Goal: Task Accomplishment & Management: Use online tool/utility

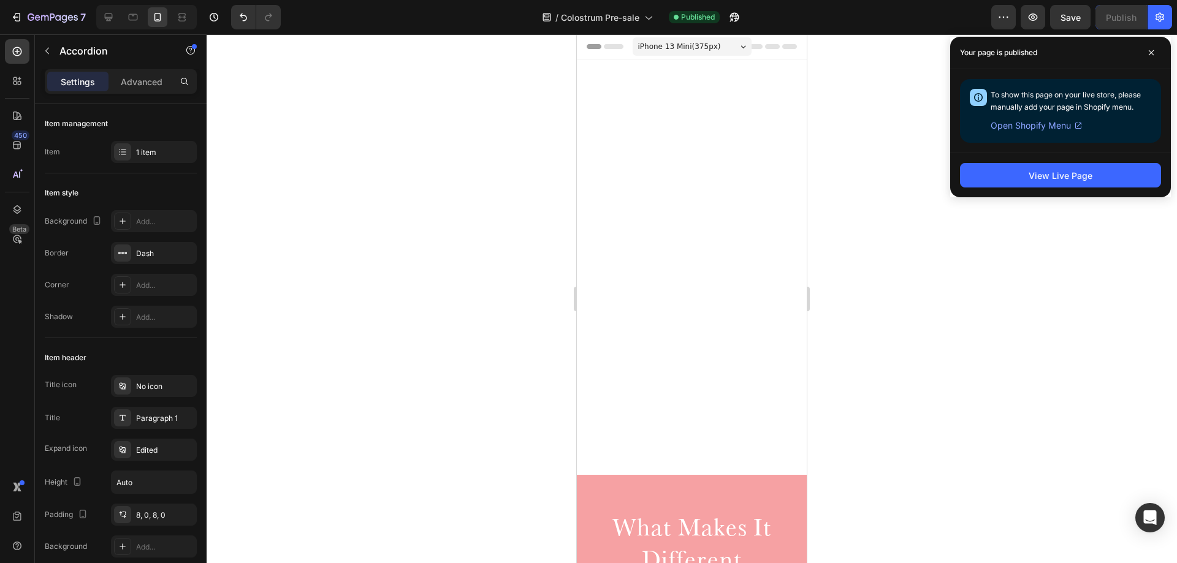
scroll to position [948, 0]
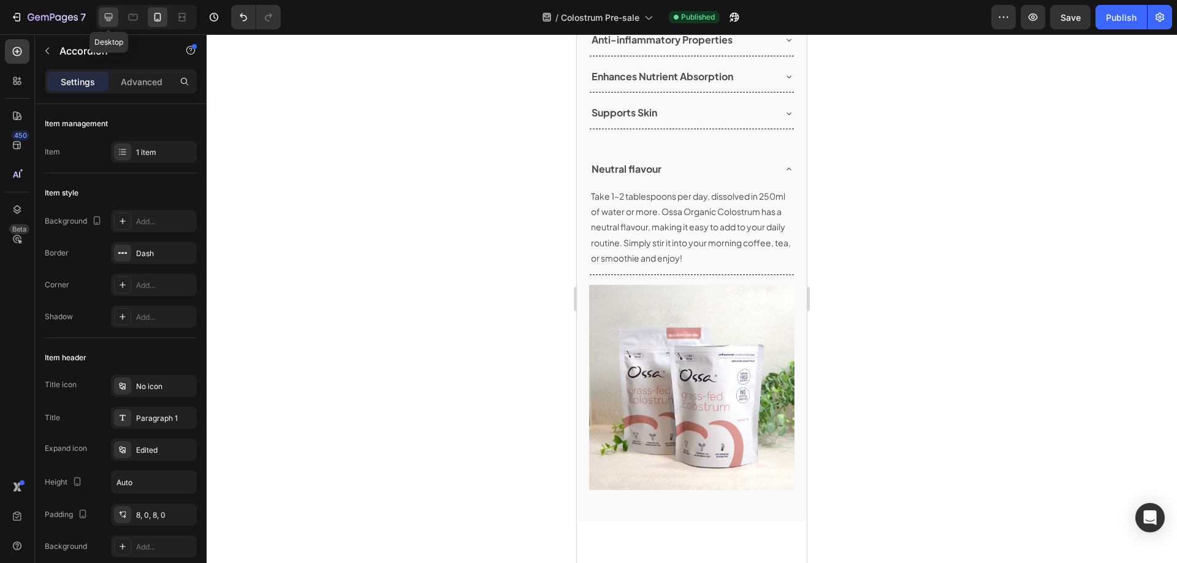
click at [110, 13] on icon at bounding box center [108, 17] width 12 height 12
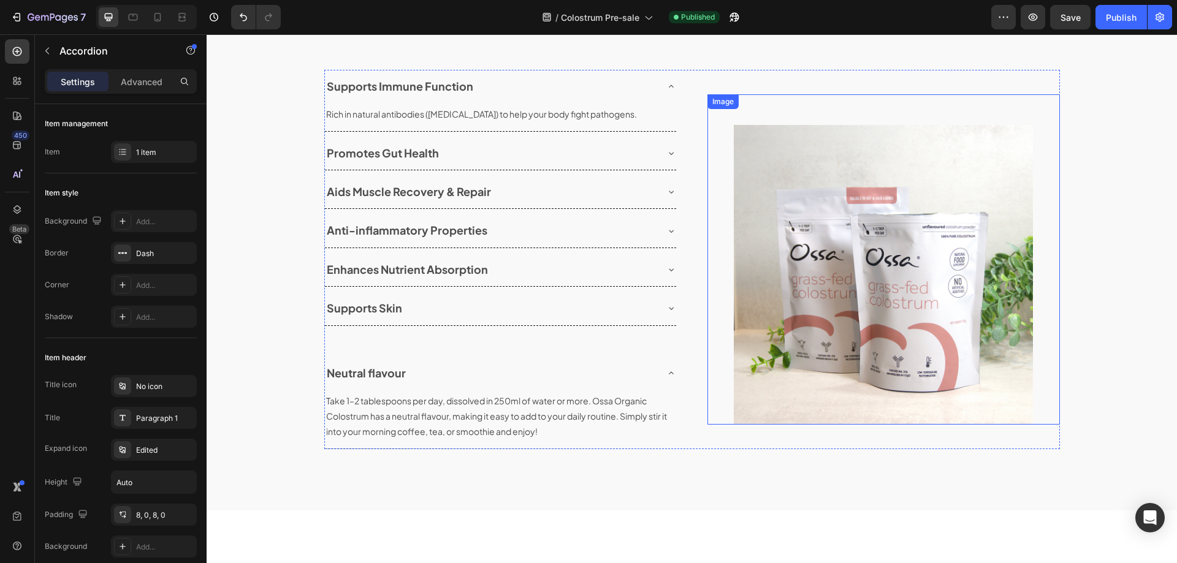
scroll to position [827, 0]
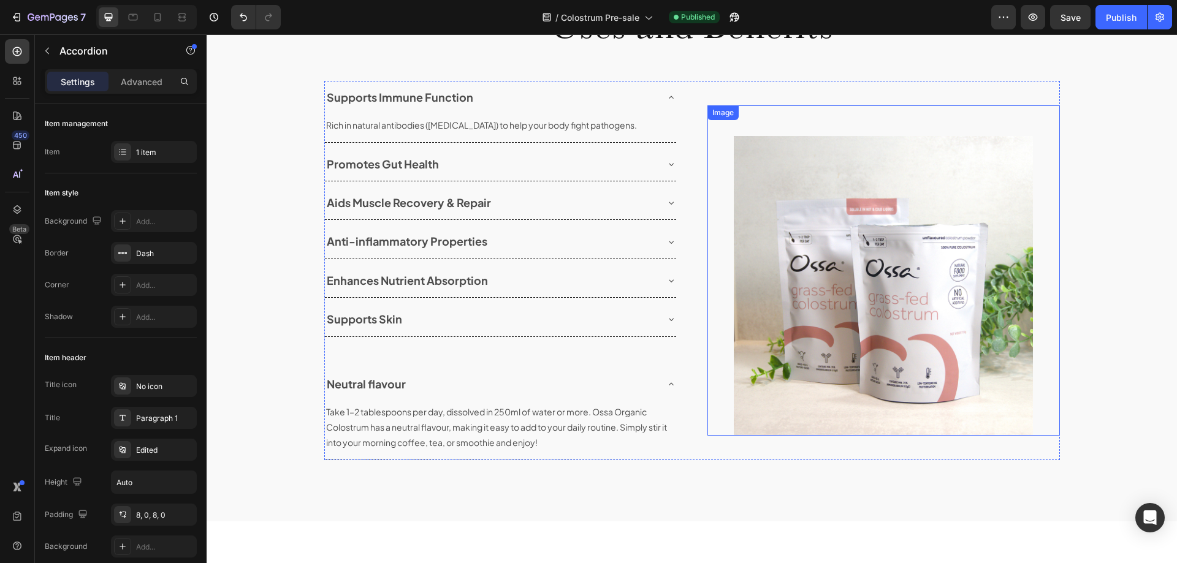
click at [779, 266] on img at bounding box center [884, 286] width 300 height 300
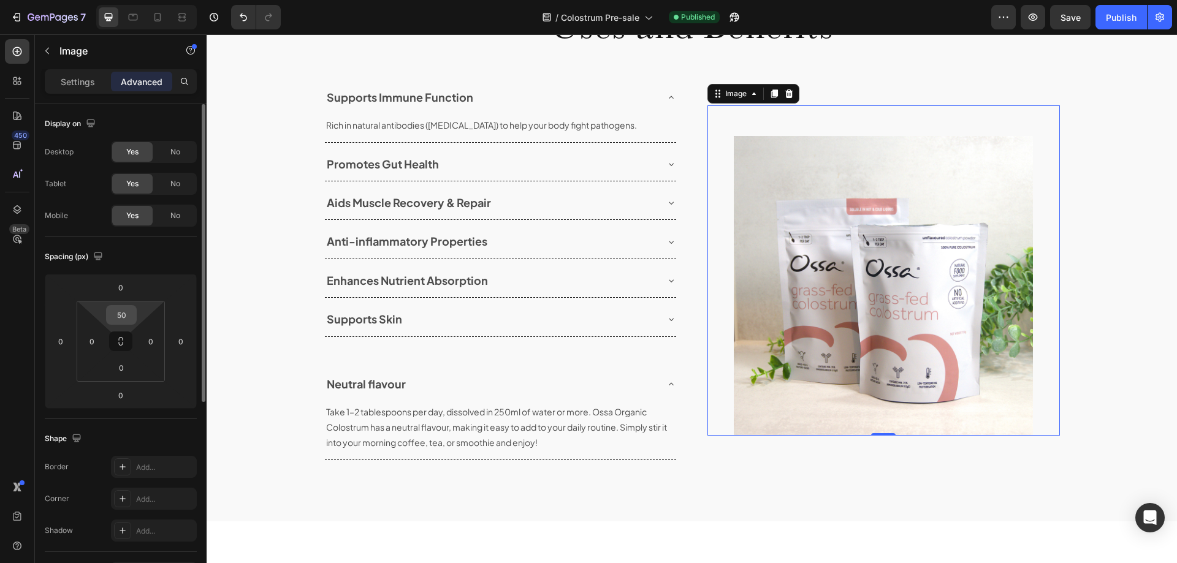
click at [128, 314] on input "50" at bounding box center [121, 315] width 25 height 18
type input "0"
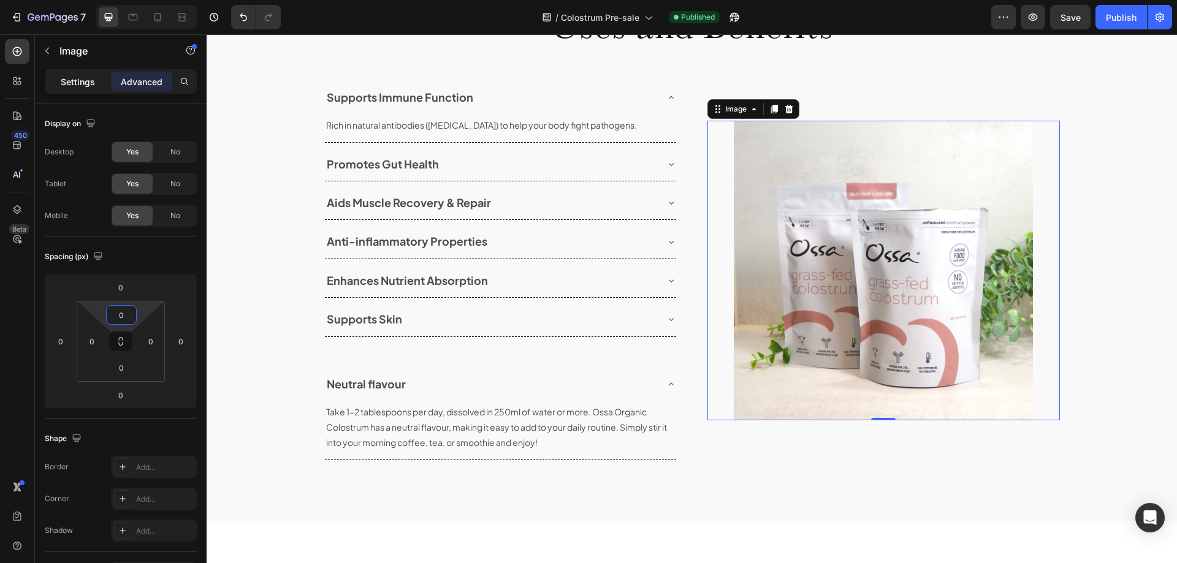
click at [67, 83] on p "Settings" at bounding box center [78, 81] width 34 height 13
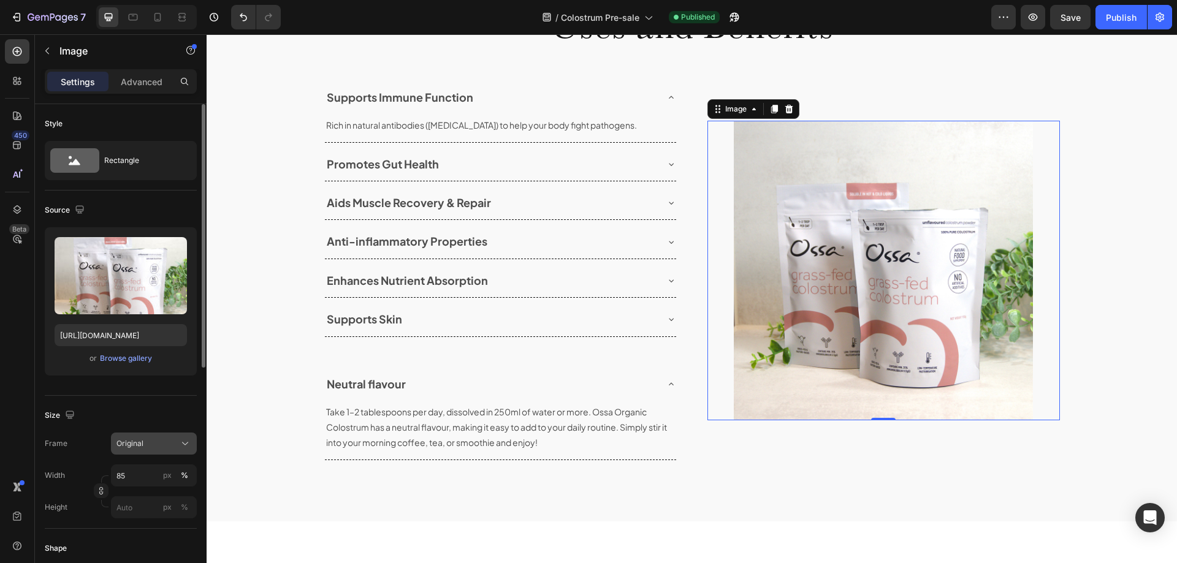
scroll to position [61, 0]
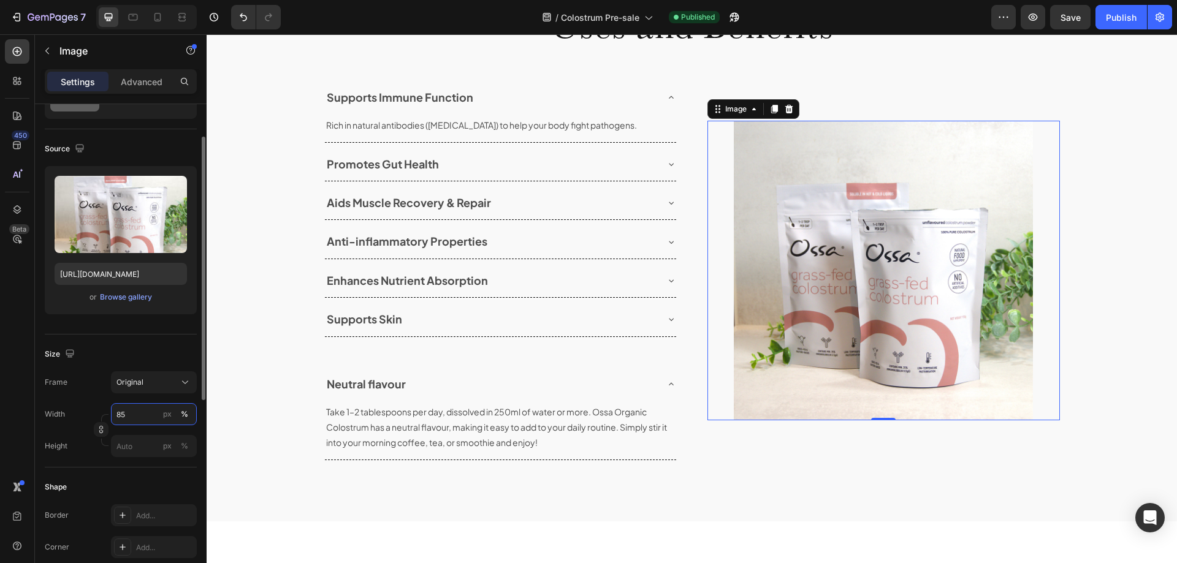
click at [141, 405] on input "85" at bounding box center [154, 414] width 86 height 22
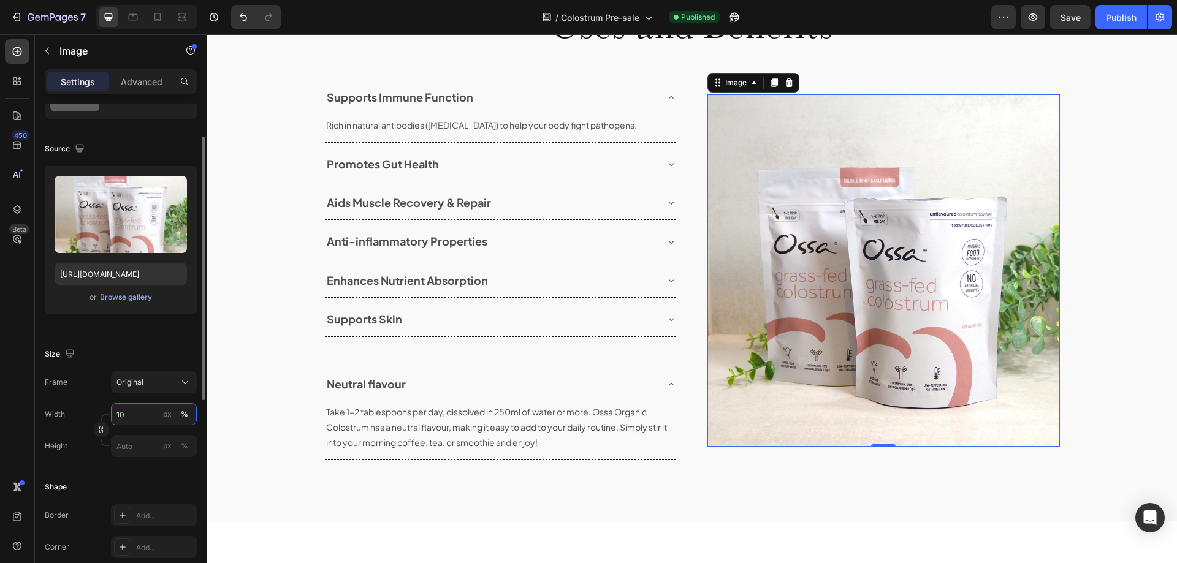
type input "100"
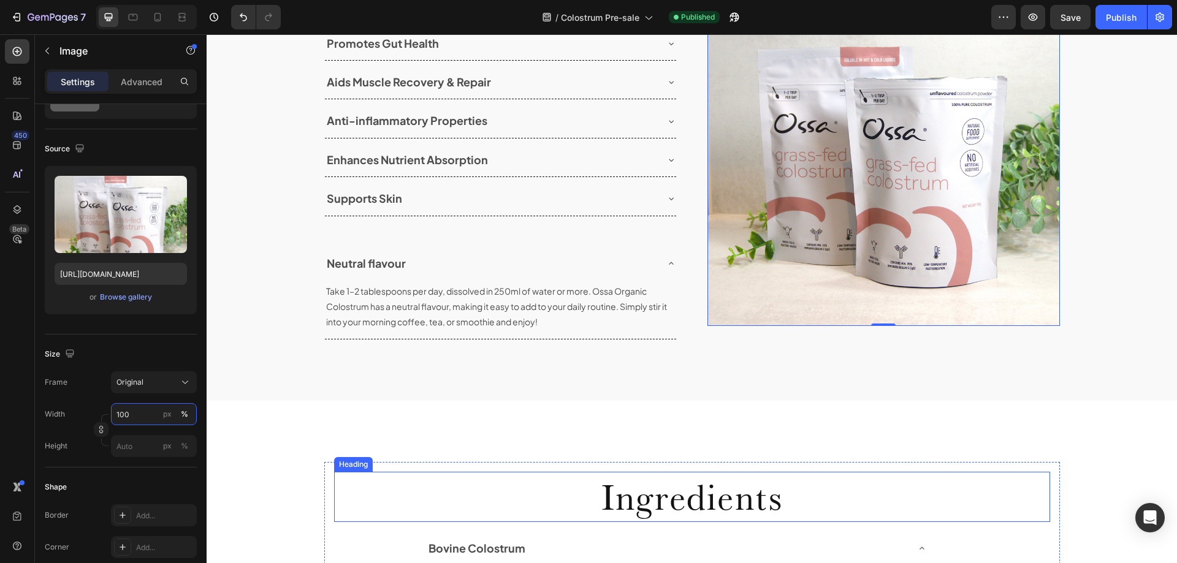
scroll to position [950, 0]
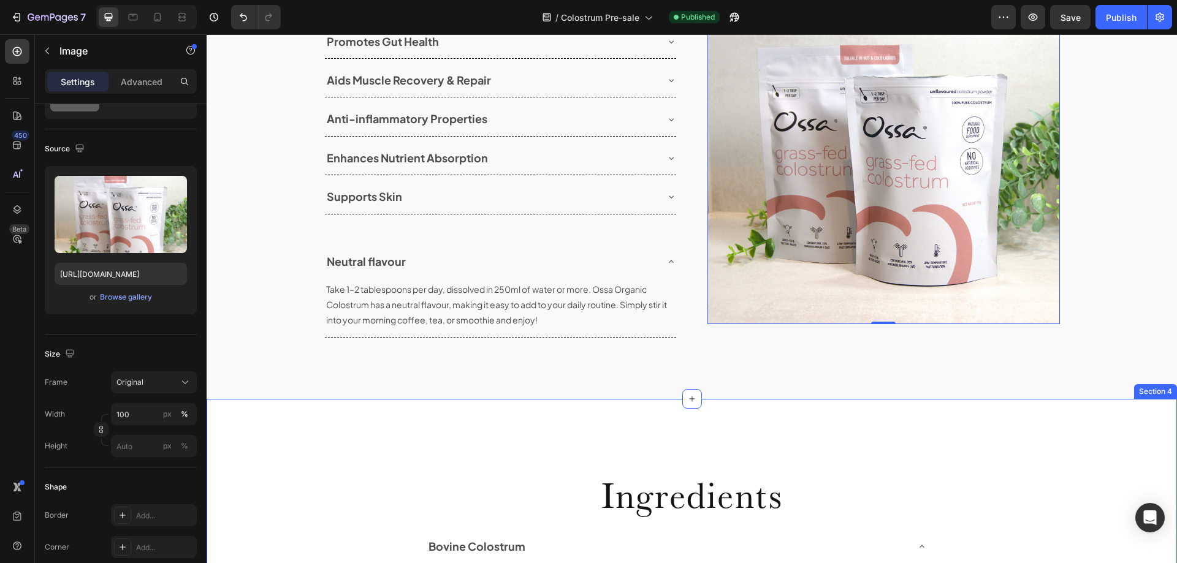
click at [836, 367] on div "Uses and Benefits Heading Row Supports Immune Function Rich in natural antibodi…" at bounding box center [692, 102] width 970 height 593
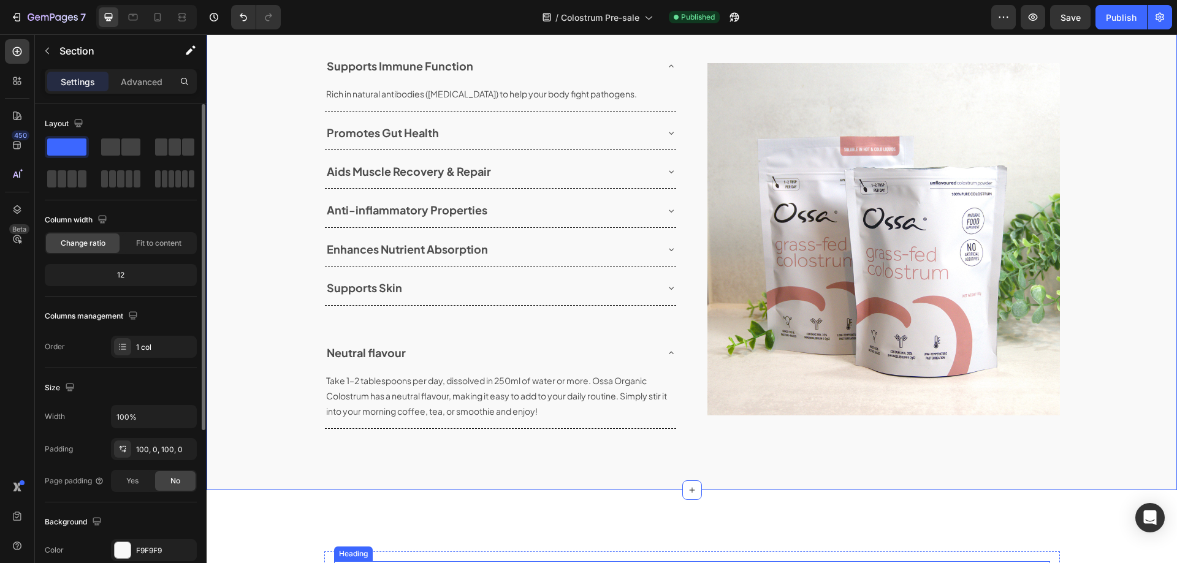
scroll to position [766, 0]
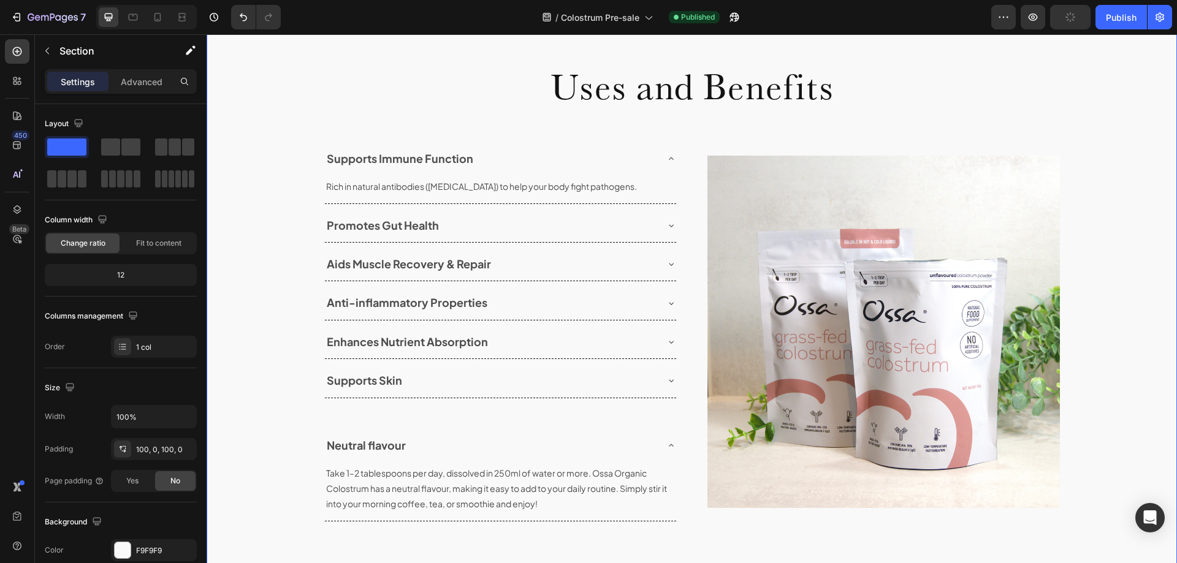
click at [1117, 334] on div "Uses and Benefits Heading Row Supports Immune Function Rich in natural antibodi…" at bounding box center [692, 286] width 970 height 470
click at [1113, 11] on div "Publish" at bounding box center [1121, 17] width 31 height 13
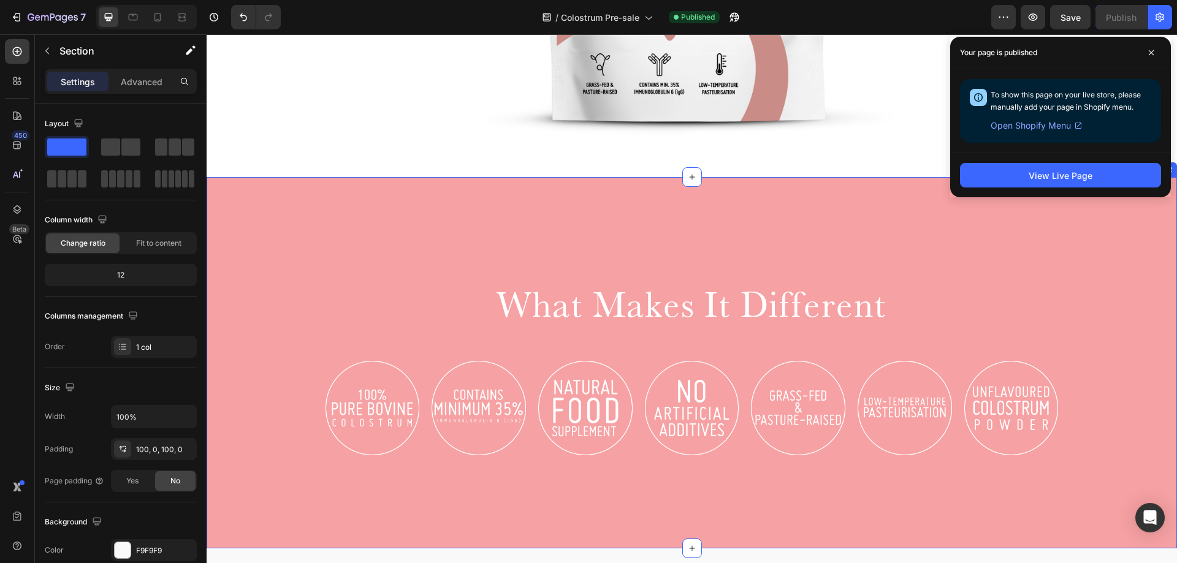
scroll to position [736, 0]
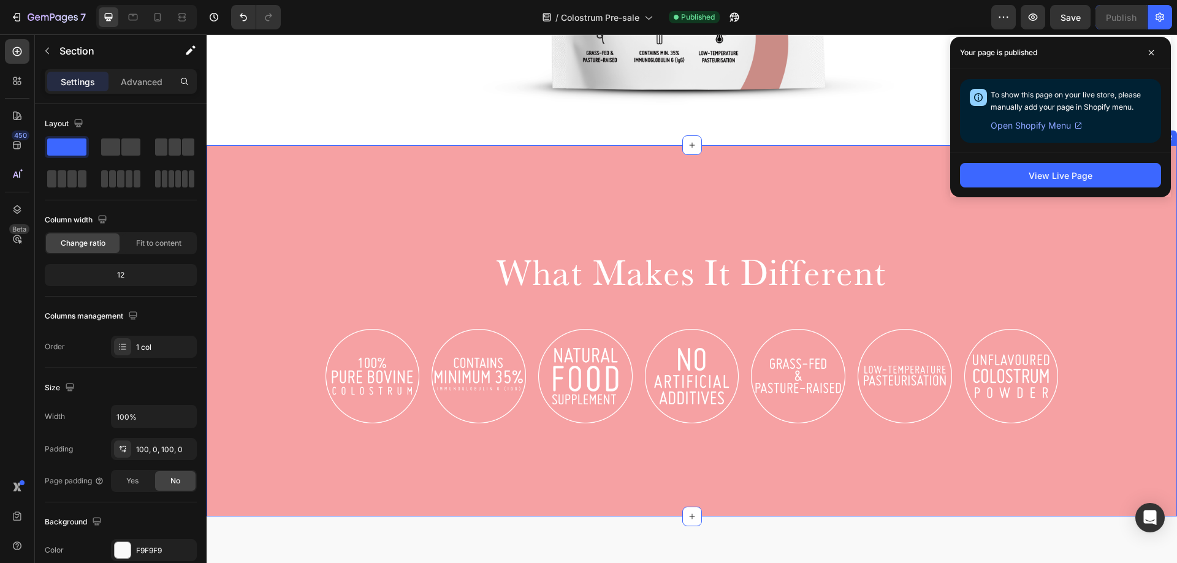
click at [697, 173] on div "What Makes It Different Heading Row Image Image Image Image Image Image Image C…" at bounding box center [692, 331] width 970 height 372
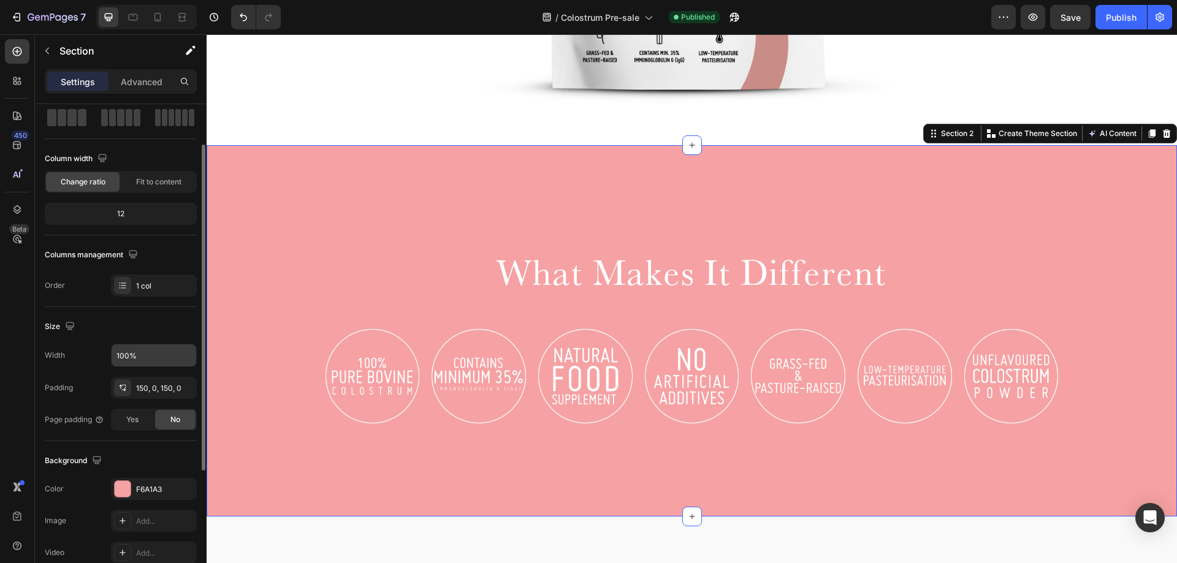
scroll to position [184, 0]
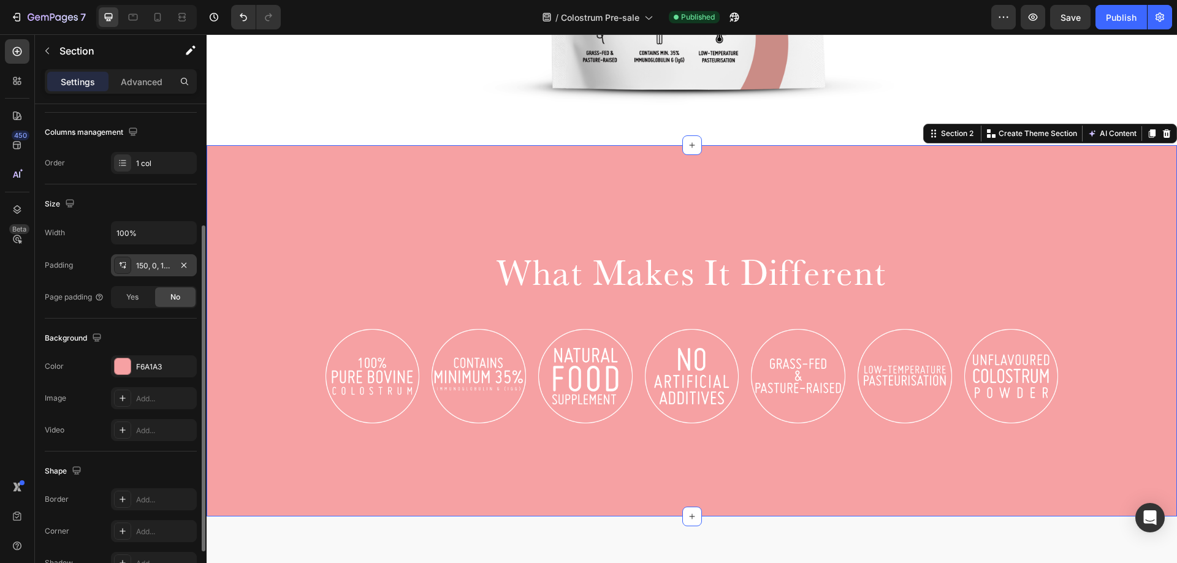
click at [150, 269] on div "150, 0, 150, 0" at bounding box center [154, 266] width 36 height 11
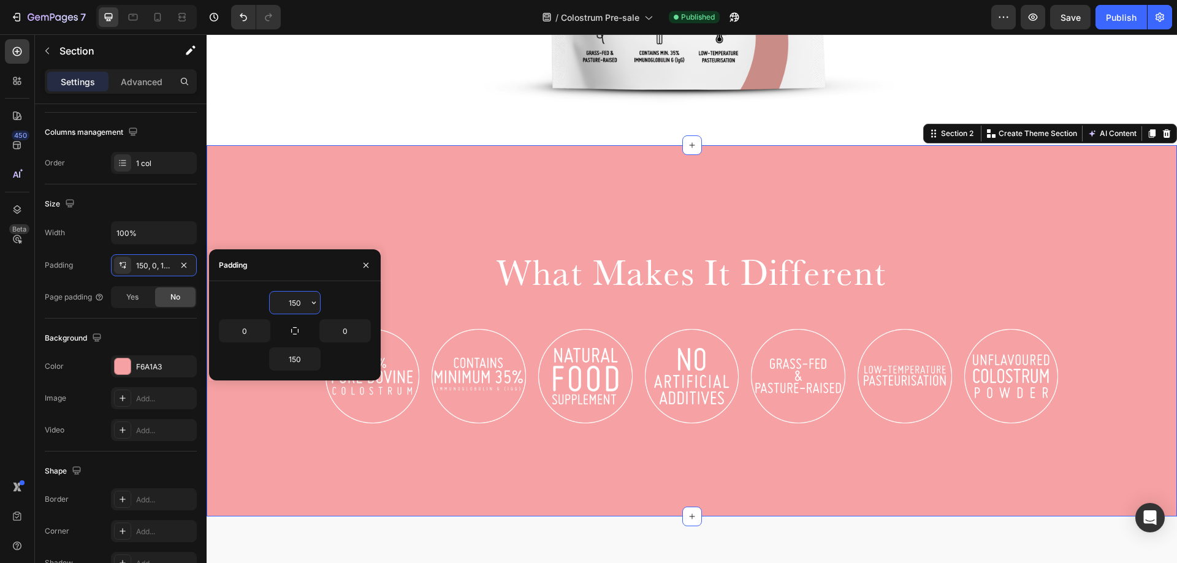
click at [300, 309] on input "150" at bounding box center [295, 303] width 50 height 22
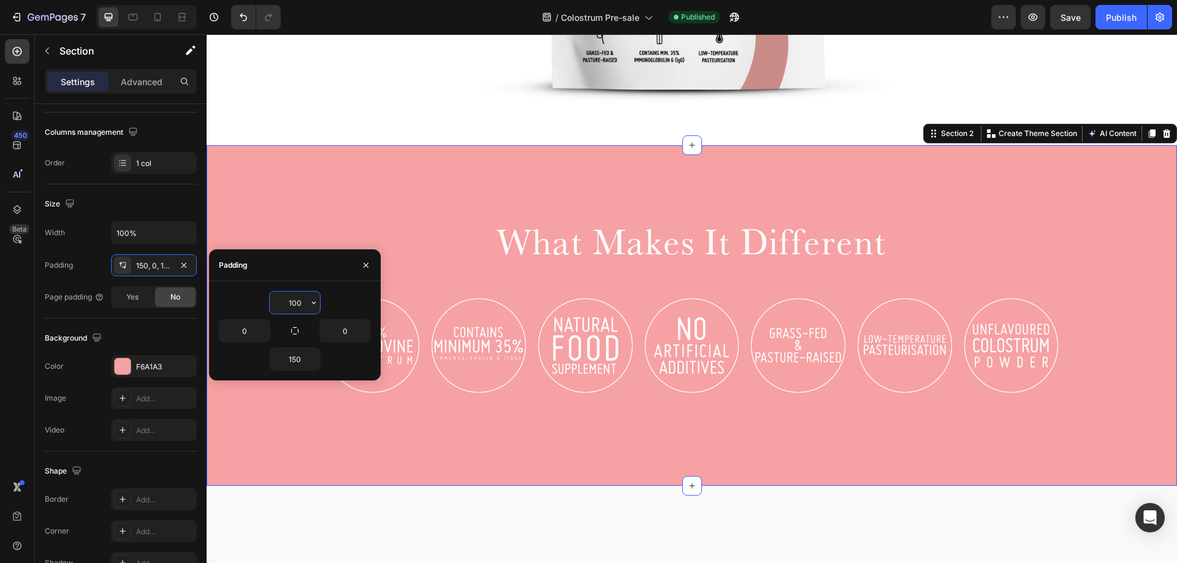
click at [300, 309] on input "100" at bounding box center [295, 303] width 50 height 22
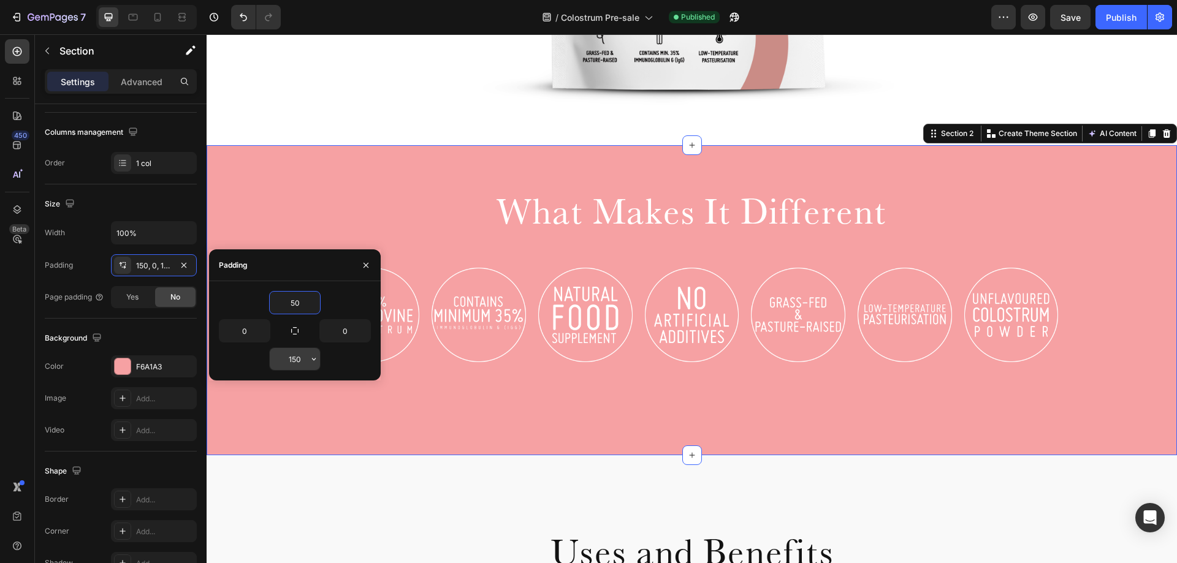
type input "50"
click at [303, 358] on input "150" at bounding box center [295, 359] width 50 height 22
type input "50"
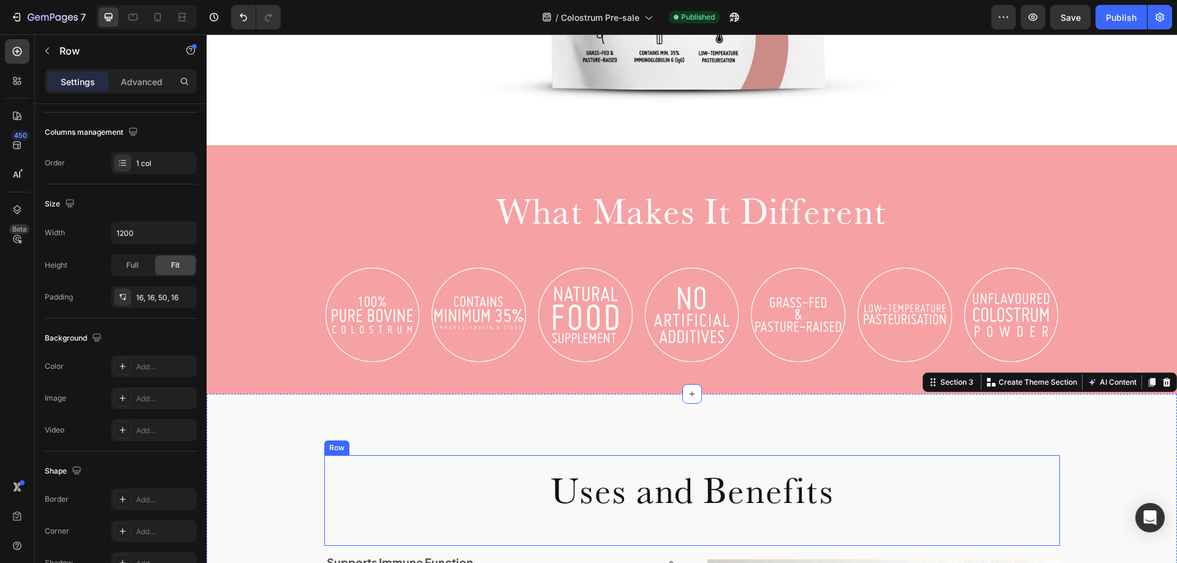
click at [917, 456] on div "Uses and Benefits Heading Row" at bounding box center [692, 501] width 736 height 91
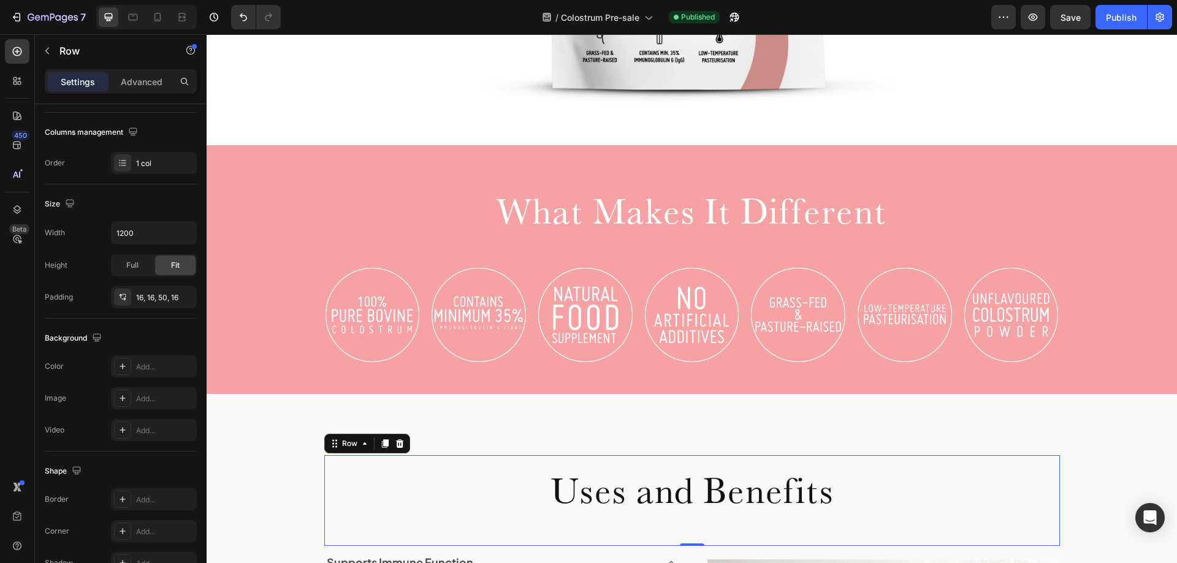
scroll to position [0, 0]
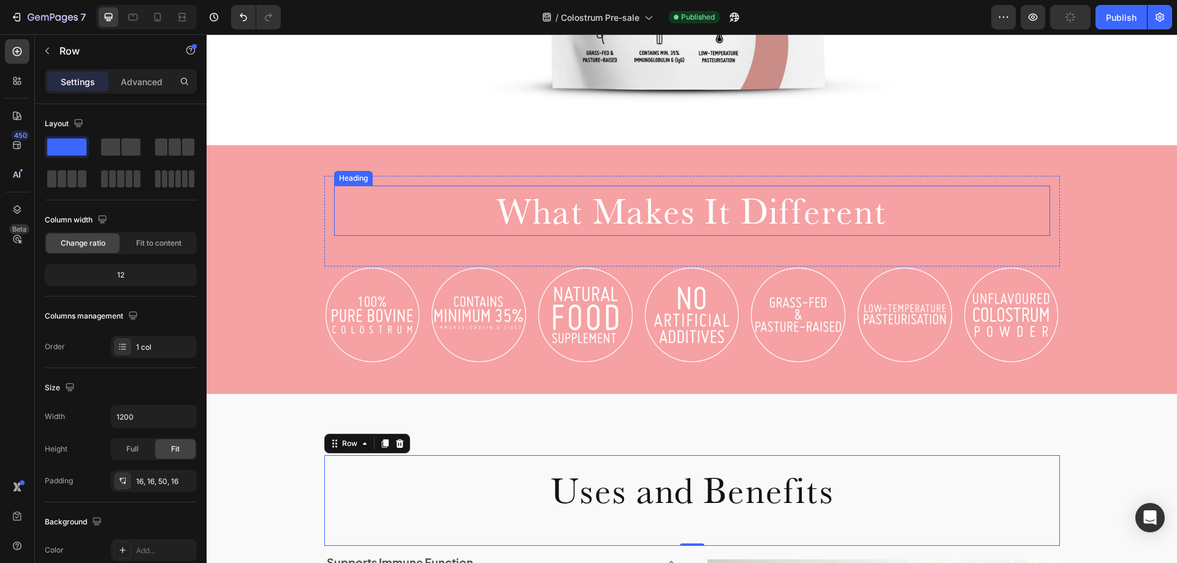
click at [633, 222] on h2 "What Makes It Different" at bounding box center [692, 211] width 716 height 50
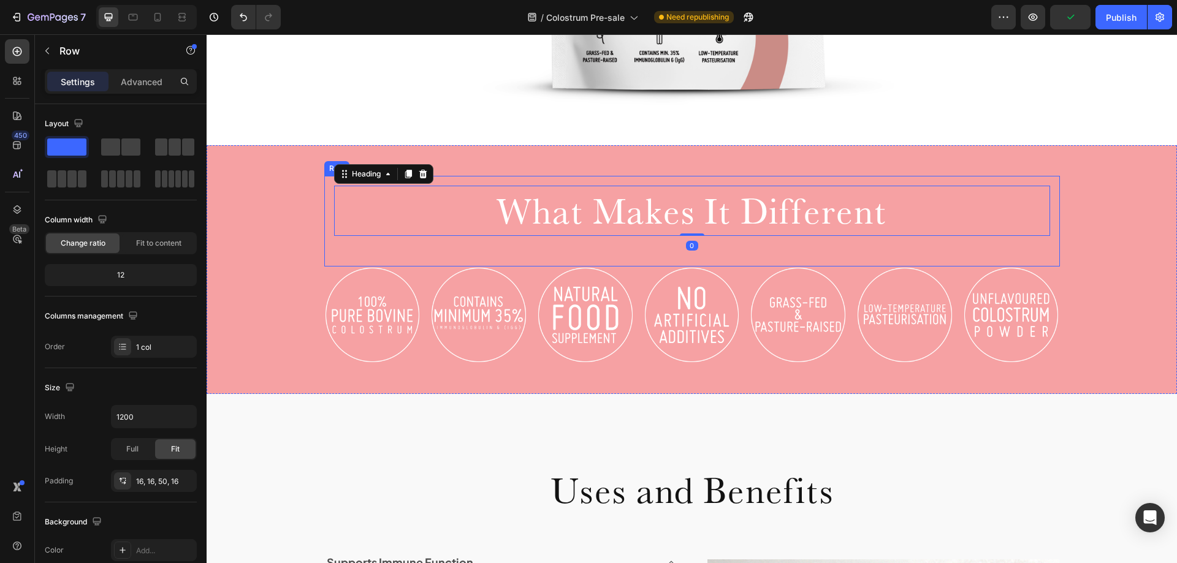
click at [661, 257] on div "What Makes It Different Heading 0 Row" at bounding box center [692, 221] width 736 height 91
click at [343, 242] on div "What Makes It Different Heading Row 0" at bounding box center [692, 221] width 736 height 91
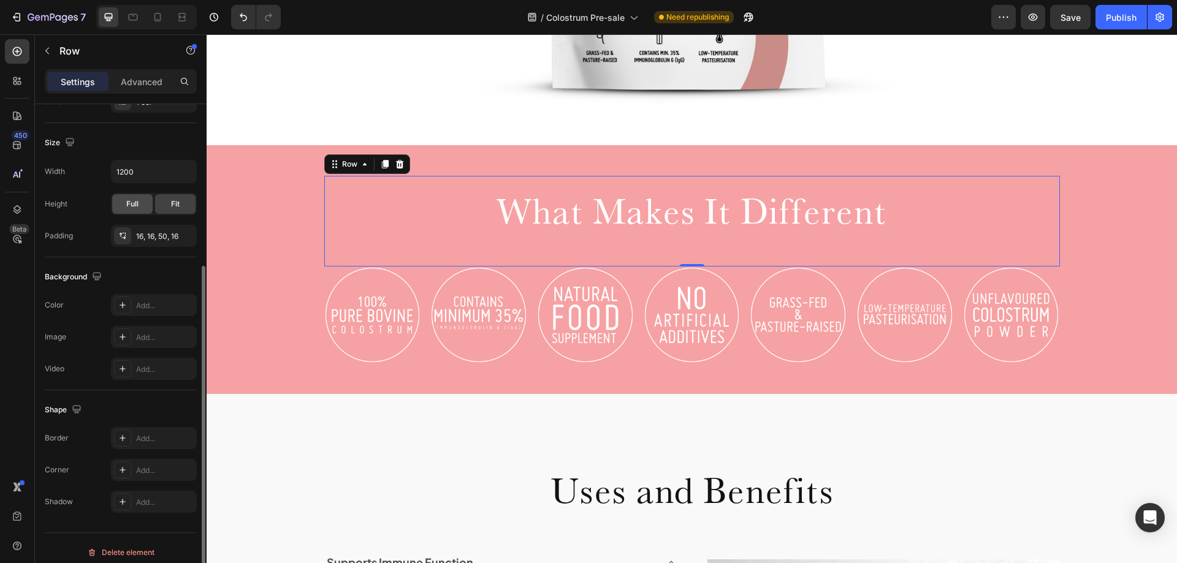
scroll to position [254, 0]
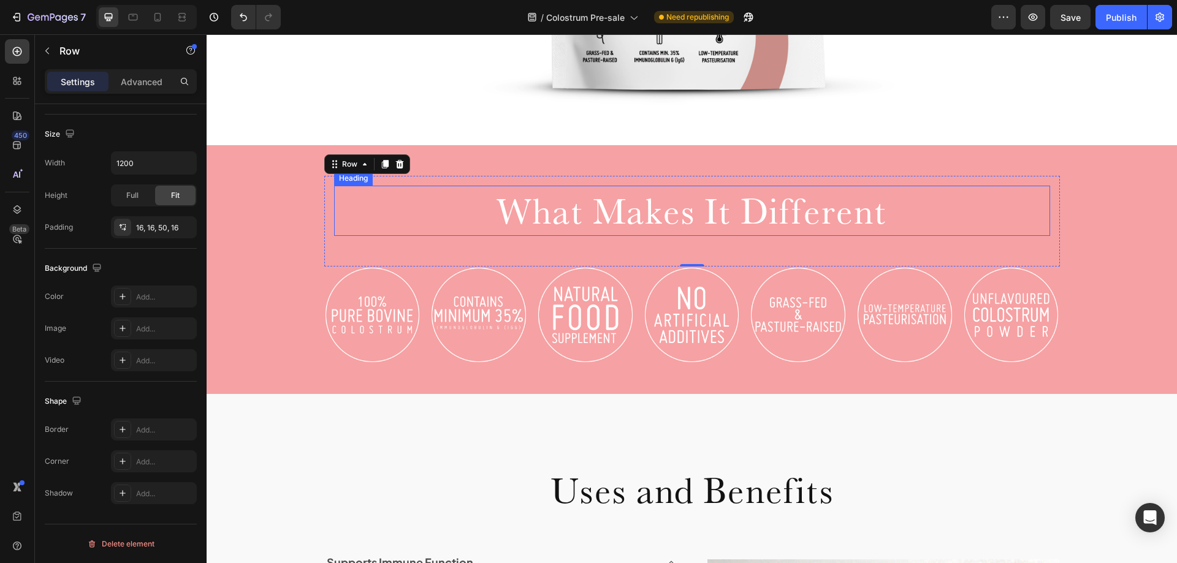
click at [456, 203] on h2 "What Makes It Different" at bounding box center [692, 211] width 716 height 50
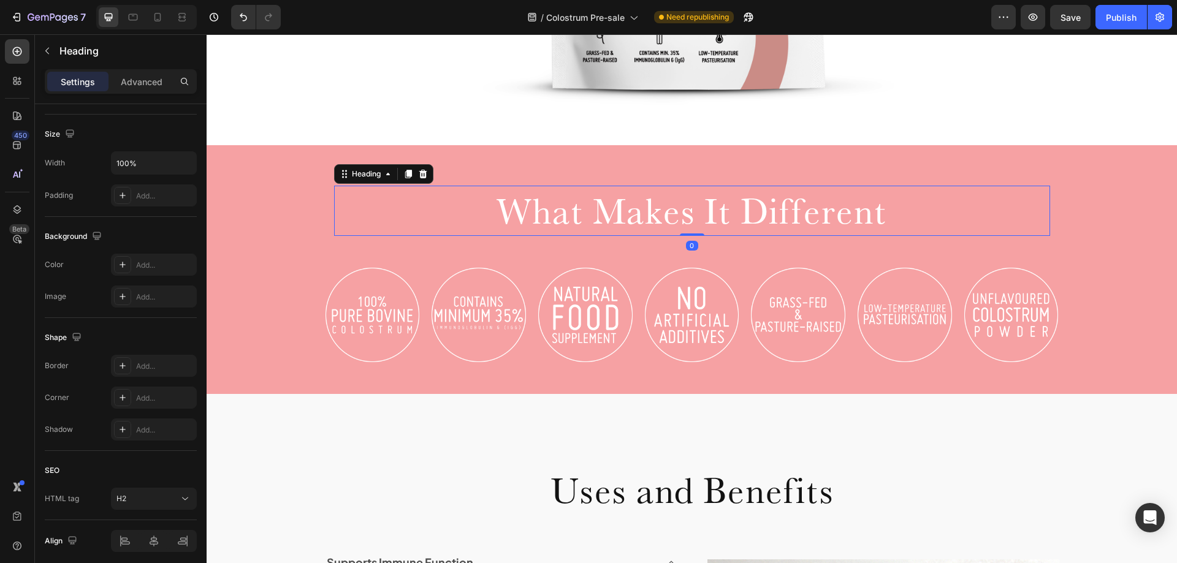
scroll to position [0, 0]
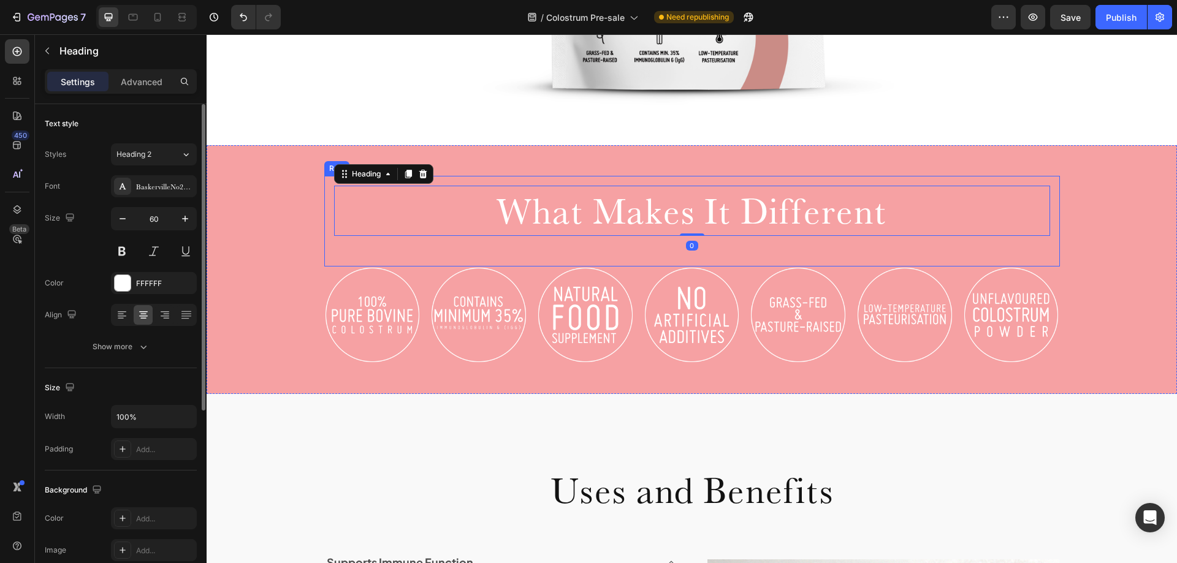
click at [522, 180] on div "What Makes It Different Heading 0 Row" at bounding box center [692, 221] width 736 height 91
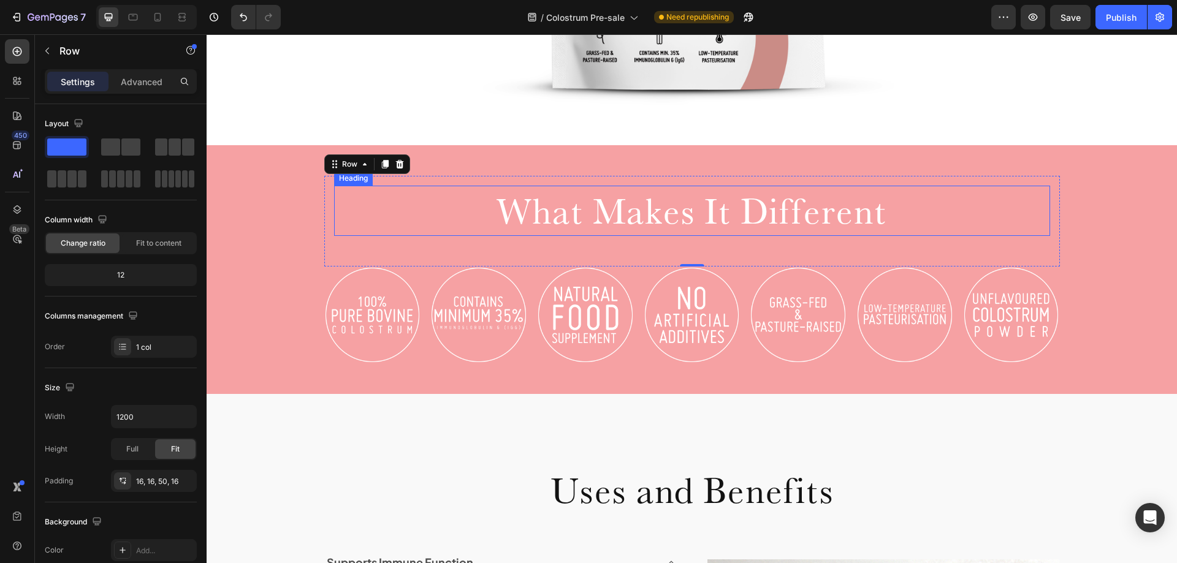
click at [404, 197] on h2 "What Makes It Different" at bounding box center [692, 211] width 716 height 50
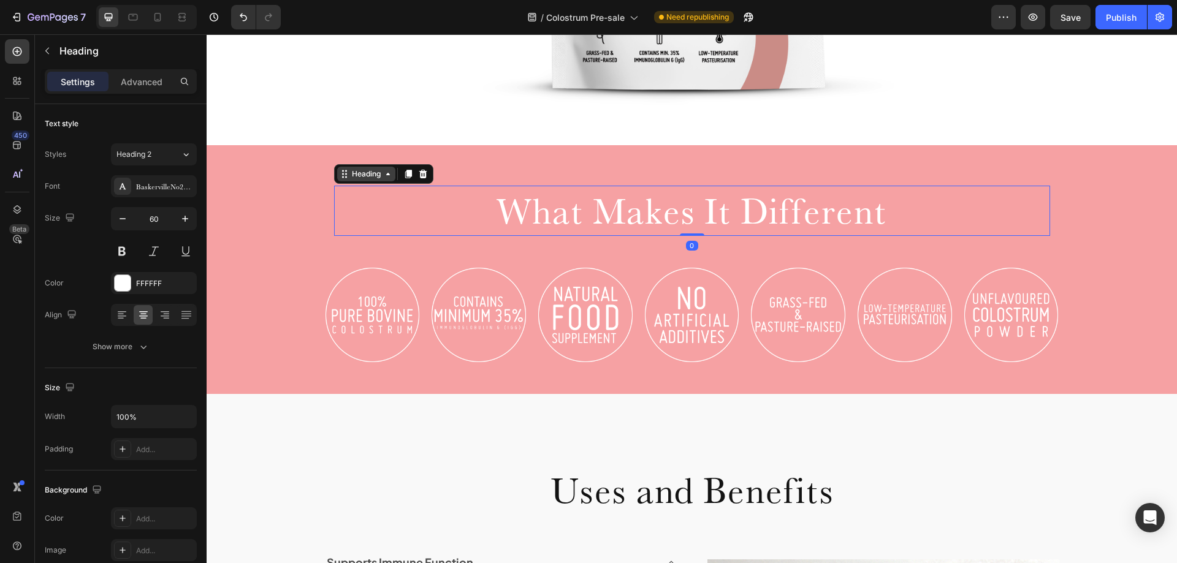
click at [383, 177] on icon at bounding box center [388, 174] width 10 height 10
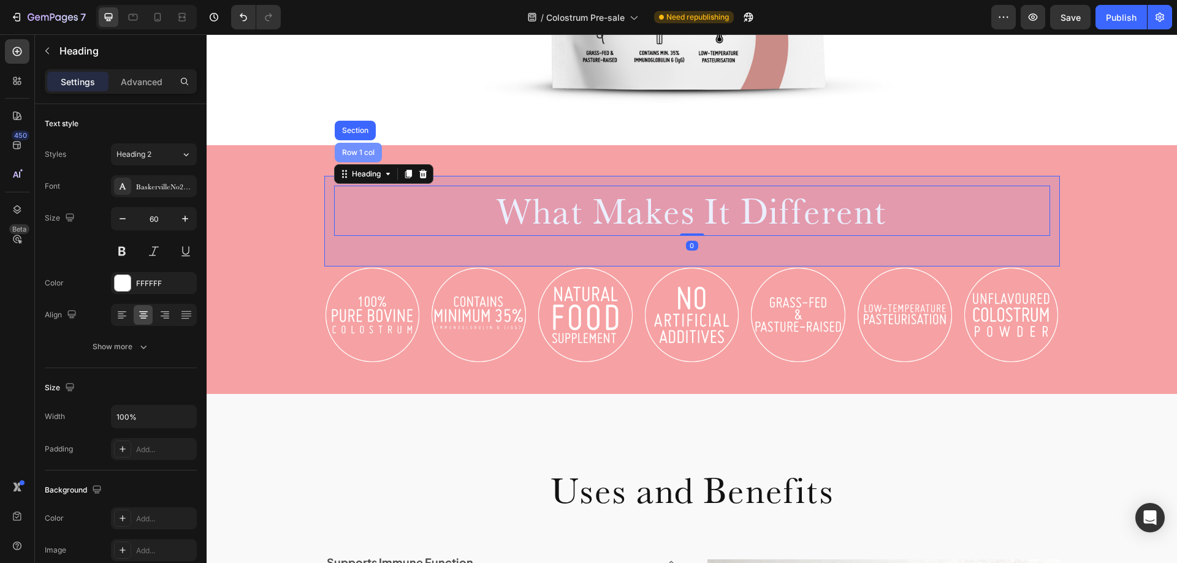
click at [360, 155] on div "Row 1 col" at bounding box center [358, 152] width 37 height 7
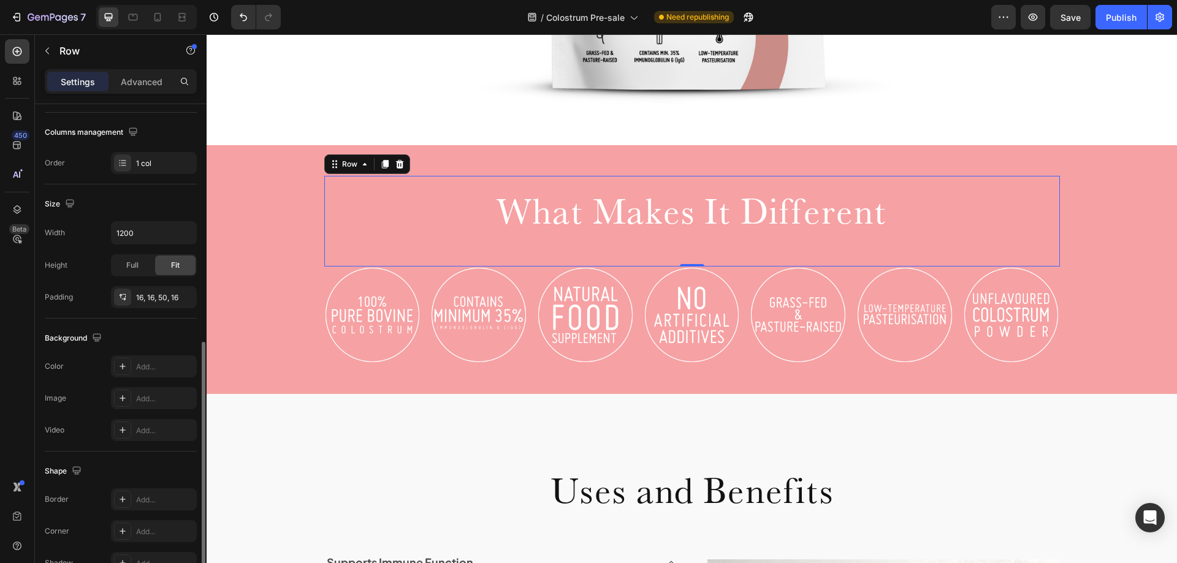
scroll to position [254, 0]
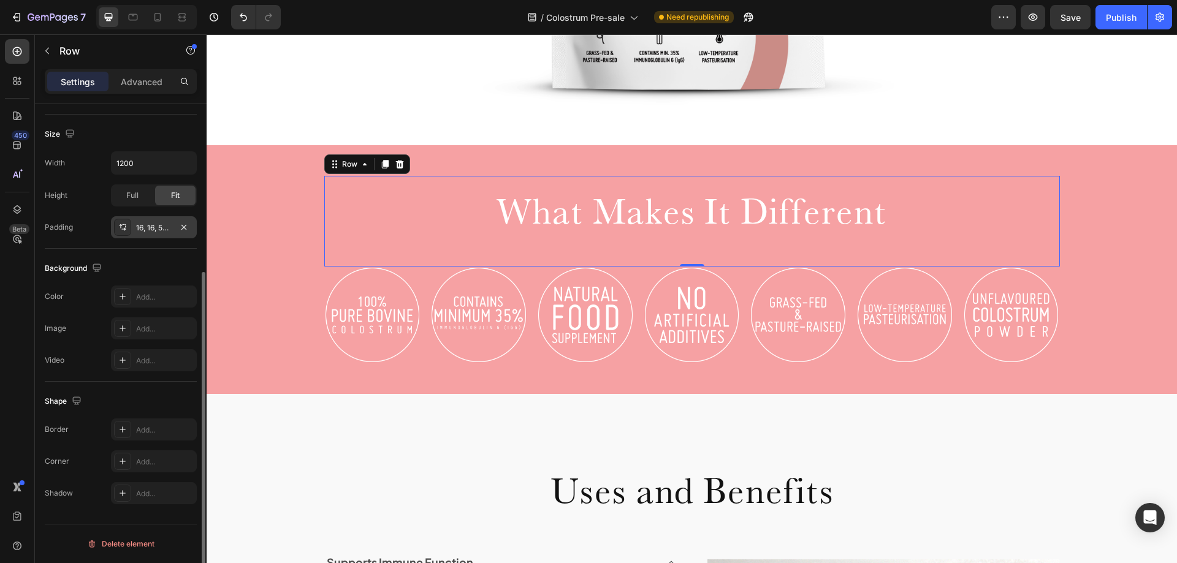
click at [156, 231] on div "16, 16, 50, 16" at bounding box center [154, 228] width 36 height 11
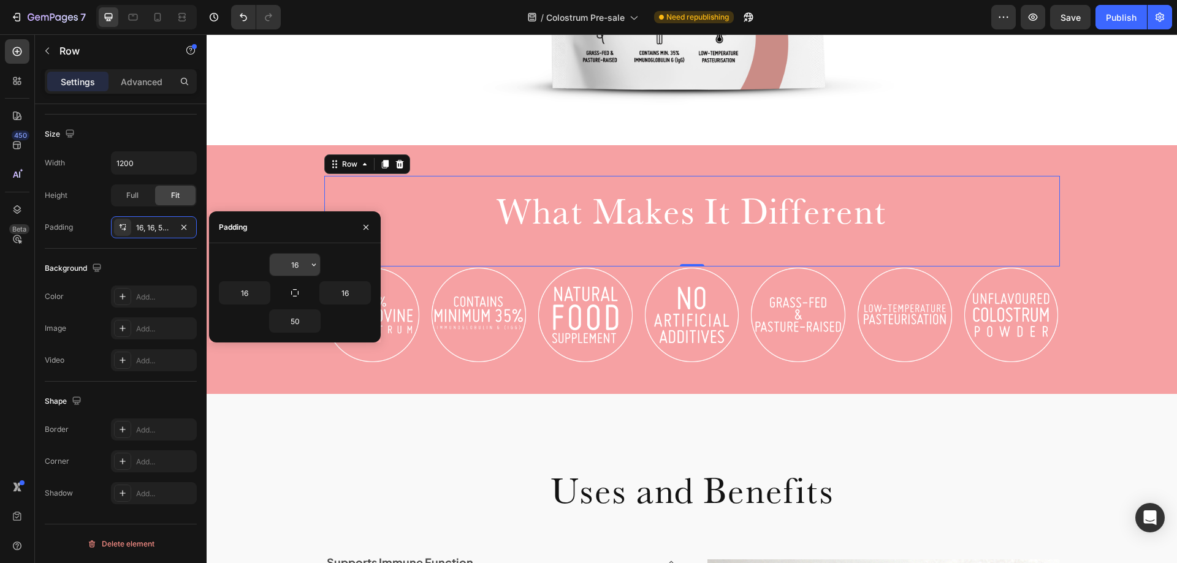
click at [291, 271] on input "16" at bounding box center [295, 265] width 50 height 22
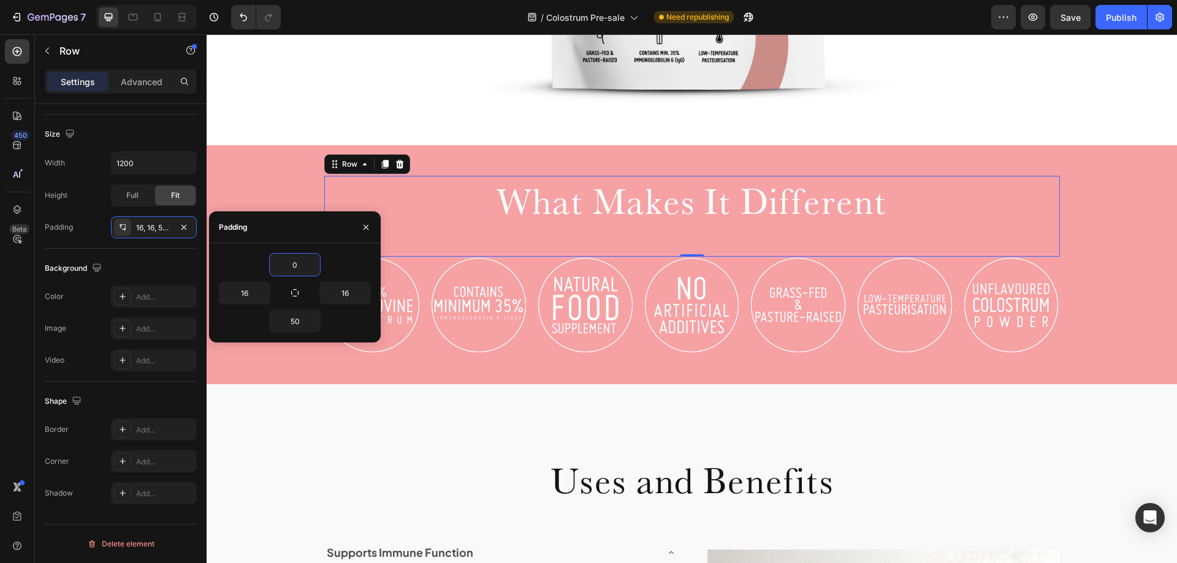
type input "0"
click at [251, 256] on div "0" at bounding box center [295, 264] width 152 height 23
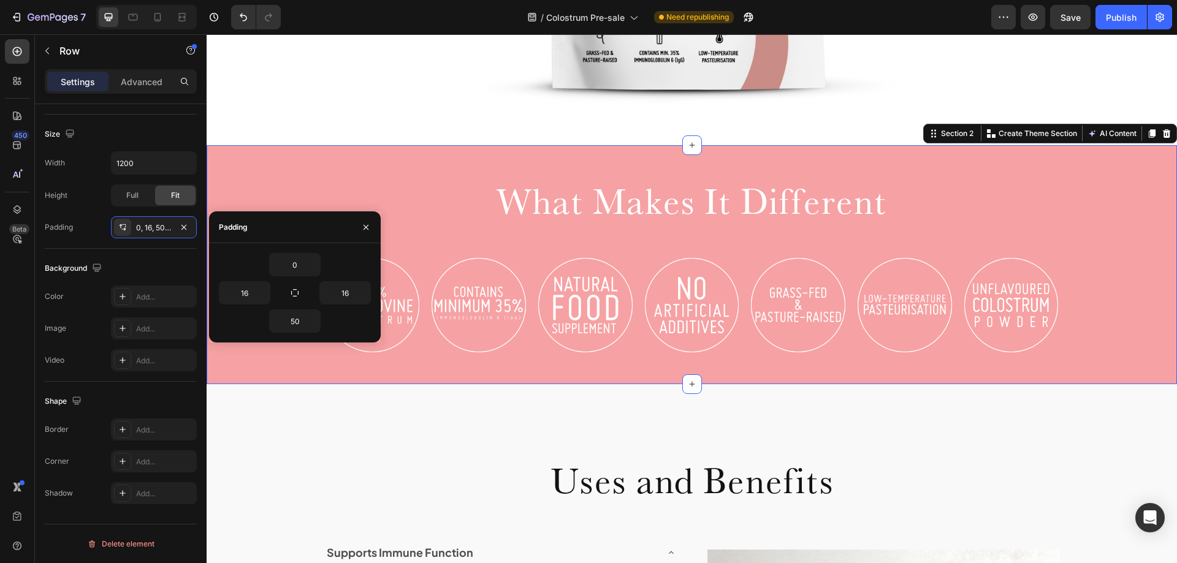
click at [636, 370] on div "What Makes It Different Heading Row Image Image Image Image Image Image Image C…" at bounding box center [692, 264] width 970 height 239
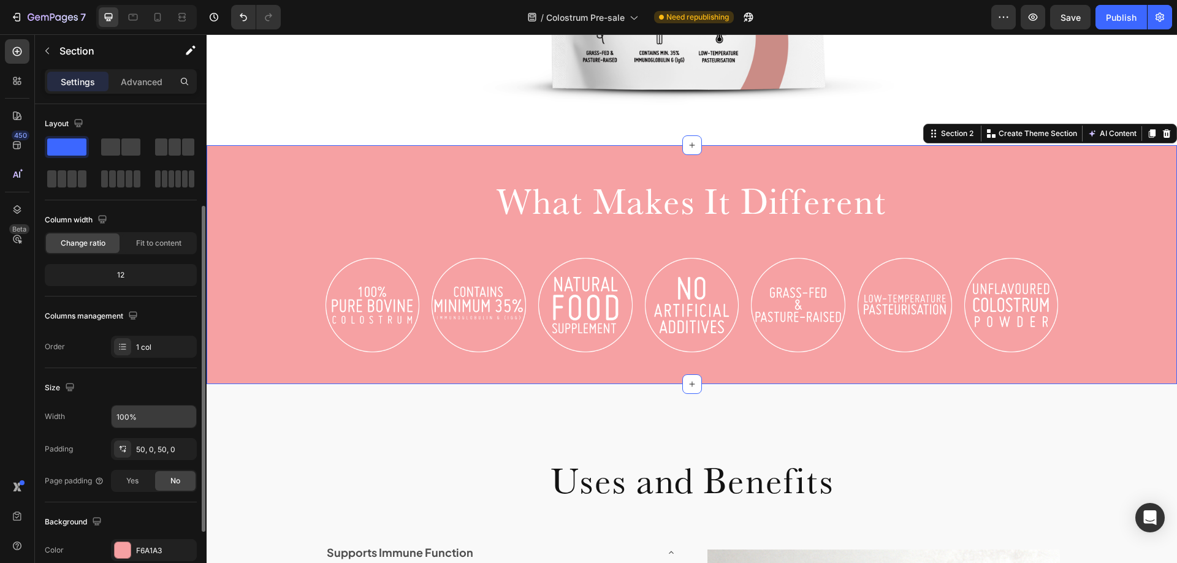
scroll to position [61, 0]
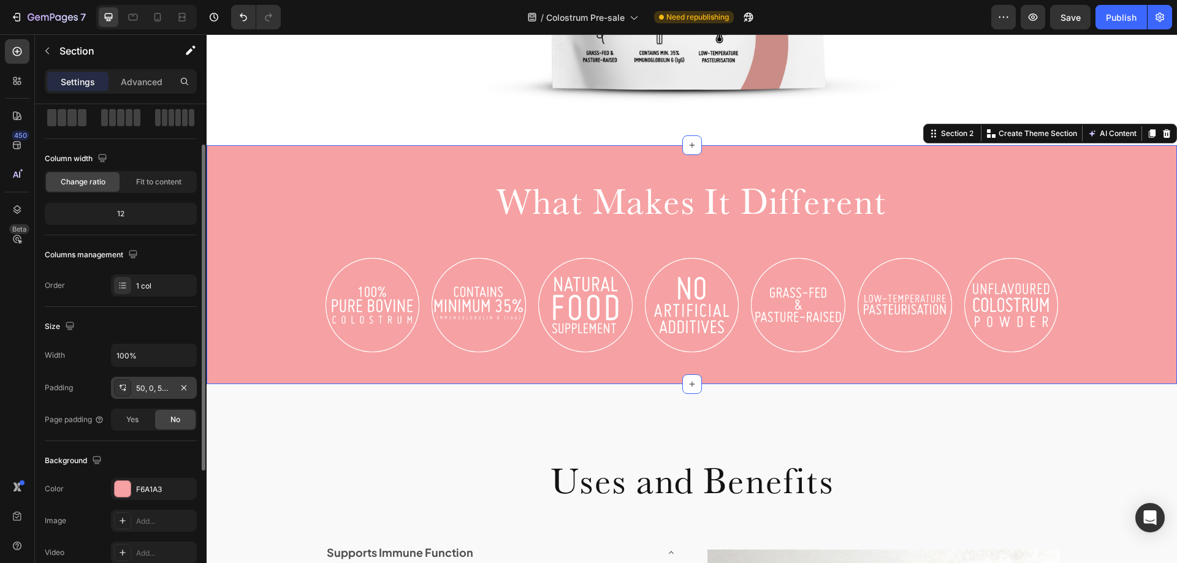
click at [164, 390] on div "50, 0, 50, 0" at bounding box center [154, 388] width 36 height 11
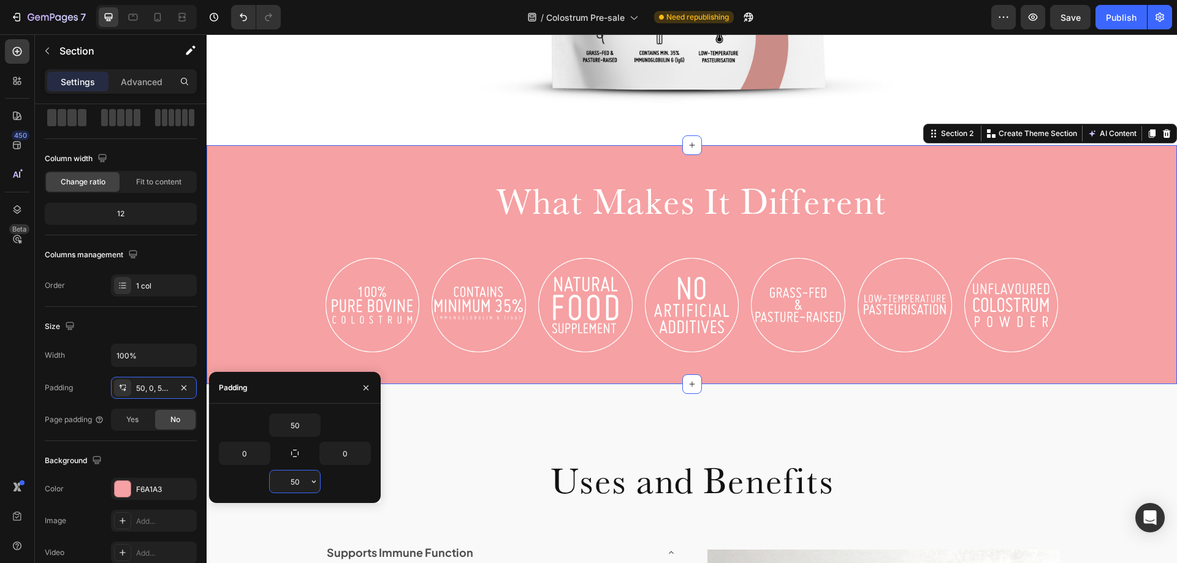
click at [285, 482] on input "50" at bounding box center [295, 482] width 50 height 22
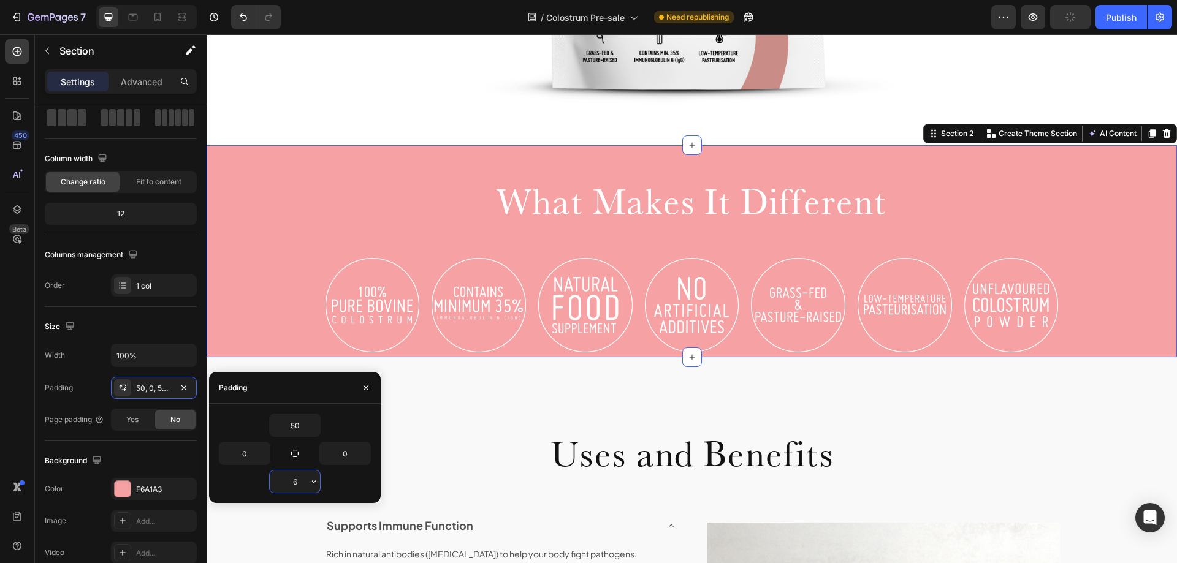
type input "60"
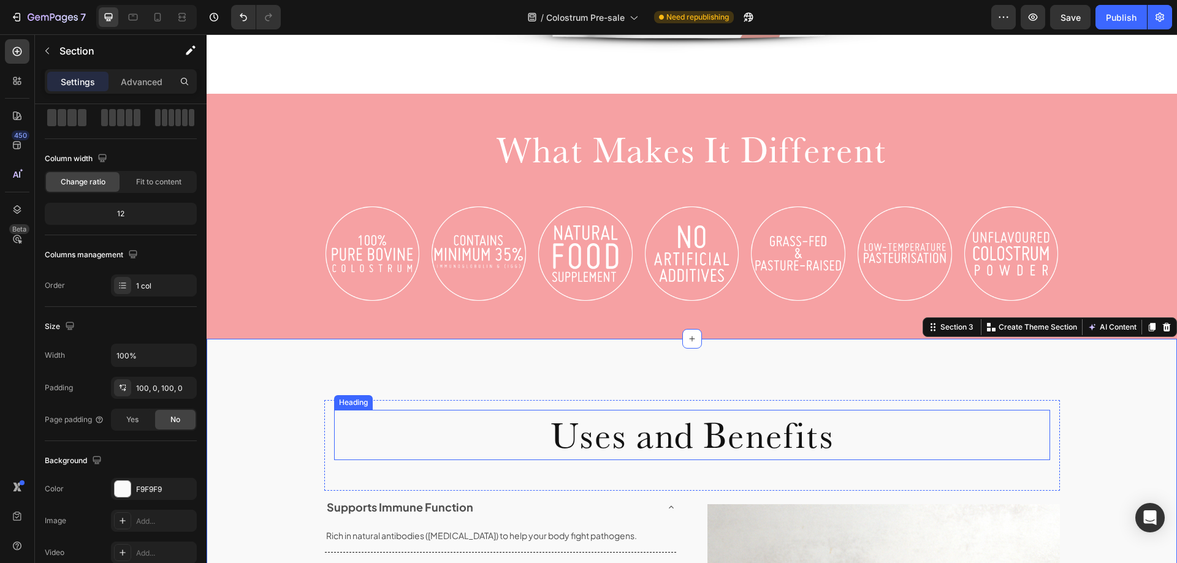
scroll to position [797, 0]
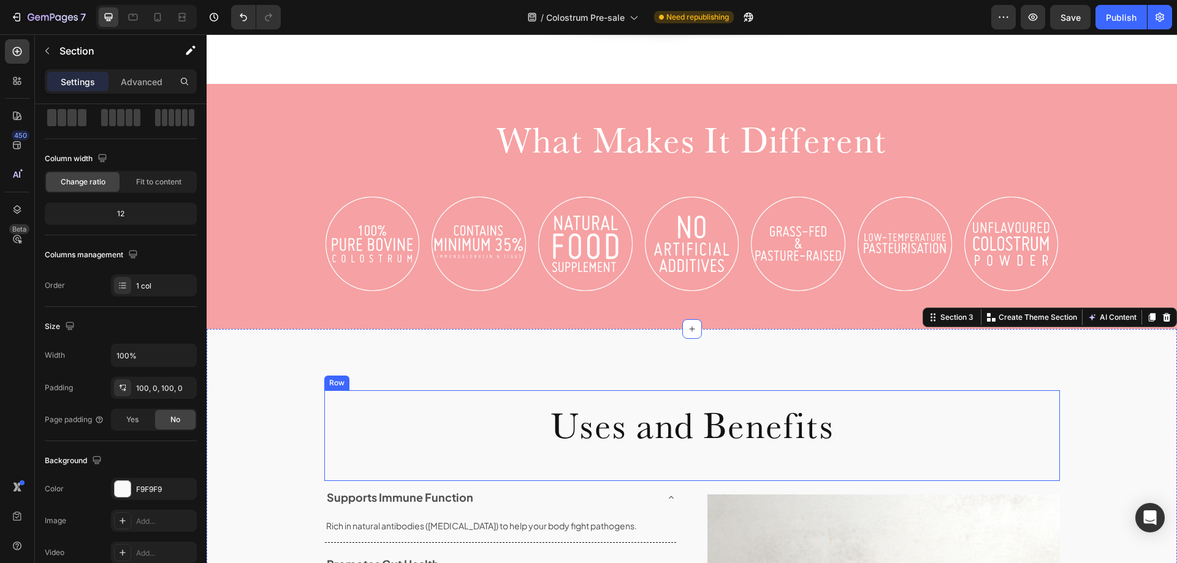
click at [753, 471] on div "Uses and Benefits Heading Row" at bounding box center [692, 436] width 736 height 91
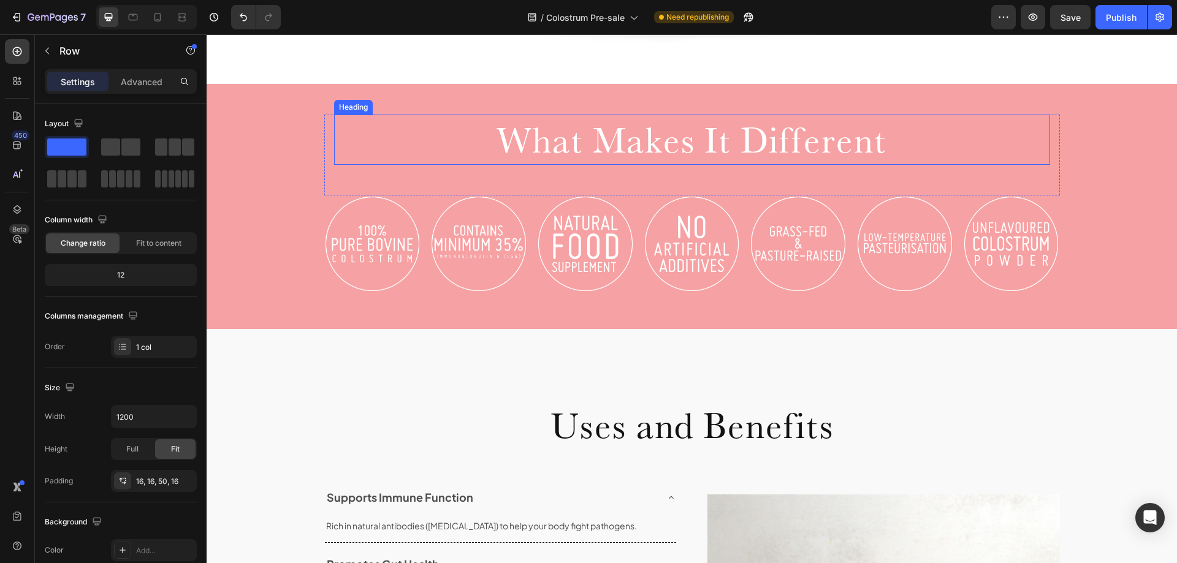
click at [764, 131] on h2 "What Makes It Different" at bounding box center [692, 140] width 716 height 50
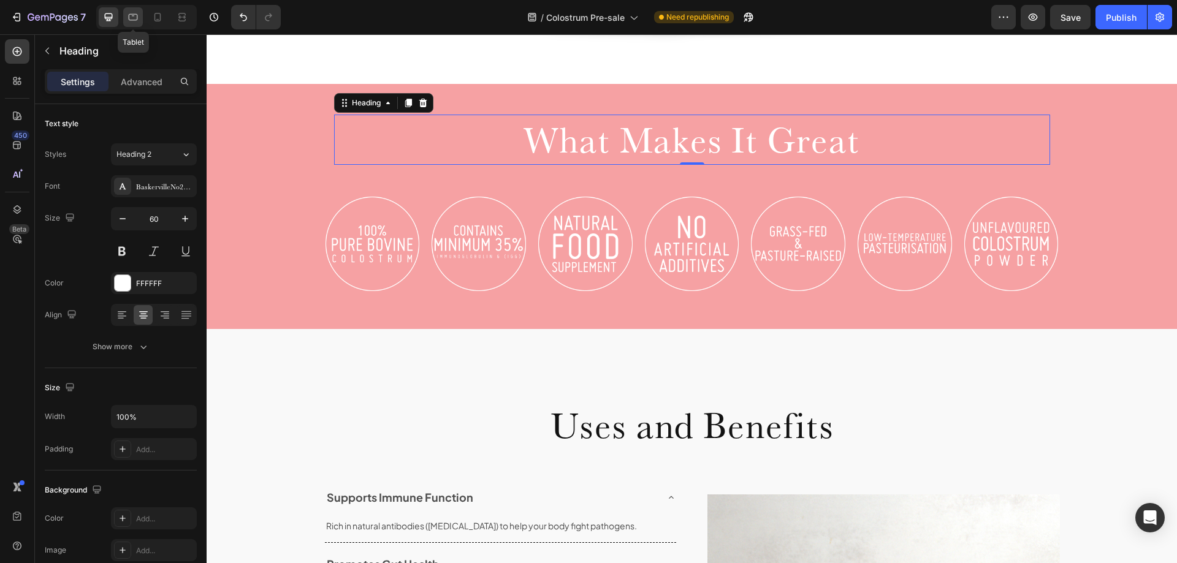
click at [132, 15] on icon at bounding box center [133, 17] width 9 height 7
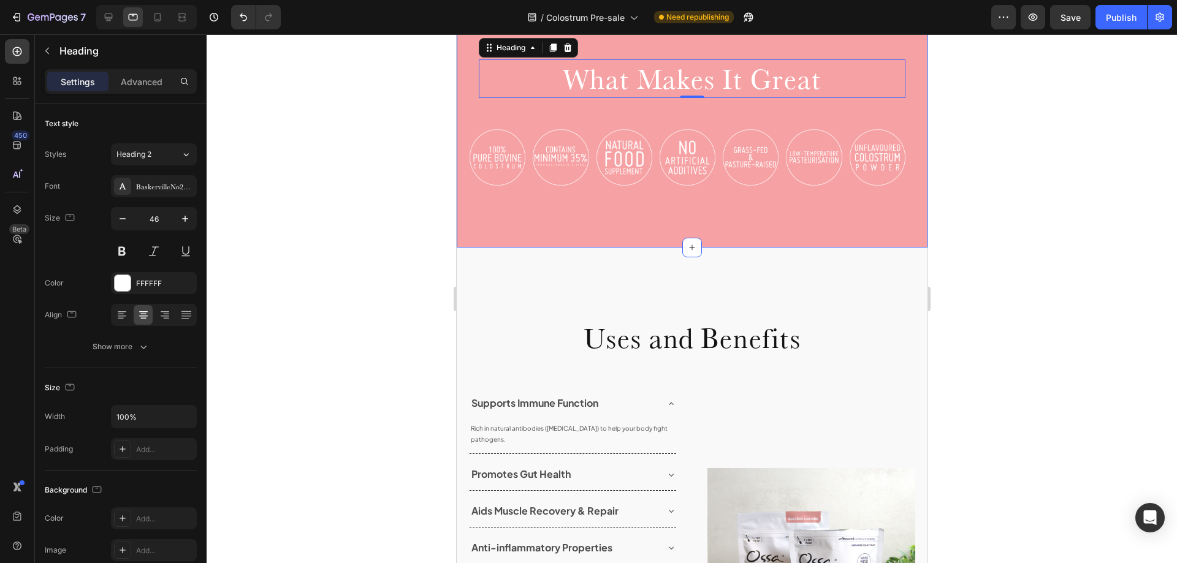
scroll to position [628, 0]
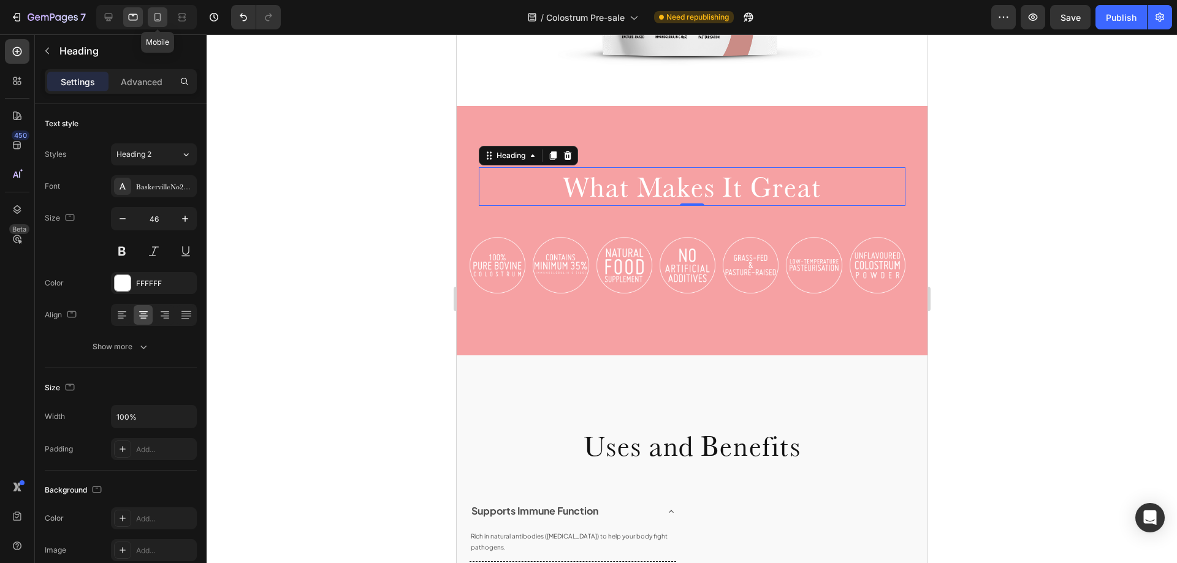
click at [153, 17] on icon at bounding box center [157, 17] width 12 height 12
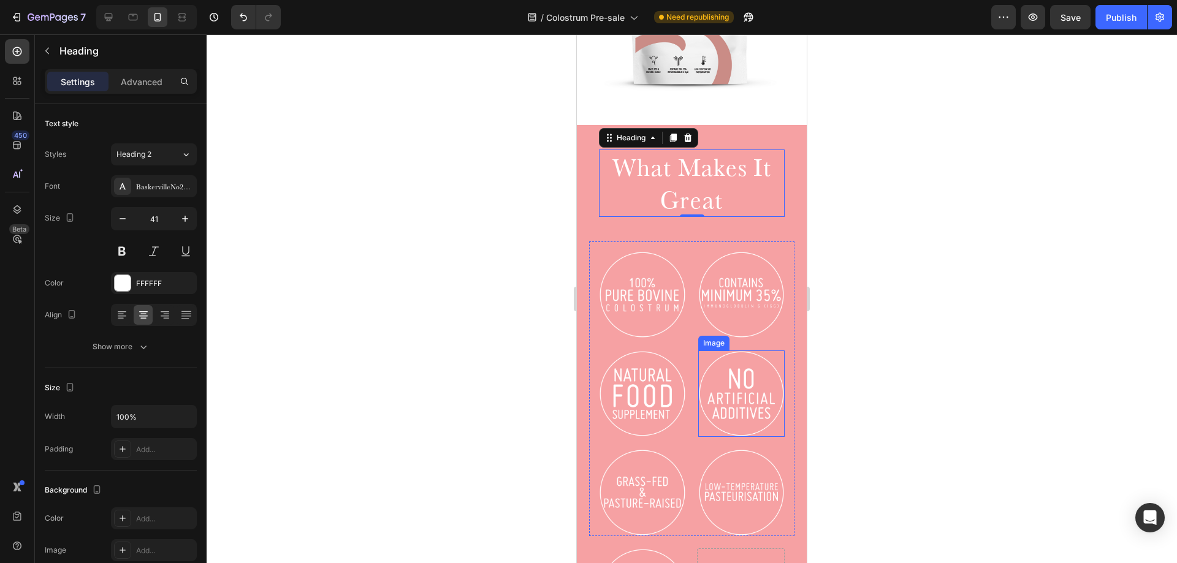
scroll to position [544, 0]
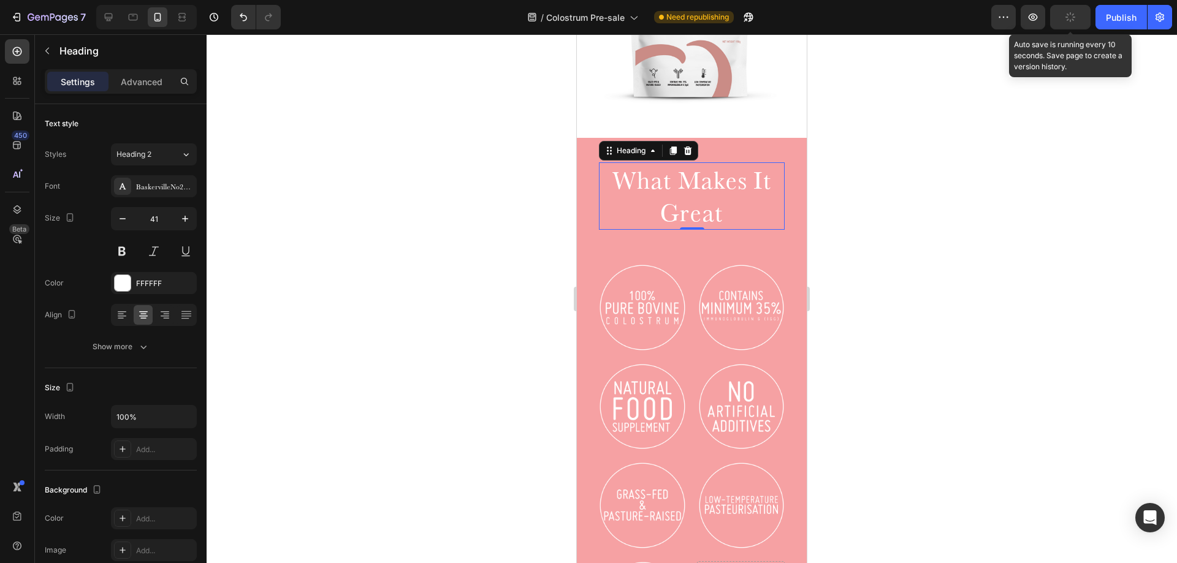
drag, startPoint x: 1071, startPoint y: 18, endPoint x: 1061, endPoint y: 59, distance: 42.8
click at [1070, 21] on icon "button" at bounding box center [1070, 16] width 13 height 13
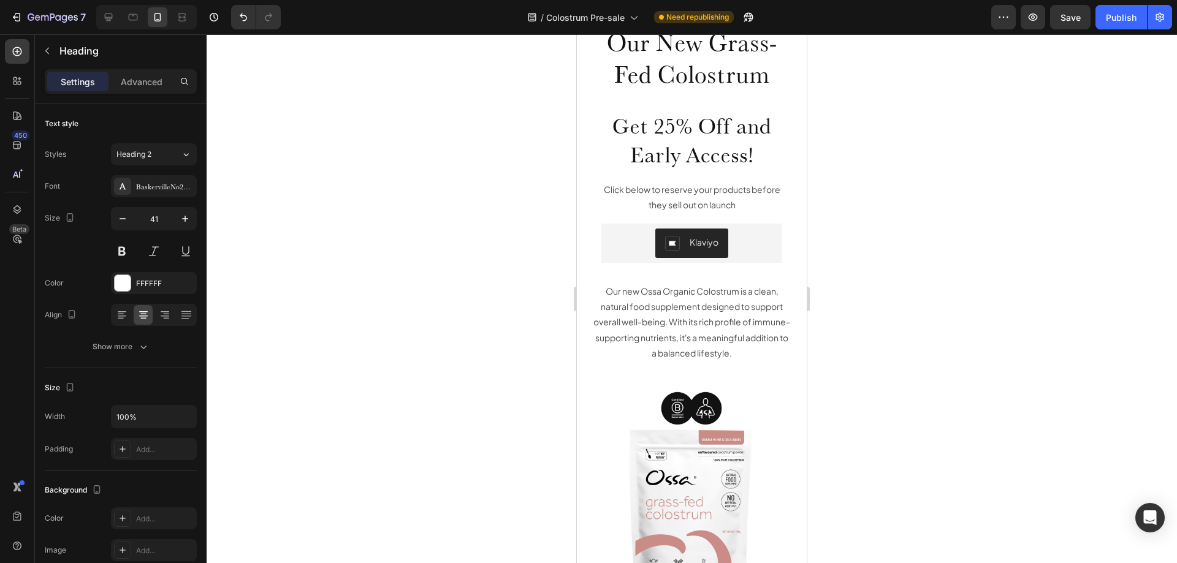
scroll to position [0, 0]
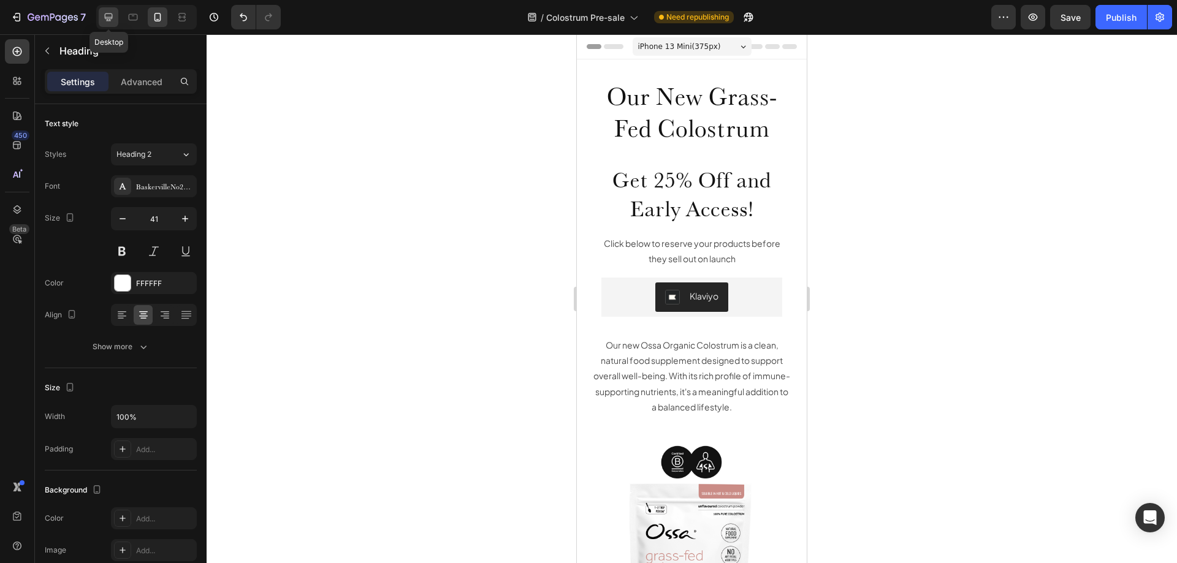
click at [110, 12] on icon at bounding box center [108, 17] width 12 height 12
type input "60"
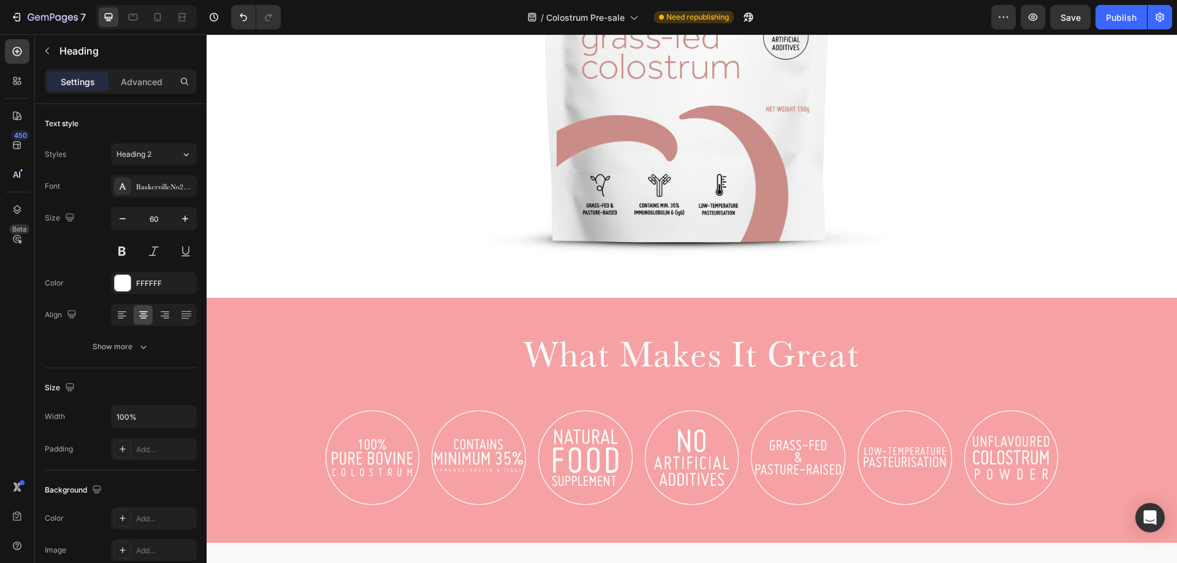
scroll to position [736, 0]
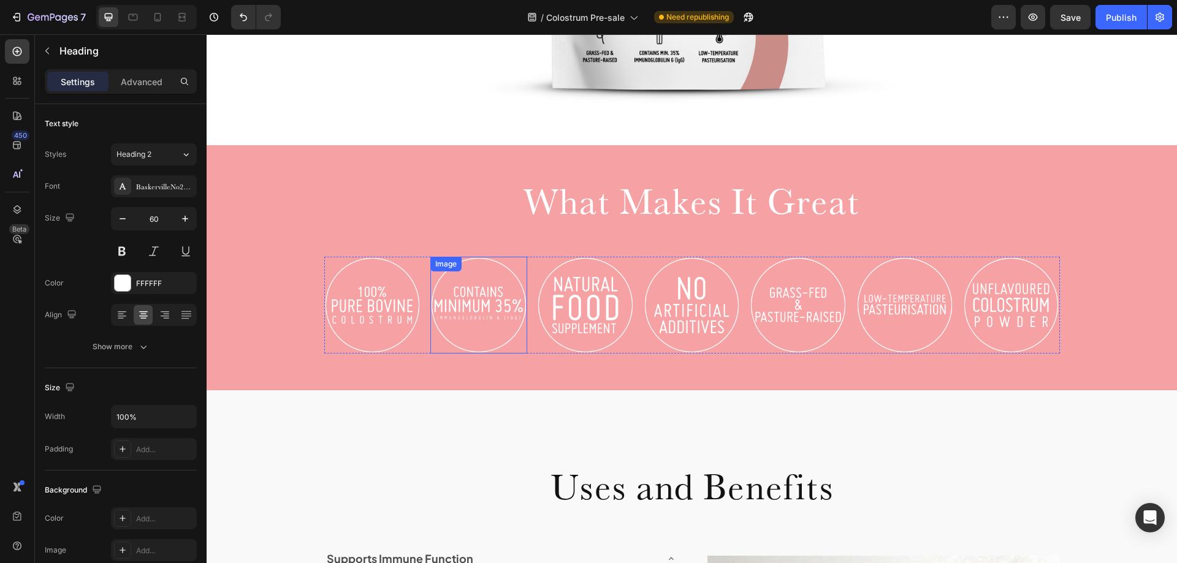
click at [464, 291] on img at bounding box center [478, 305] width 97 height 97
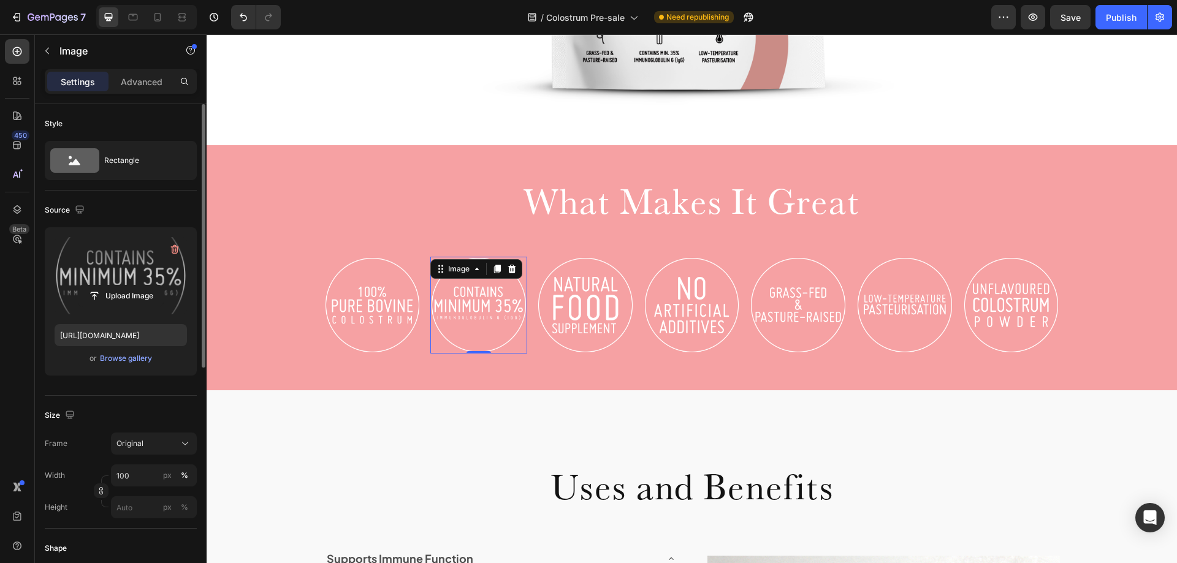
click at [112, 259] on label at bounding box center [121, 275] width 132 height 77
click at [112, 286] on input "file" at bounding box center [120, 296] width 85 height 21
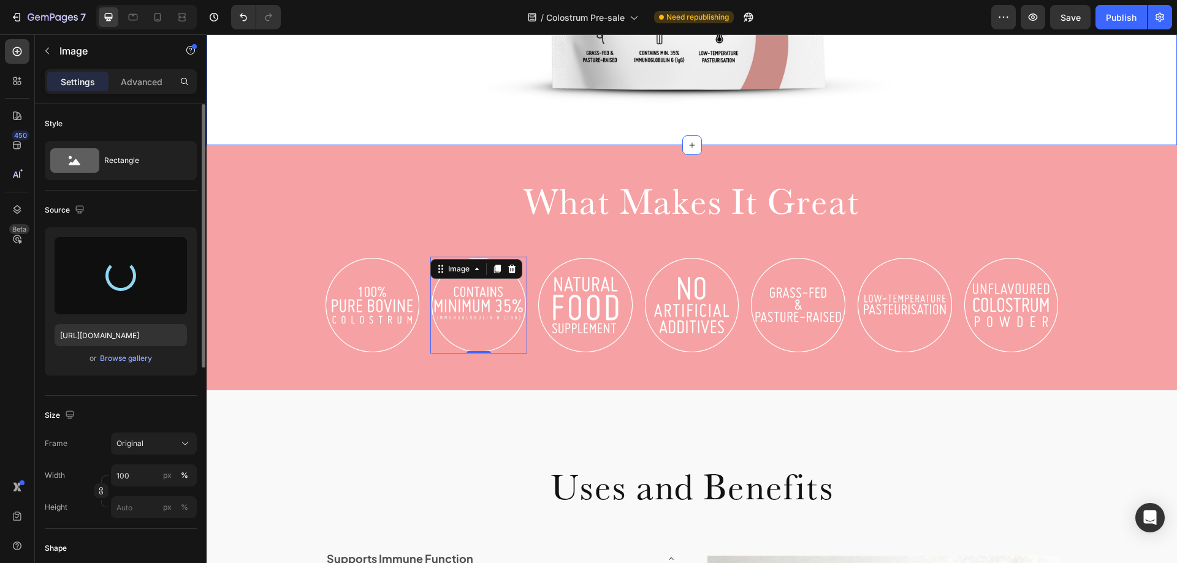
type input "https://cdn.shopify.com/s/files/1/0331/7599/4505/files/gempages_506847250073256…"
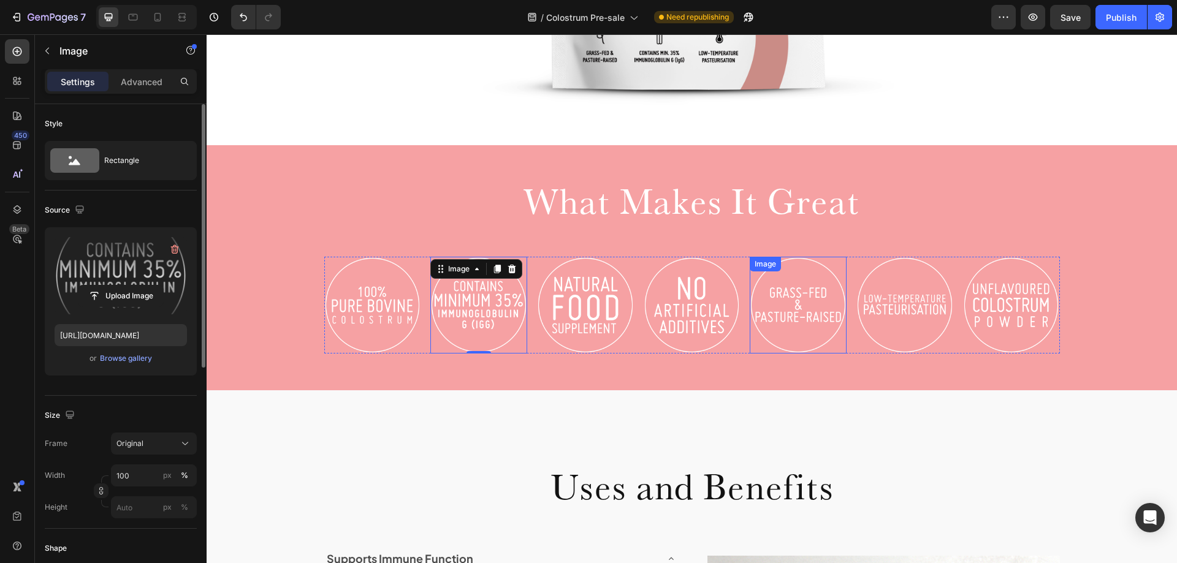
click at [785, 330] on img at bounding box center [798, 305] width 97 height 97
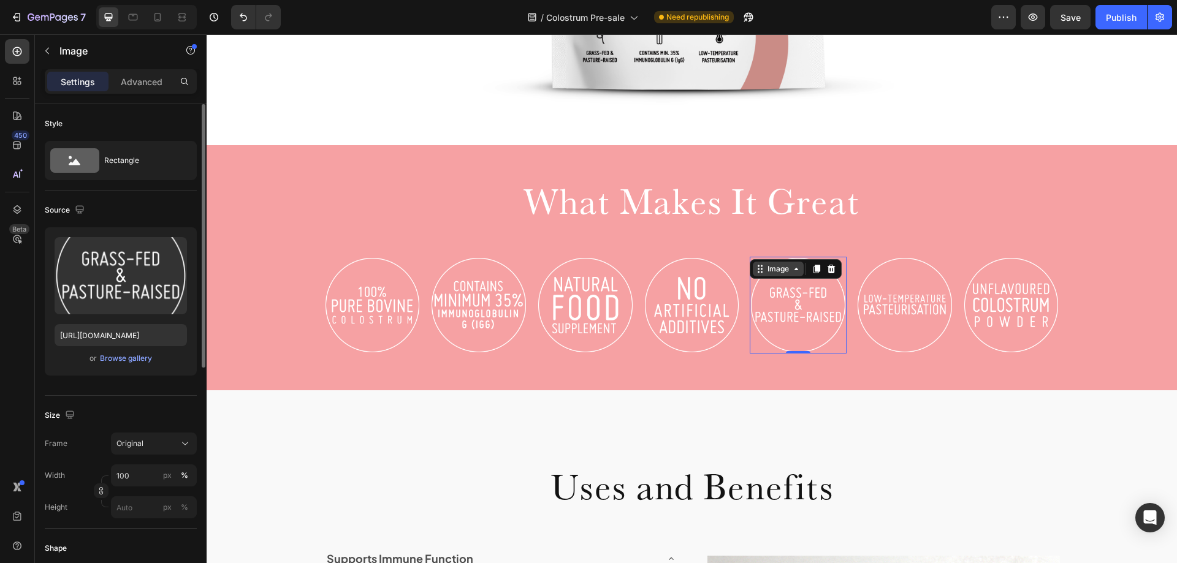
click at [772, 266] on div "Image" at bounding box center [778, 269] width 26 height 11
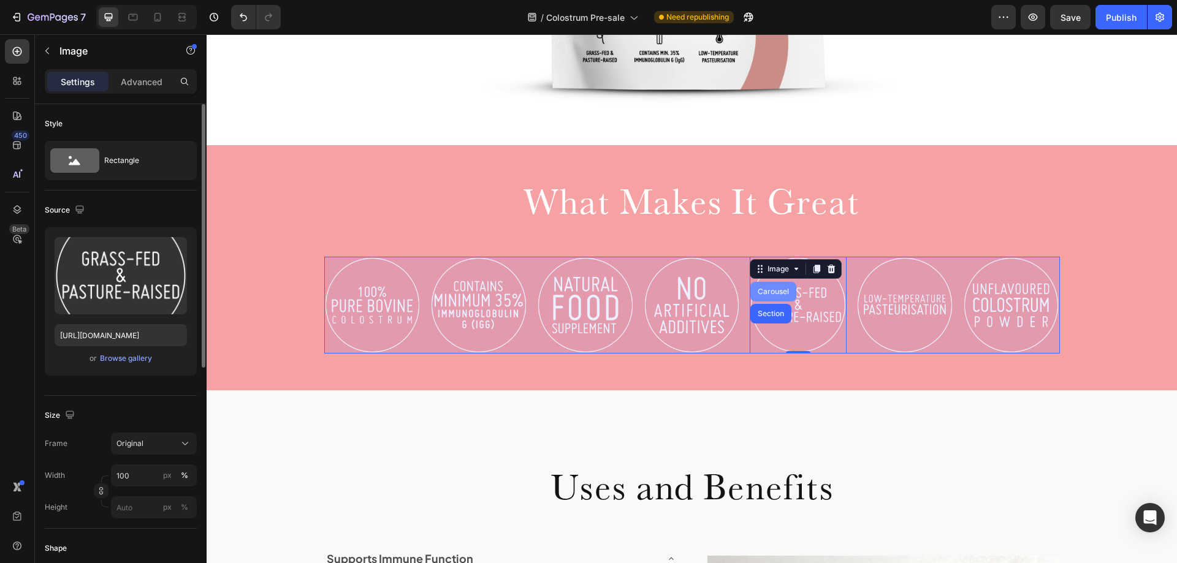
click at [769, 297] on div "Carousel" at bounding box center [773, 292] width 46 height 20
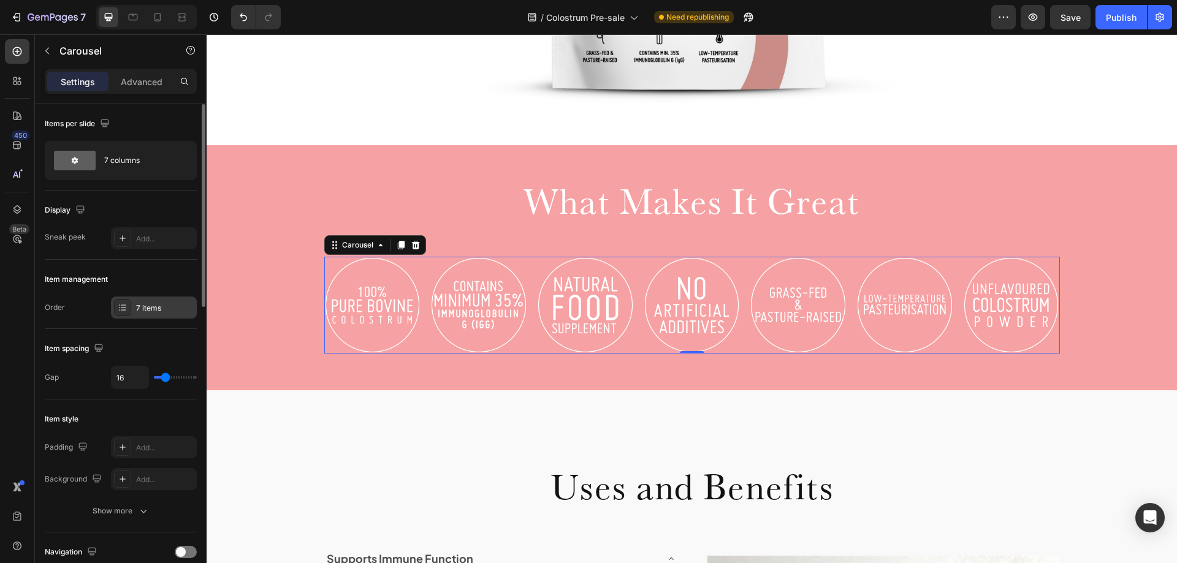
click at [142, 311] on div "7 items" at bounding box center [165, 308] width 58 height 11
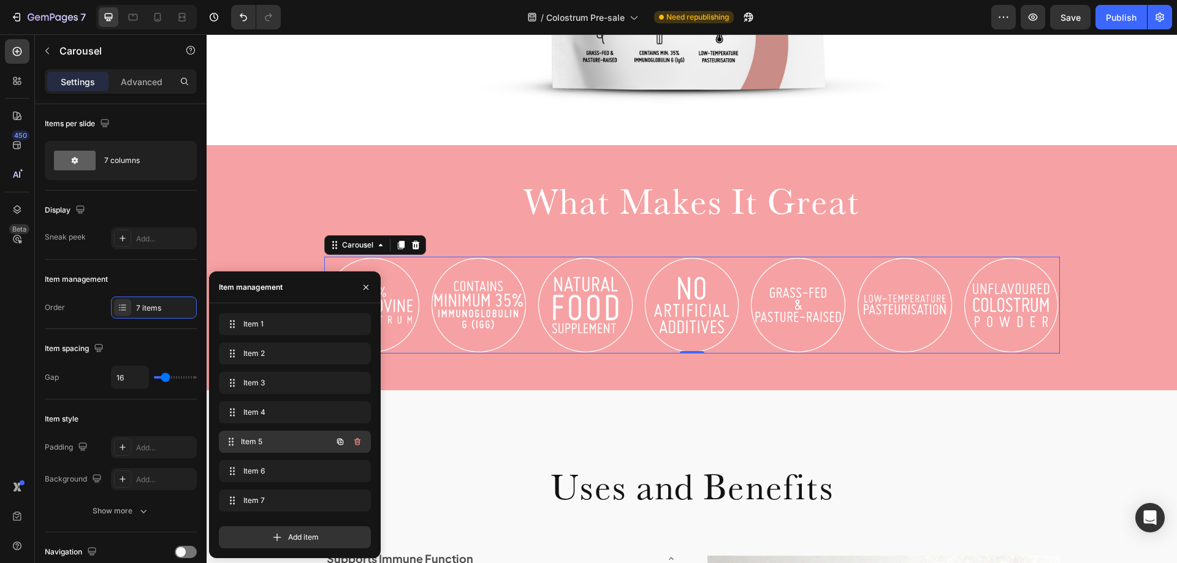
click at [280, 443] on span "Item 5" at bounding box center [286, 441] width 91 height 11
click at [256, 441] on span "Item 5" at bounding box center [286, 441] width 91 height 11
click at [357, 440] on icon "button" at bounding box center [357, 441] width 6 height 7
click at [353, 440] on div "Delete" at bounding box center [349, 441] width 23 height 11
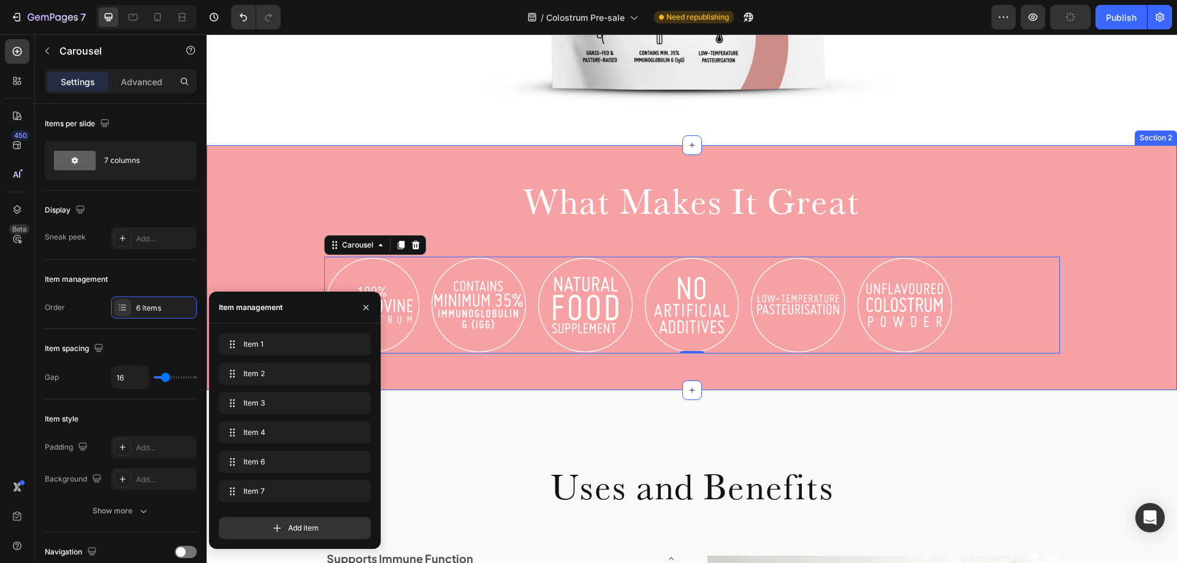
click at [448, 373] on div "What Makes It Great Heading Row Image Image Image Image Image Image Carousel 0 …" at bounding box center [692, 267] width 970 height 245
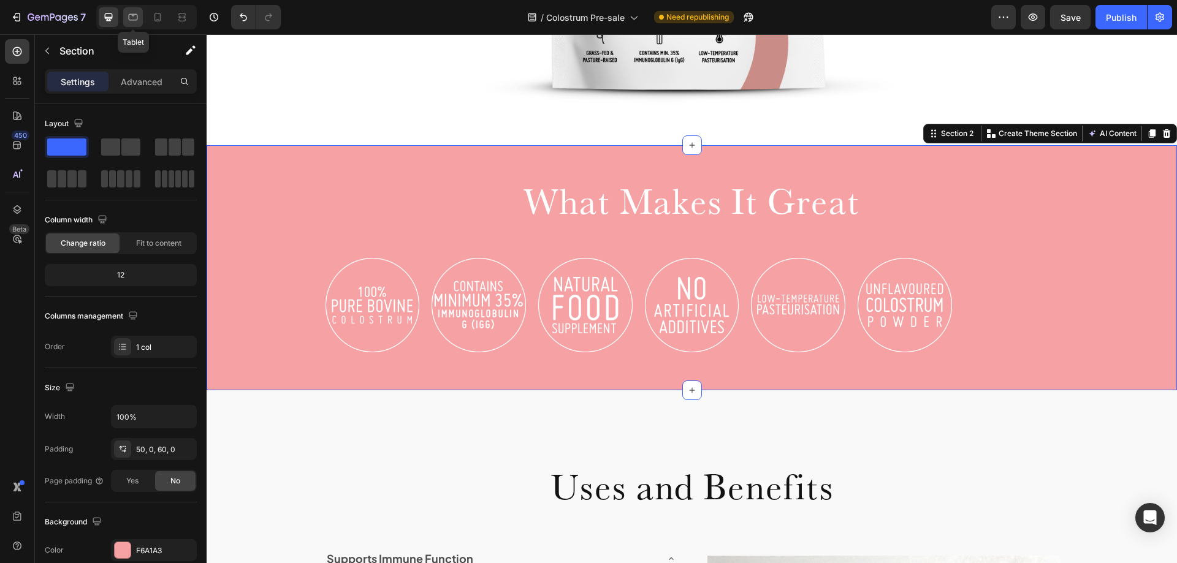
click at [130, 14] on icon at bounding box center [133, 17] width 9 height 7
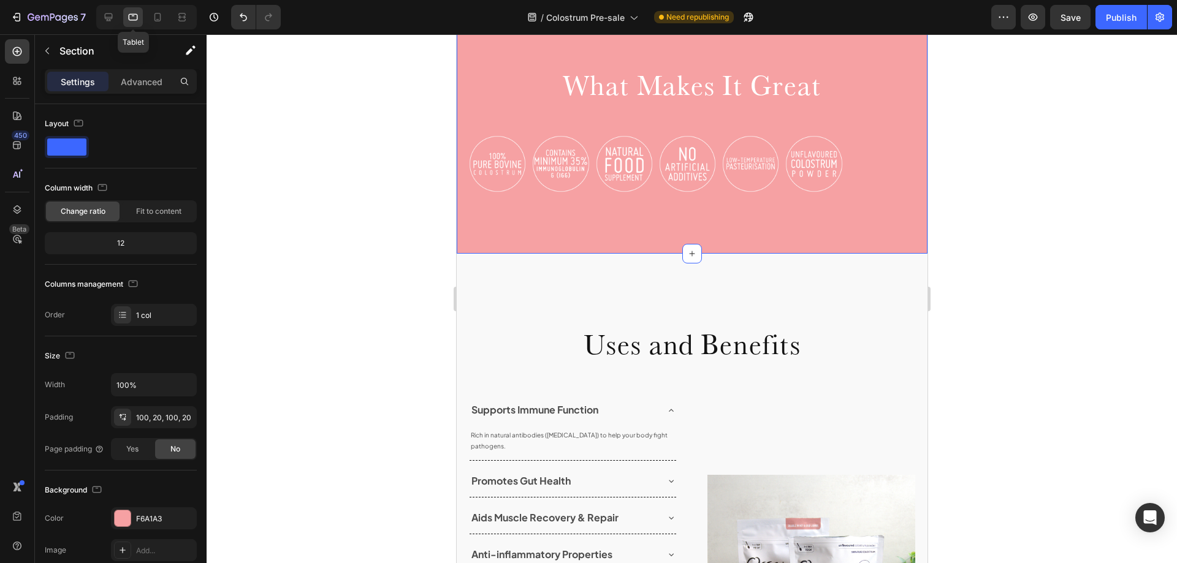
scroll to position [683, 0]
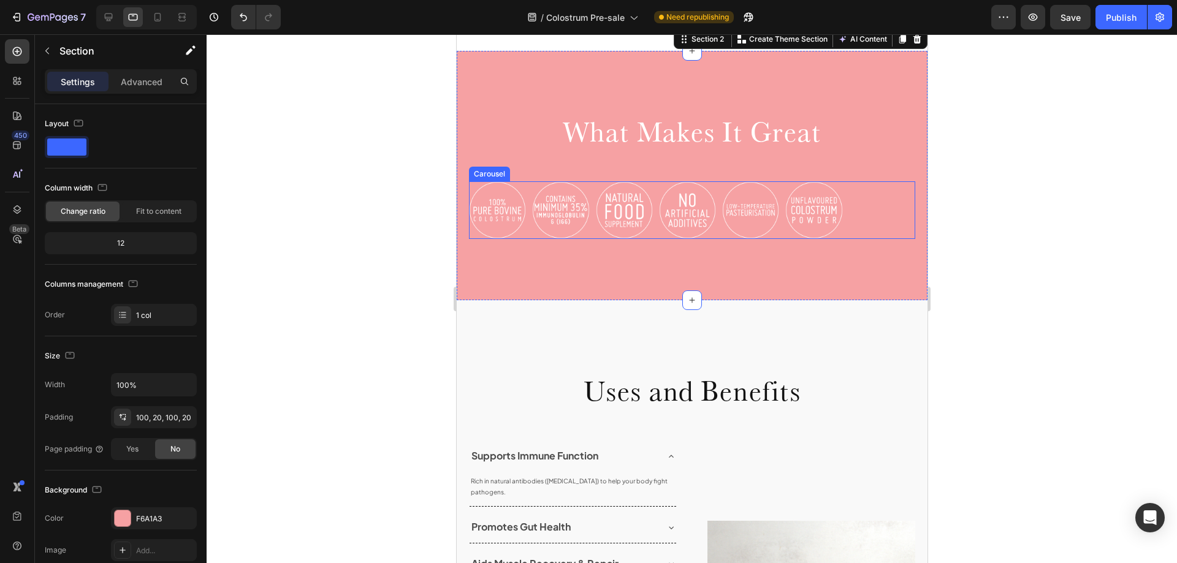
click at [870, 238] on div "Image Image Image Image Image Image" at bounding box center [691, 209] width 446 height 57
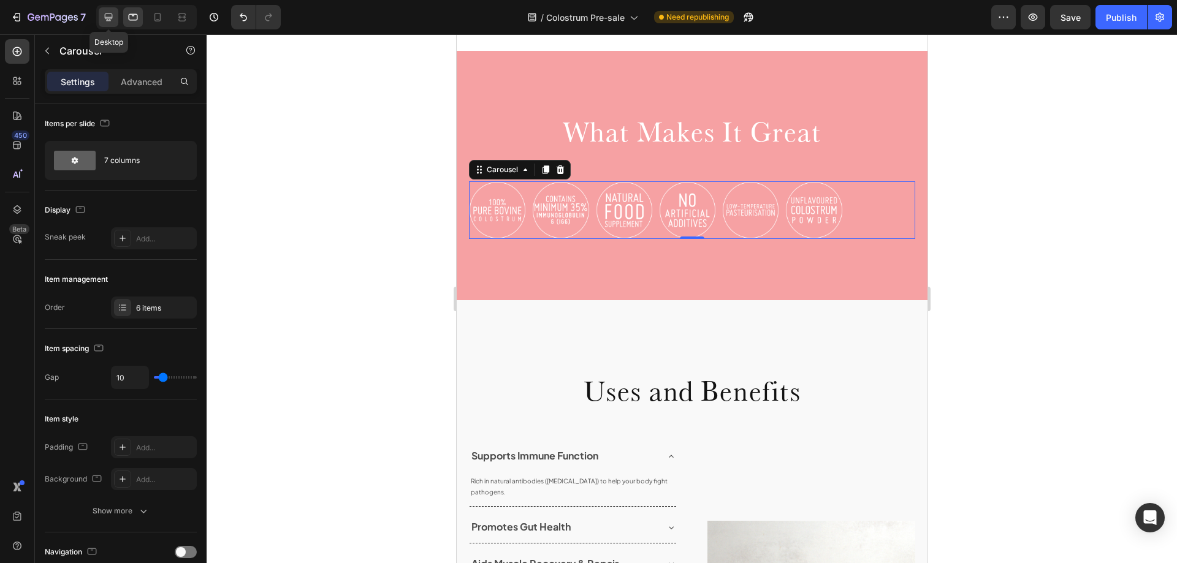
click at [114, 15] on icon at bounding box center [108, 17] width 12 height 12
type input "1200"
type input "16"
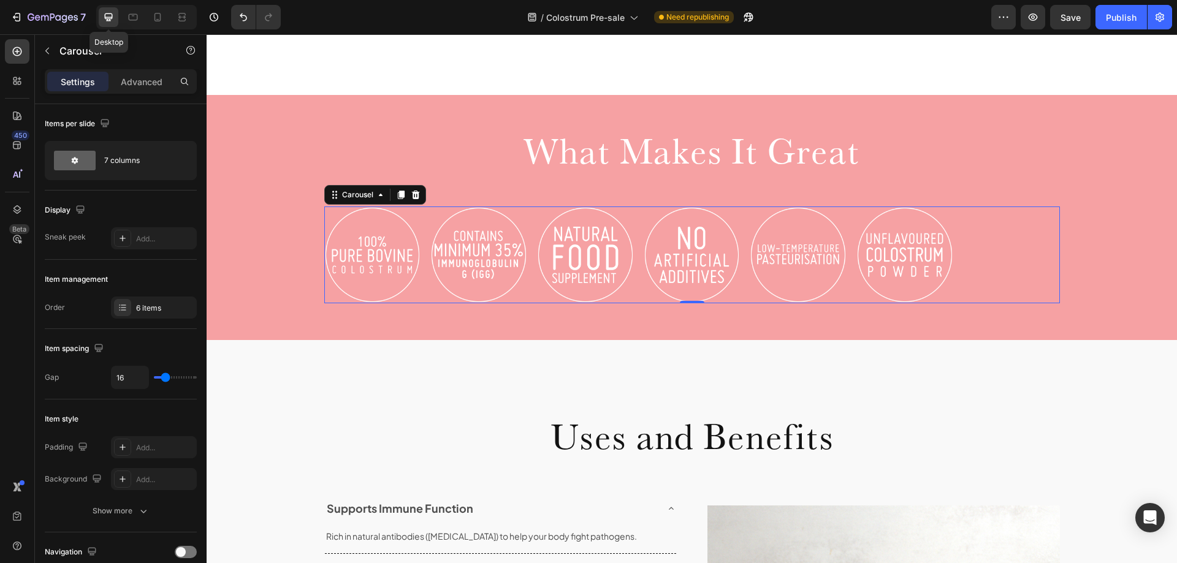
scroll to position [915, 0]
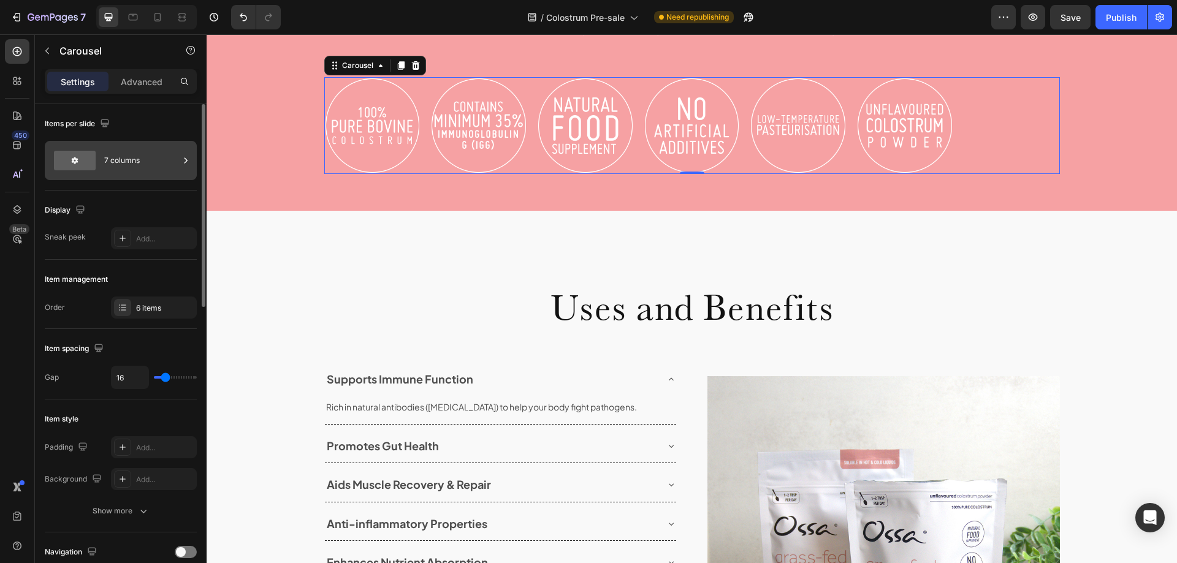
click at [132, 168] on div "7 columns" at bounding box center [141, 161] width 75 height 28
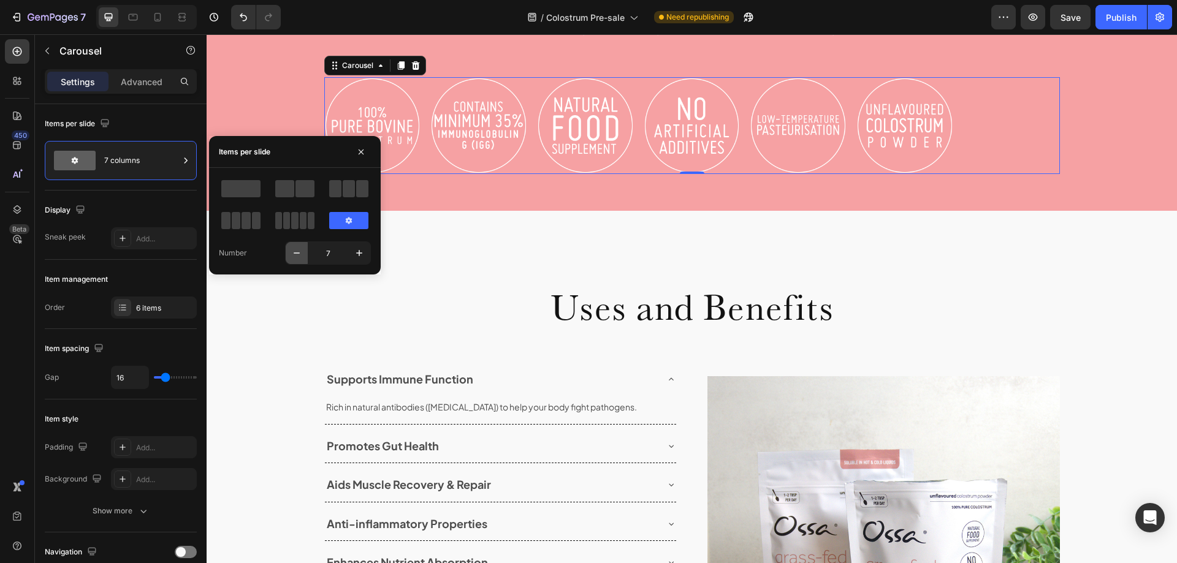
click at [296, 251] on icon "button" at bounding box center [297, 253] width 12 height 12
type input "6"
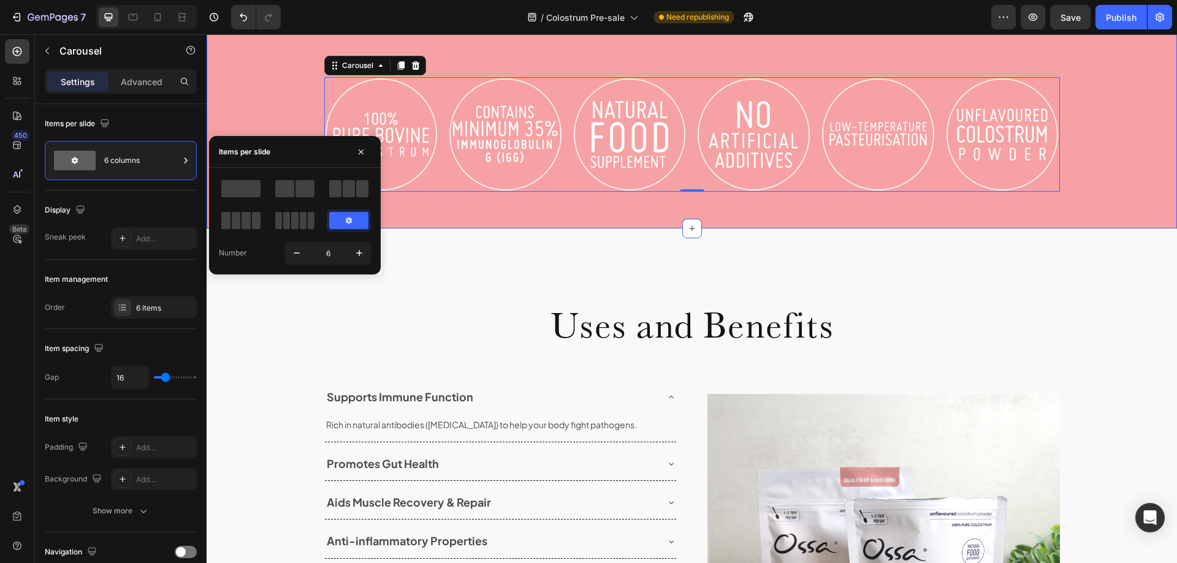
click at [244, 93] on div "Image Image Image Image Image Image Carousel 0" at bounding box center [692, 134] width 970 height 115
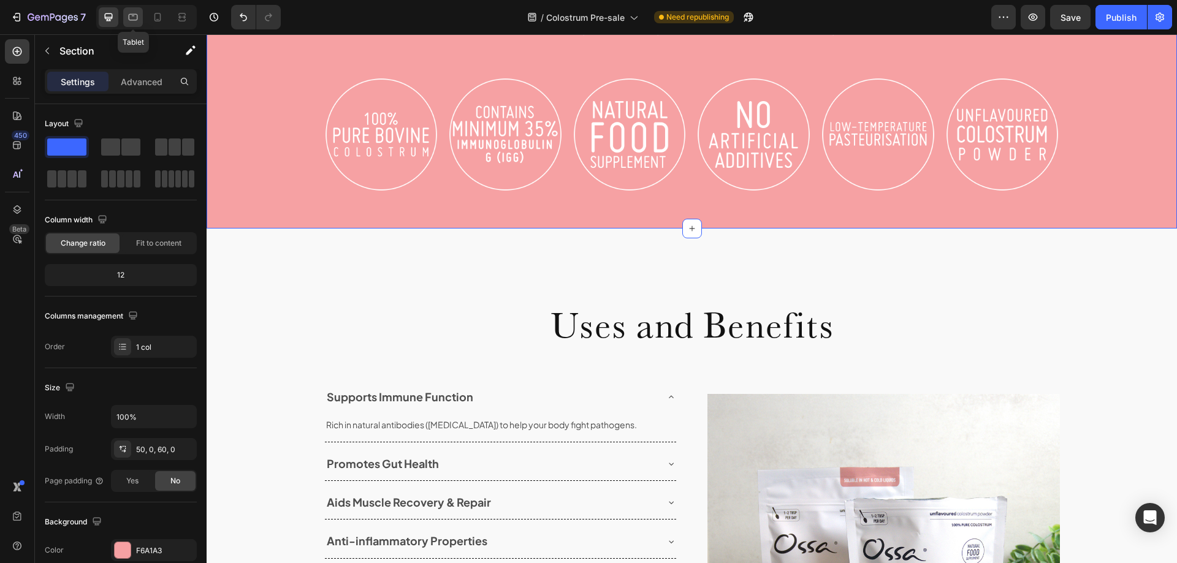
click at [129, 22] on icon at bounding box center [133, 17] width 12 height 12
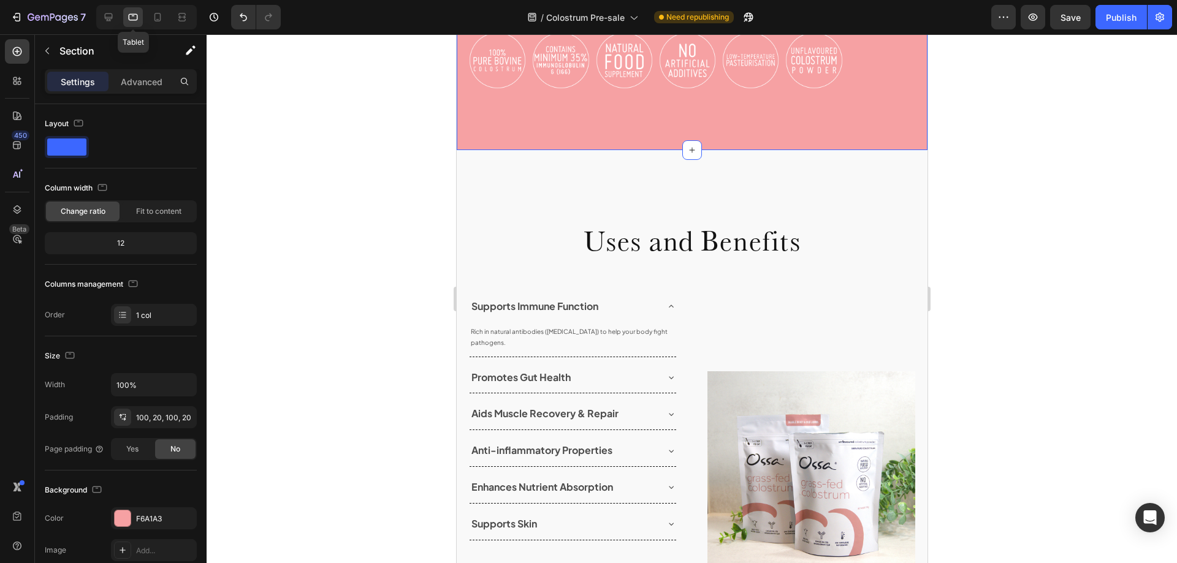
scroll to position [804, 0]
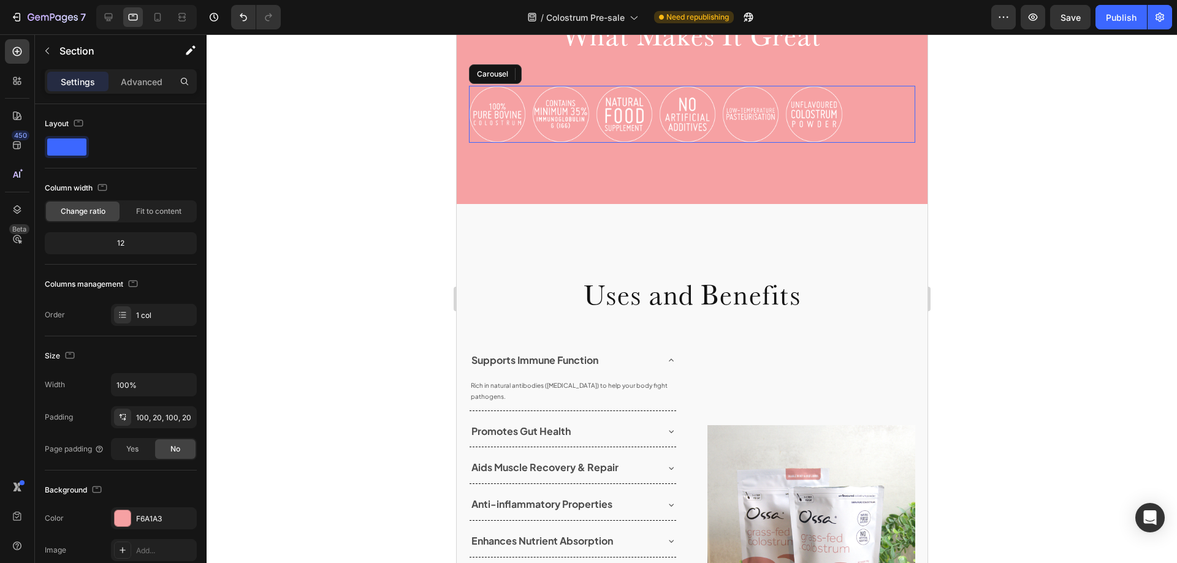
click at [852, 135] on div "Image Image Image Image Image Image" at bounding box center [691, 114] width 446 height 57
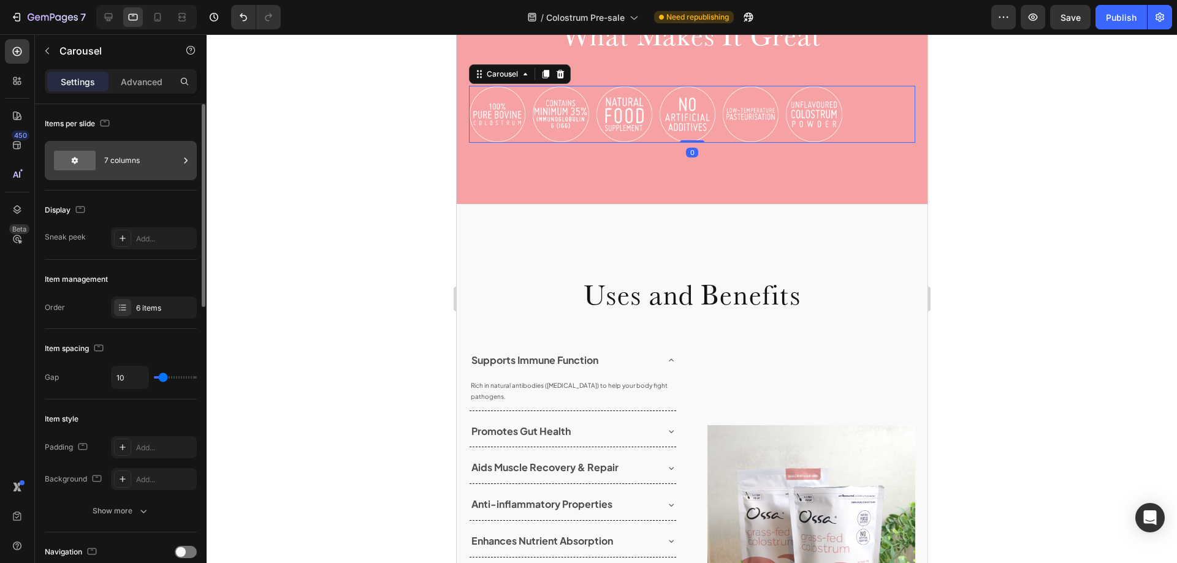
click at [102, 159] on div "7 columns" at bounding box center [121, 160] width 152 height 39
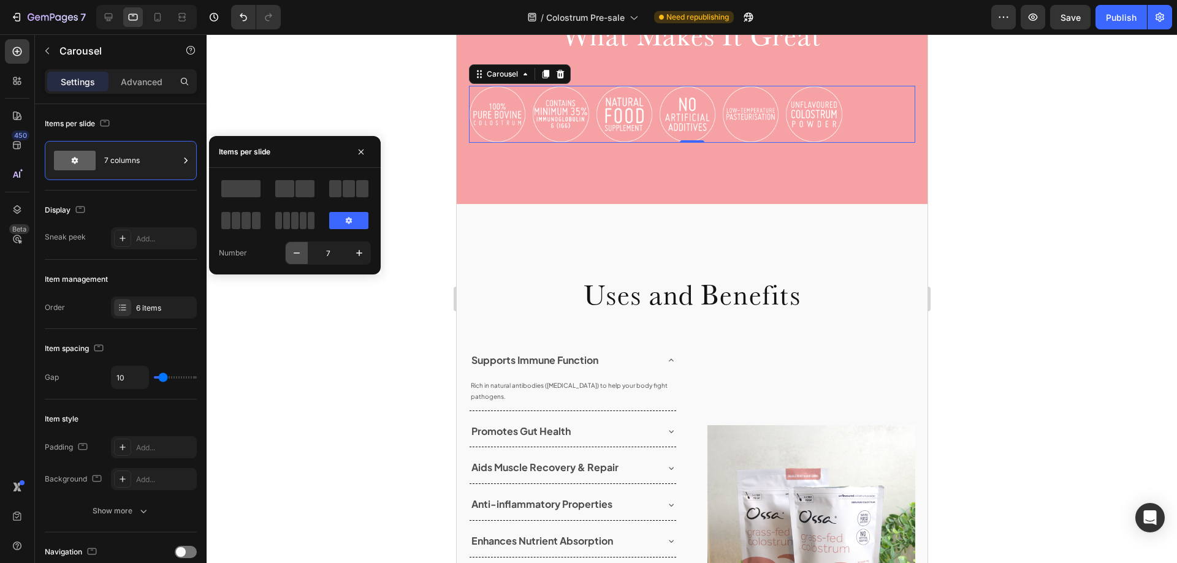
click at [291, 252] on icon "button" at bounding box center [297, 253] width 12 height 12
type input "6"
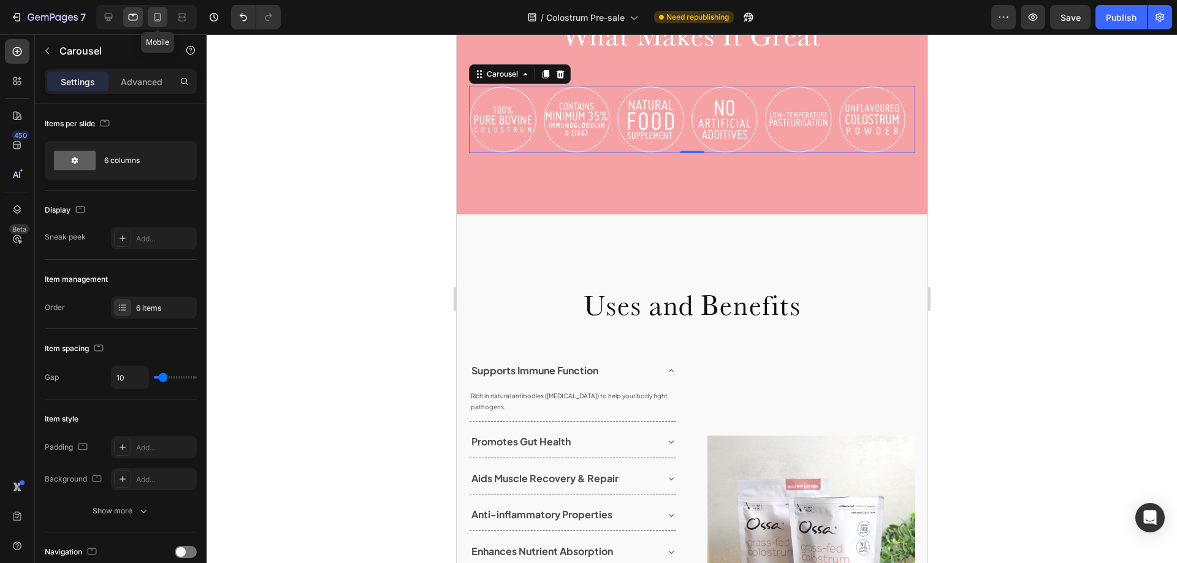
click at [156, 20] on icon at bounding box center [157, 17] width 12 height 12
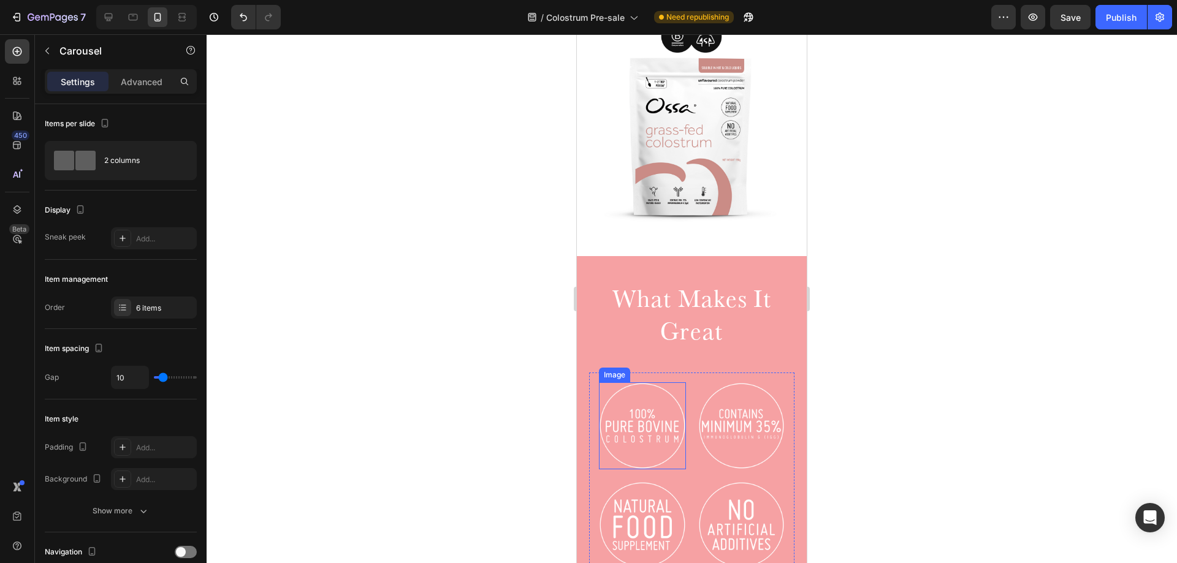
scroll to position [487, 0]
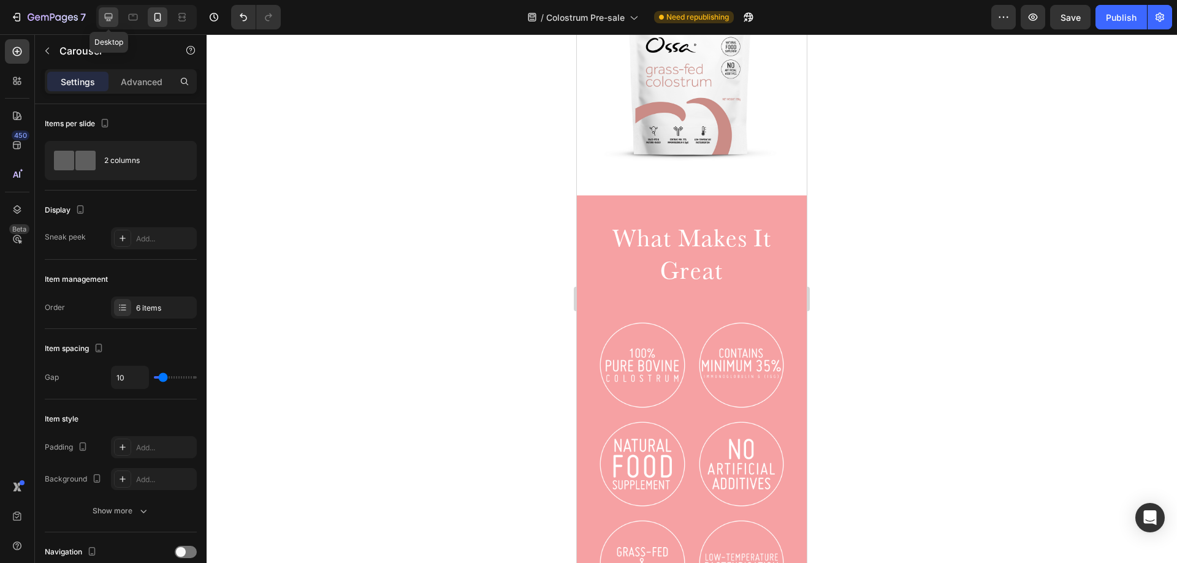
click at [105, 17] on icon at bounding box center [109, 17] width 8 height 8
type input "1200"
type input "16"
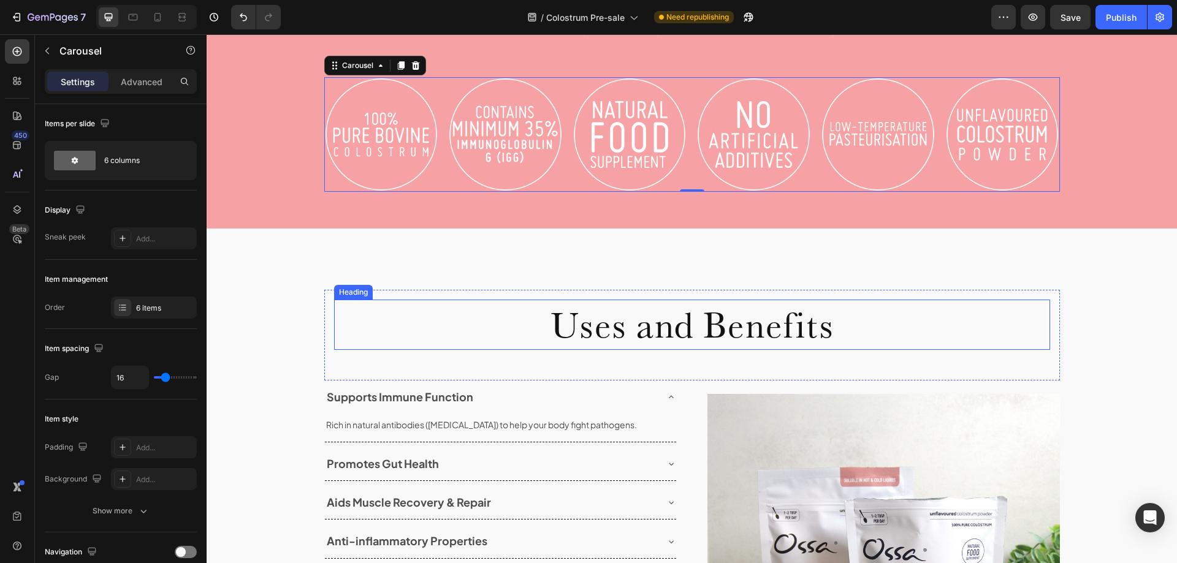
scroll to position [854, 0]
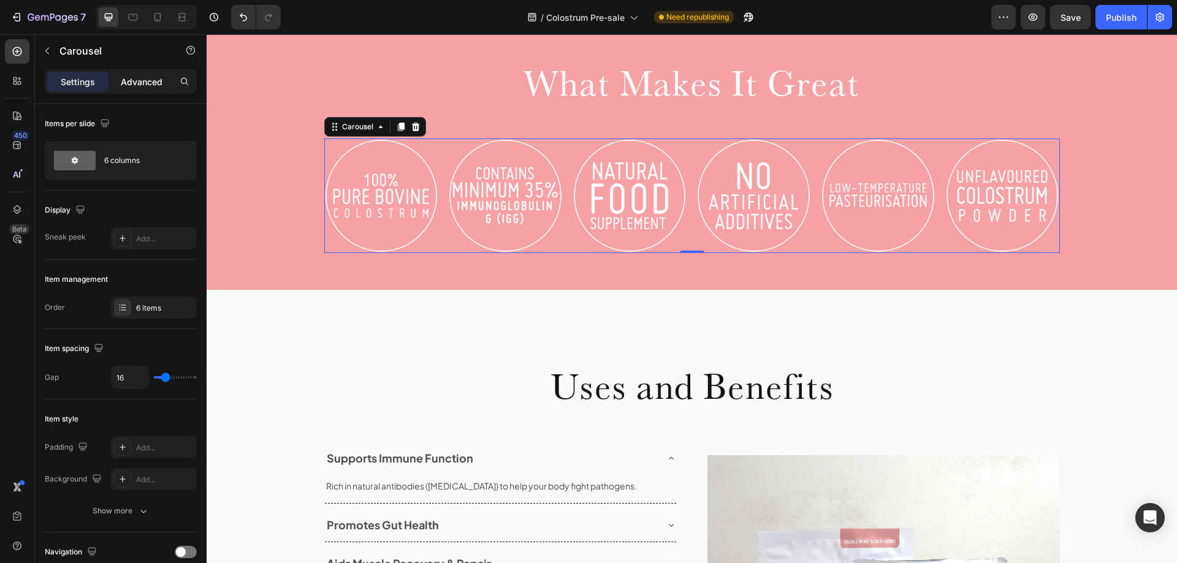
click at [149, 85] on p "Advanced" at bounding box center [142, 81] width 42 height 13
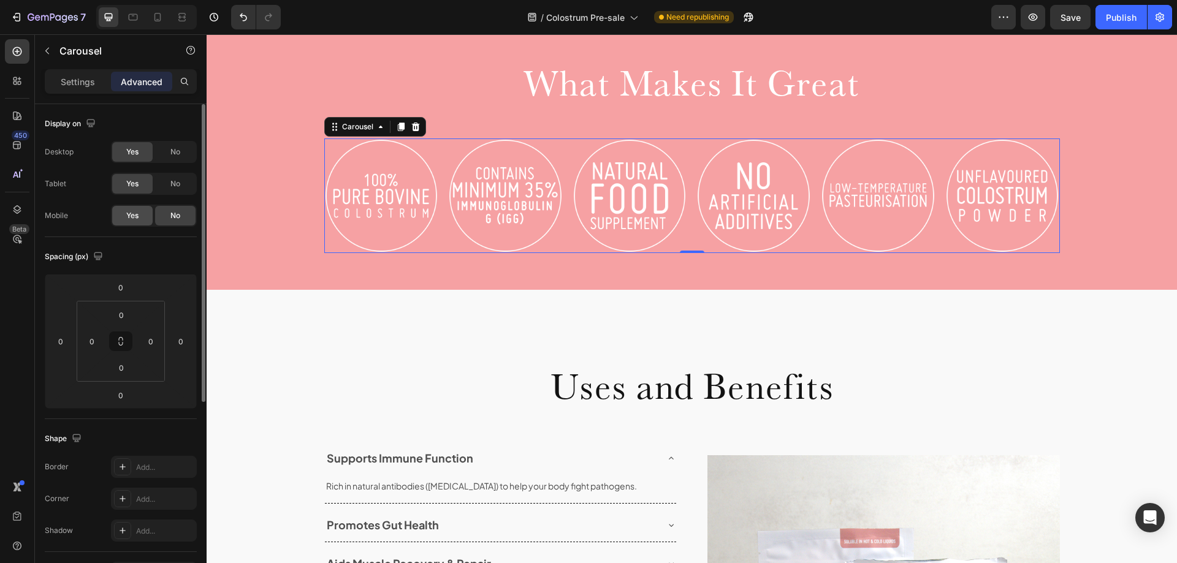
click at [137, 213] on span "Yes" at bounding box center [132, 215] width 12 height 11
click at [133, 17] on icon at bounding box center [133, 17] width 12 height 12
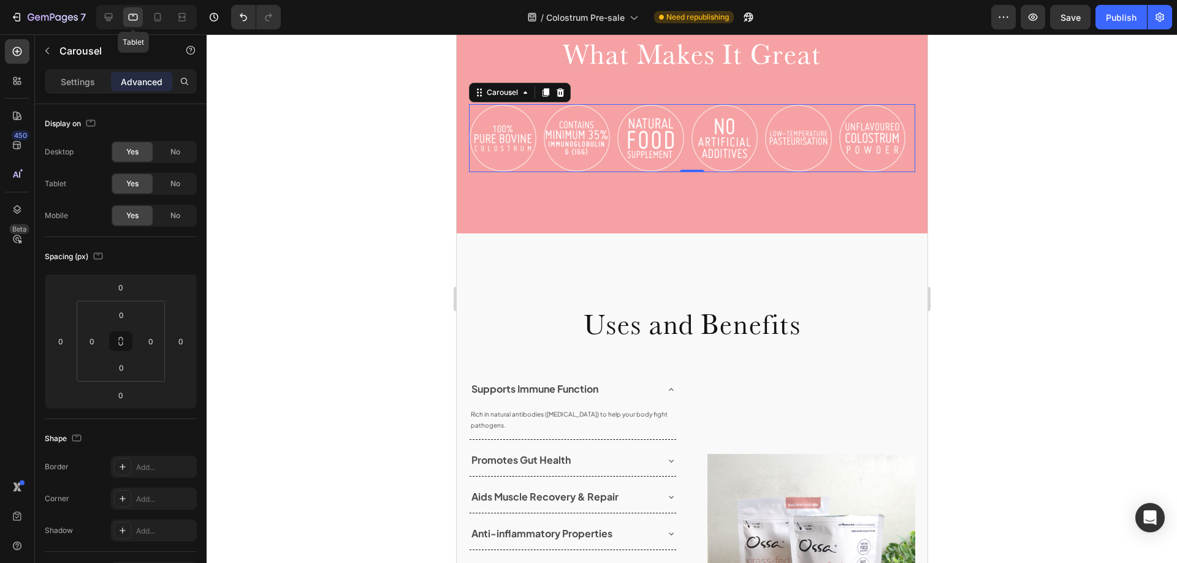
scroll to position [935, 0]
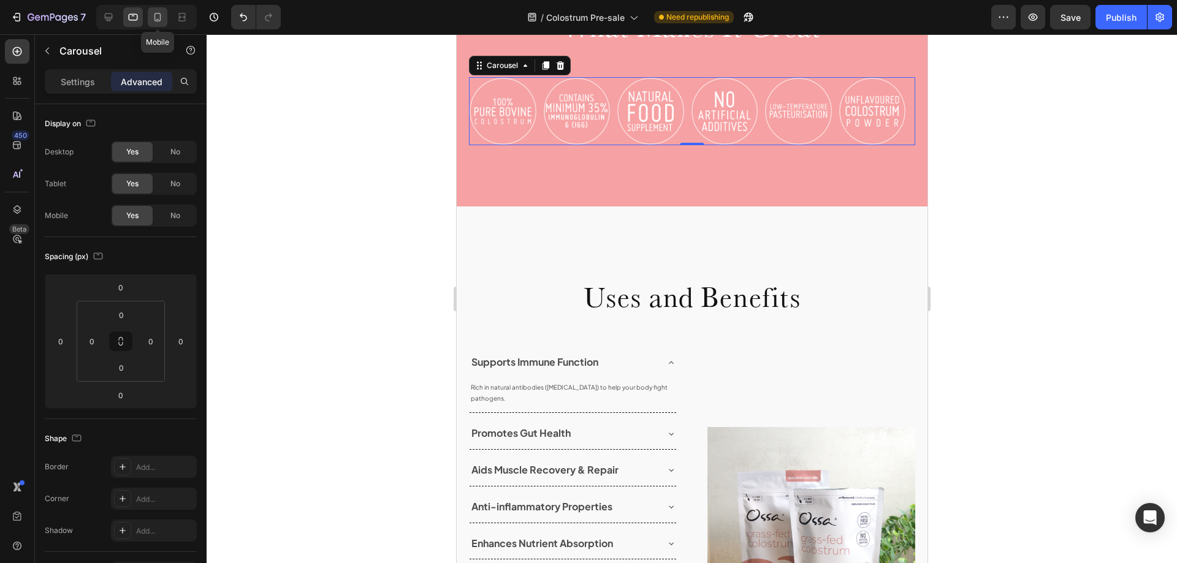
click at [160, 17] on icon at bounding box center [157, 17] width 7 height 9
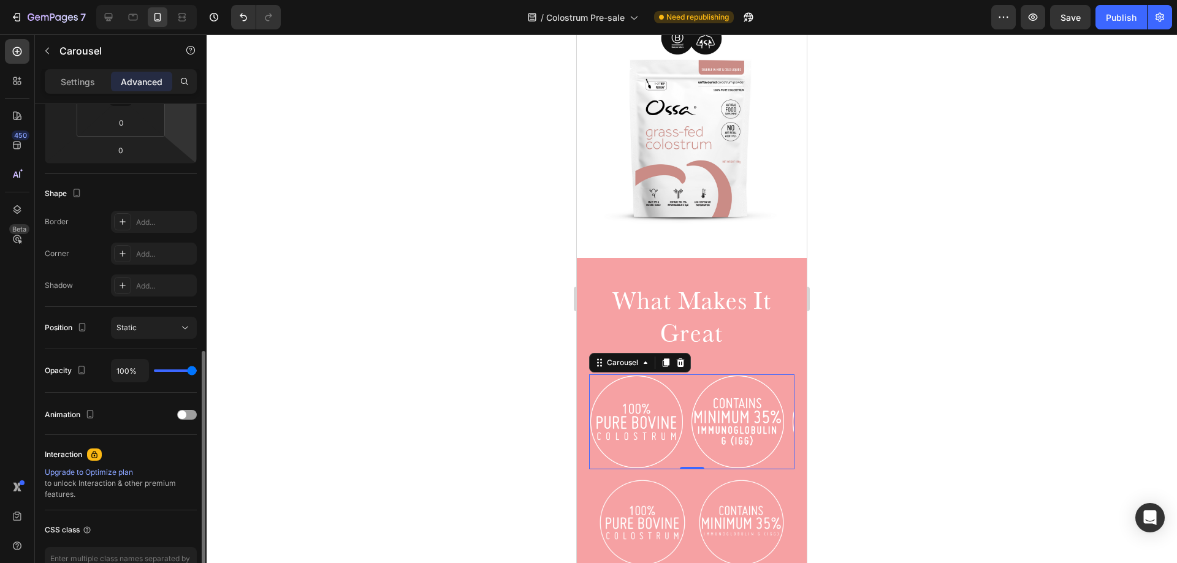
scroll to position [307, 0]
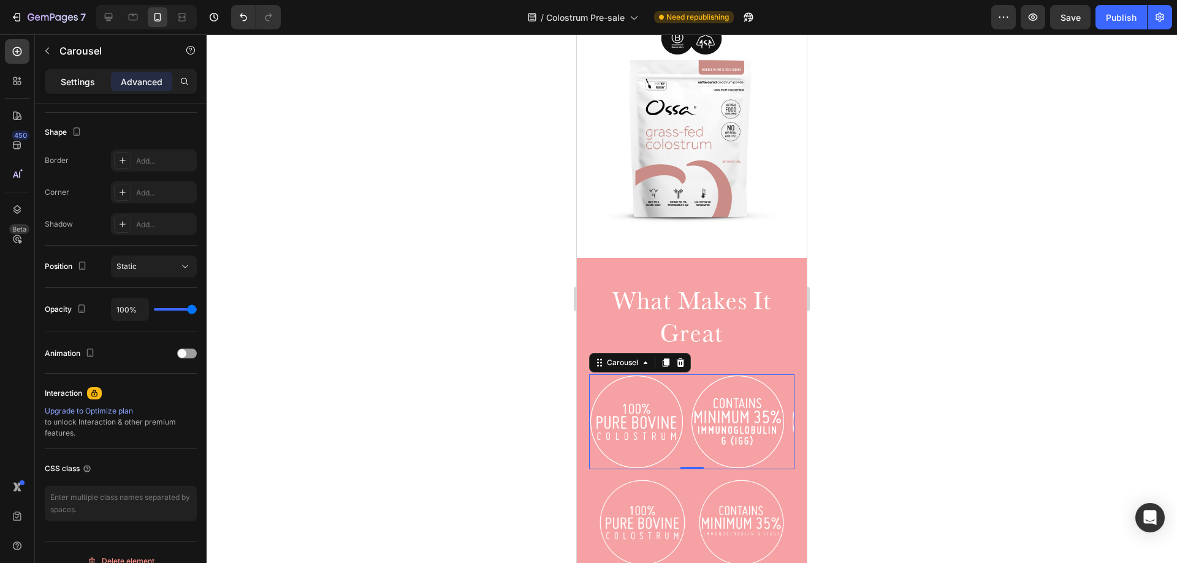
click at [89, 75] on p "Settings" at bounding box center [78, 81] width 34 height 13
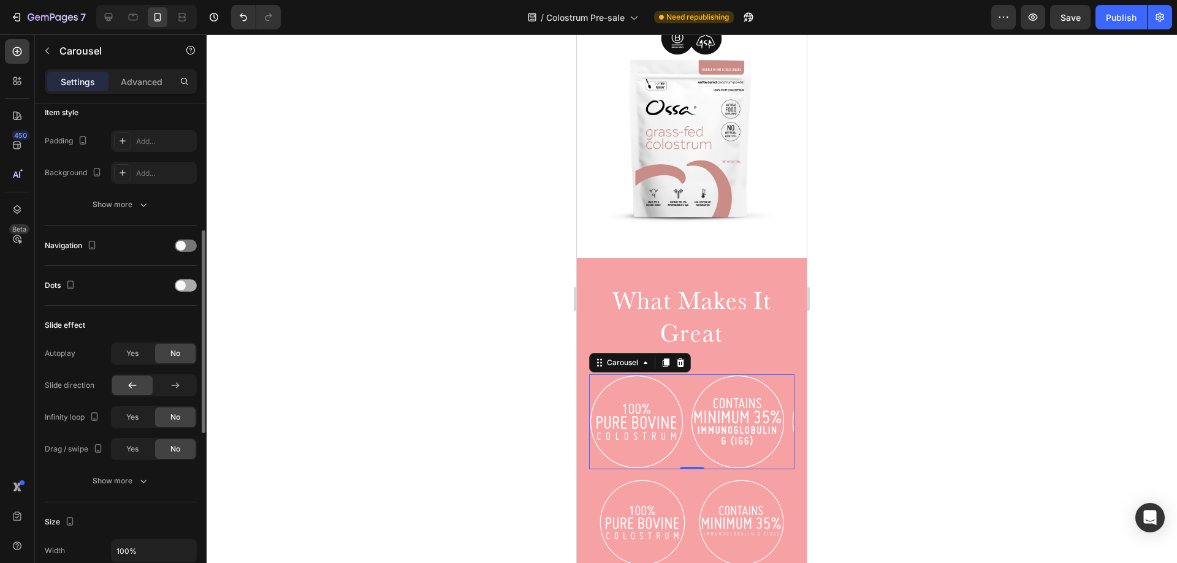
click at [185, 291] on div at bounding box center [186, 286] width 22 height 12
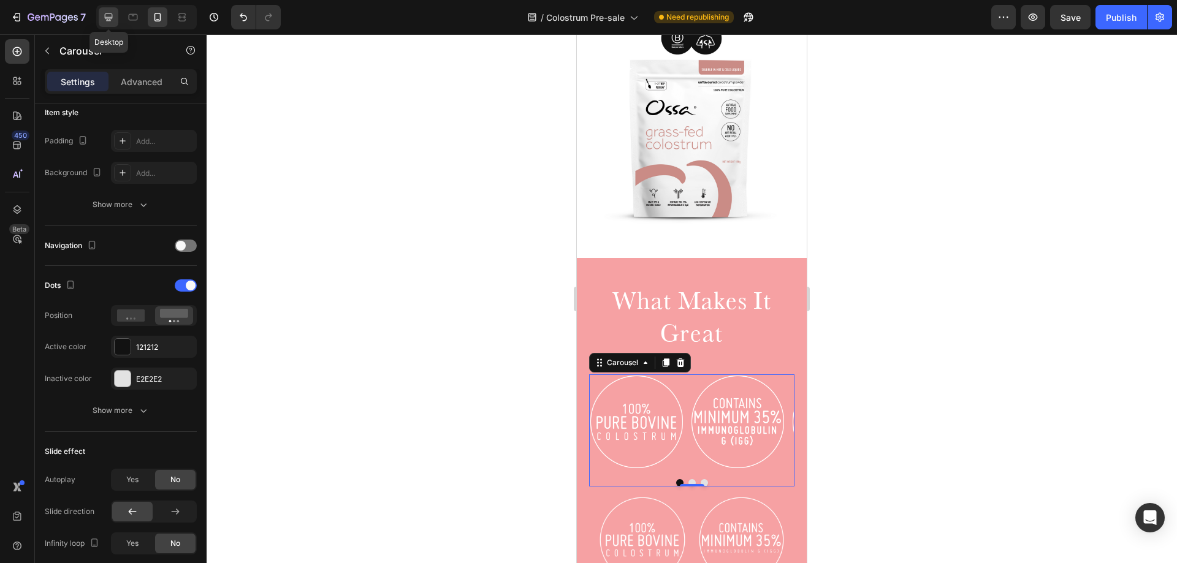
click at [108, 15] on icon at bounding box center [108, 17] width 12 height 12
type input "16"
type input "1200"
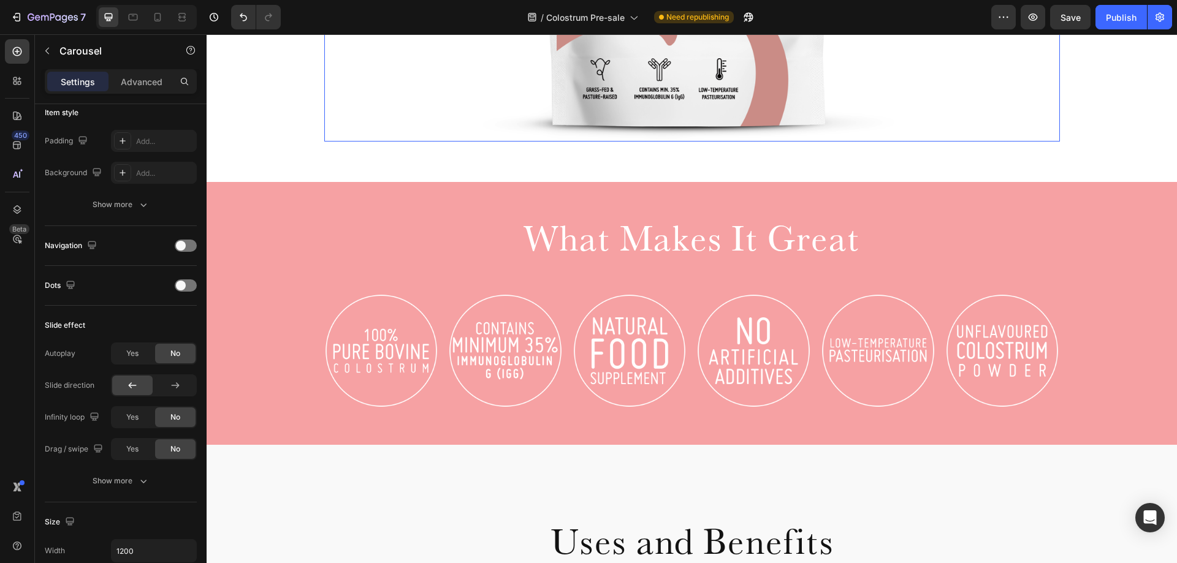
scroll to position [797, 0]
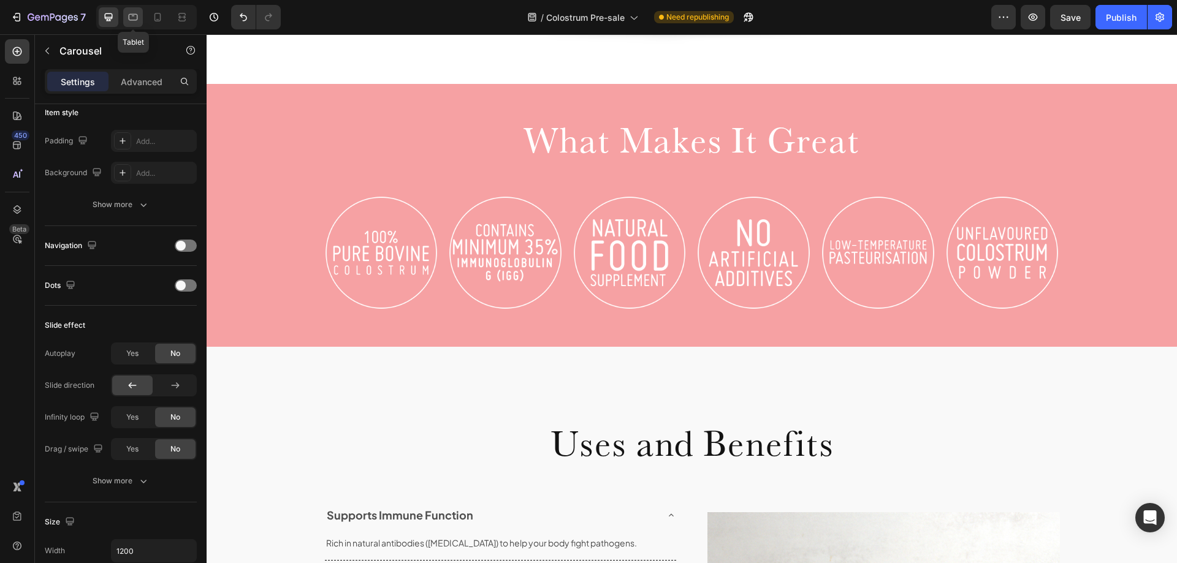
click at [137, 12] on icon at bounding box center [133, 17] width 12 height 12
type input "10"
type input "100%"
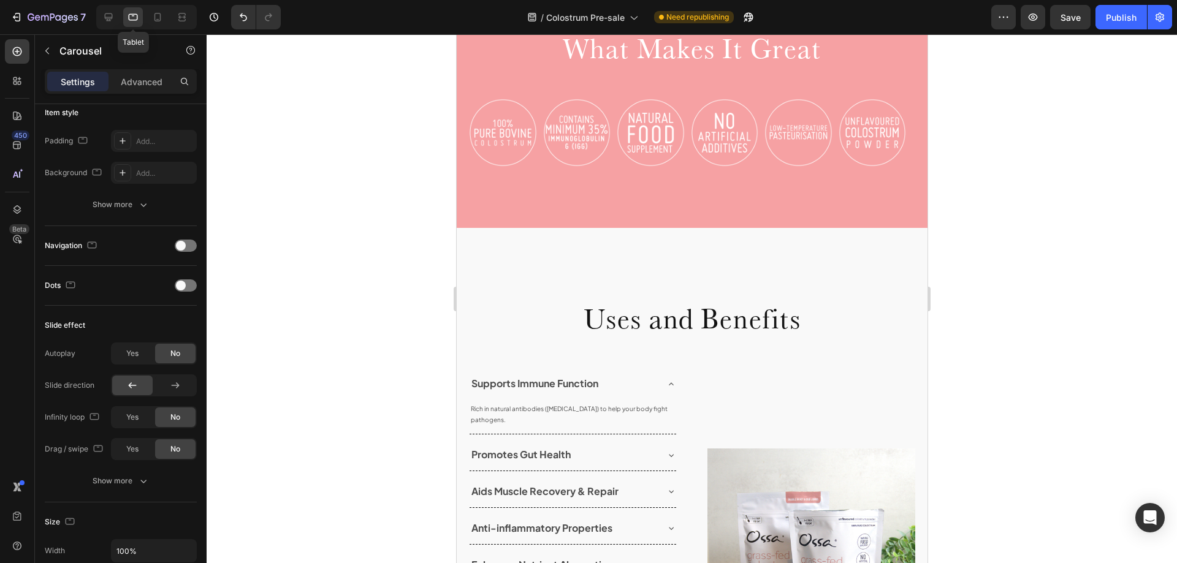
scroll to position [818, 0]
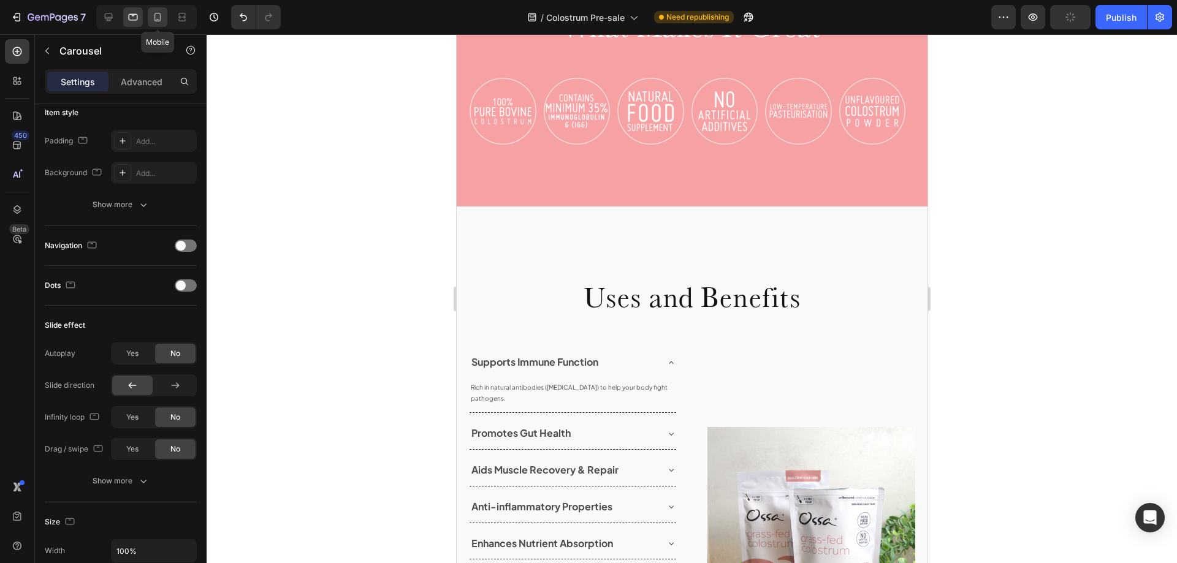
click at [155, 16] on icon at bounding box center [157, 17] width 7 height 9
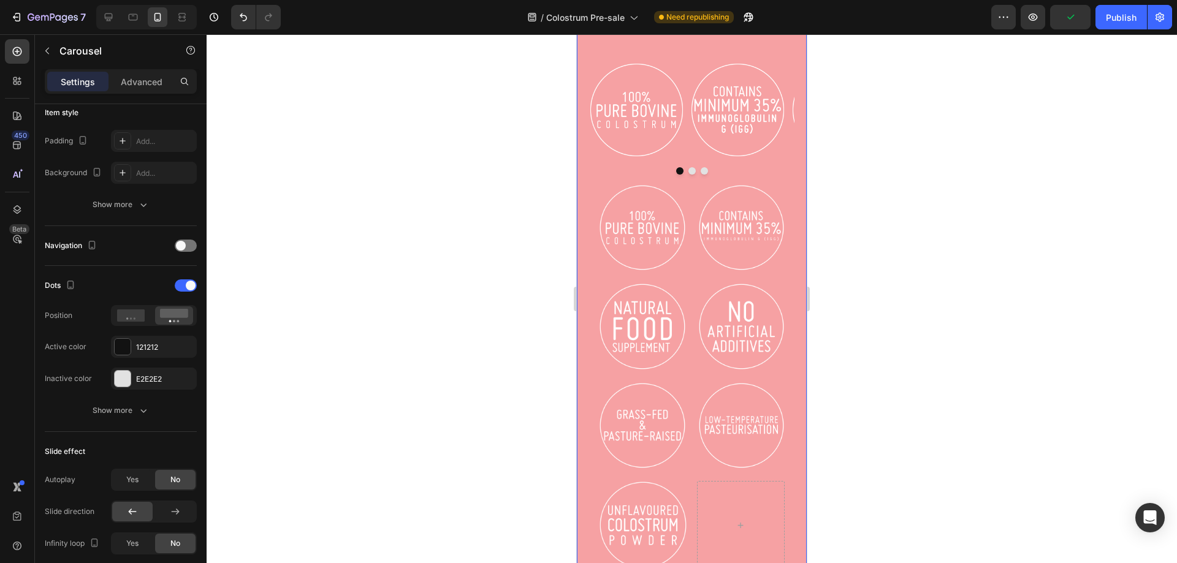
scroll to position [798, 0]
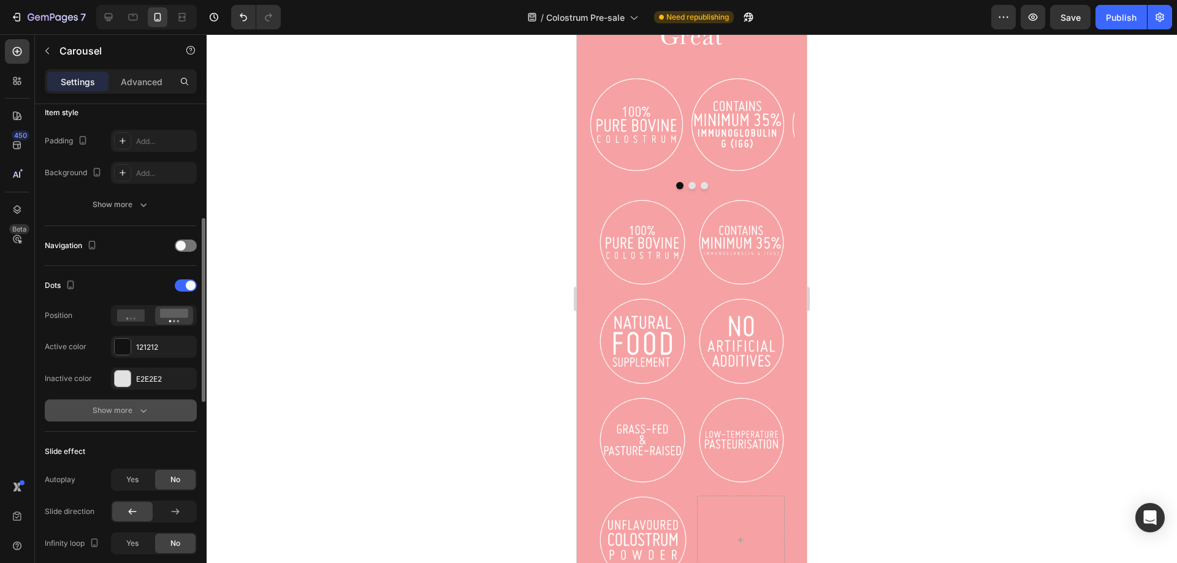
click at [132, 407] on div "Show more" at bounding box center [121, 411] width 57 height 12
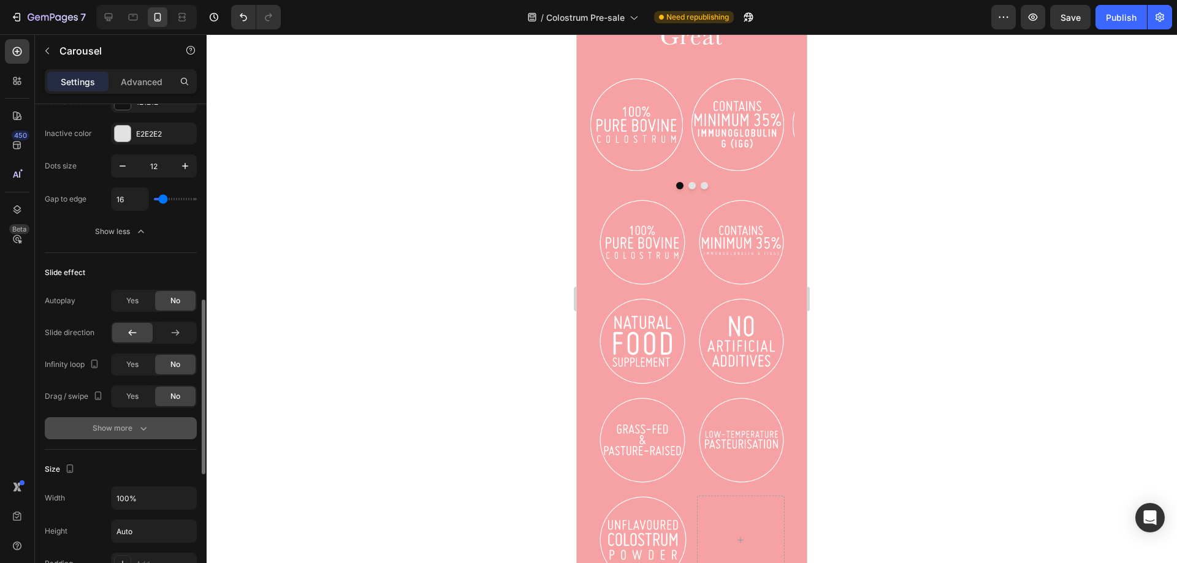
scroll to position [613, 0]
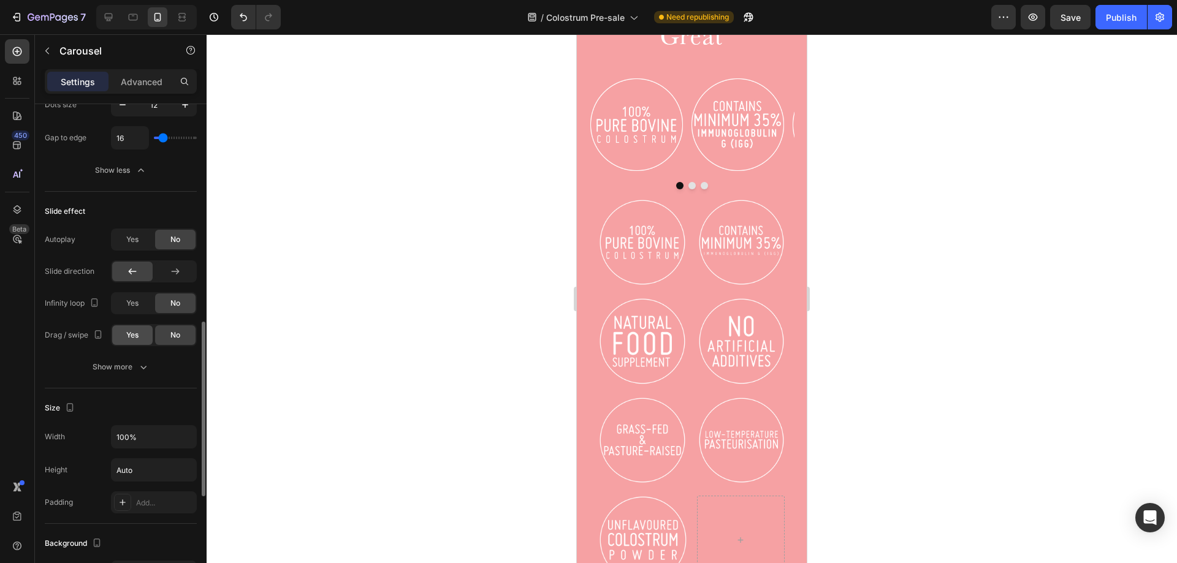
click at [134, 336] on span "Yes" at bounding box center [132, 335] width 12 height 11
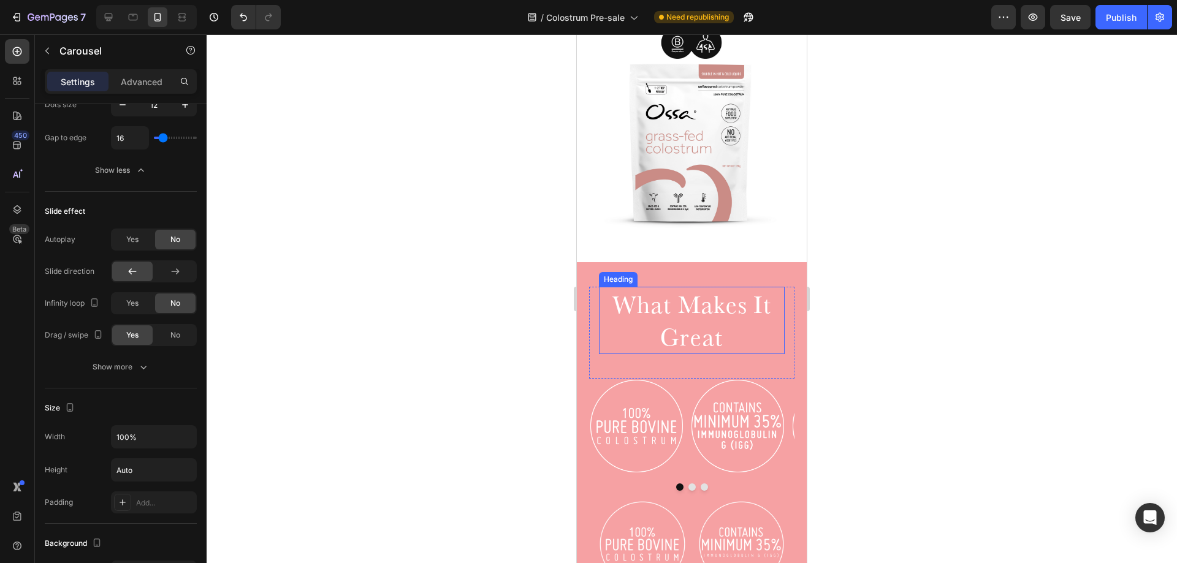
scroll to position [430, 0]
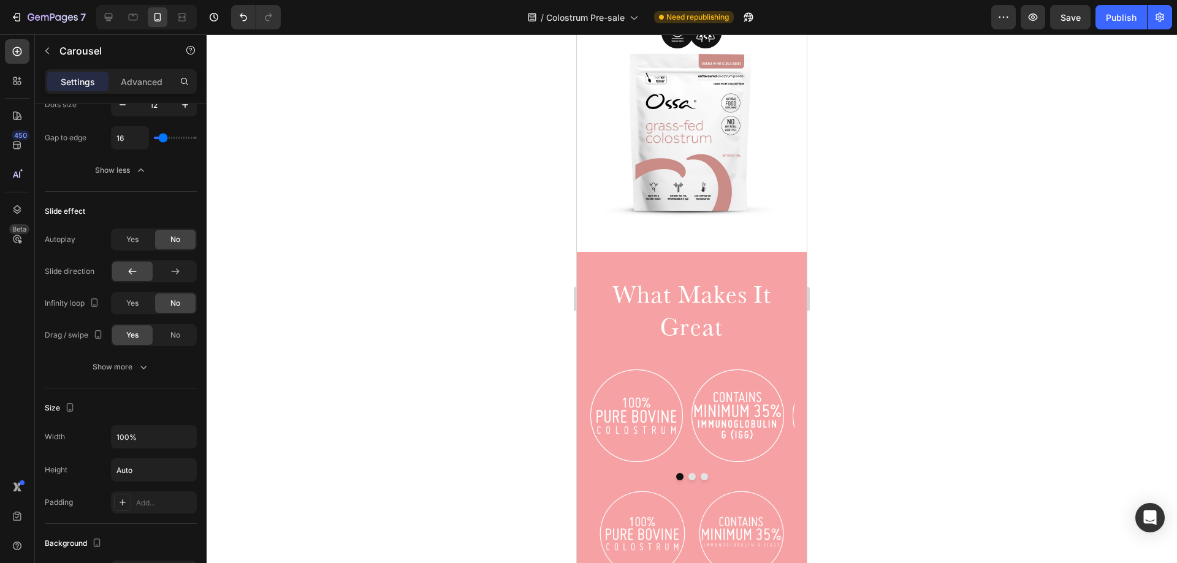
click at [687, 449] on div "Image Image Image Image Image Image" at bounding box center [691, 415] width 205 height 95
click at [133, 375] on button "Show more" at bounding box center [121, 367] width 152 height 22
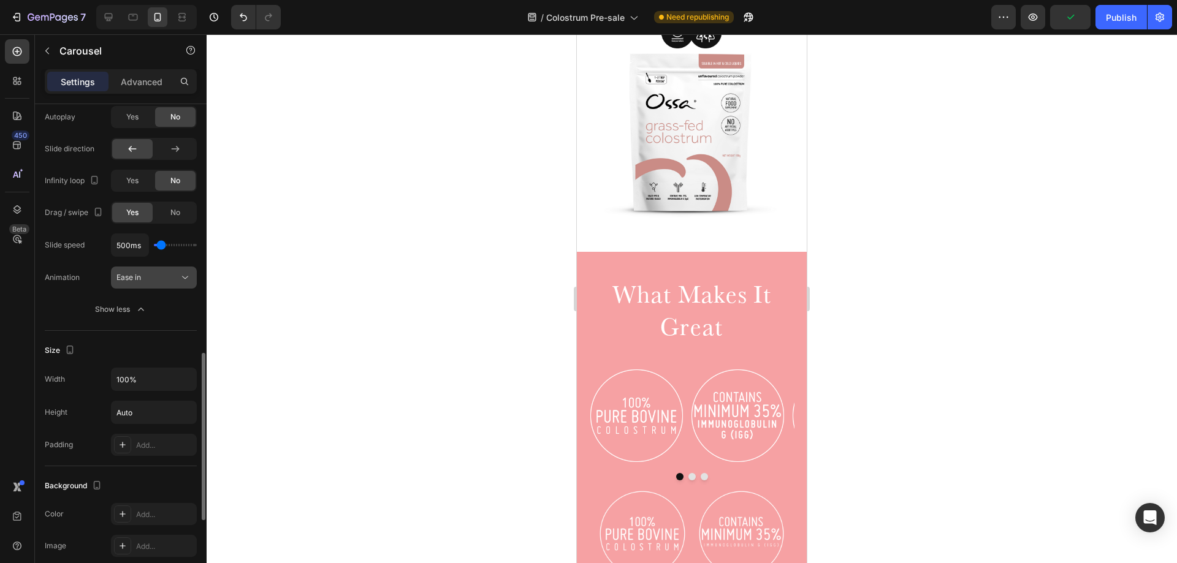
scroll to position [674, 0]
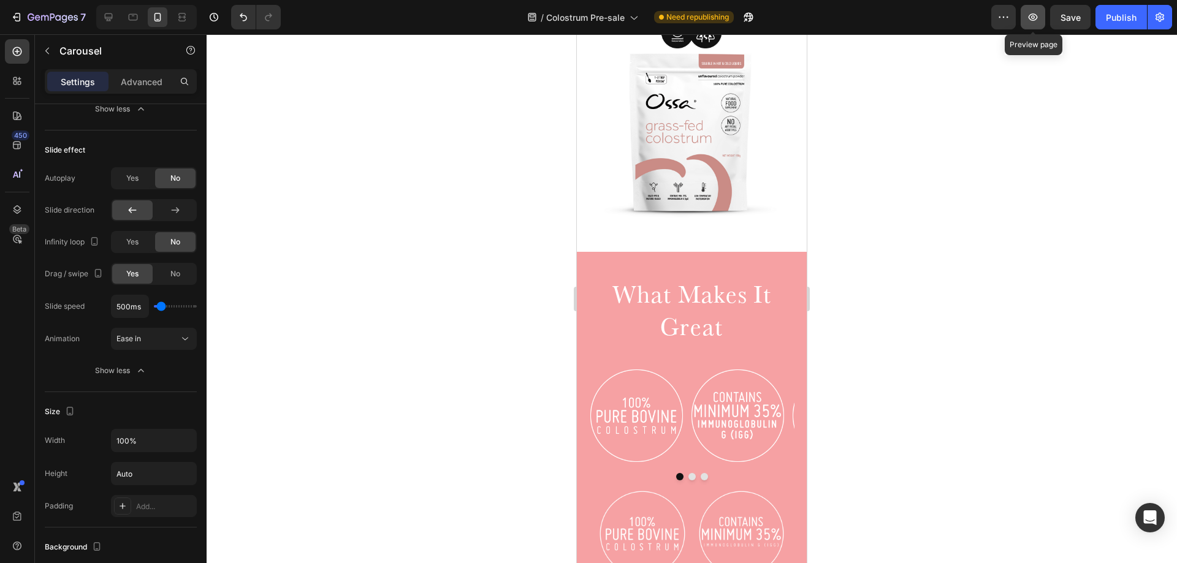
click at [1029, 21] on icon "button" at bounding box center [1033, 17] width 12 height 12
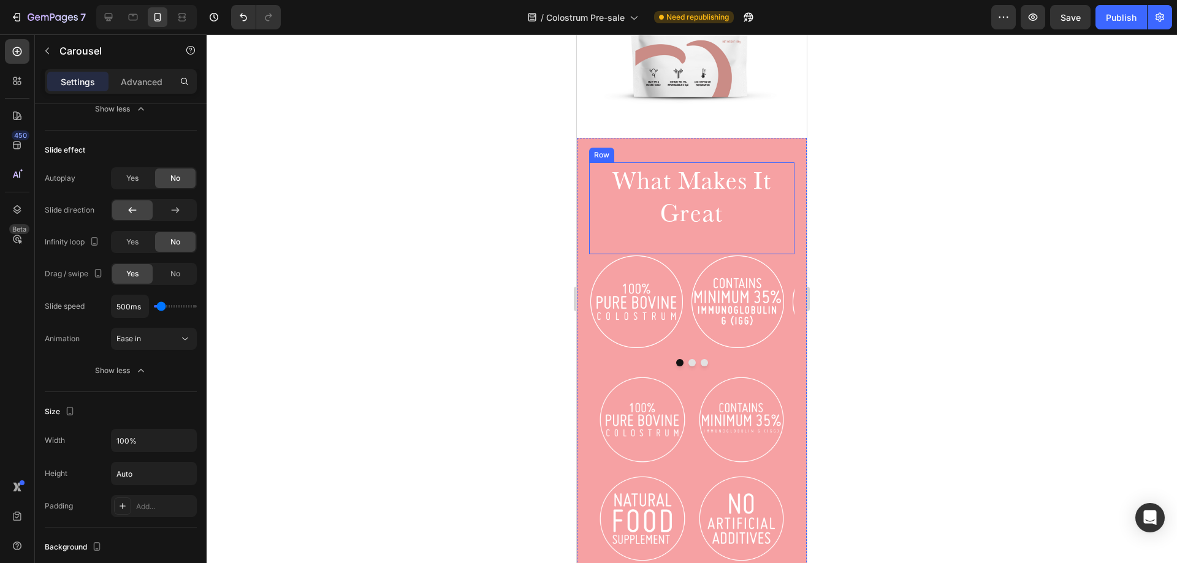
scroll to position [553, 0]
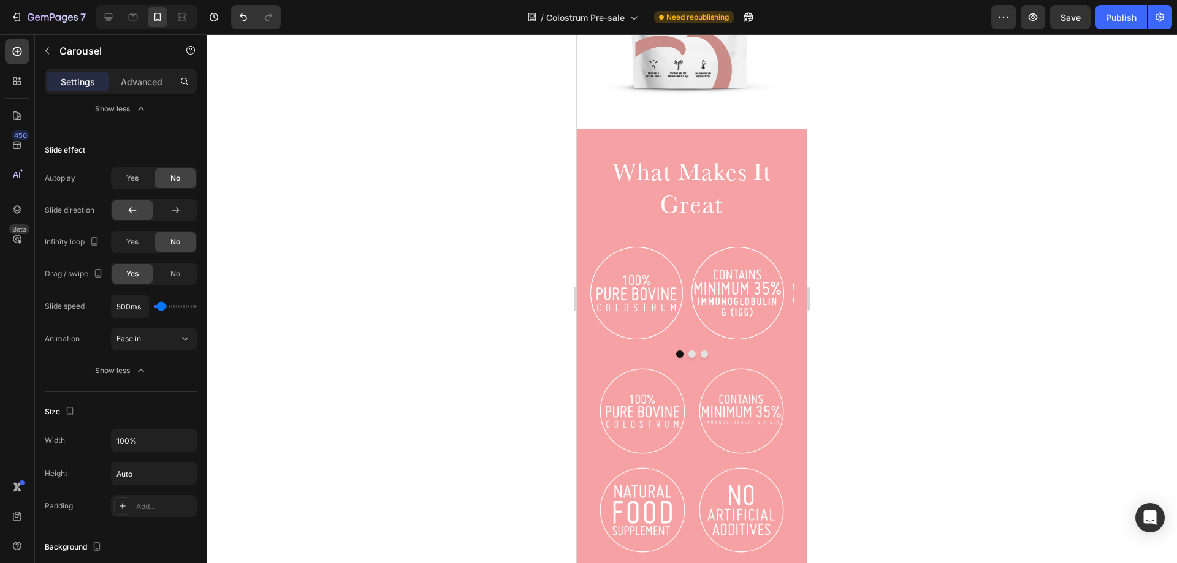
click at [686, 250] on div "Image Image Image Image Image Image" at bounding box center [691, 293] width 205 height 95
click at [702, 253] on div "Image" at bounding box center [737, 293] width 95 height 95
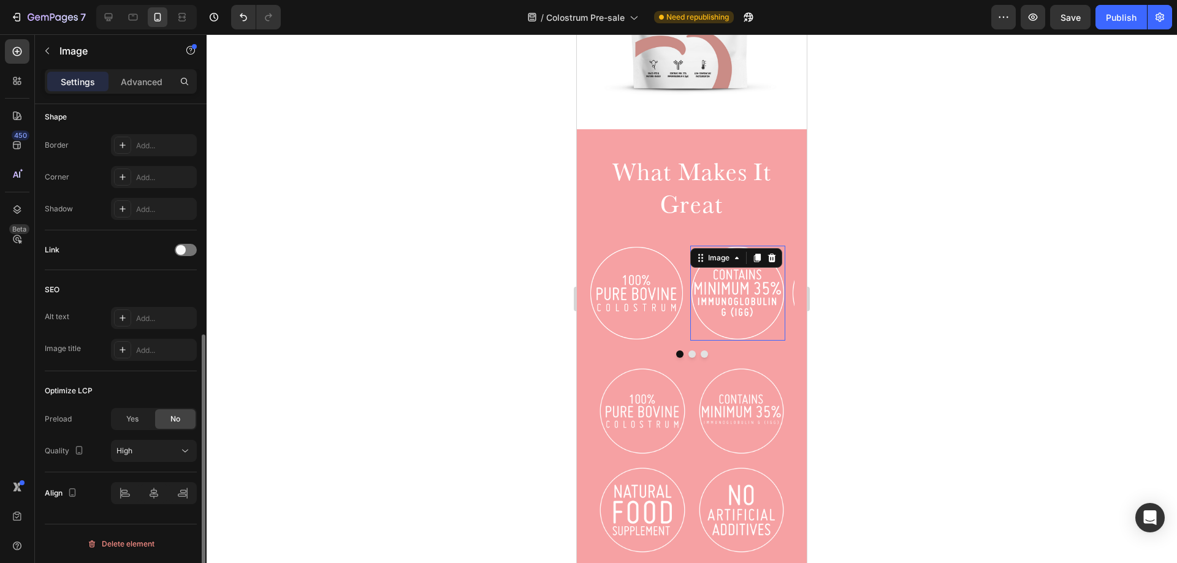
scroll to position [0, 0]
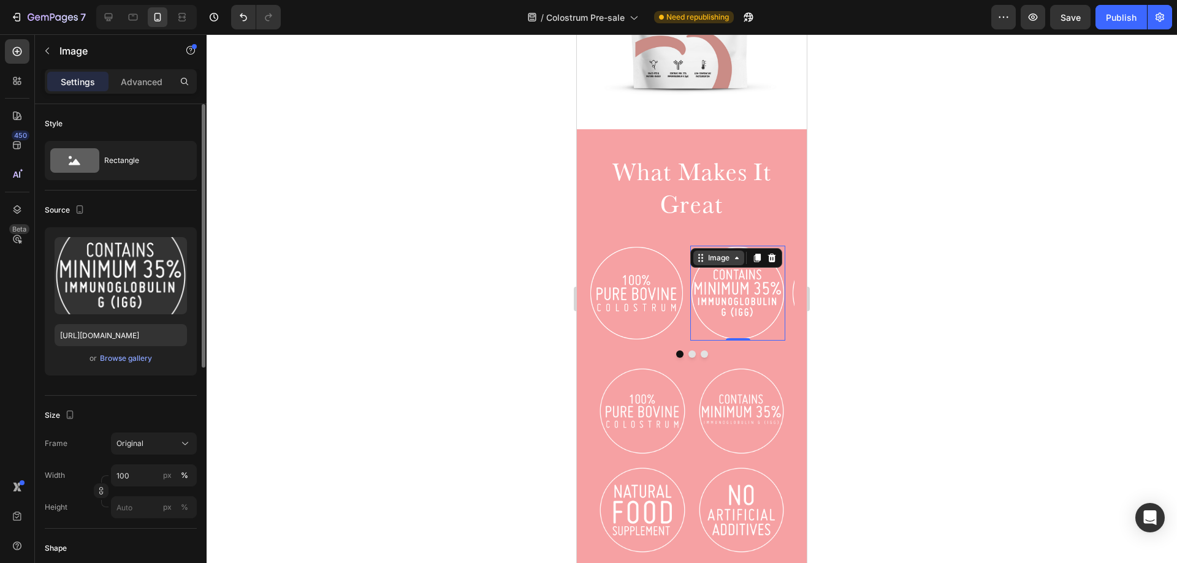
click at [704, 253] on icon at bounding box center [701, 258] width 10 height 10
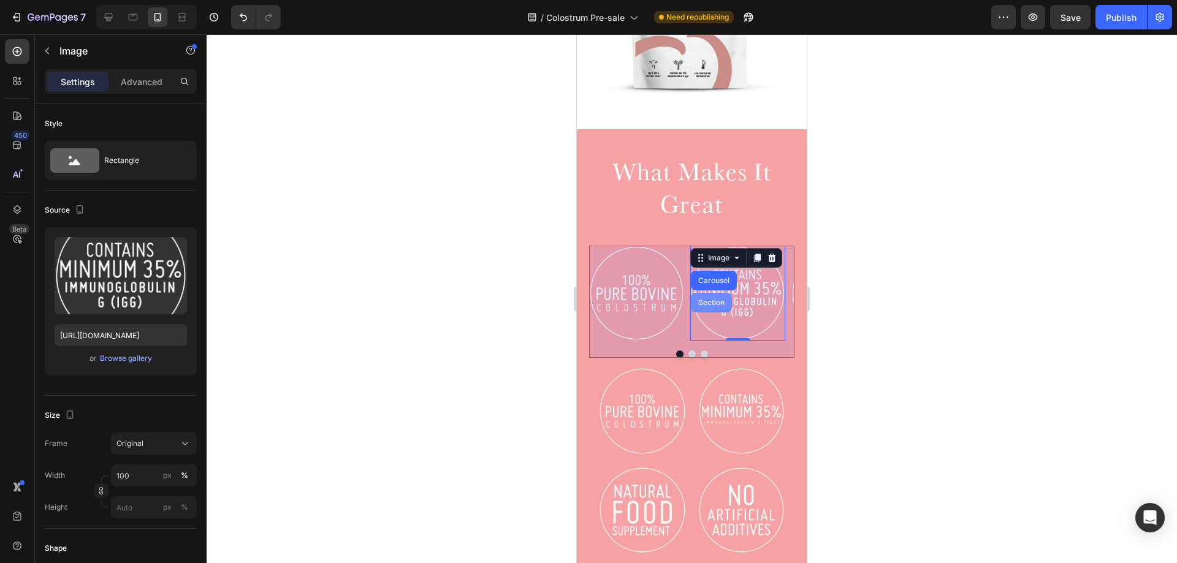
click at [712, 277] on div "Carousel" at bounding box center [714, 280] width 36 height 7
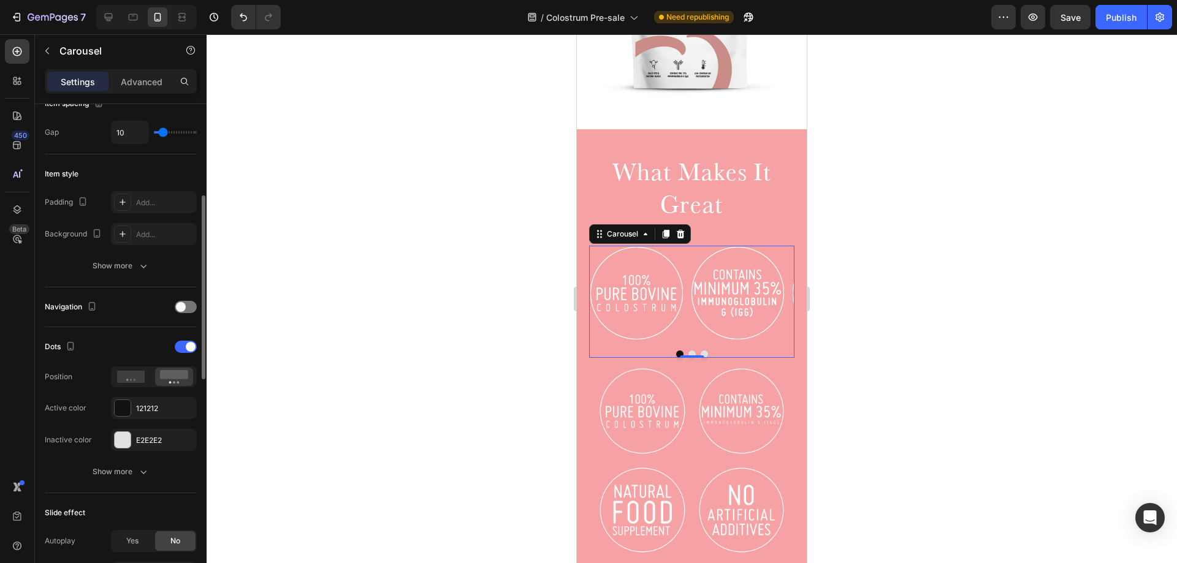
scroll to position [307, 0]
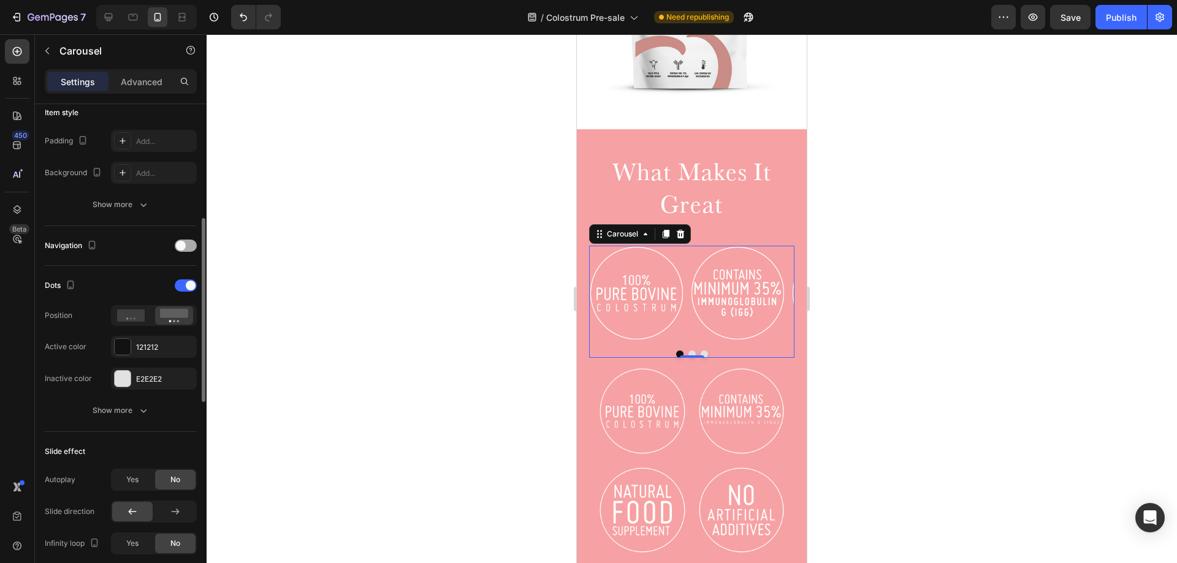
click at [191, 245] on div at bounding box center [186, 246] width 22 height 12
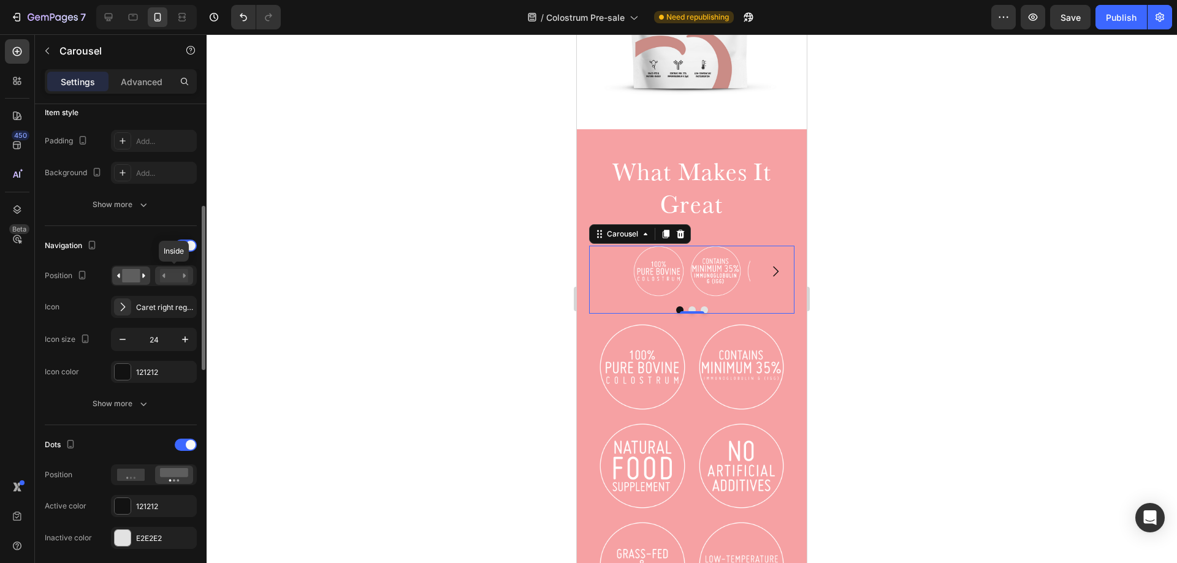
click at [177, 275] on rect at bounding box center [174, 275] width 28 height 13
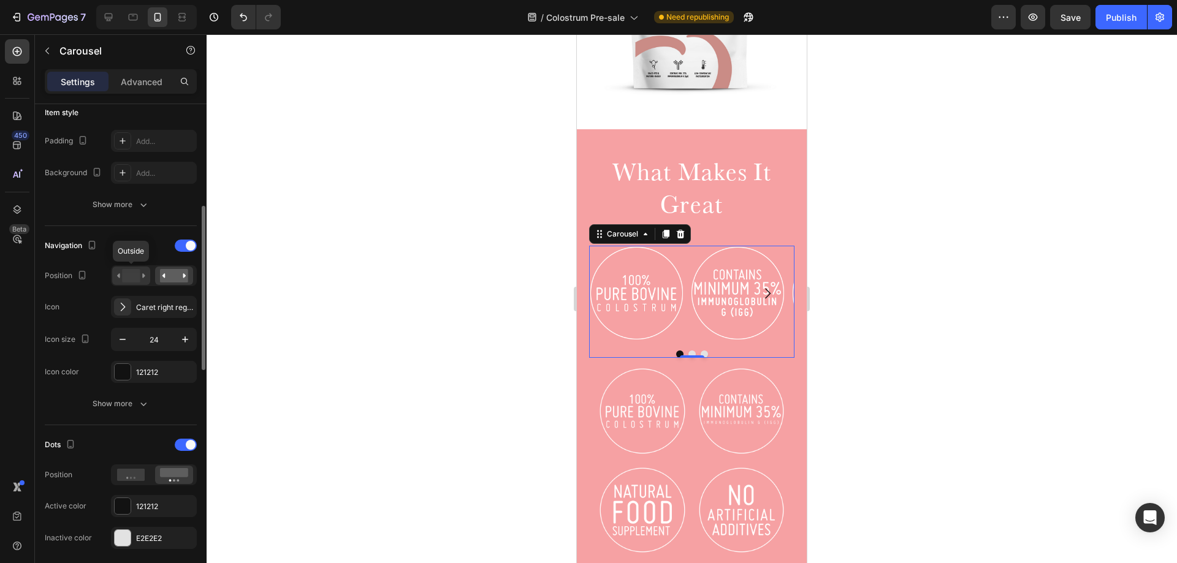
click at [137, 276] on rect at bounding box center [131, 275] width 18 height 13
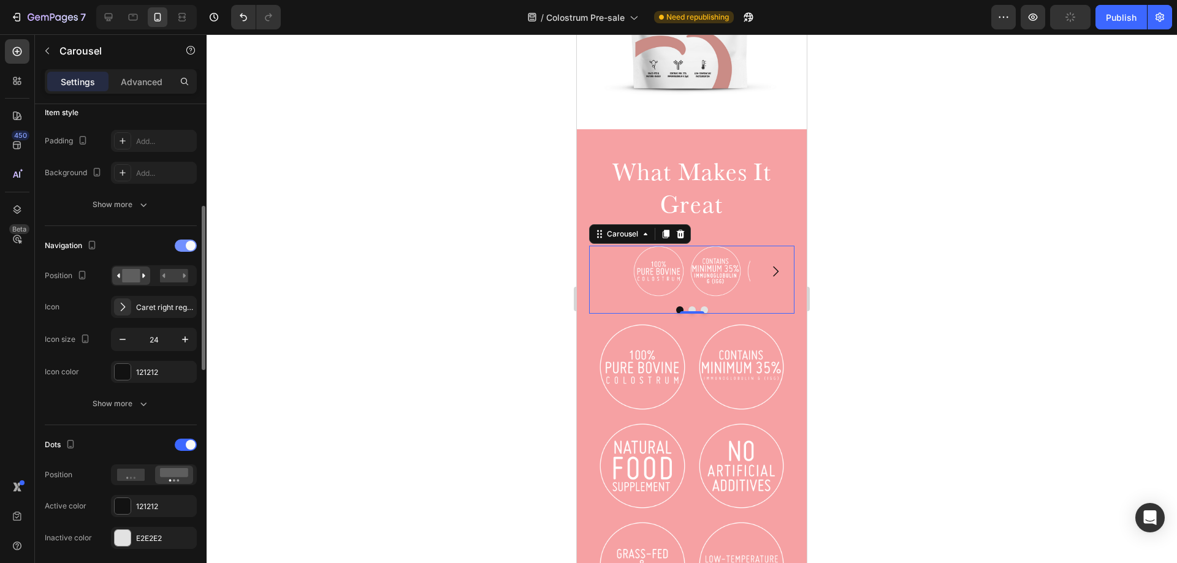
click at [185, 245] on div at bounding box center [186, 246] width 22 height 12
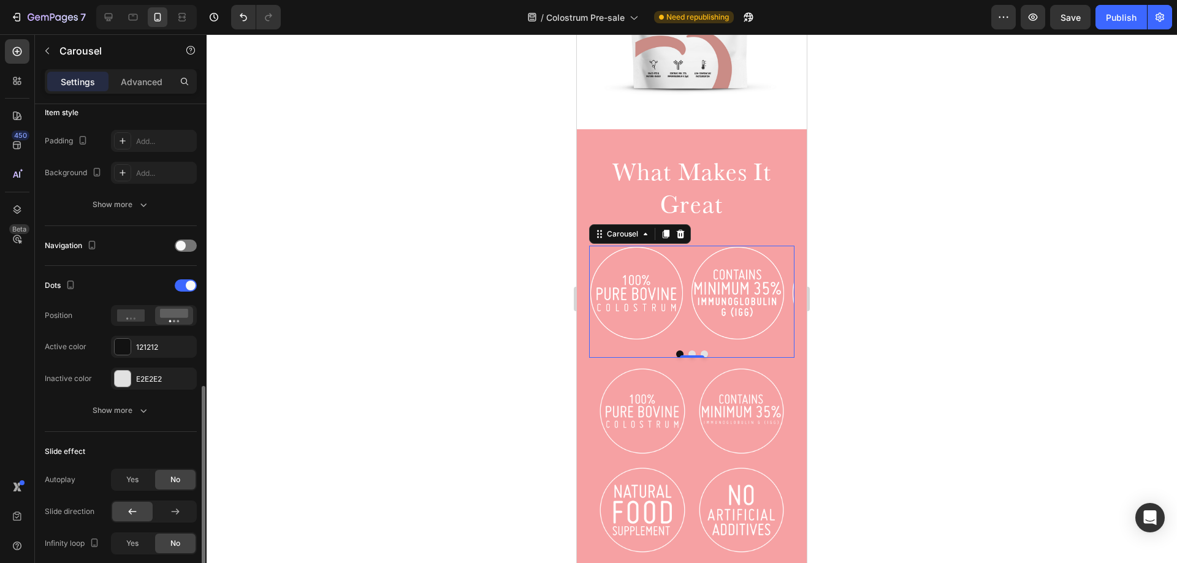
scroll to position [429, 0]
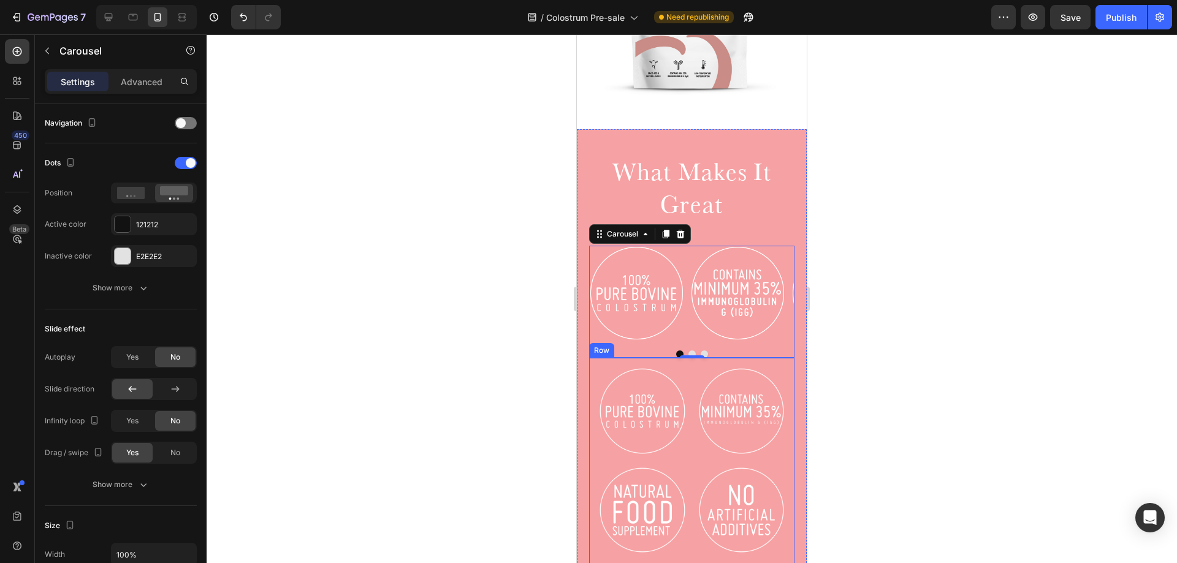
click at [685, 359] on div "Image Image Image Image Image Image Row" at bounding box center [691, 505] width 205 height 295
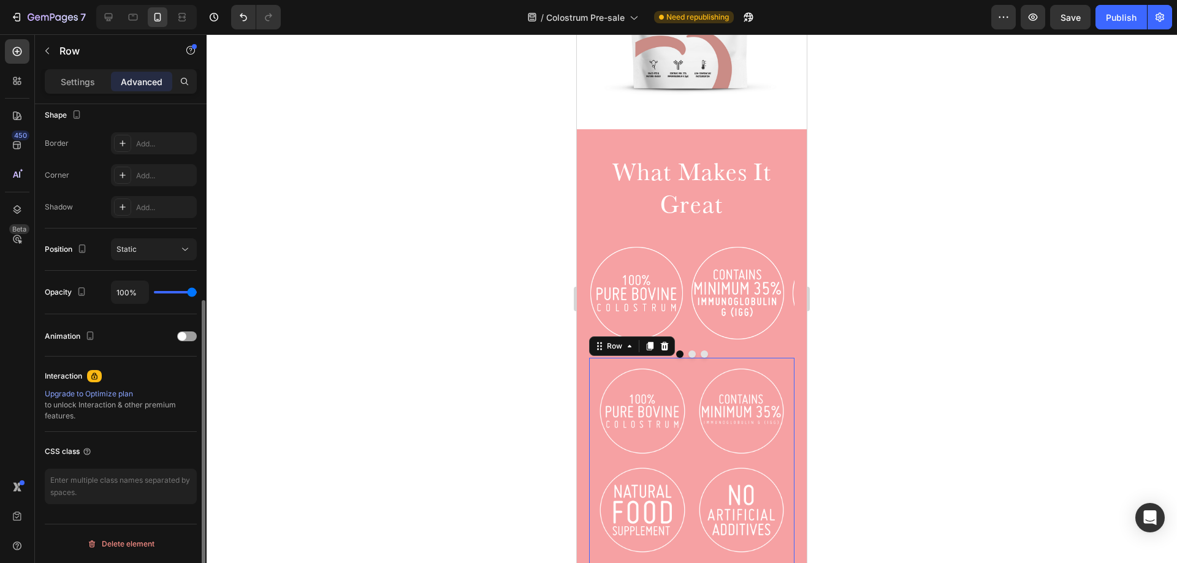
scroll to position [0, 0]
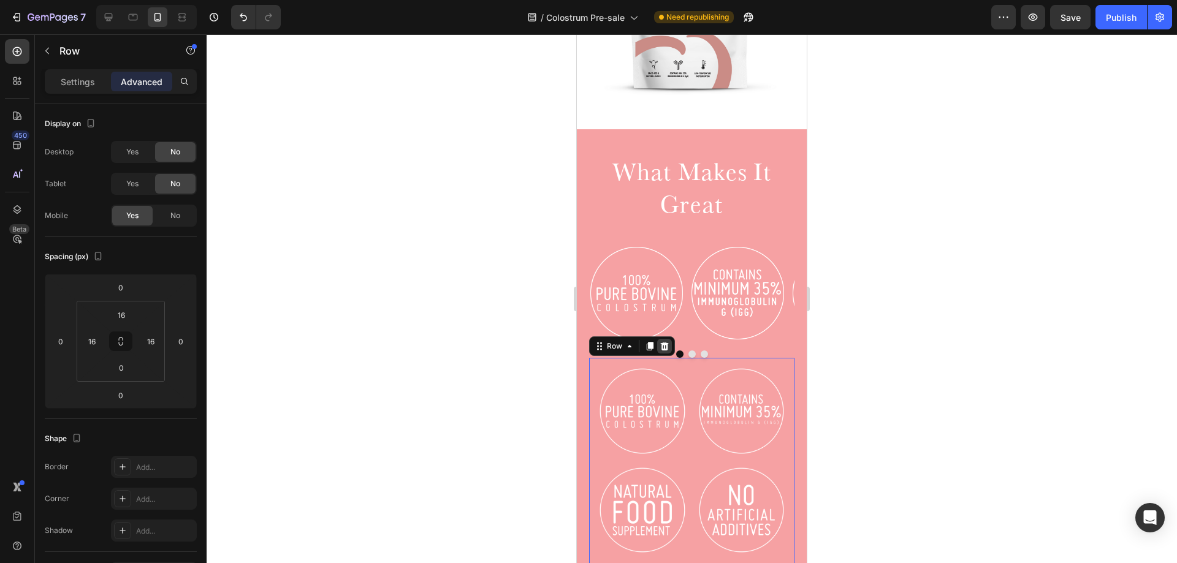
click at [663, 342] on icon at bounding box center [665, 346] width 8 height 9
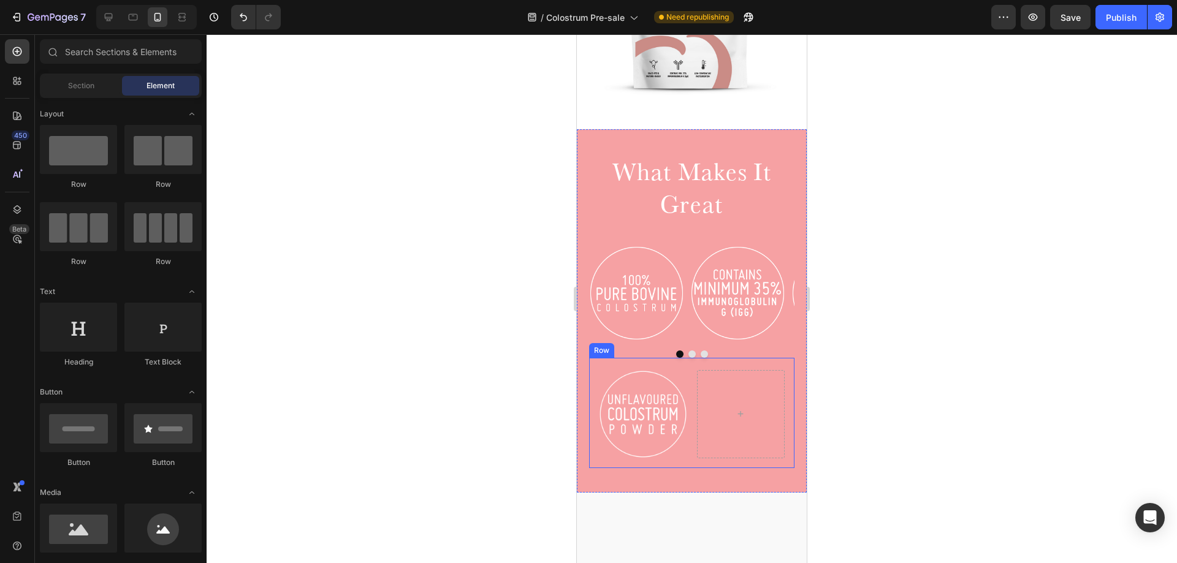
click at [684, 358] on div "Image Row" at bounding box center [691, 413] width 205 height 110
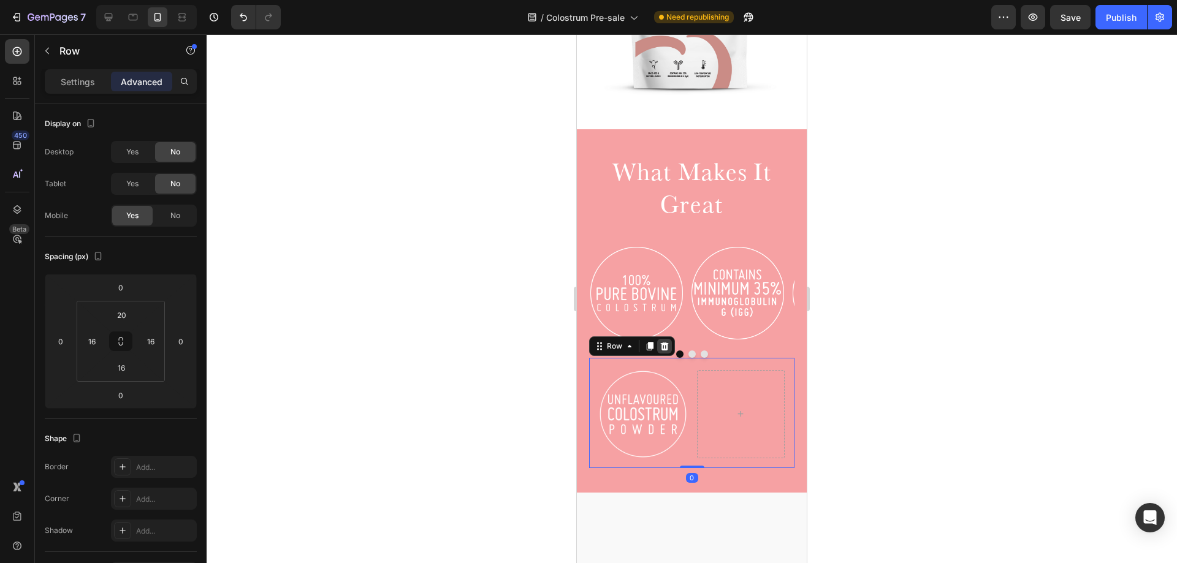
click at [665, 342] on icon at bounding box center [665, 346] width 8 height 9
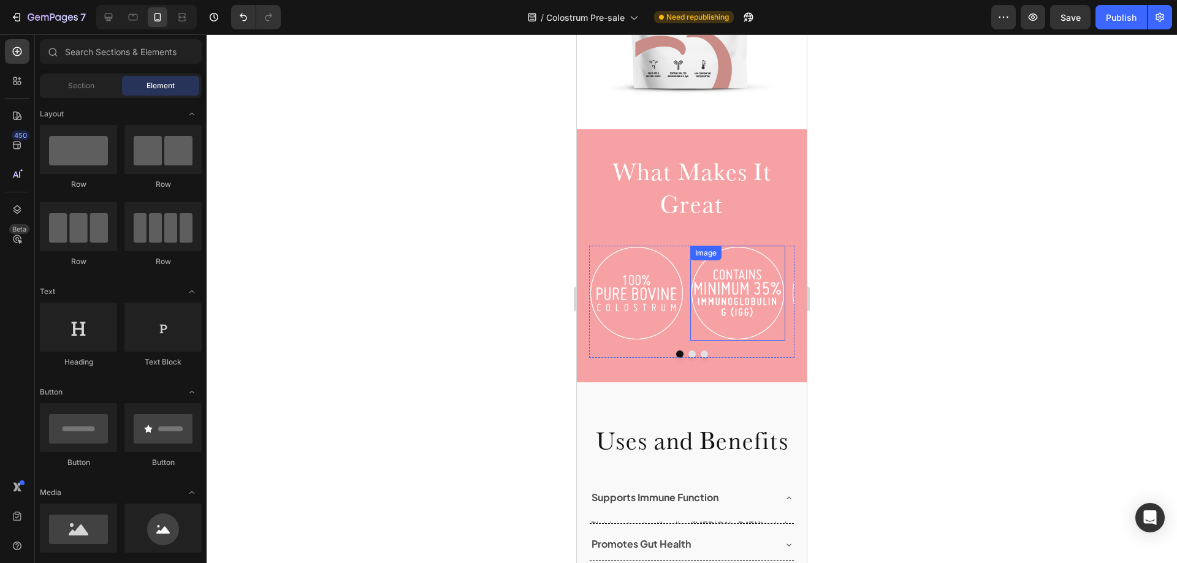
scroll to position [492, 0]
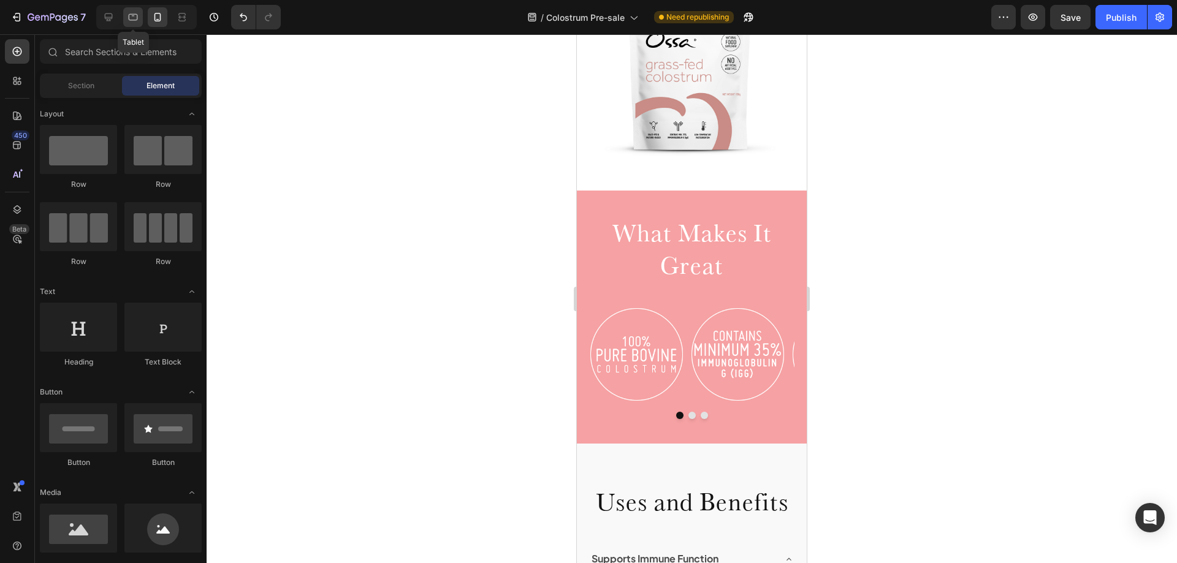
click at [133, 16] on icon at bounding box center [133, 17] width 9 height 7
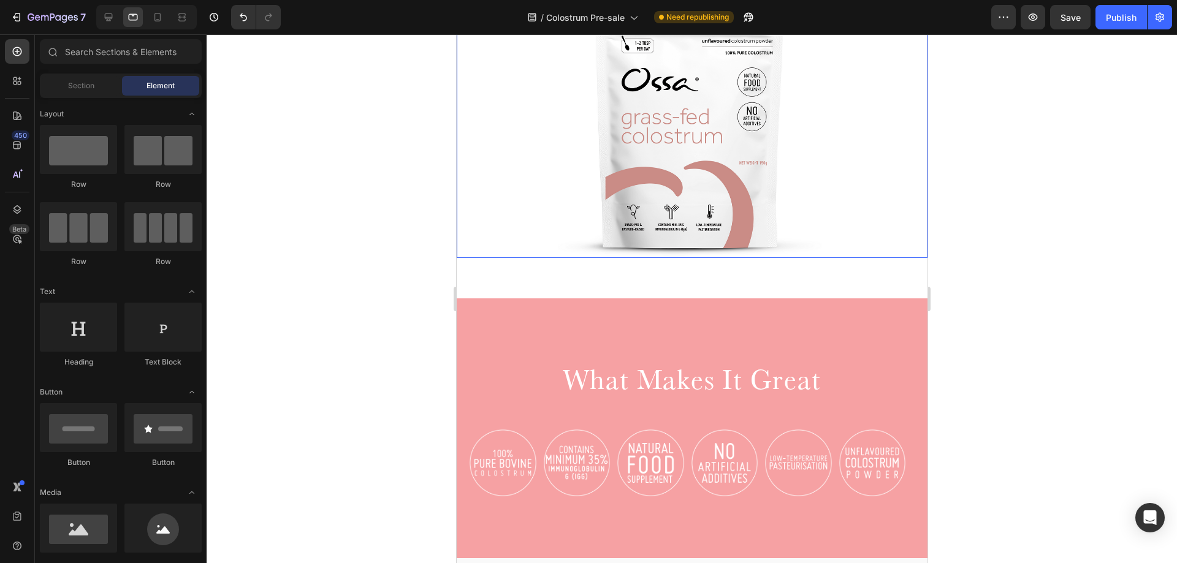
scroll to position [630, 0]
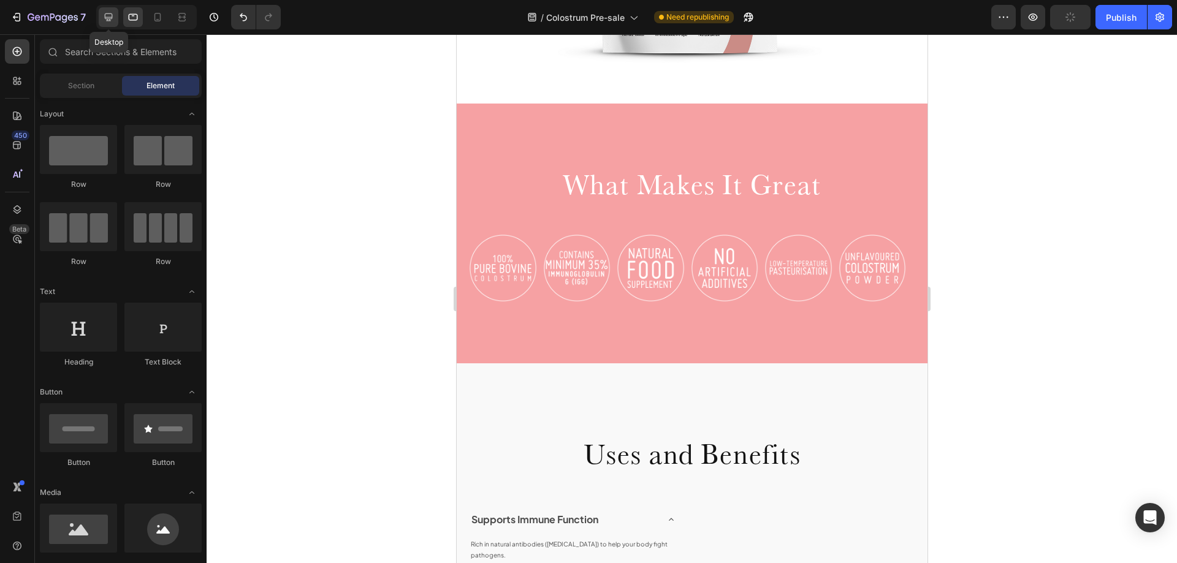
click at [105, 17] on icon at bounding box center [109, 17] width 8 height 8
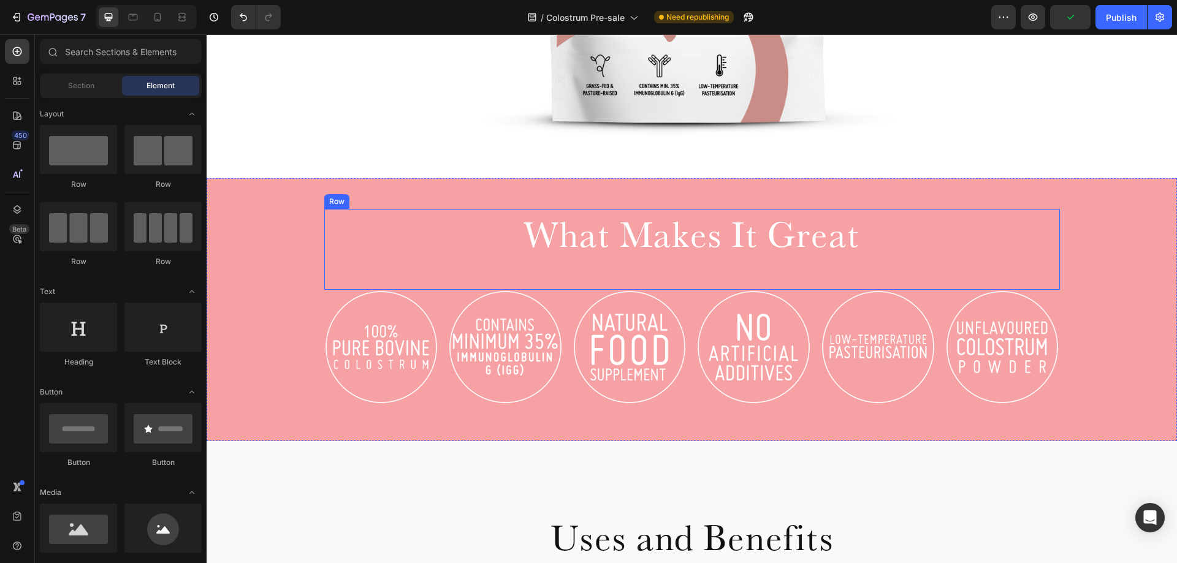
scroll to position [704, 0]
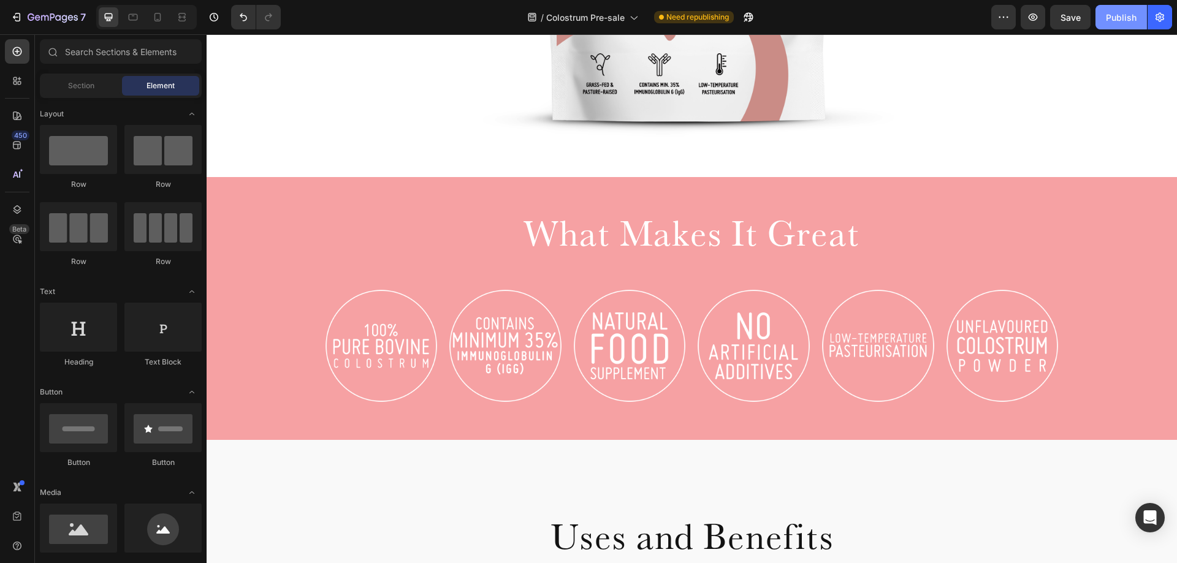
click at [1121, 18] on div "Publish" at bounding box center [1121, 17] width 31 height 13
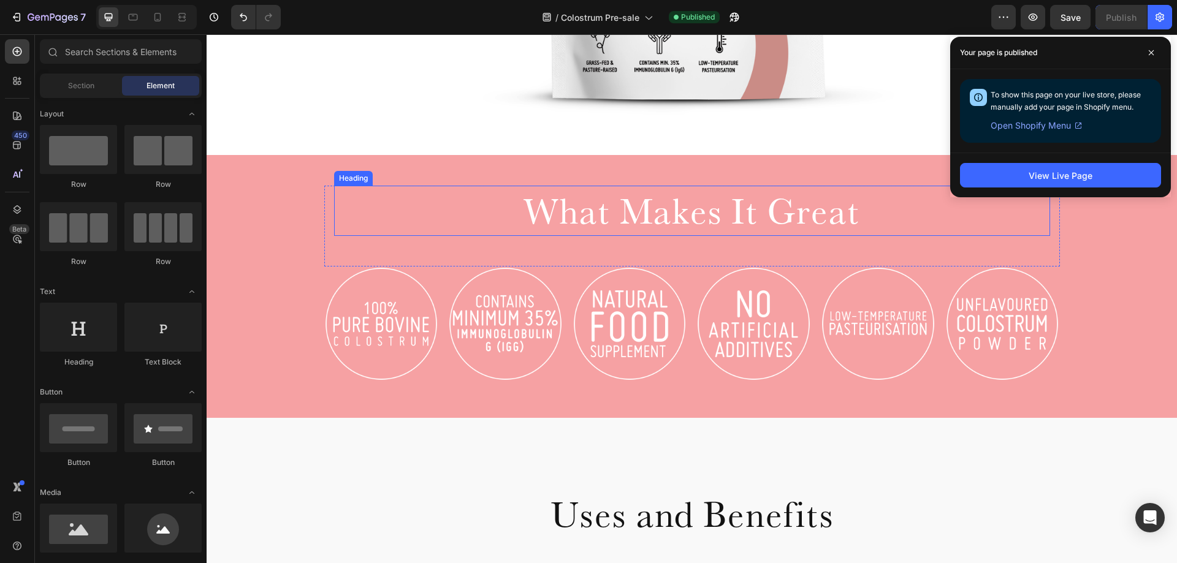
scroll to position [765, 0]
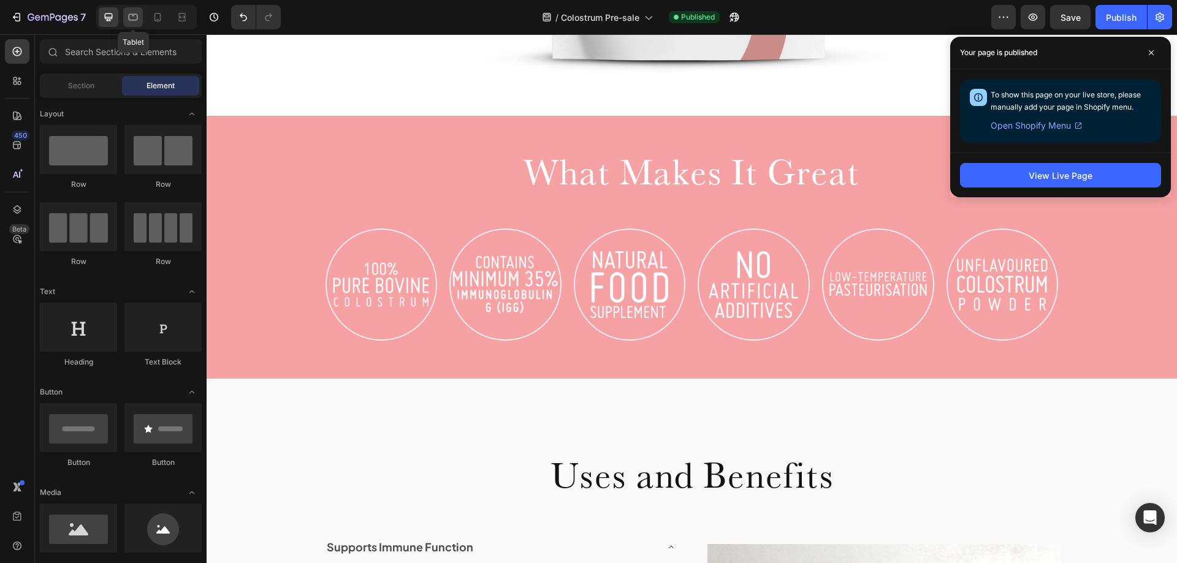
click at [131, 15] on icon at bounding box center [133, 17] width 9 height 7
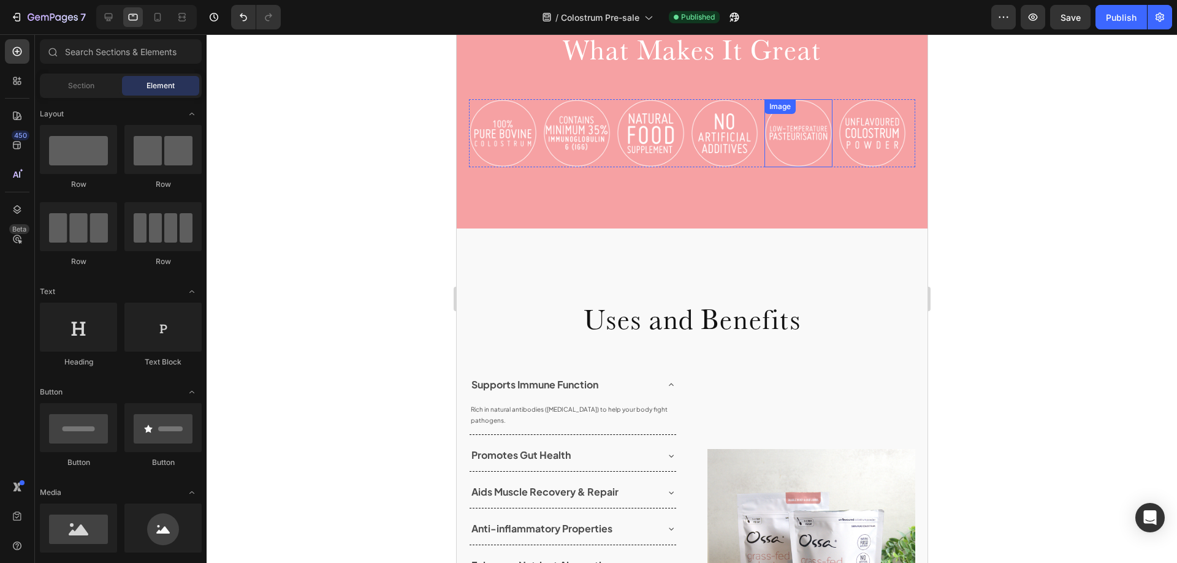
scroll to position [644, 0]
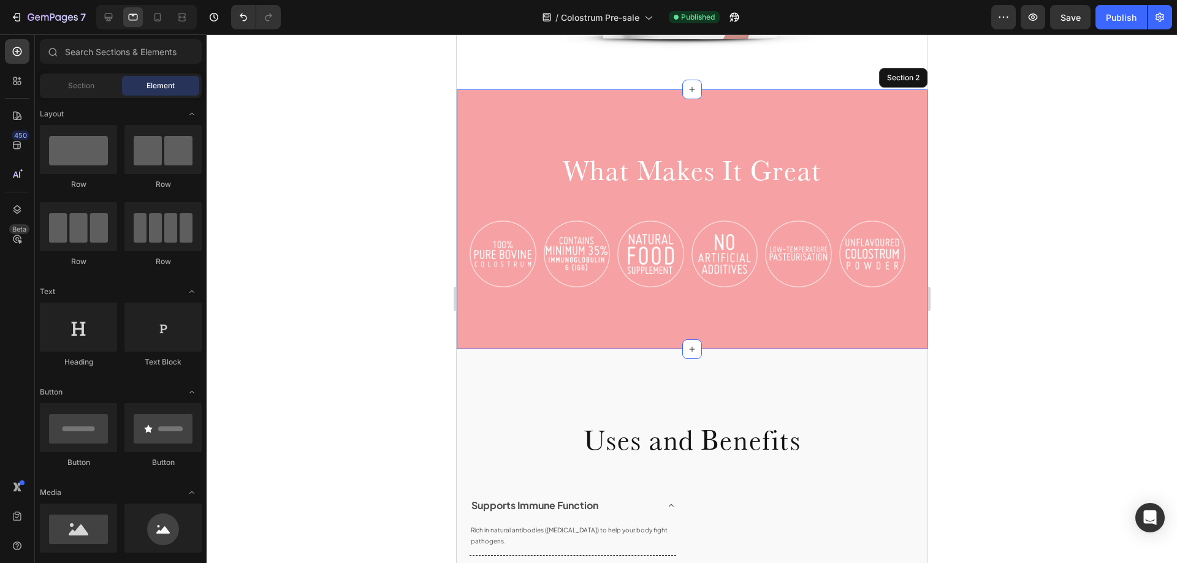
click at [670, 138] on div "What Makes It Great Heading Row Image Image Image Image Image Image Carousel Se…" at bounding box center [691, 220] width 471 height 260
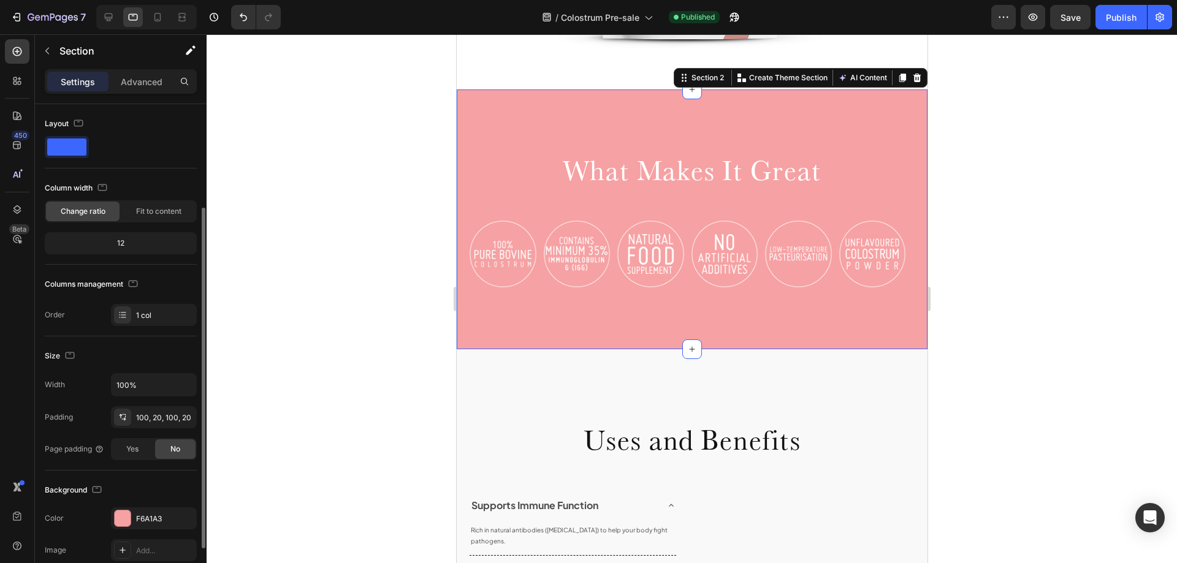
scroll to position [61, 0]
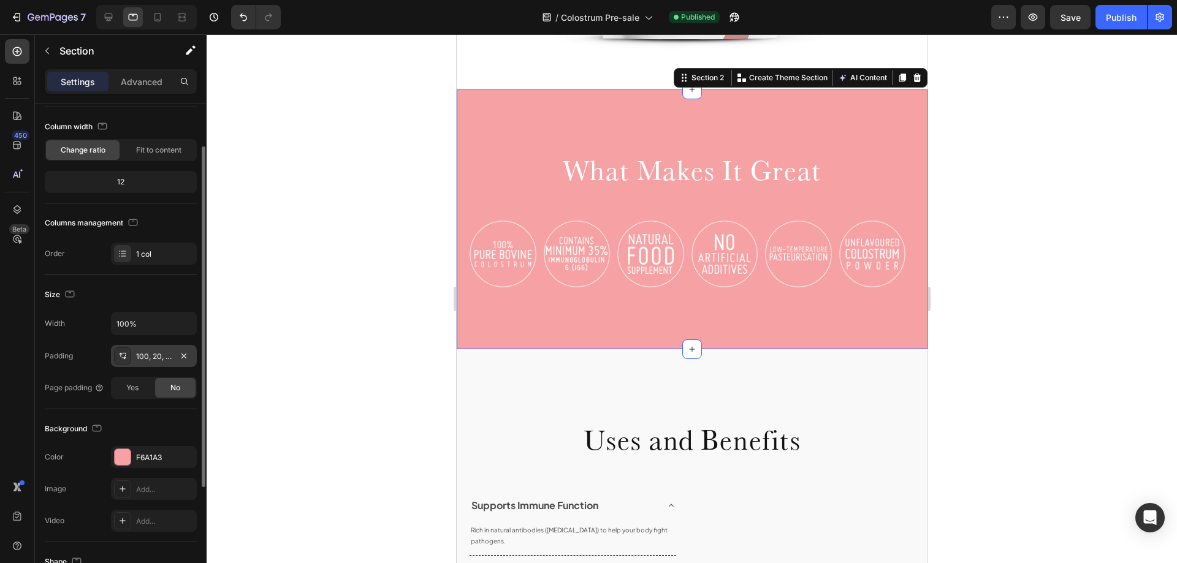
click at [157, 356] on div "100, 20, 100, 20" at bounding box center [154, 356] width 36 height 11
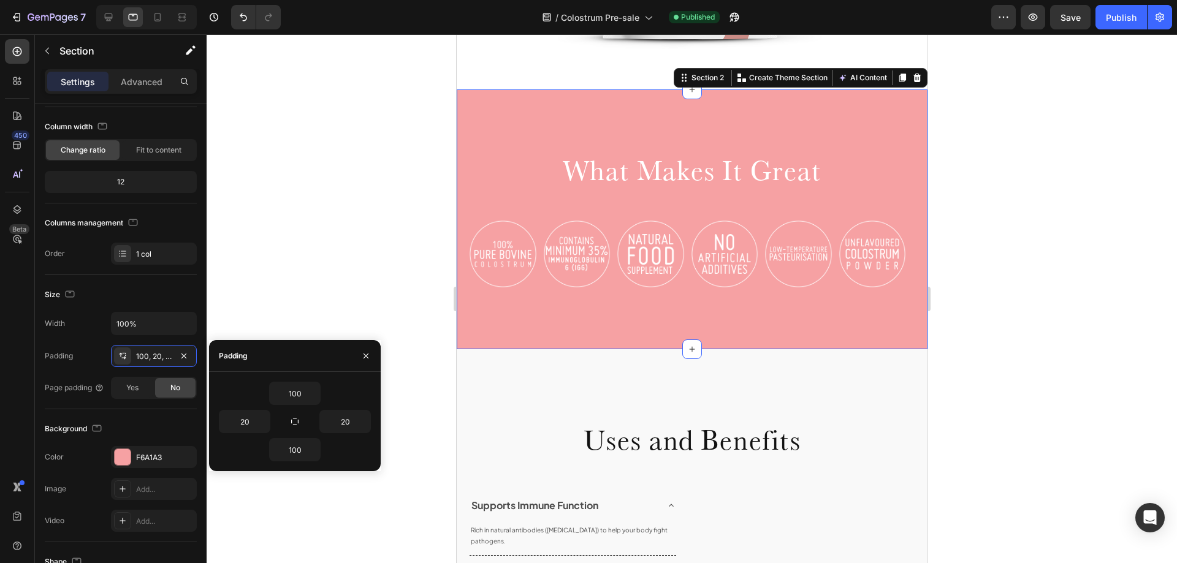
click at [295, 406] on div "100 20 20 100" at bounding box center [295, 422] width 152 height 80
click at [295, 397] on input "100" at bounding box center [295, 394] width 50 height 22
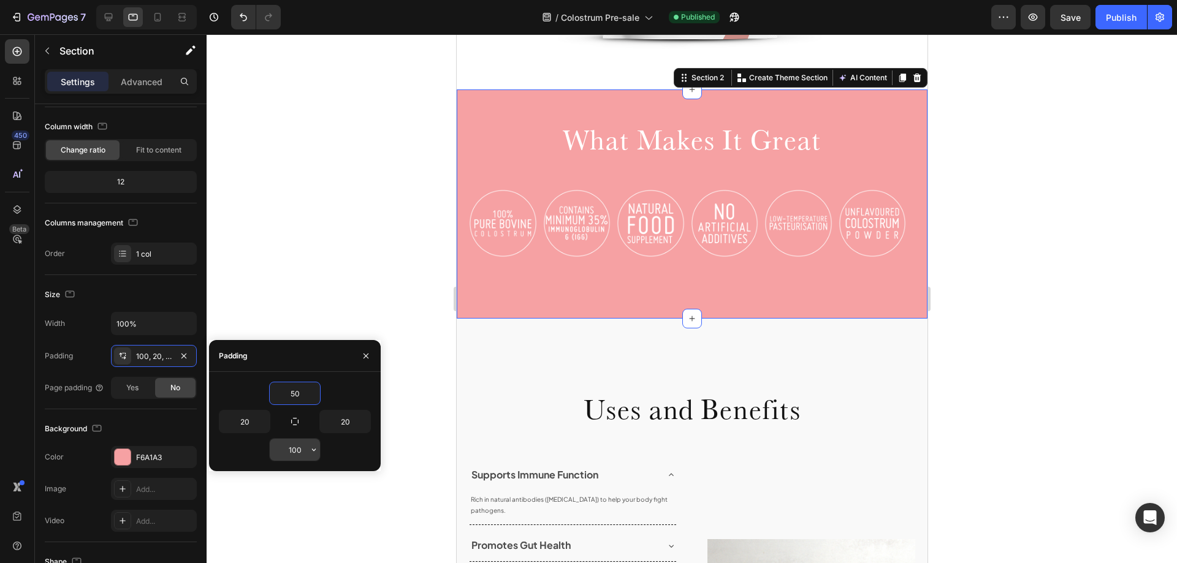
type input "50"
click at [297, 453] on input "100" at bounding box center [295, 450] width 50 height 22
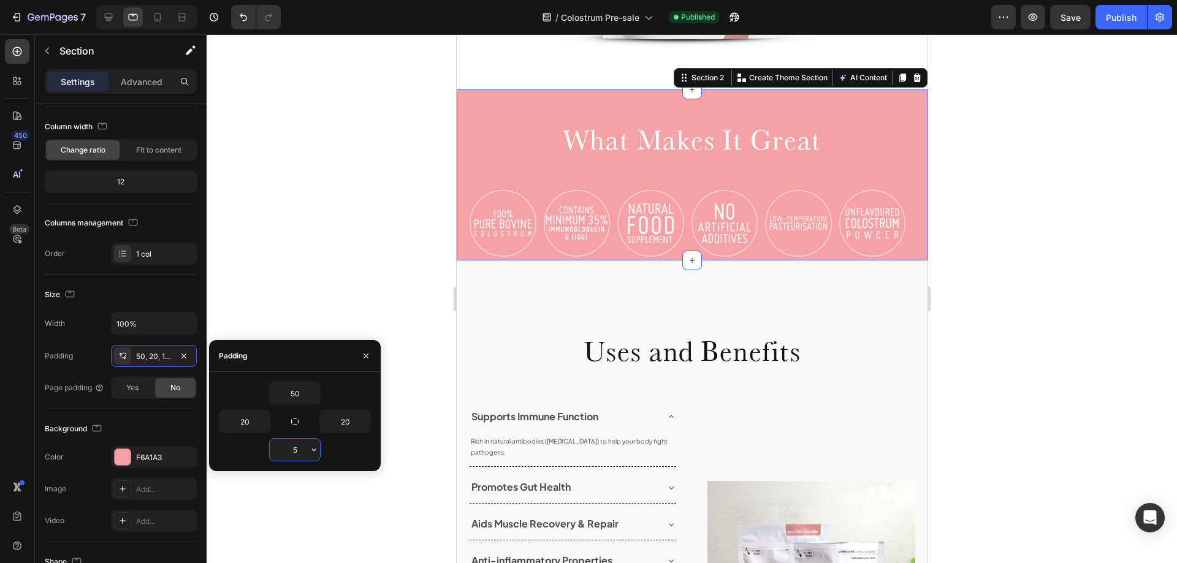
type input "50"
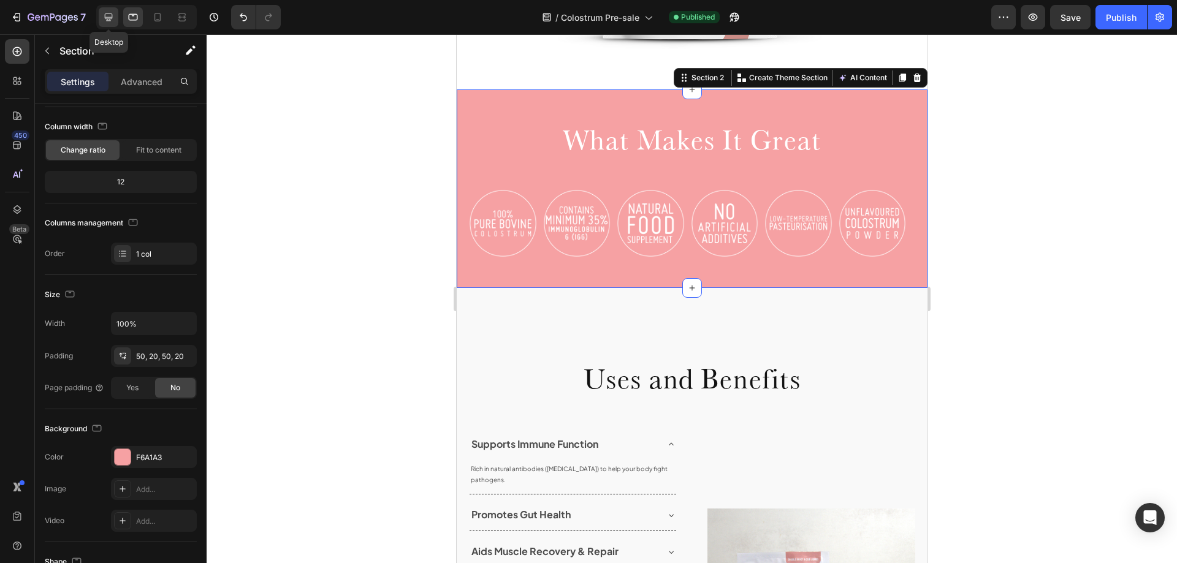
click at [102, 16] on icon at bounding box center [108, 17] width 12 height 12
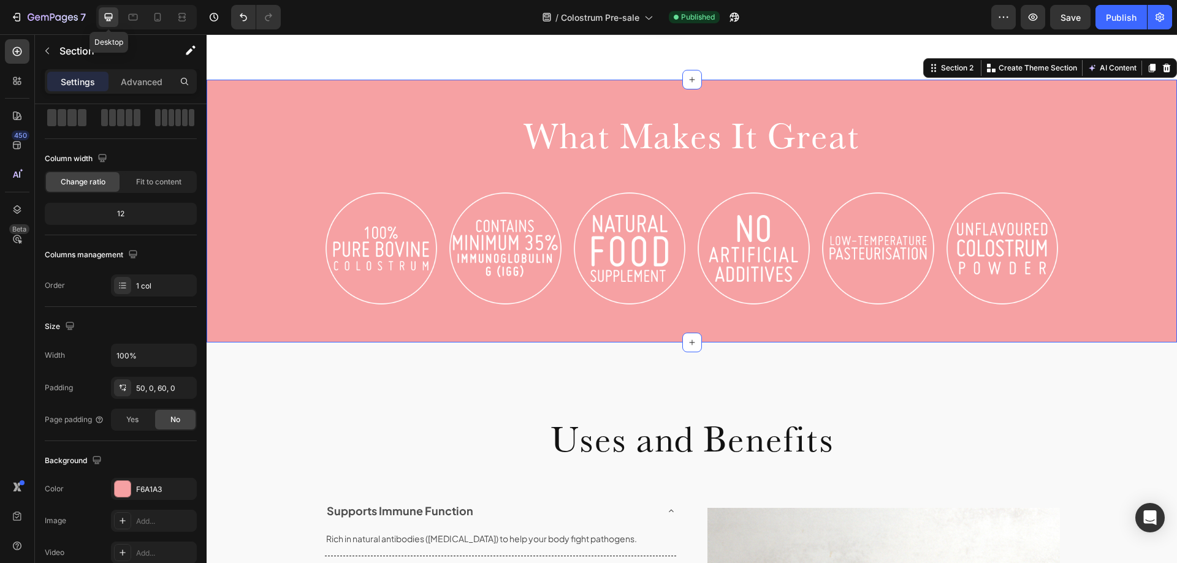
scroll to position [804, 0]
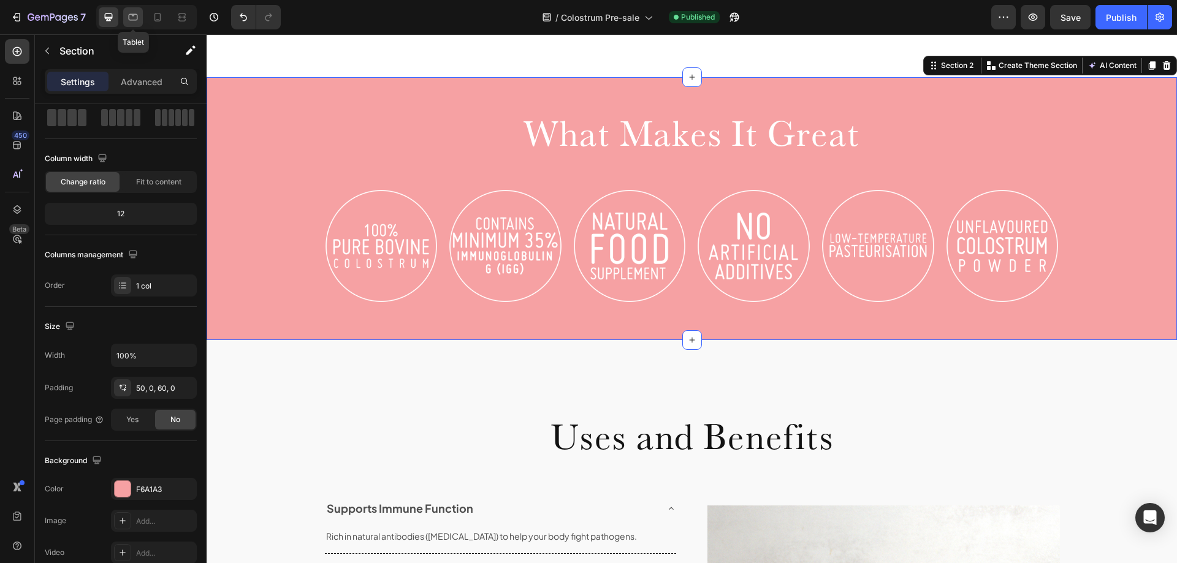
click at [132, 20] on icon at bounding box center [133, 17] width 9 height 7
type input "20"
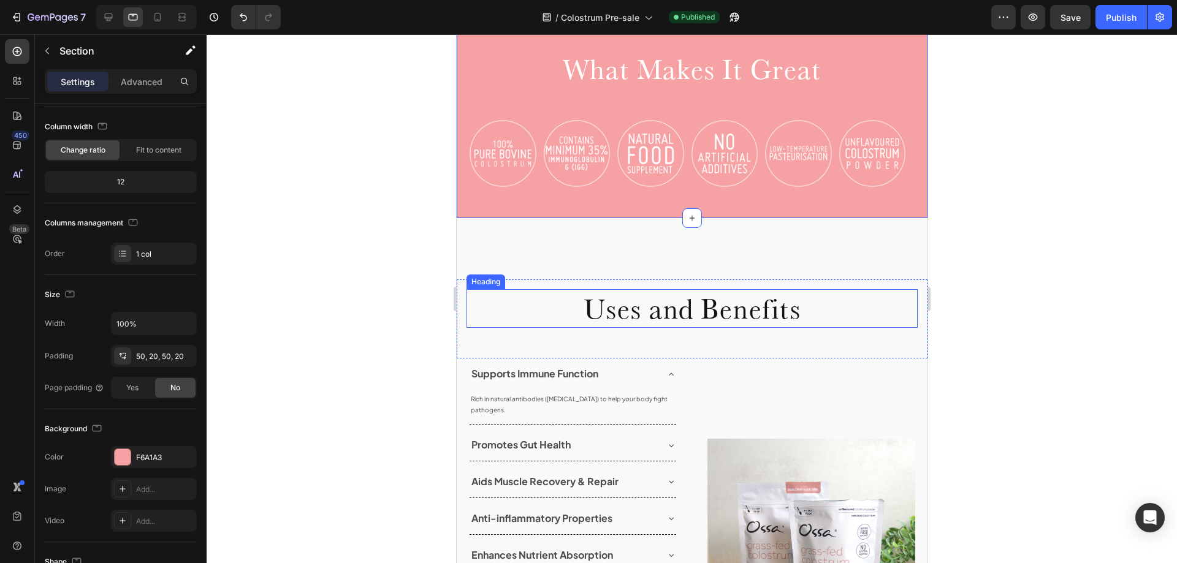
scroll to position [687, 0]
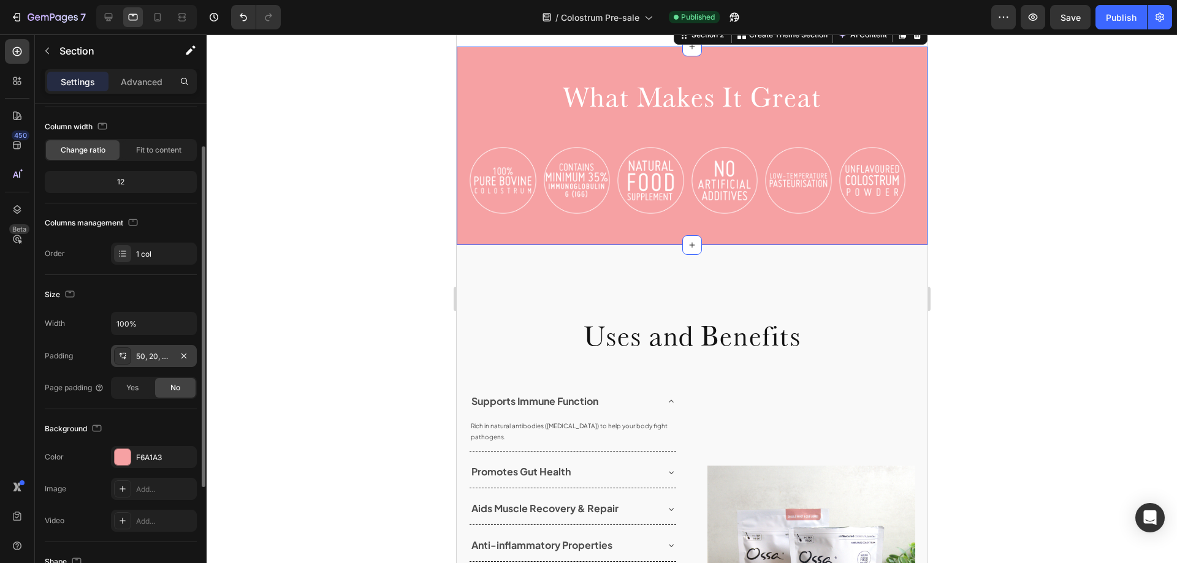
click at [150, 357] on div "50, 20, 50, 20" at bounding box center [154, 356] width 36 height 11
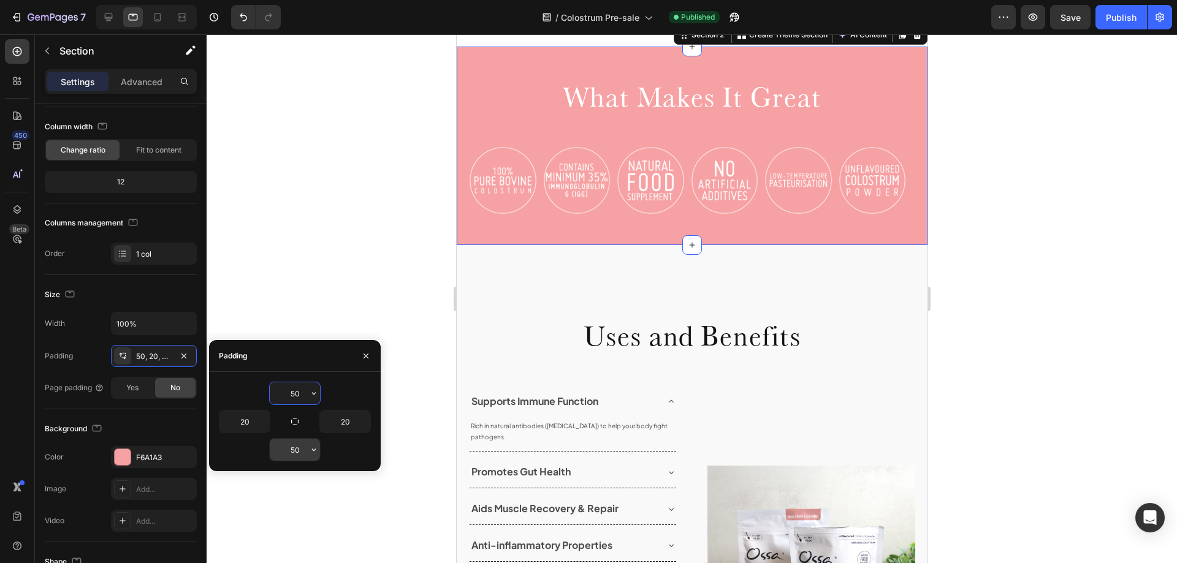
click at [295, 451] on input "50" at bounding box center [295, 450] width 50 height 22
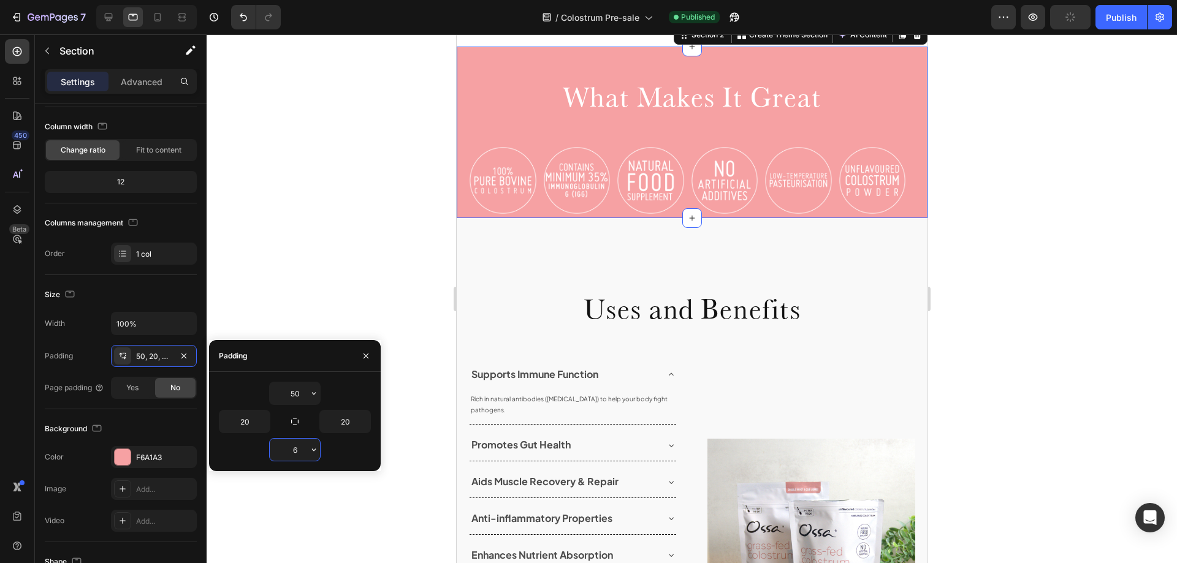
type input "60"
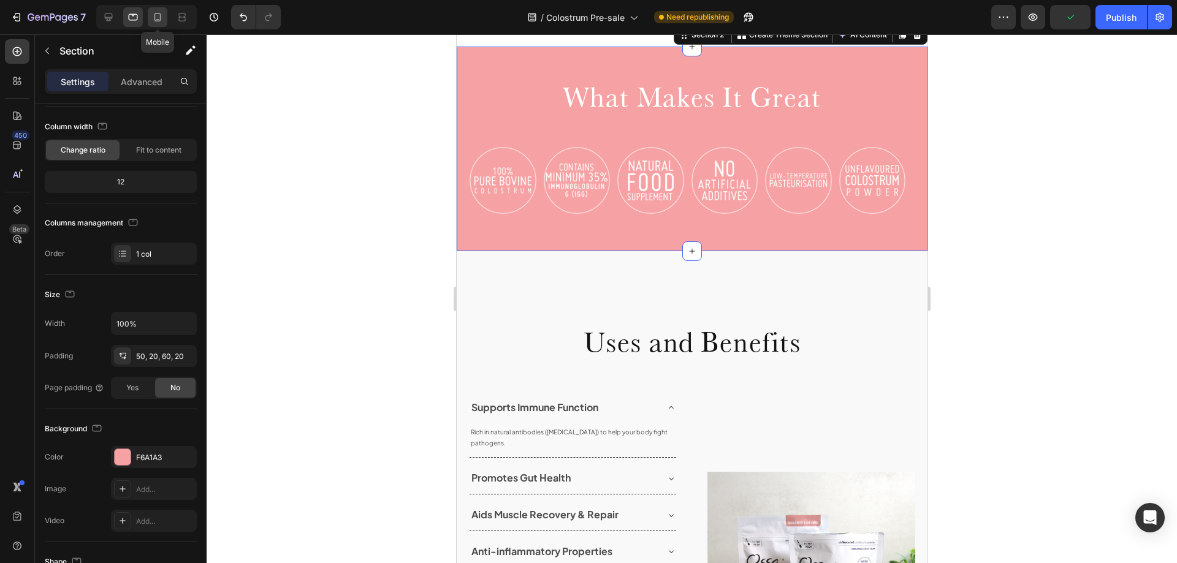
click at [155, 22] on icon at bounding box center [157, 17] width 12 height 12
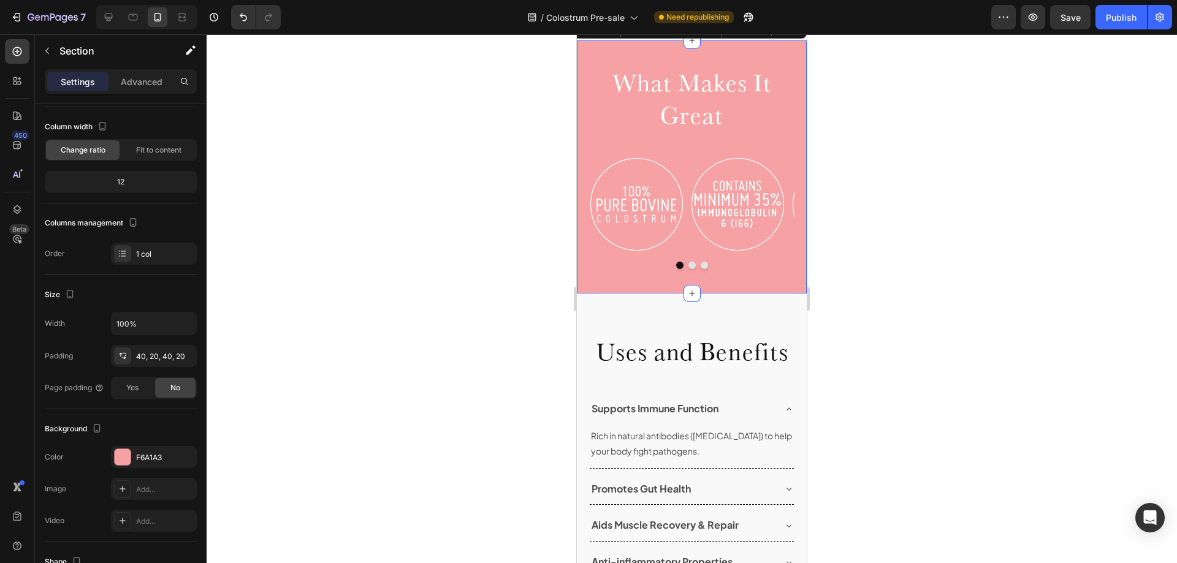
scroll to position [581, 0]
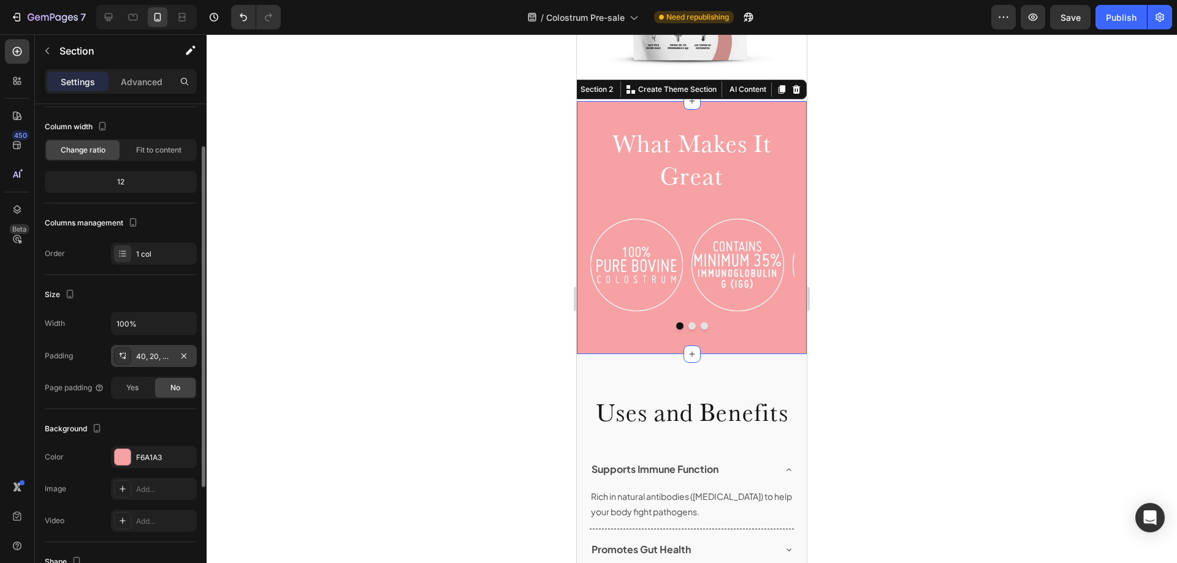
click at [154, 355] on div "40, 20, 40, 20" at bounding box center [154, 356] width 36 height 11
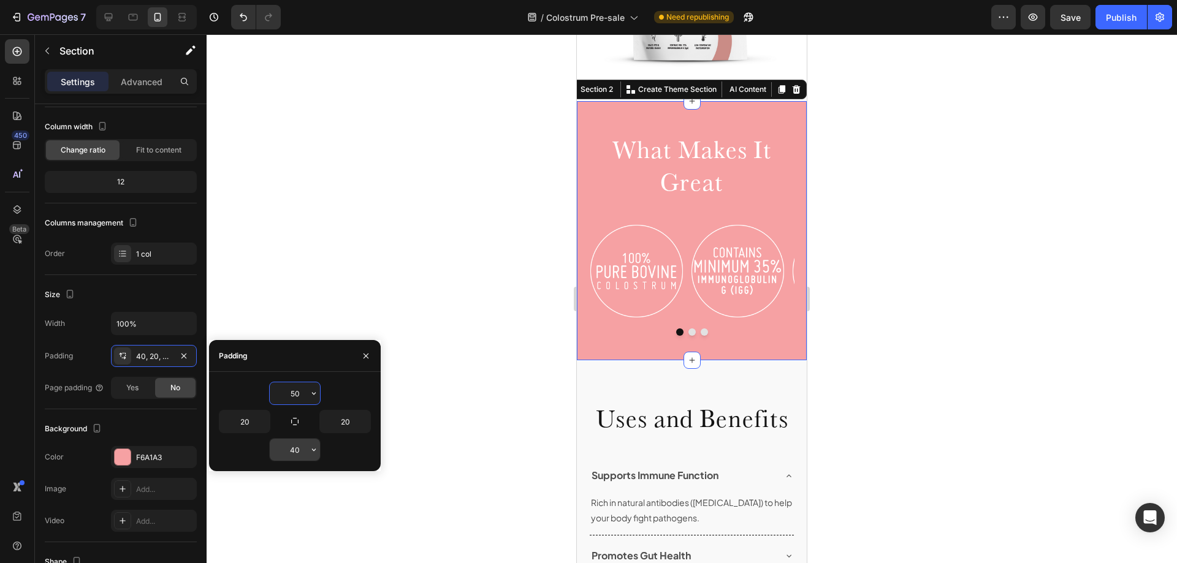
type input "50"
click at [291, 461] on div "40" at bounding box center [294, 449] width 51 height 23
click at [295, 452] on input "40" at bounding box center [295, 450] width 50 height 22
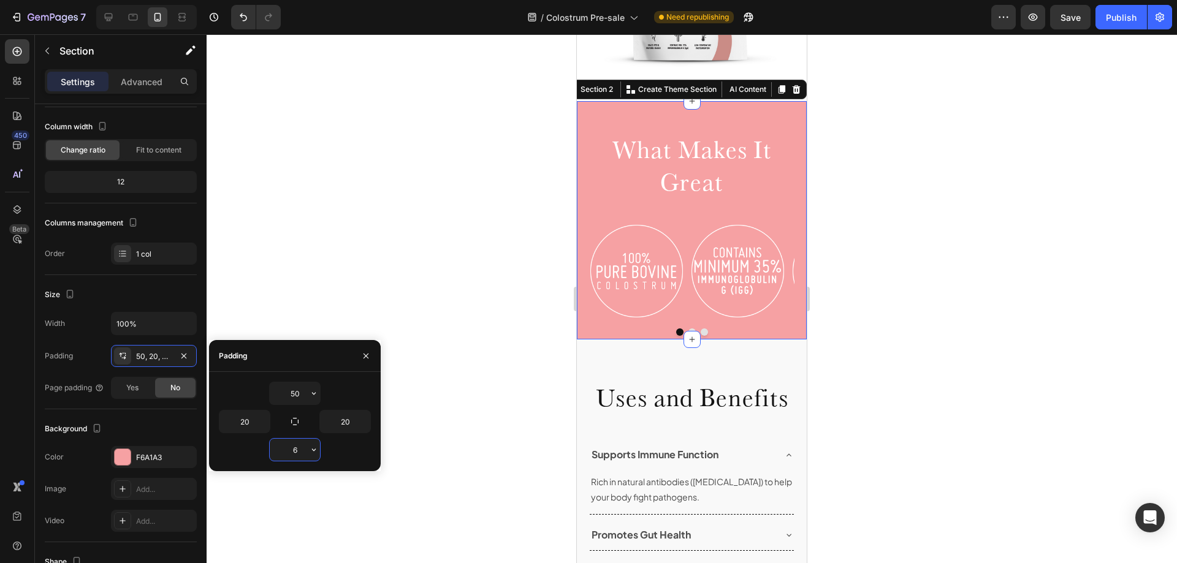
type input "60"
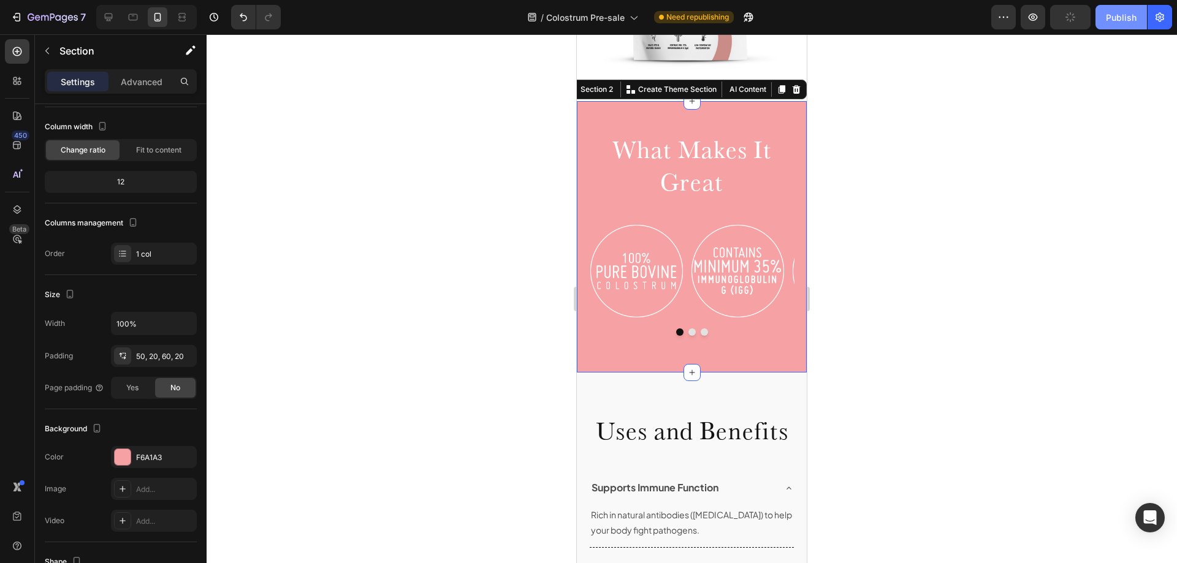
click at [1103, 12] on button "Publish" at bounding box center [1121, 17] width 51 height 25
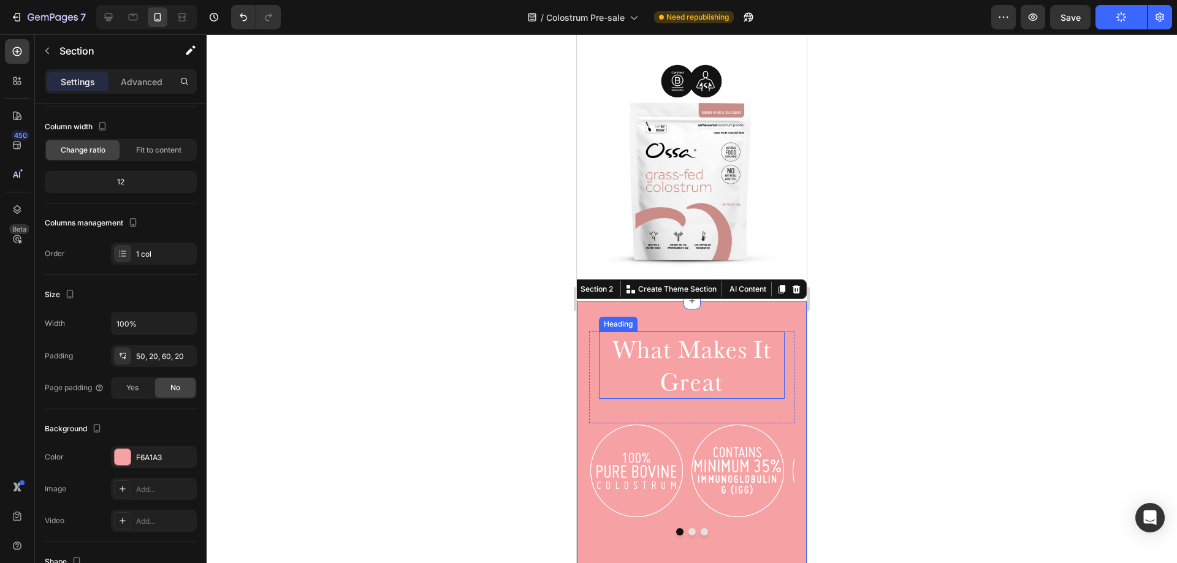
scroll to position [336, 0]
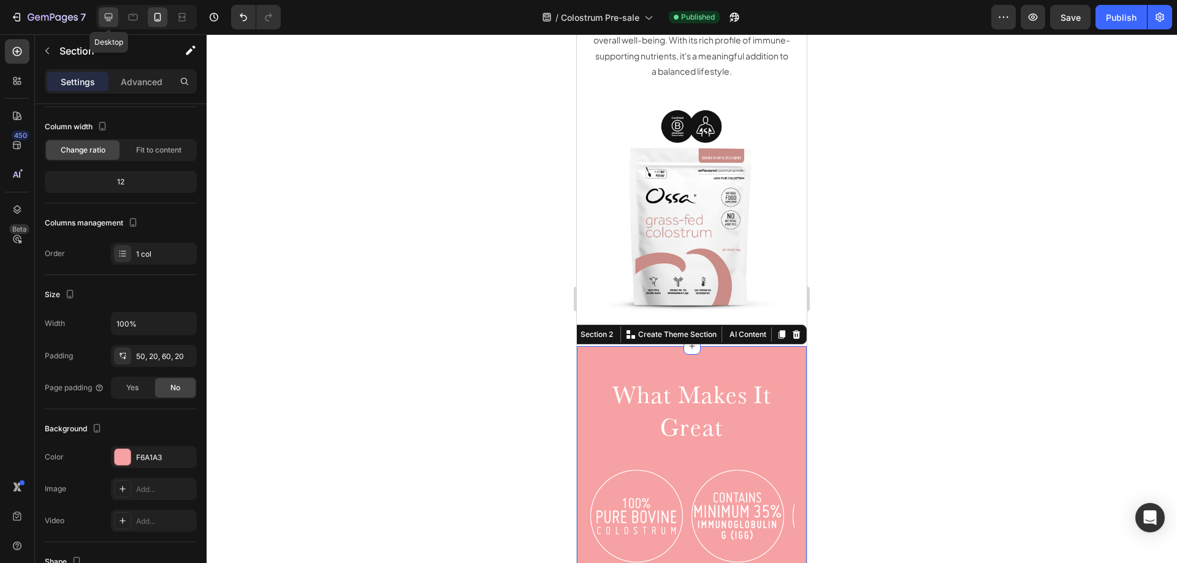
click at [112, 18] on icon at bounding box center [109, 17] width 8 height 8
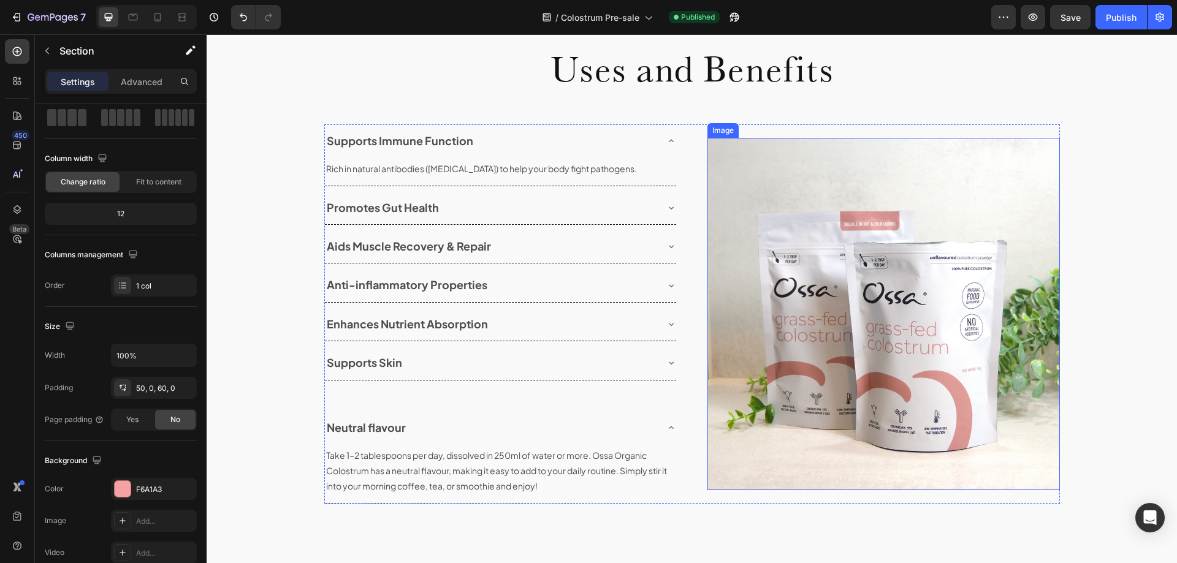
scroll to position [1233, 0]
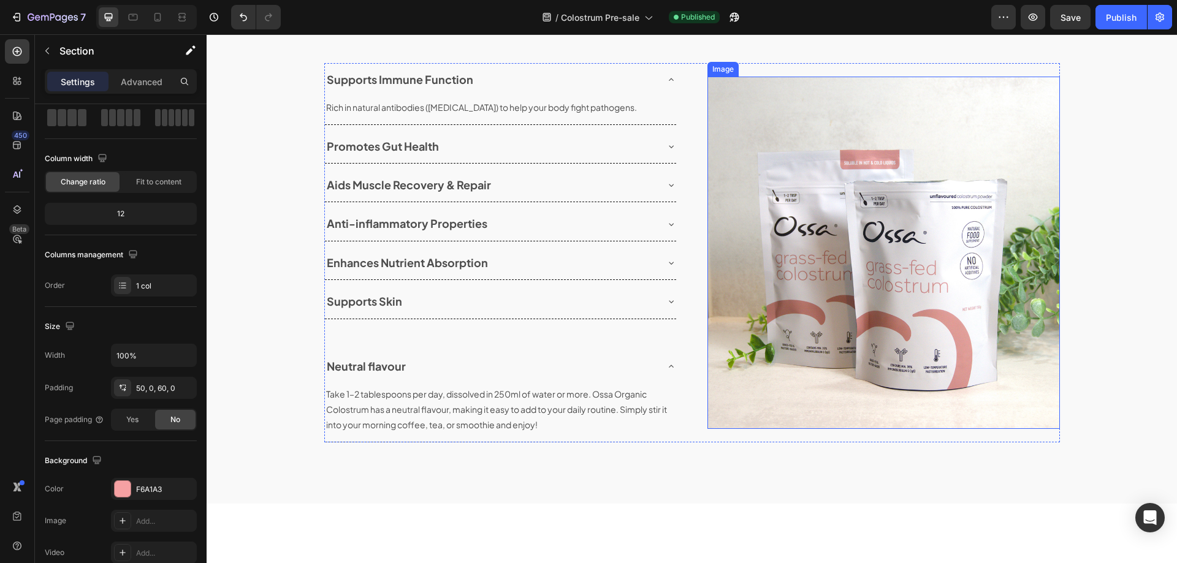
click at [803, 243] on img at bounding box center [883, 253] width 353 height 353
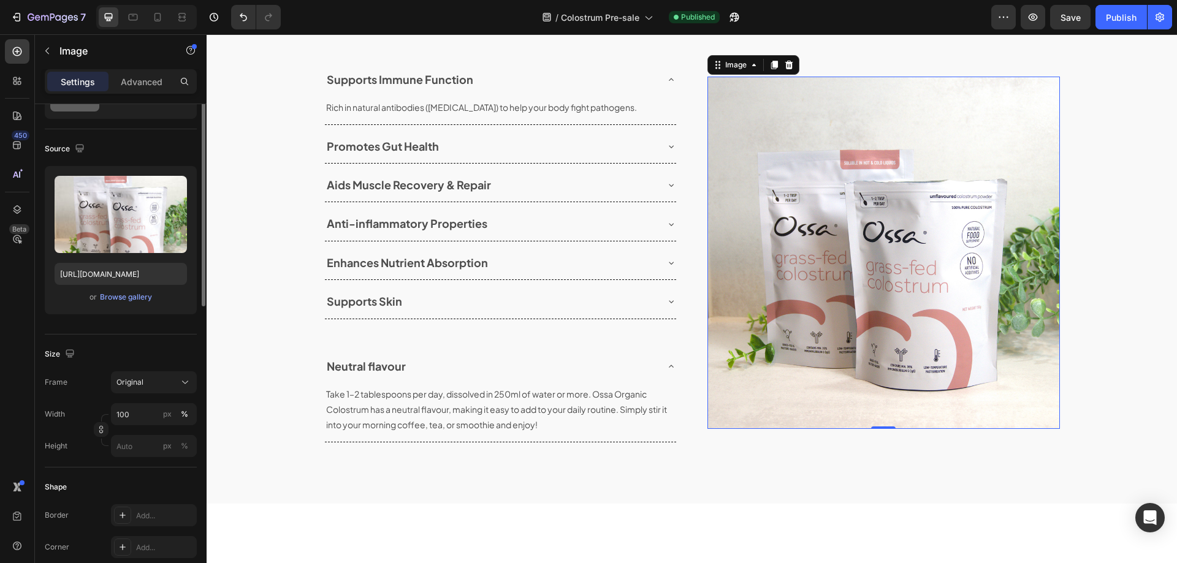
scroll to position [0, 0]
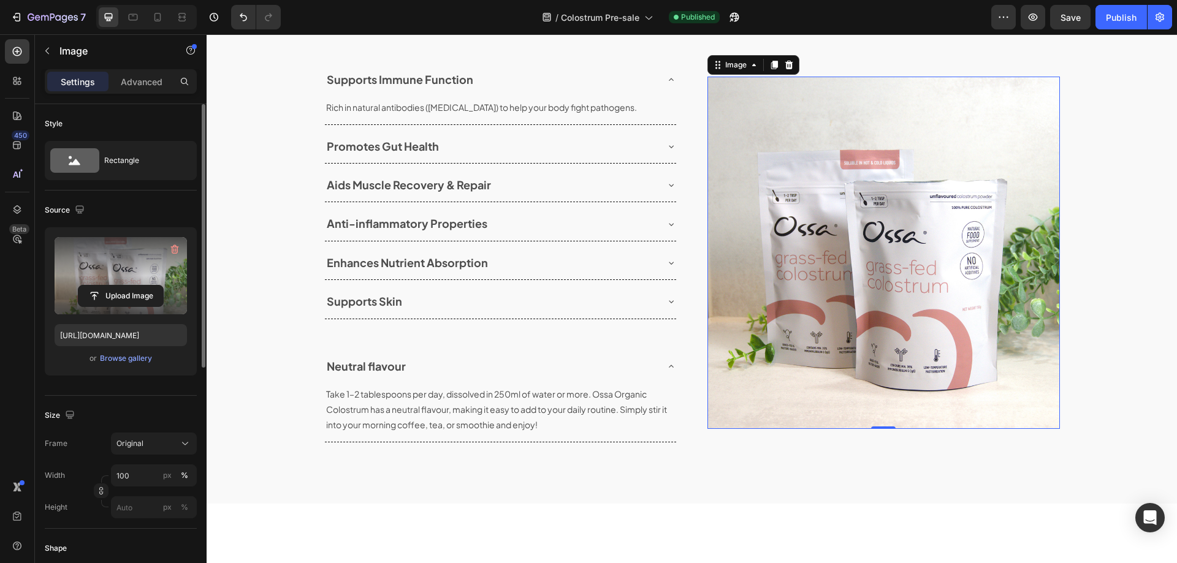
click at [137, 259] on label at bounding box center [121, 275] width 132 height 77
click at [137, 286] on input "file" at bounding box center [120, 296] width 85 height 21
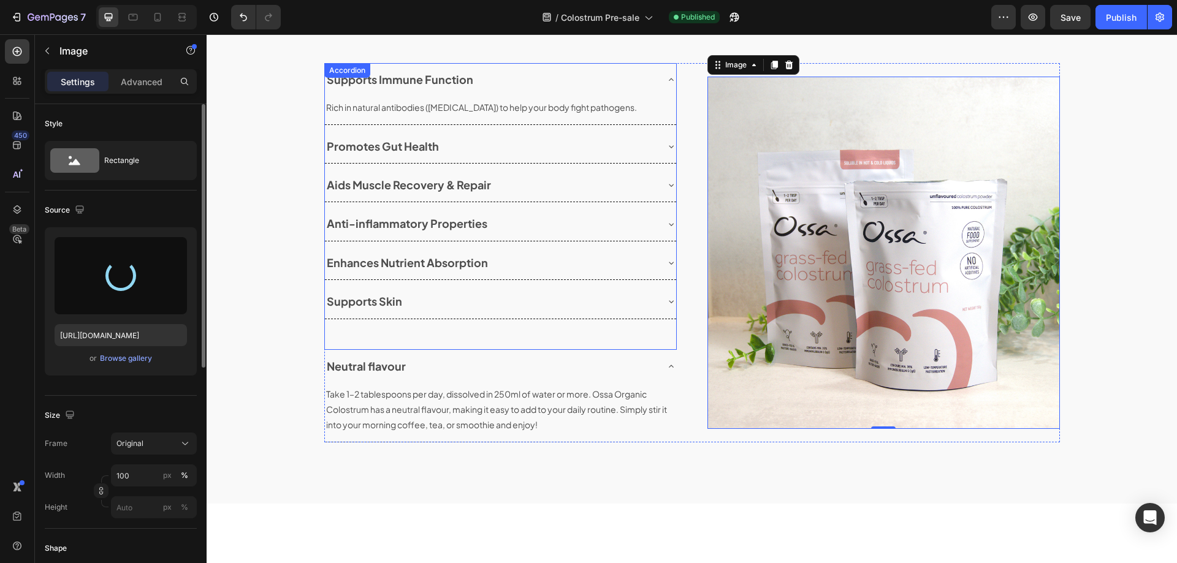
type input "[URL][DOMAIN_NAME]"
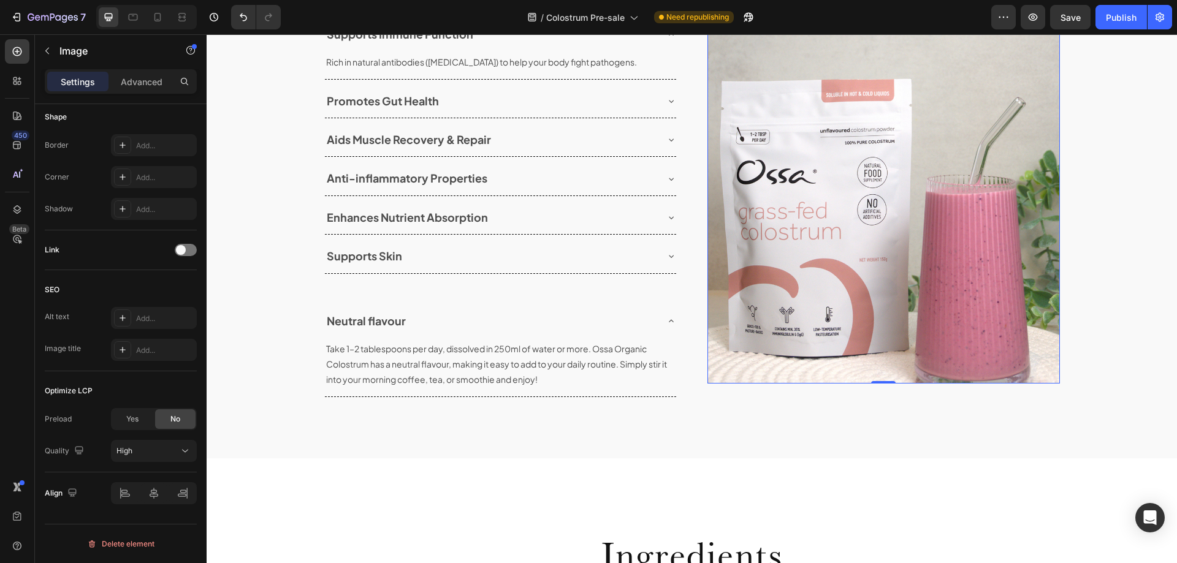
scroll to position [1355, 0]
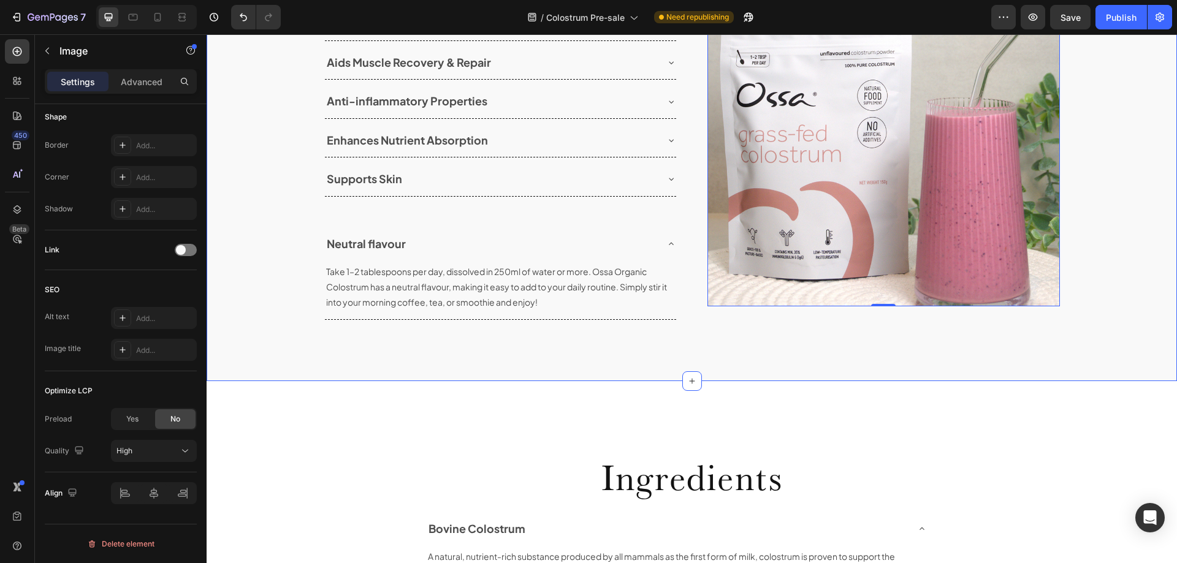
click at [704, 357] on div "Uses and Benefits Heading Row Supports Immune Function Rich in natural antibodi…" at bounding box center [692, 84] width 970 height 593
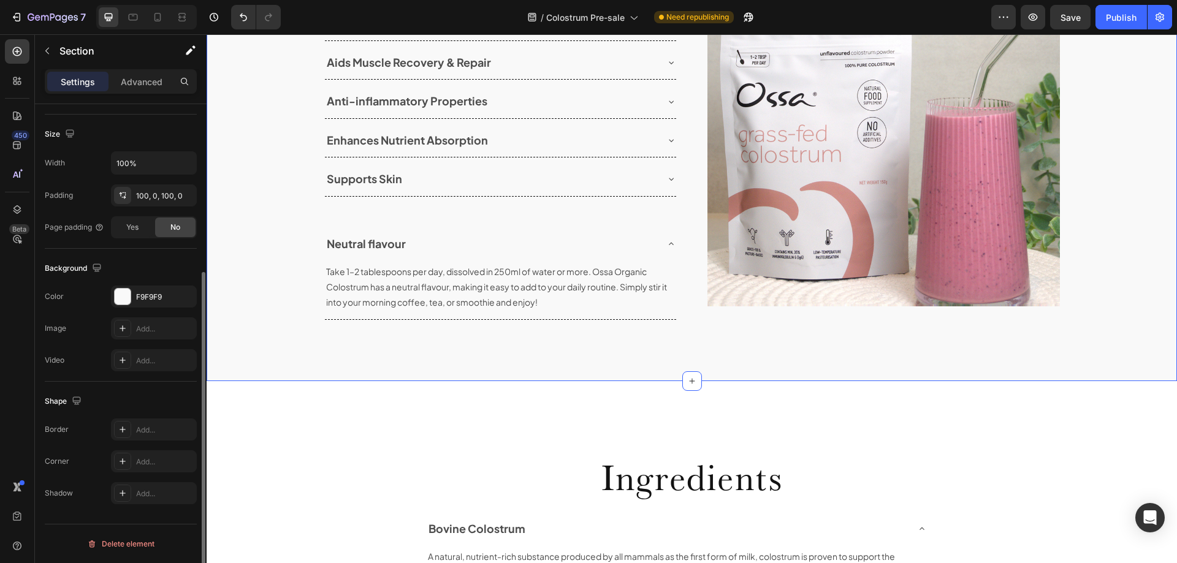
scroll to position [0, 0]
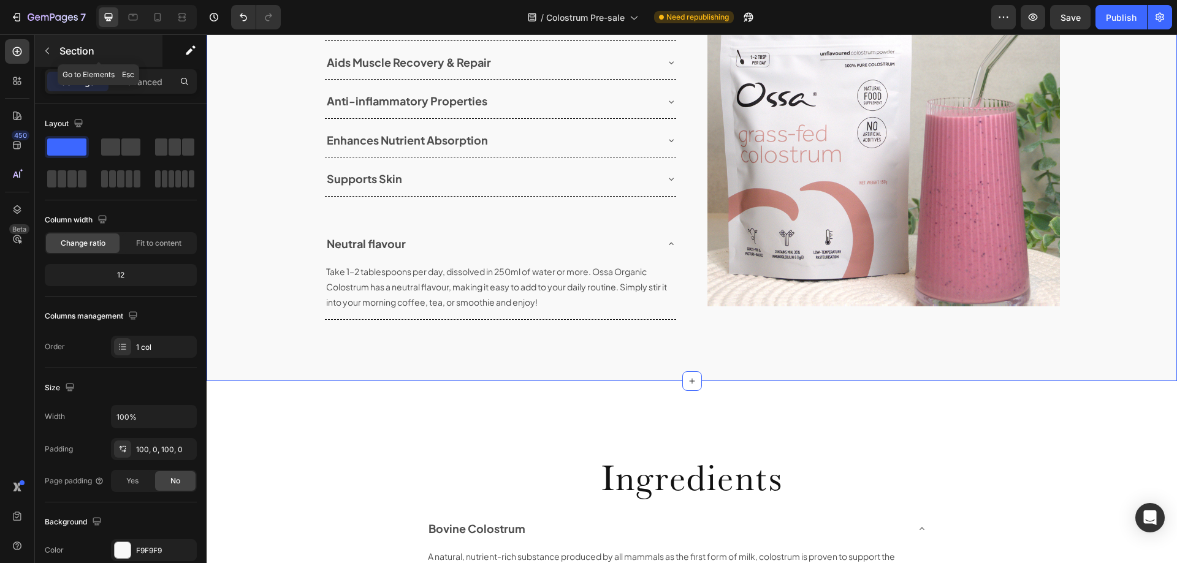
click at [43, 48] on icon "button" at bounding box center [47, 51] width 10 height 10
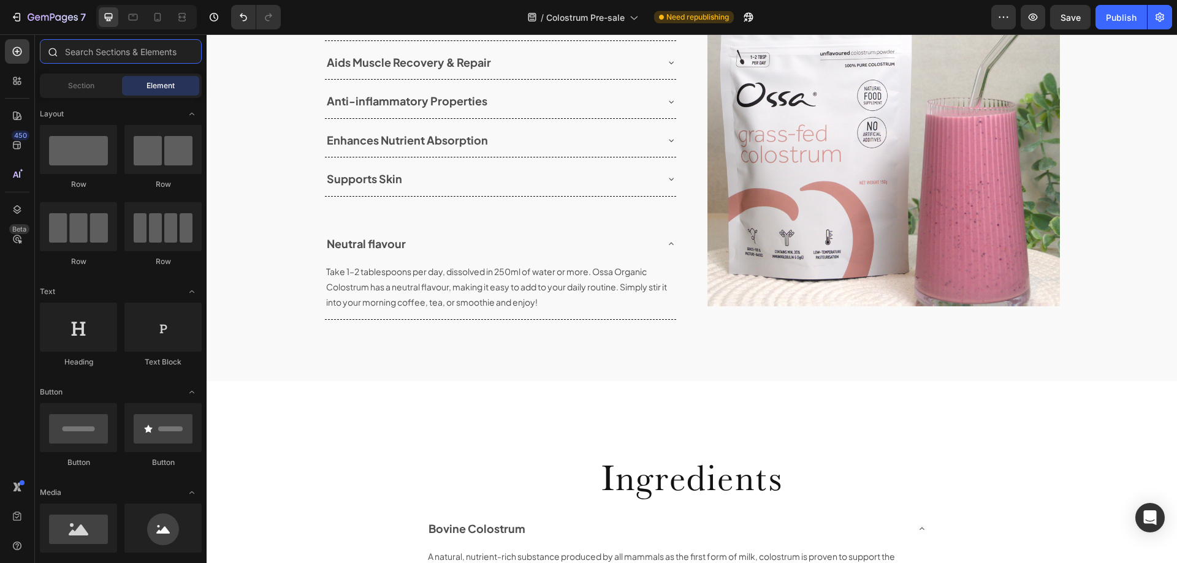
click at [103, 56] on input "text" at bounding box center [121, 51] width 162 height 25
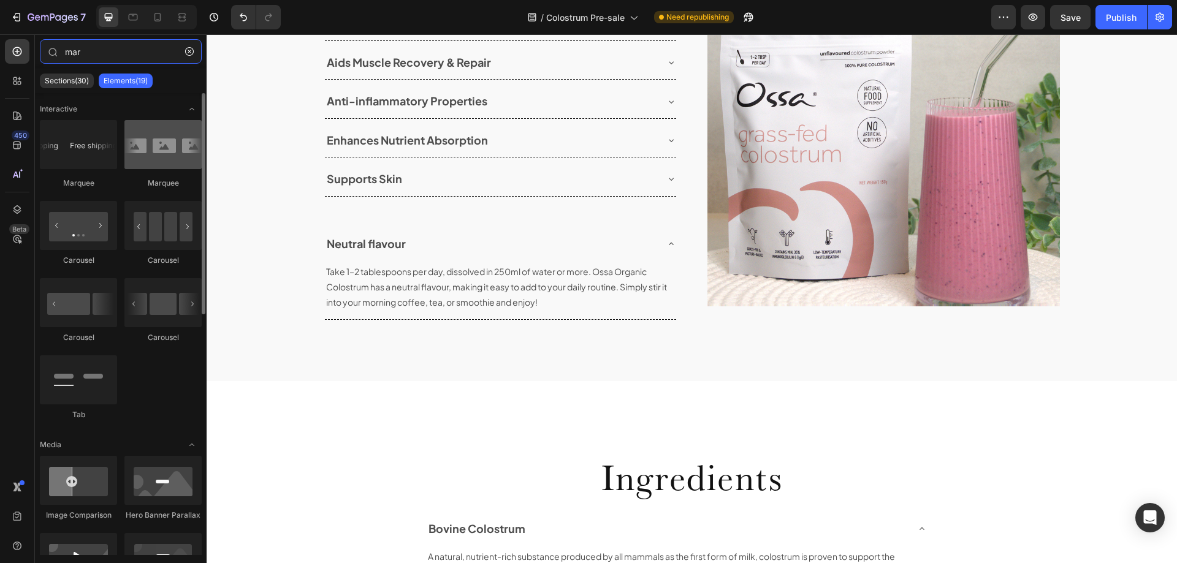
type input "mar"
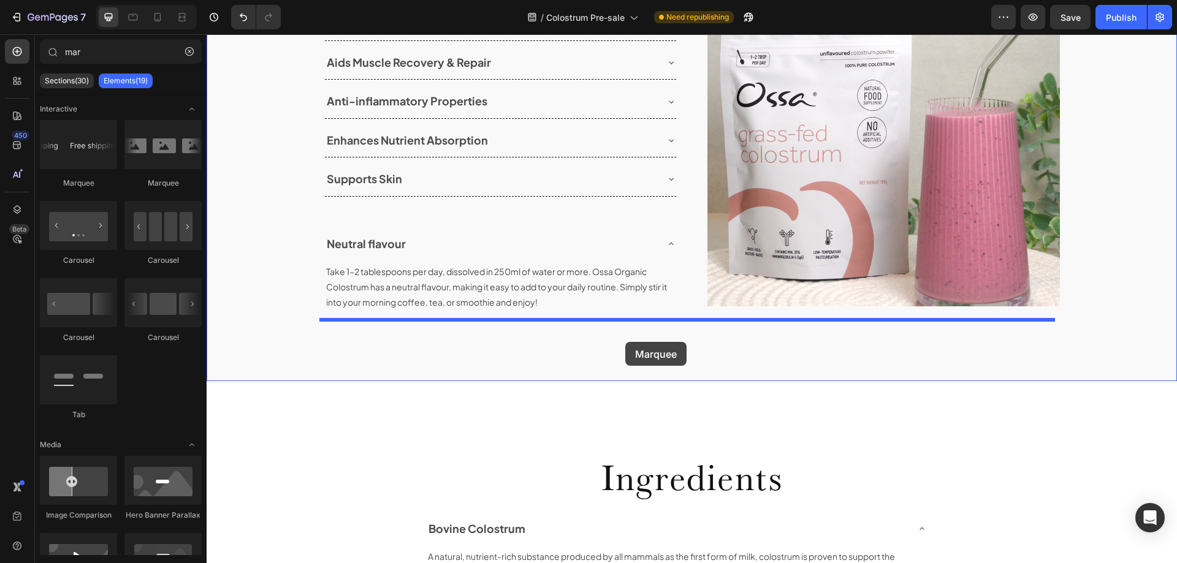
drag, startPoint x: 365, startPoint y: 196, endPoint x: 625, endPoint y: 342, distance: 298.6
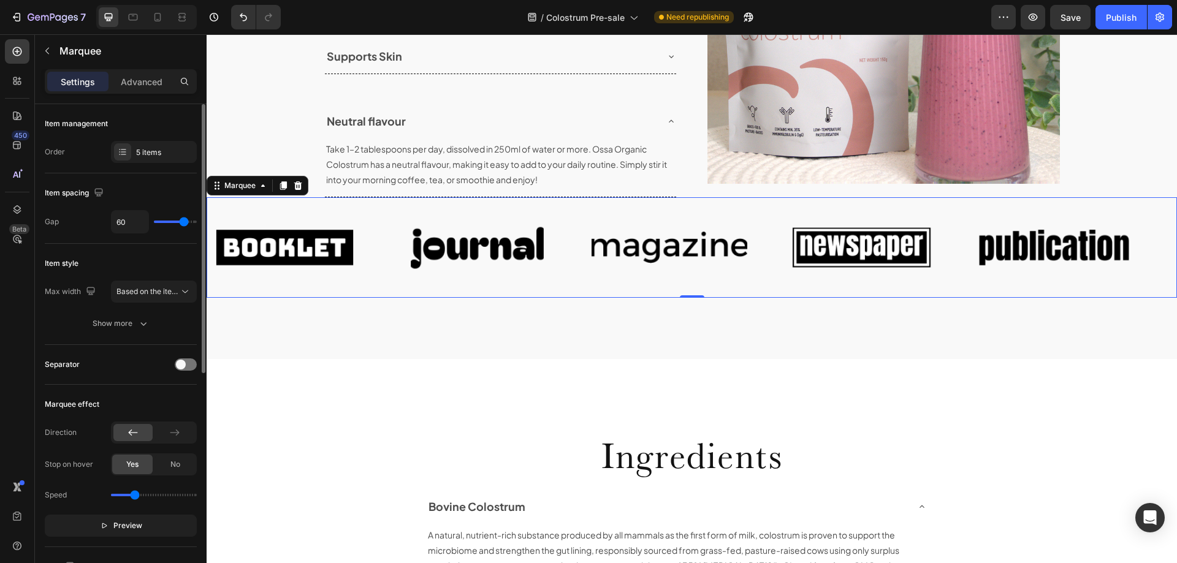
scroll to position [184, 0]
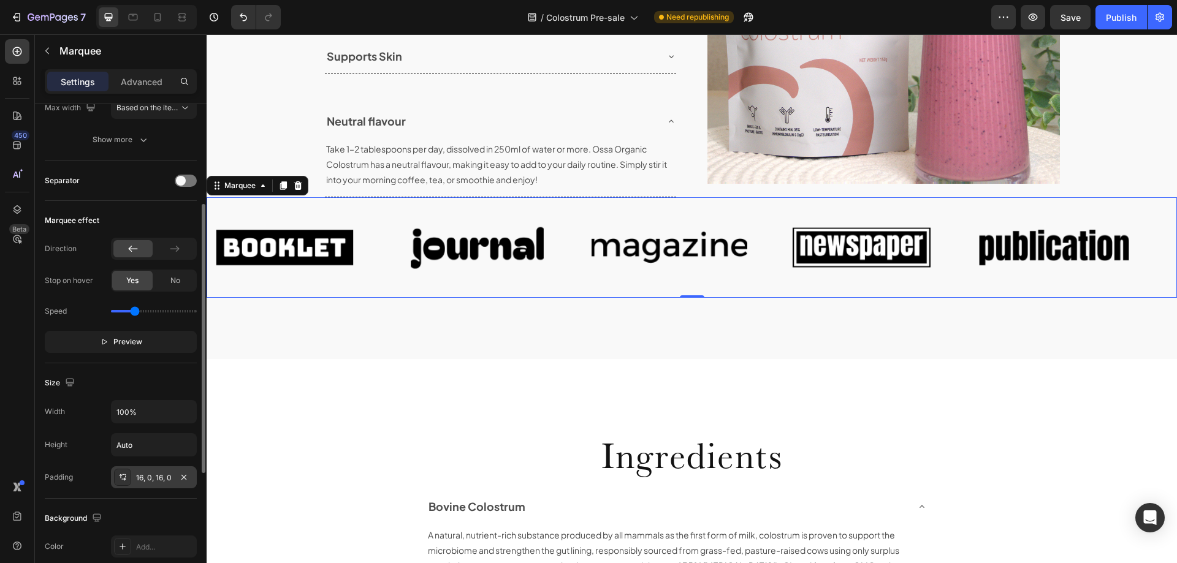
click at [142, 479] on div "16, 0, 16, 0" at bounding box center [154, 478] width 36 height 11
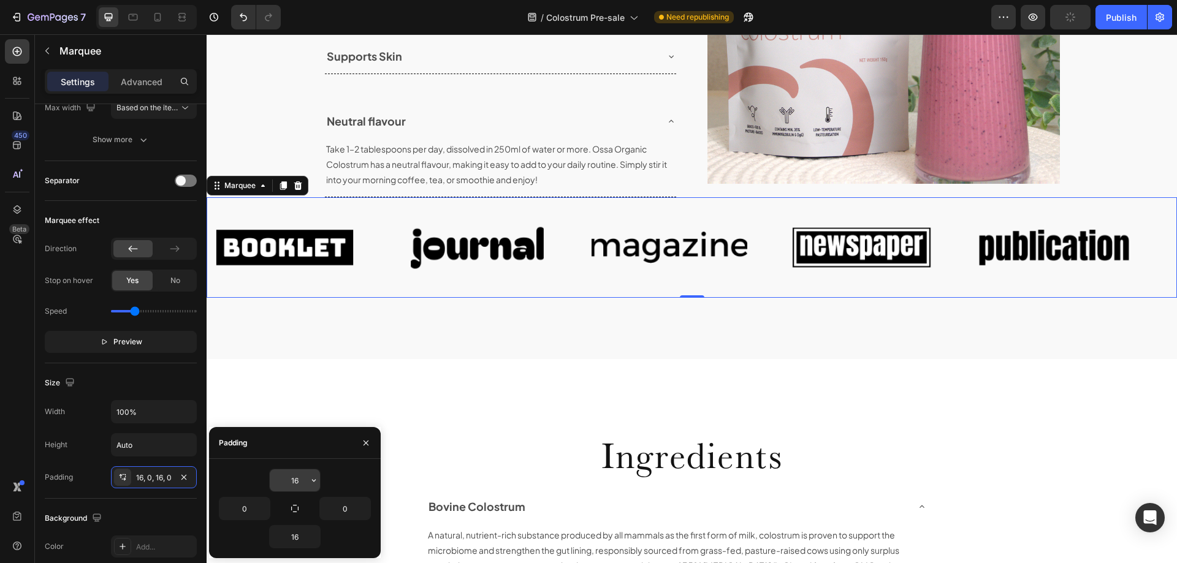
click at [296, 482] on input "16" at bounding box center [295, 481] width 50 height 22
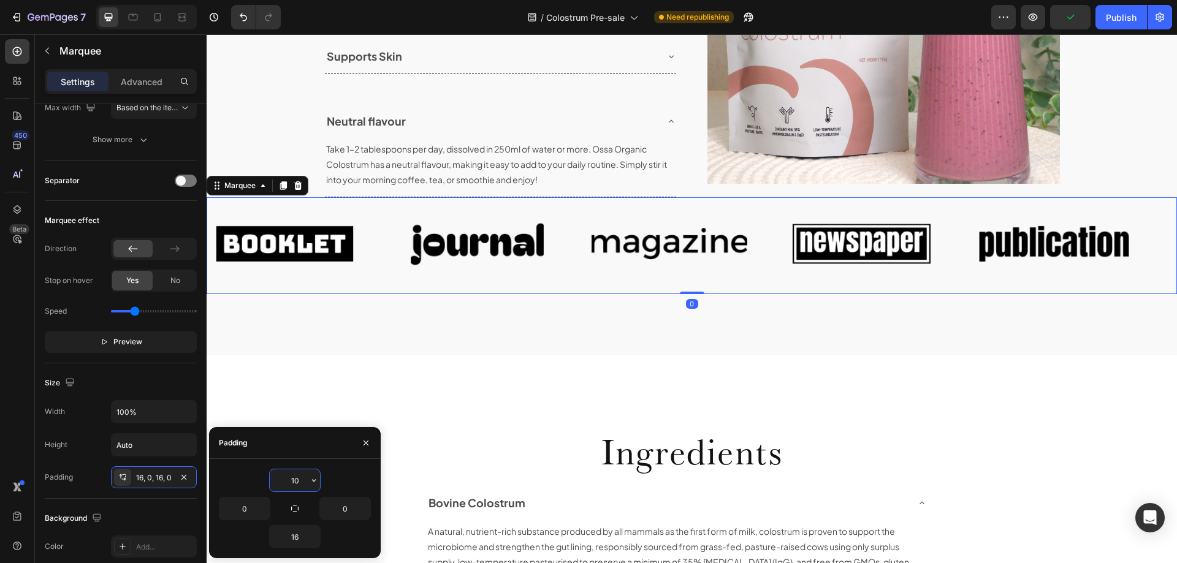
type input "100"
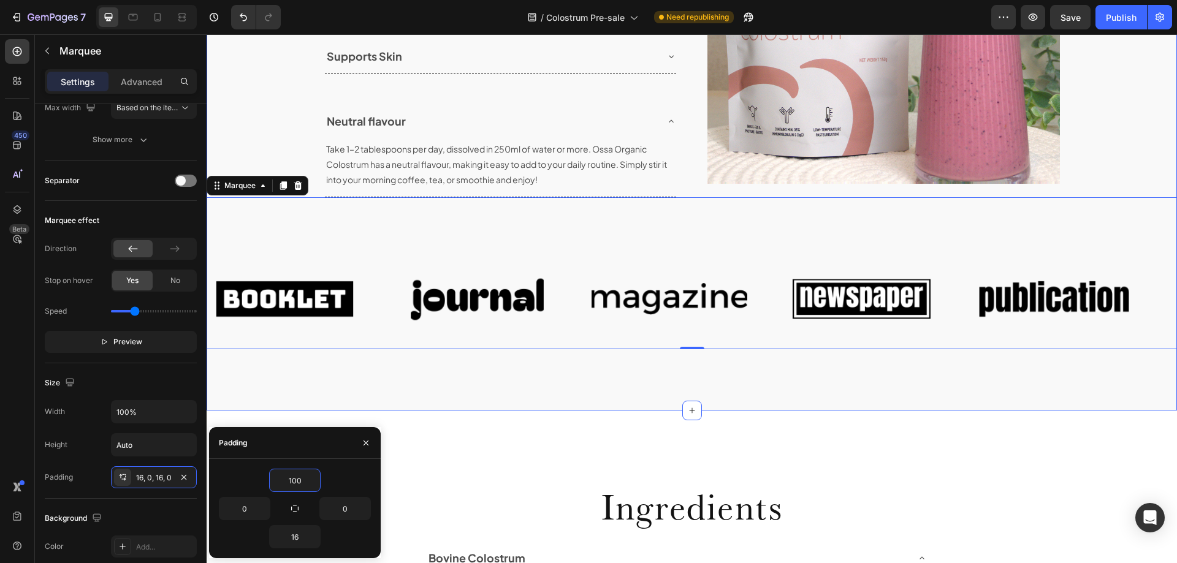
click at [668, 391] on div "Uses and Benefits Heading Row Supports Immune Function Rich in natural antibodi…" at bounding box center [692, 38] width 970 height 745
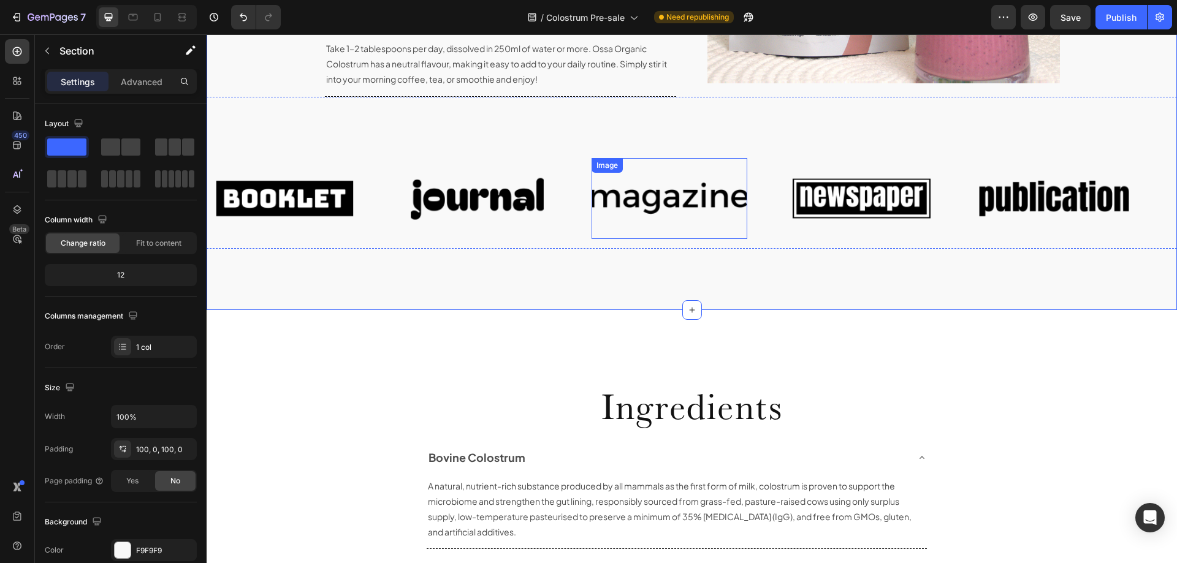
scroll to position [1539, 0]
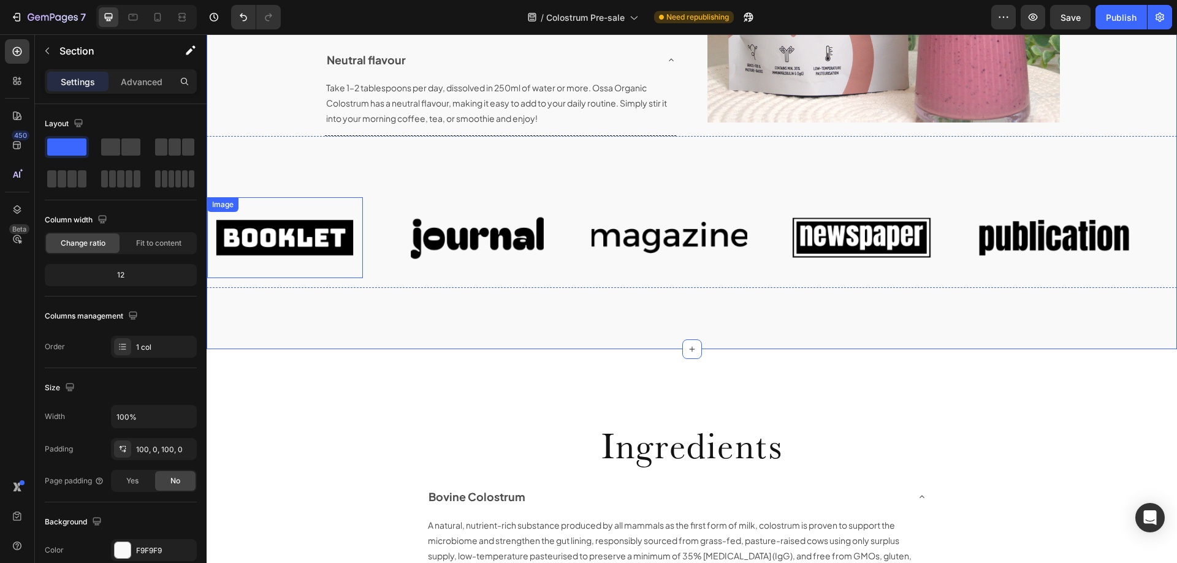
click at [300, 223] on img at bounding box center [285, 238] width 156 height 66
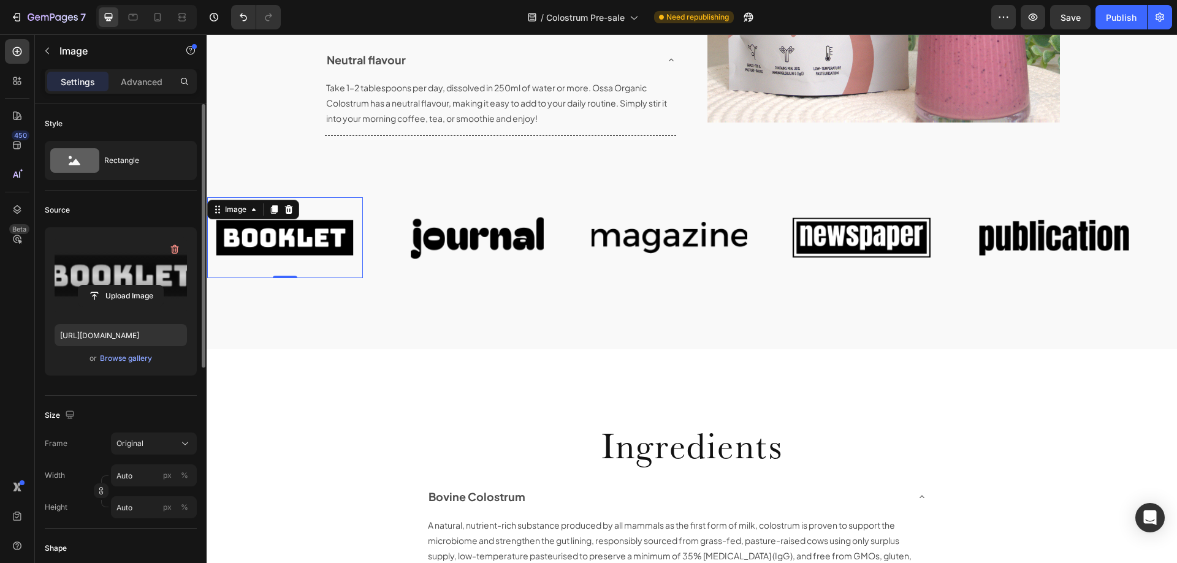
click at [99, 259] on label at bounding box center [121, 275] width 132 height 77
click at [99, 286] on input "file" at bounding box center [120, 296] width 85 height 21
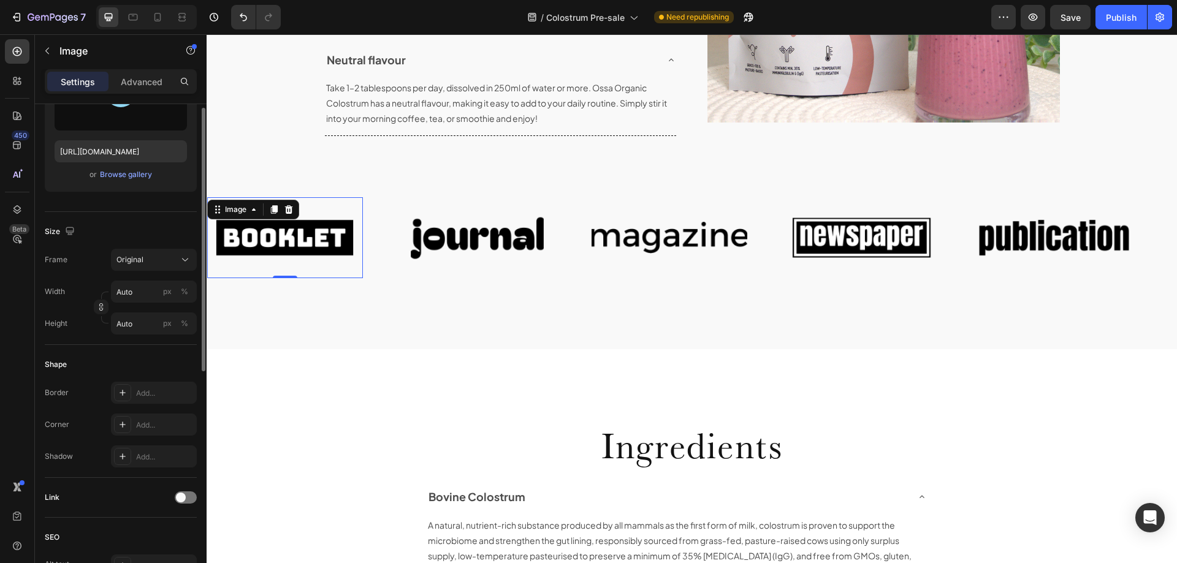
scroll to position [123, 0]
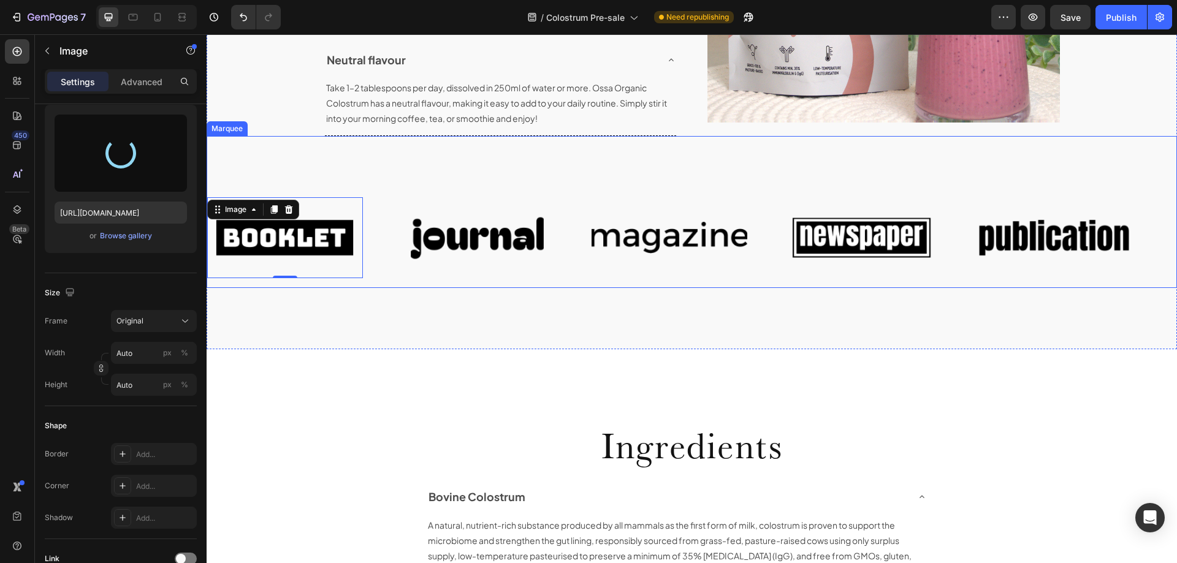
type input "[URL][DOMAIN_NAME]"
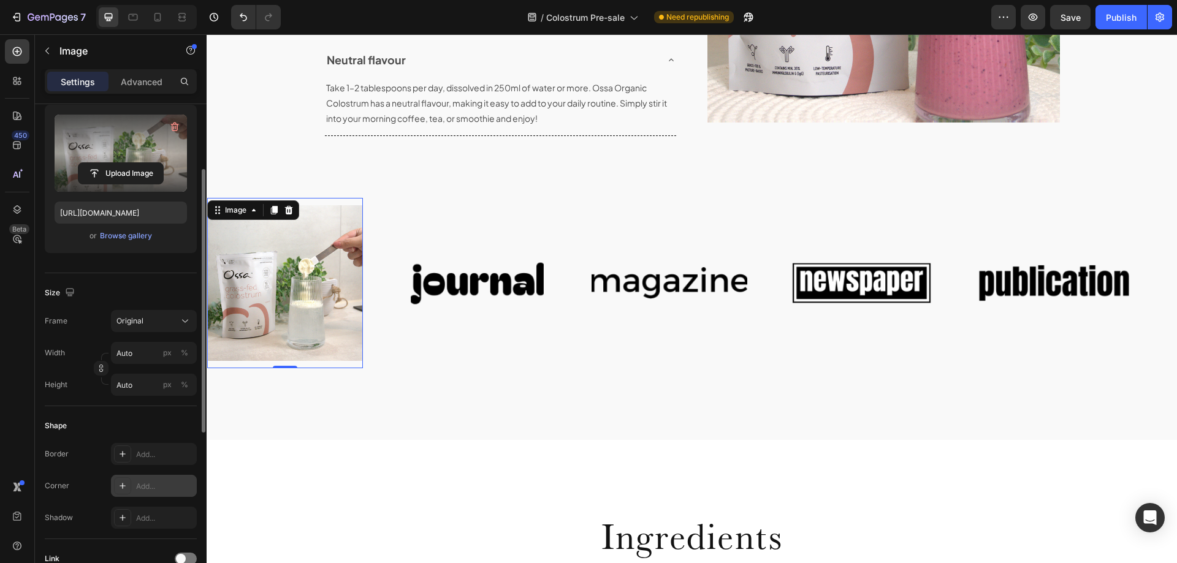
click at [135, 480] on div "Add..." at bounding box center [154, 486] width 86 height 22
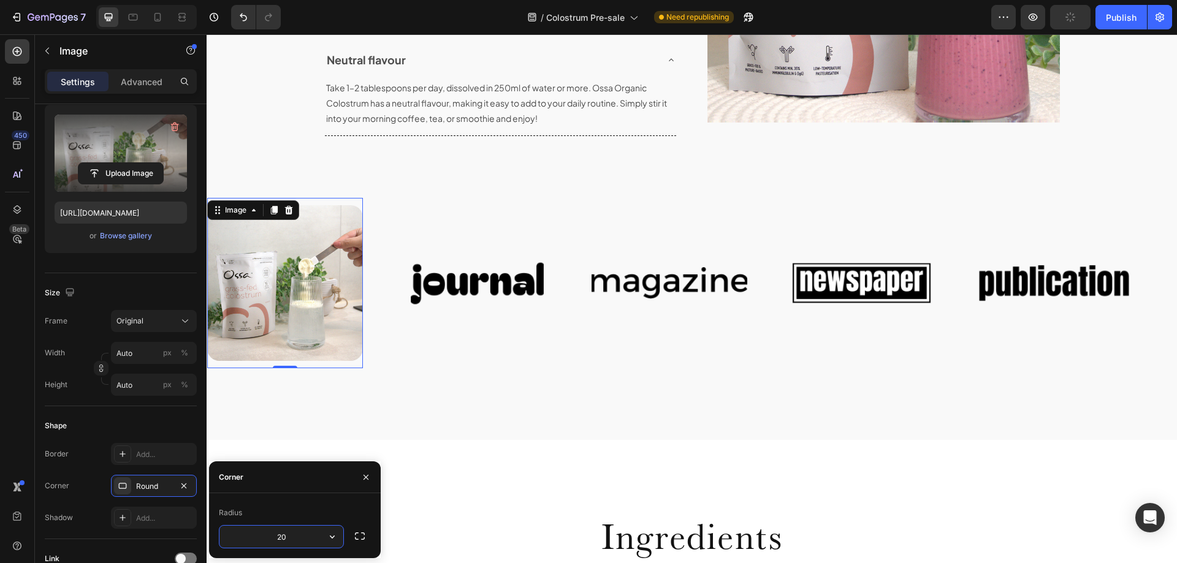
click at [275, 538] on input "20" at bounding box center [281, 537] width 124 height 22
type input "10"
click at [467, 275] on img at bounding box center [478, 283] width 156 height 66
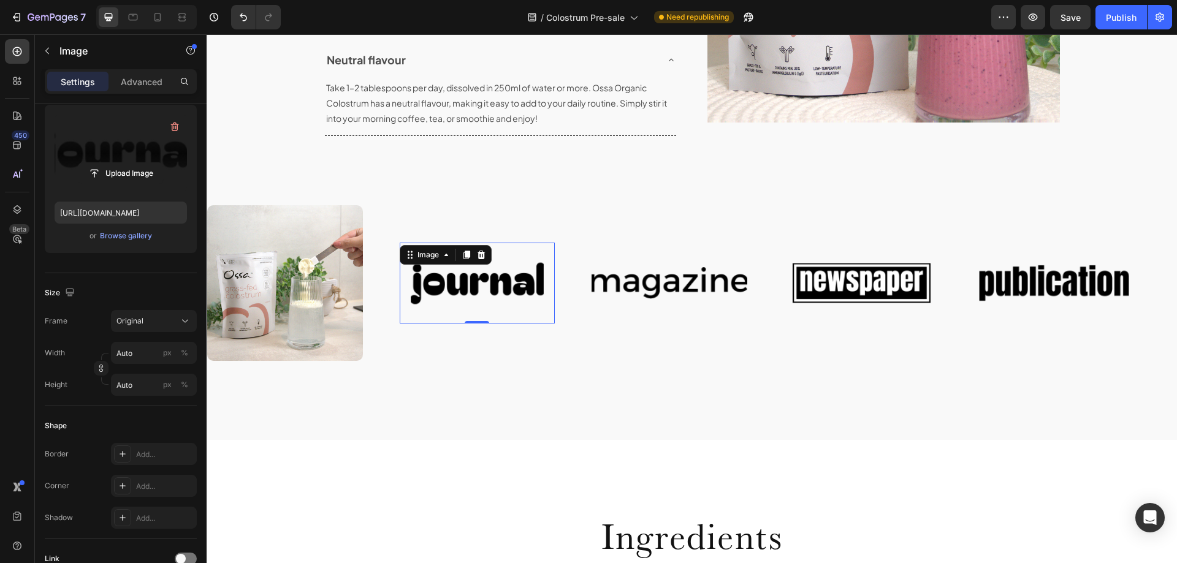
click at [124, 143] on label at bounding box center [121, 153] width 132 height 77
click at [124, 163] on input "file" at bounding box center [120, 173] width 85 height 21
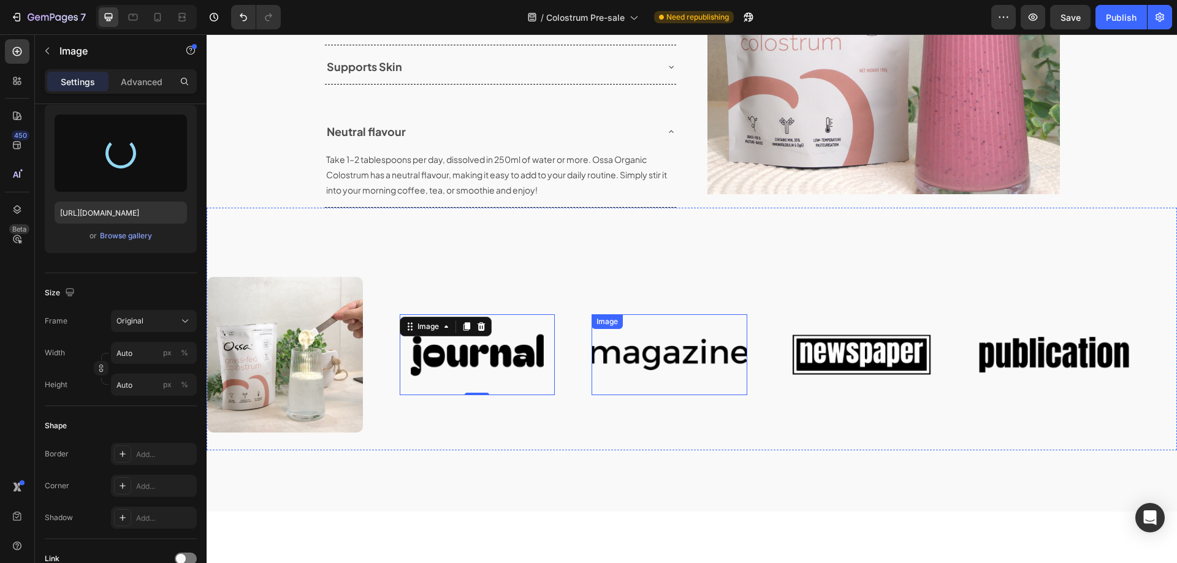
scroll to position [1417, 0]
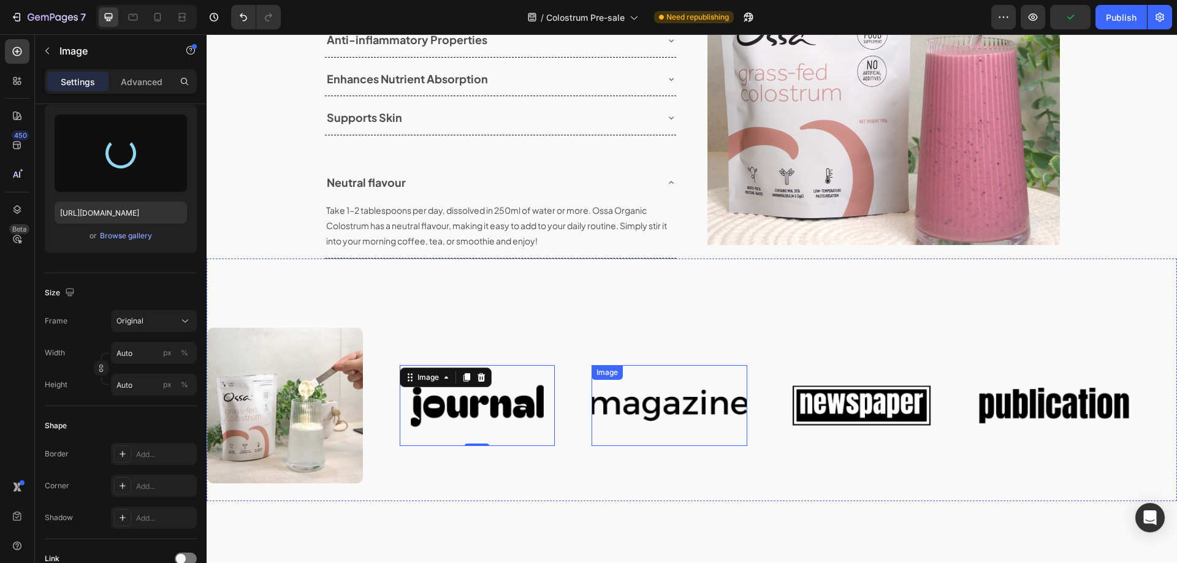
type input "[URL][DOMAIN_NAME]"
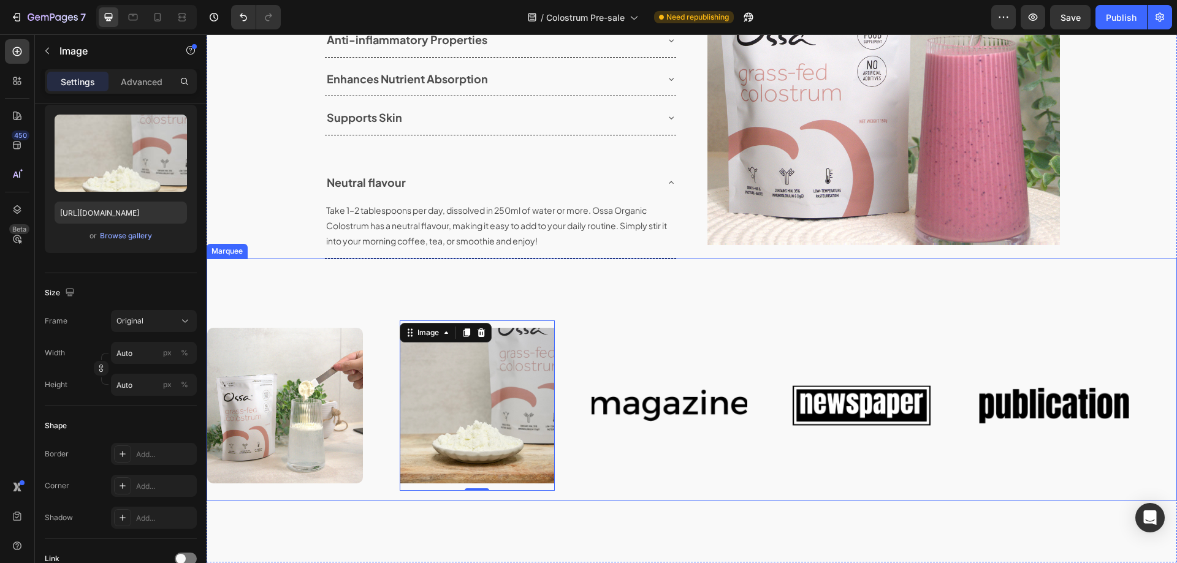
click at [623, 470] on div "Image Image 0 Image Image Image" at bounding box center [687, 406] width 961 height 170
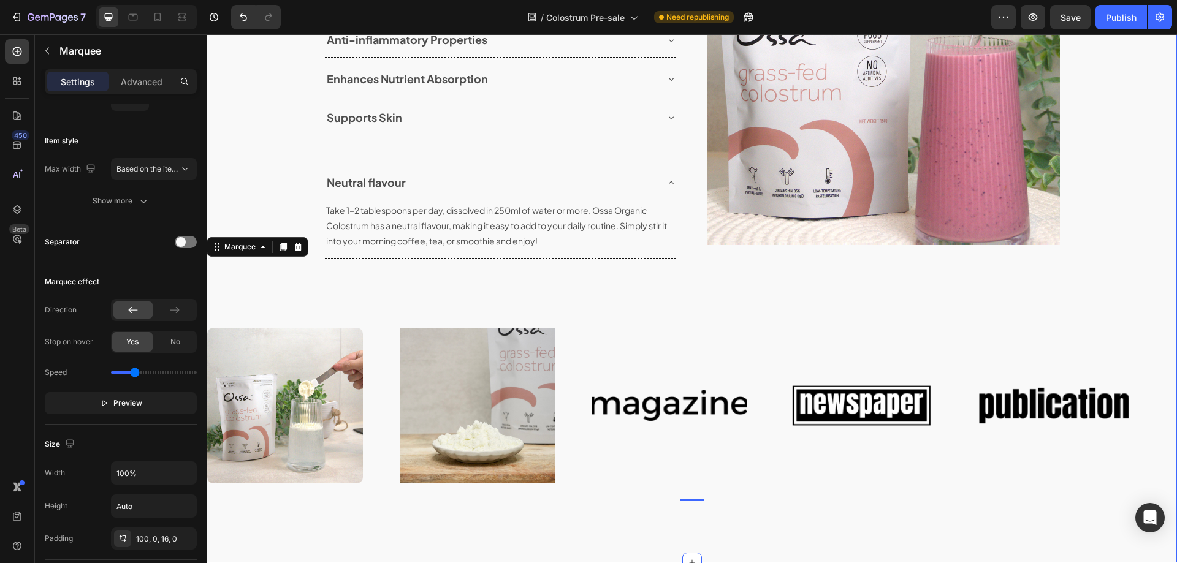
scroll to position [0, 0]
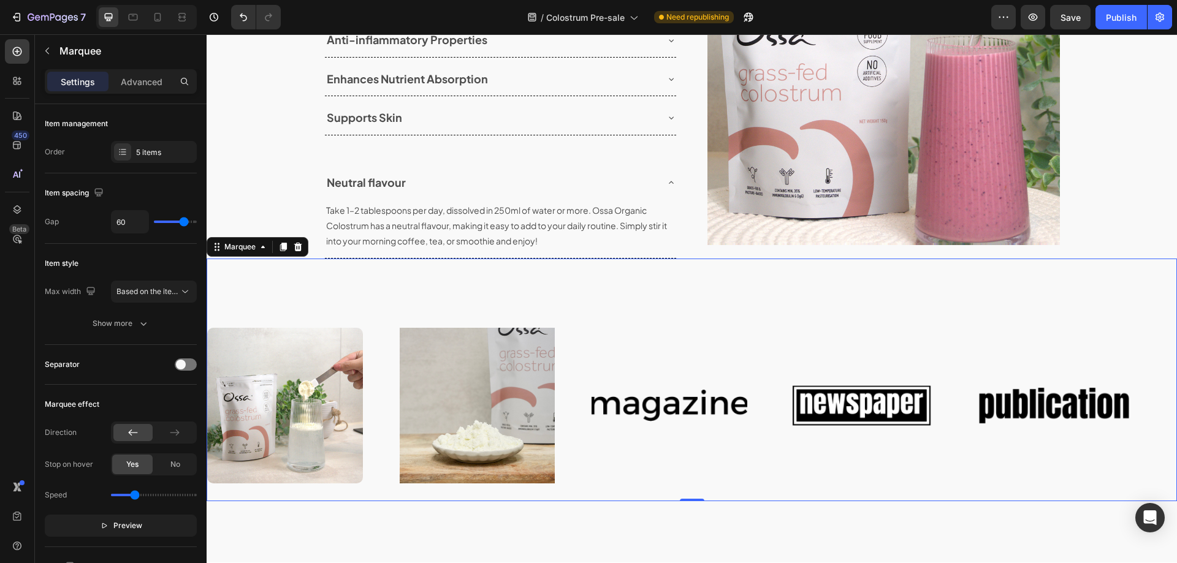
click at [382, 346] on div "Image" at bounding box center [303, 406] width 193 height 170
click at [403, 349] on img at bounding box center [478, 406] width 156 height 156
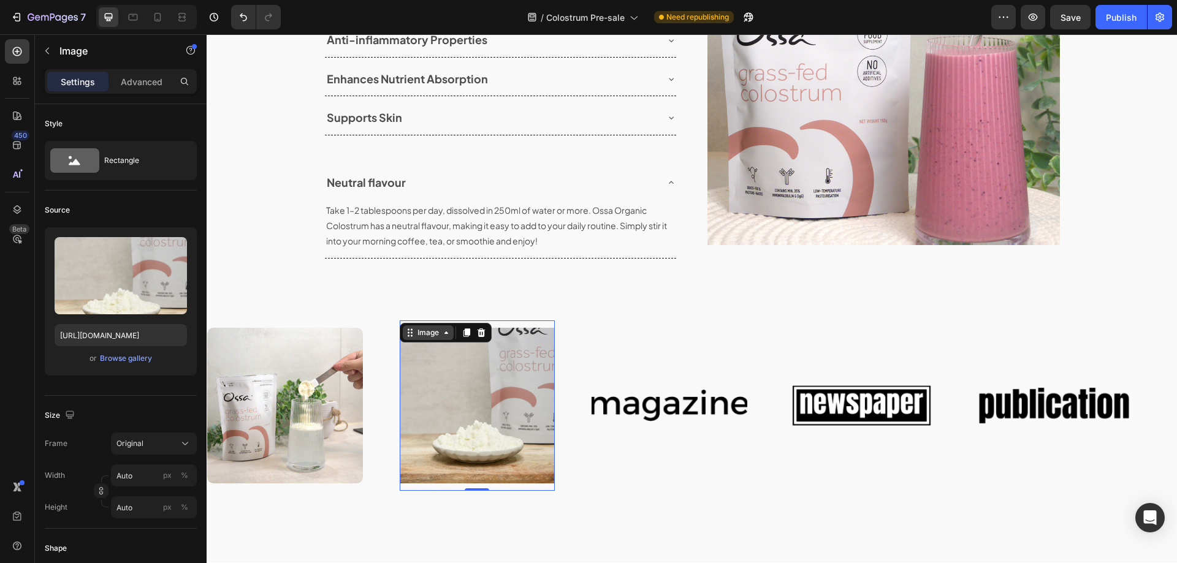
click at [426, 333] on div "Image" at bounding box center [428, 332] width 26 height 11
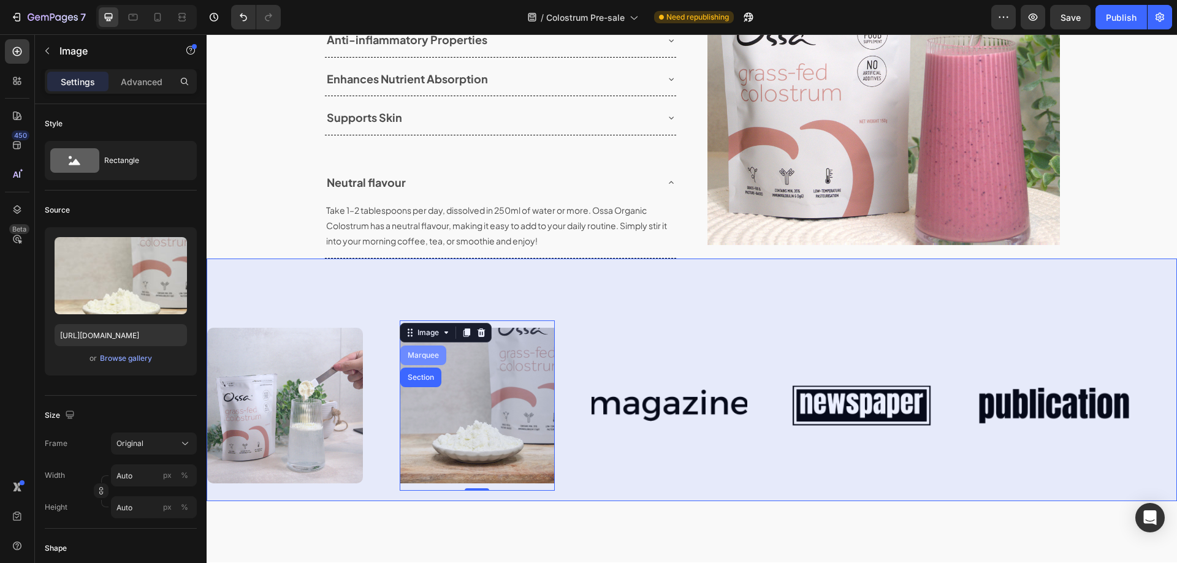
click at [426, 357] on div "Marquee" at bounding box center [423, 355] width 36 height 7
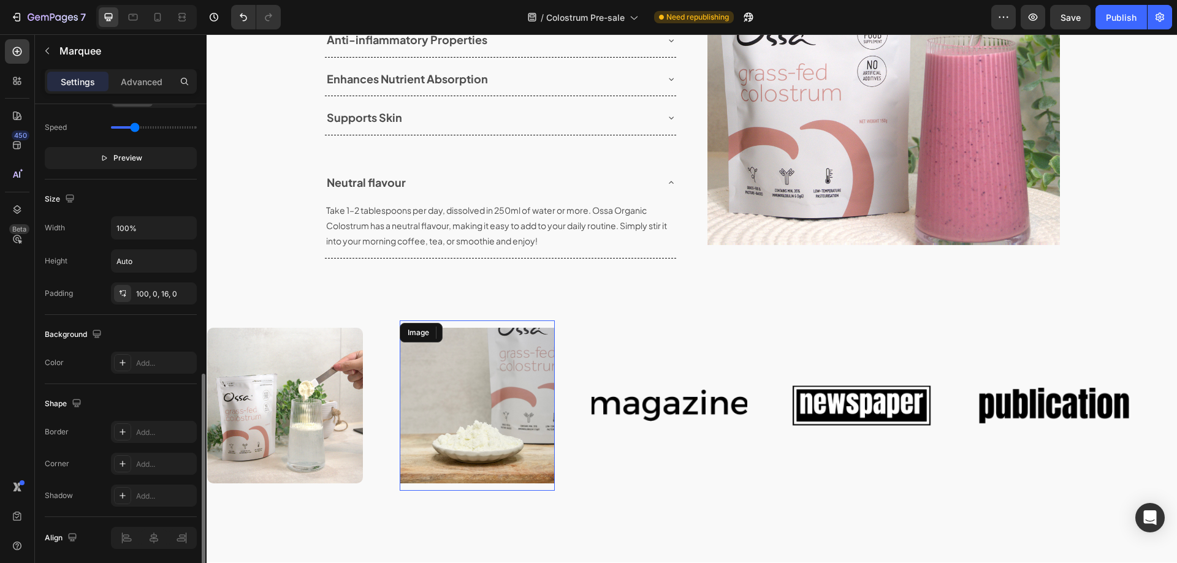
scroll to position [413, 0]
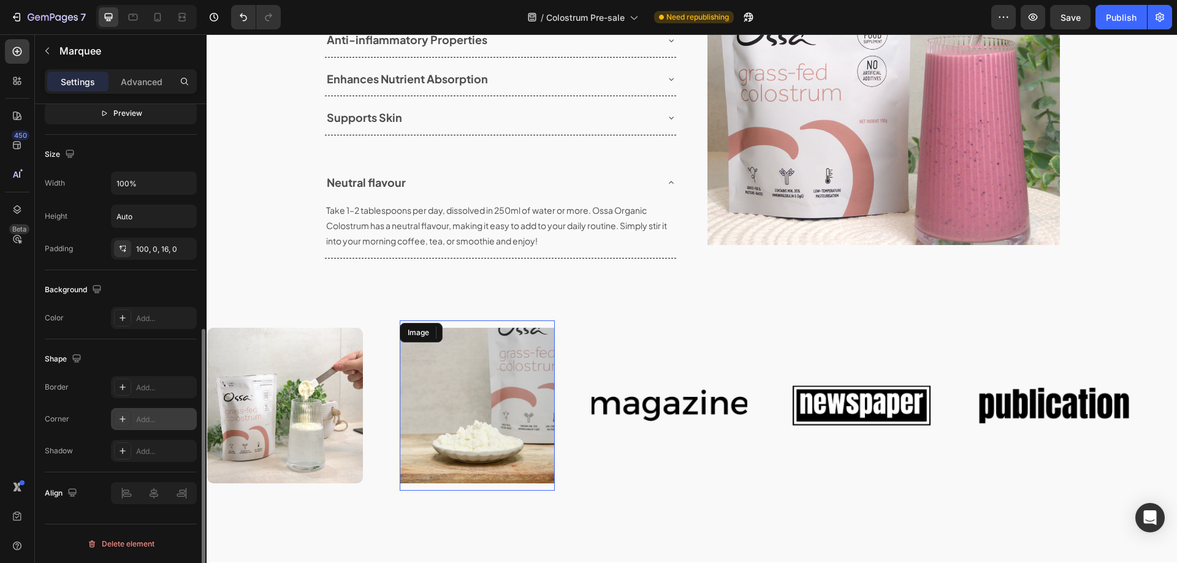
click at [140, 417] on div "Add..." at bounding box center [165, 419] width 58 height 11
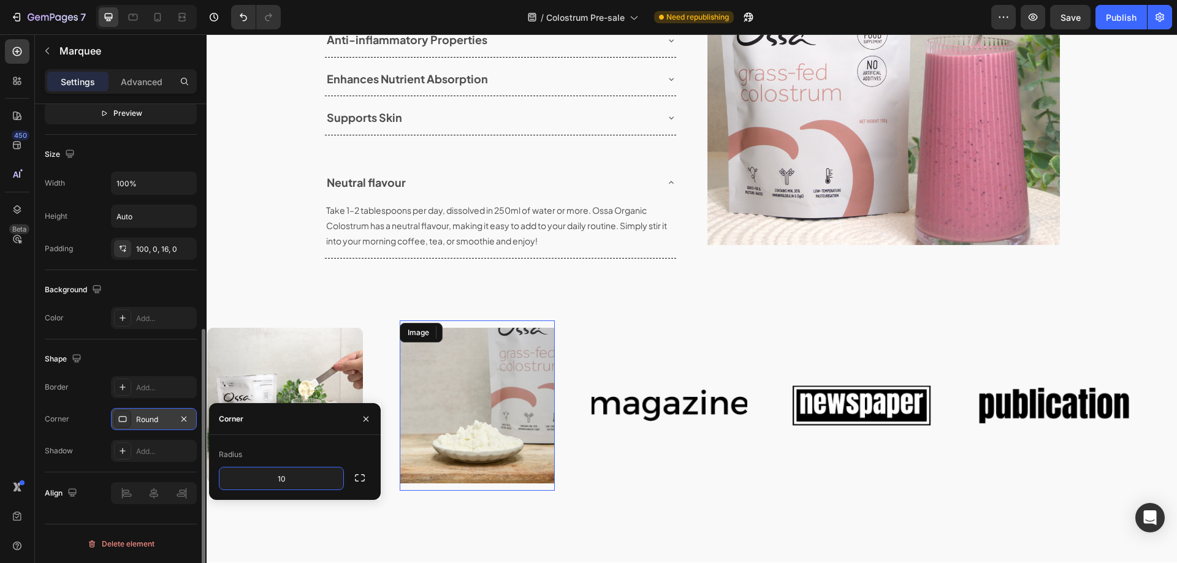
type input "10"
click at [325, 452] on div "Radius" at bounding box center [295, 455] width 152 height 20
click at [367, 414] on icon "button" at bounding box center [366, 419] width 10 height 10
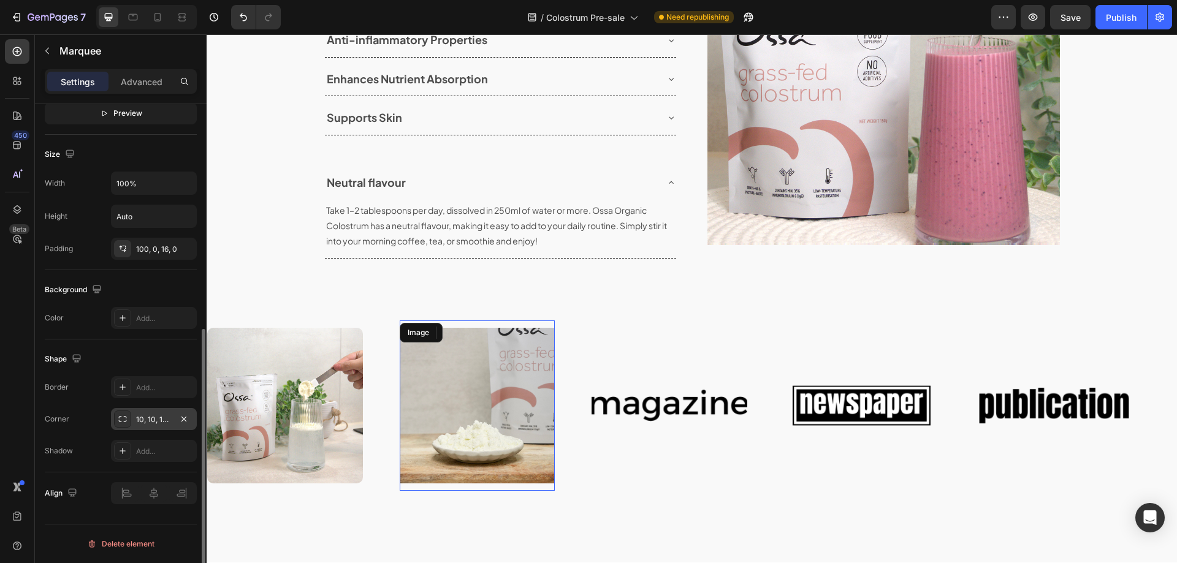
click at [454, 451] on img at bounding box center [478, 406] width 156 height 156
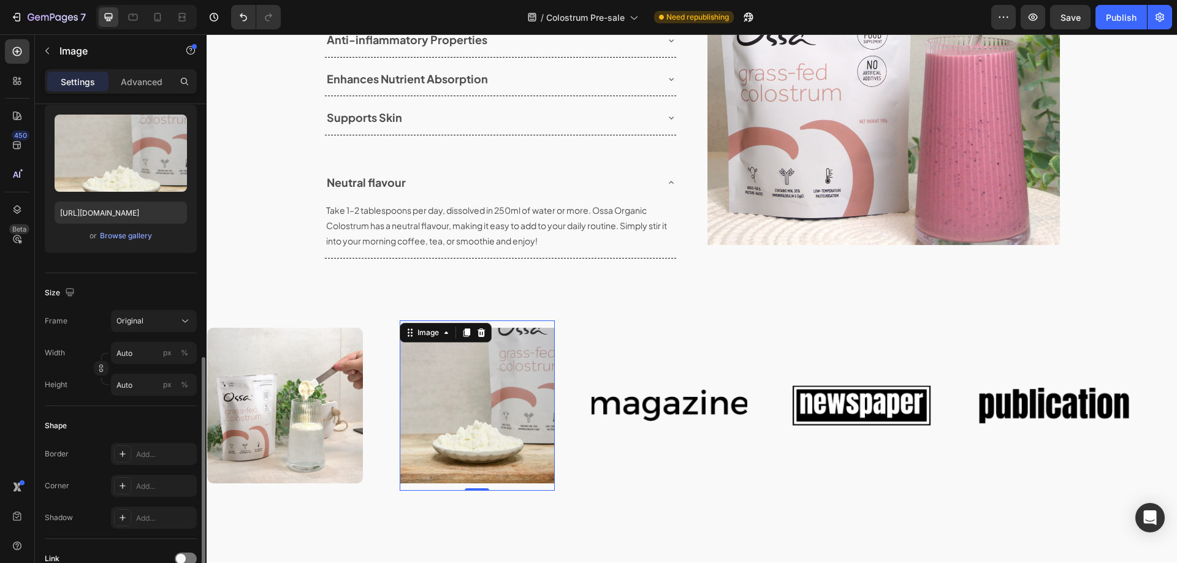
scroll to position [245, 0]
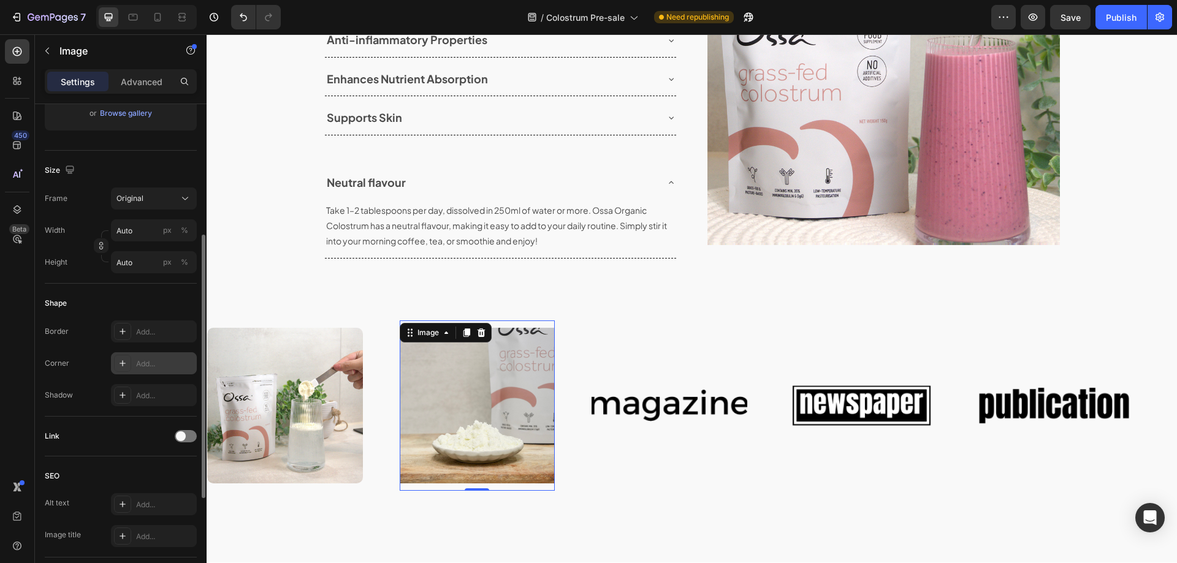
click at [132, 365] on div "Add..." at bounding box center [154, 364] width 86 height 22
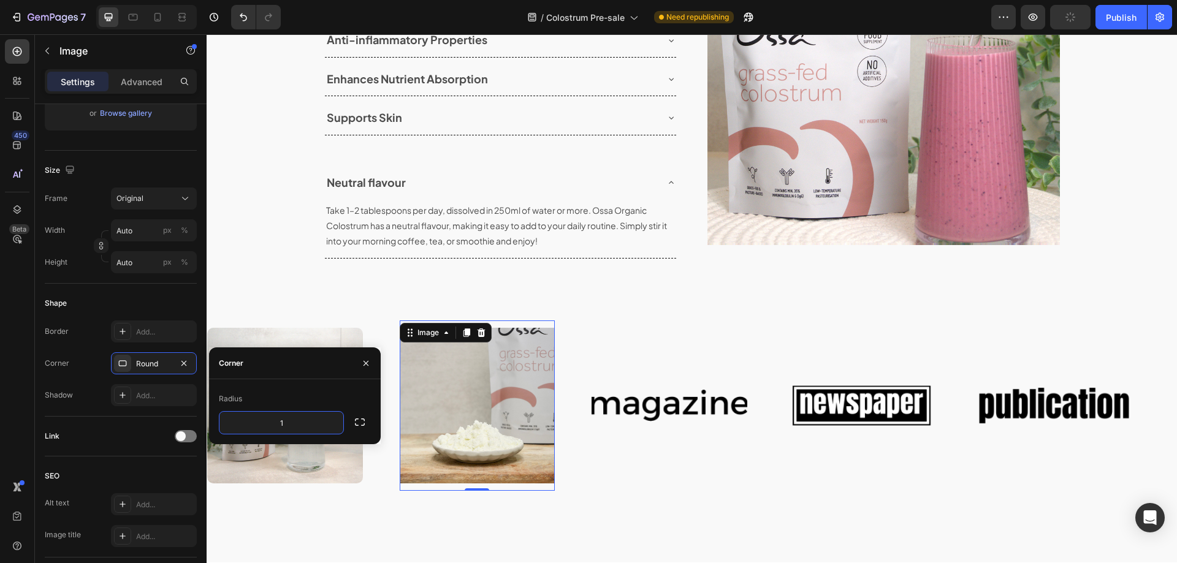
type input "10"
click at [621, 410] on img at bounding box center [670, 406] width 156 height 66
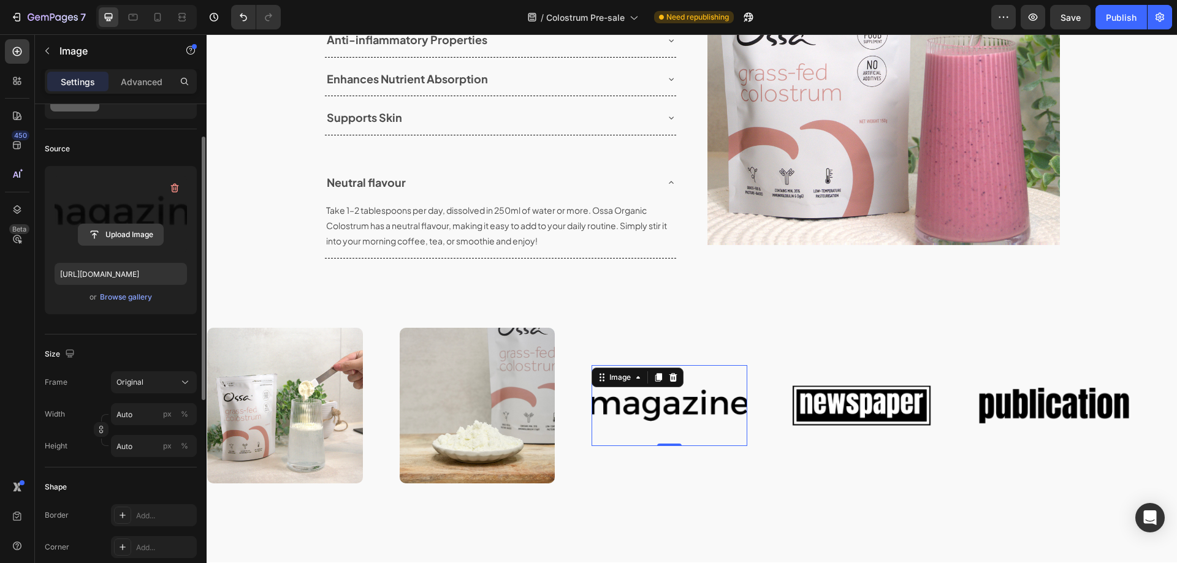
scroll to position [0, 0]
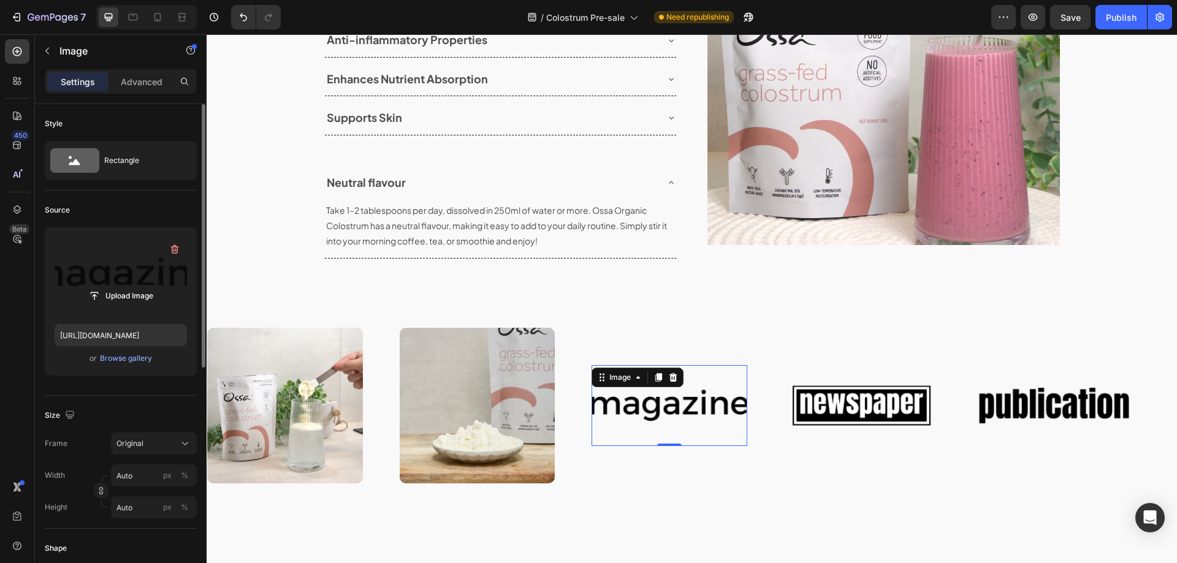
click at [131, 265] on label at bounding box center [121, 275] width 132 height 77
click at [131, 286] on input "file" at bounding box center [120, 296] width 85 height 21
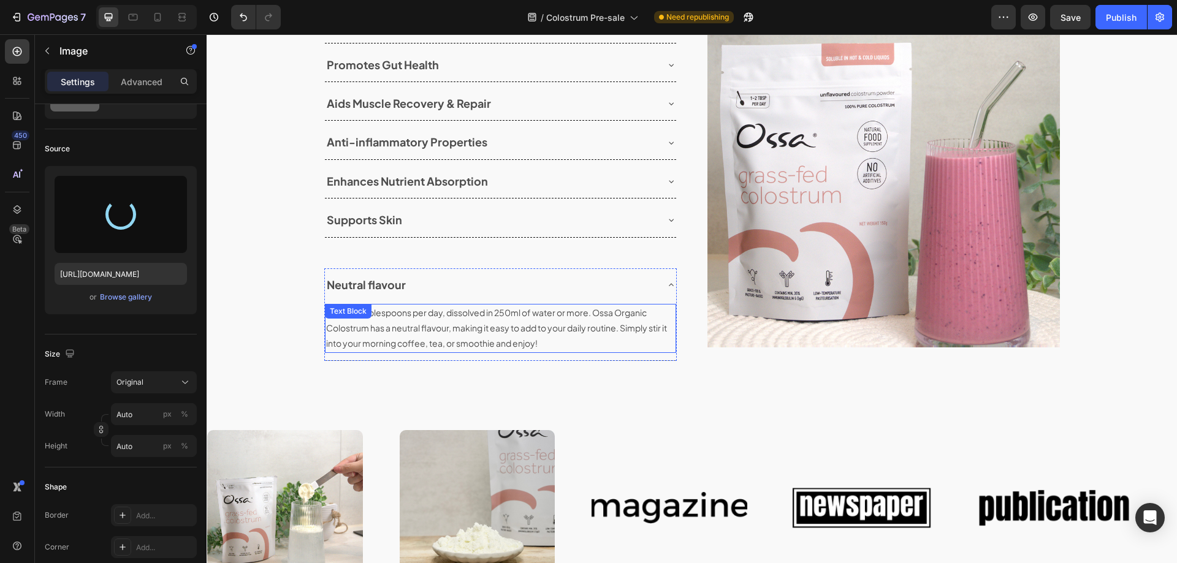
scroll to position [1294, 0]
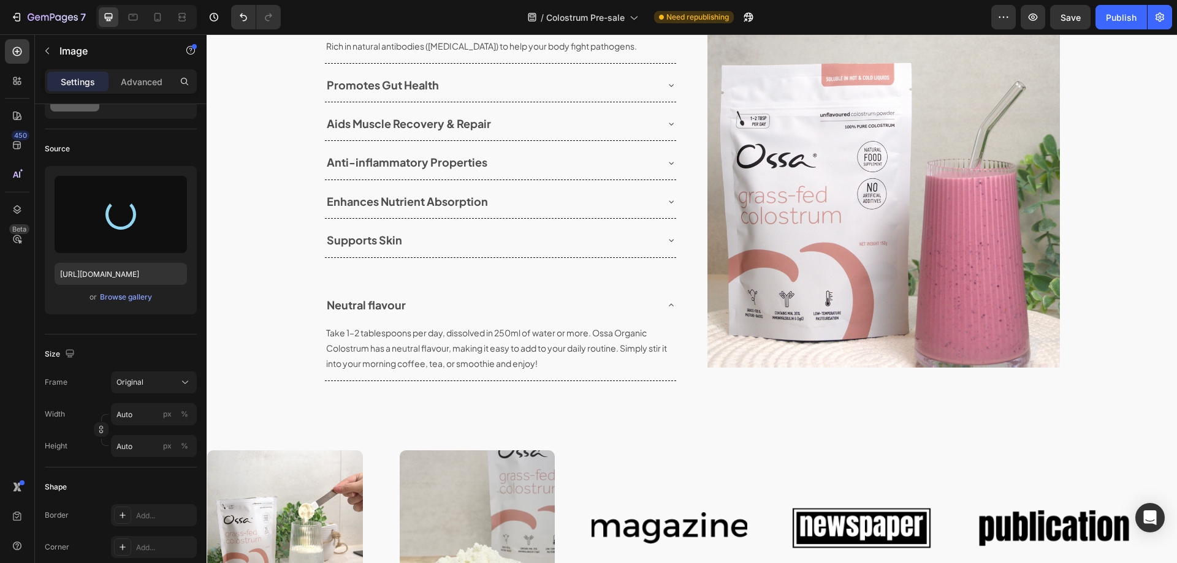
type input "[URL][DOMAIN_NAME]"
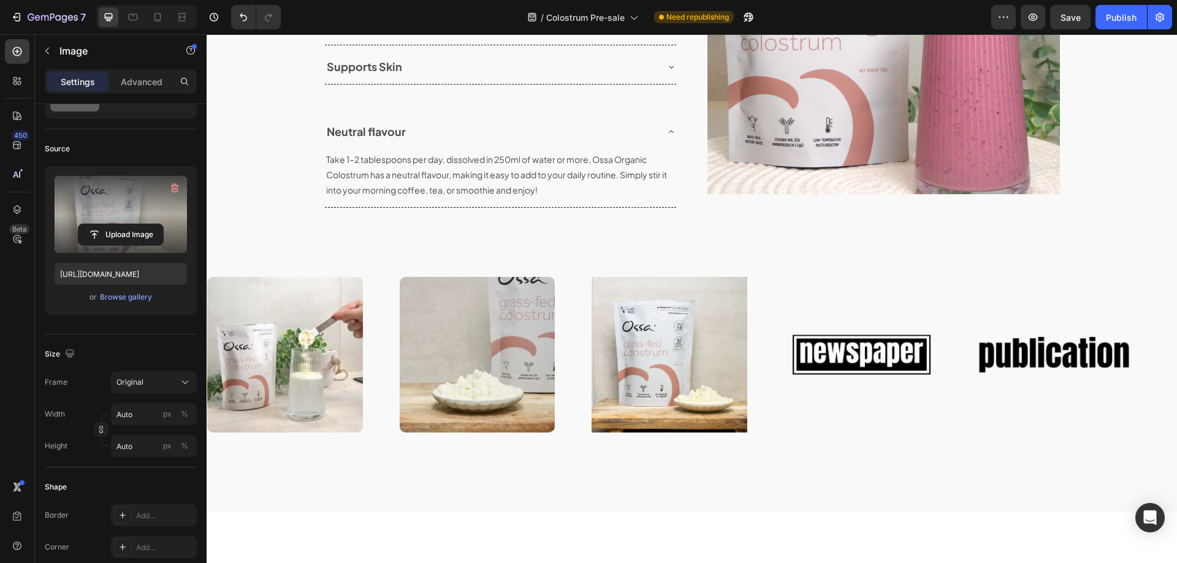
scroll to position [1539, 0]
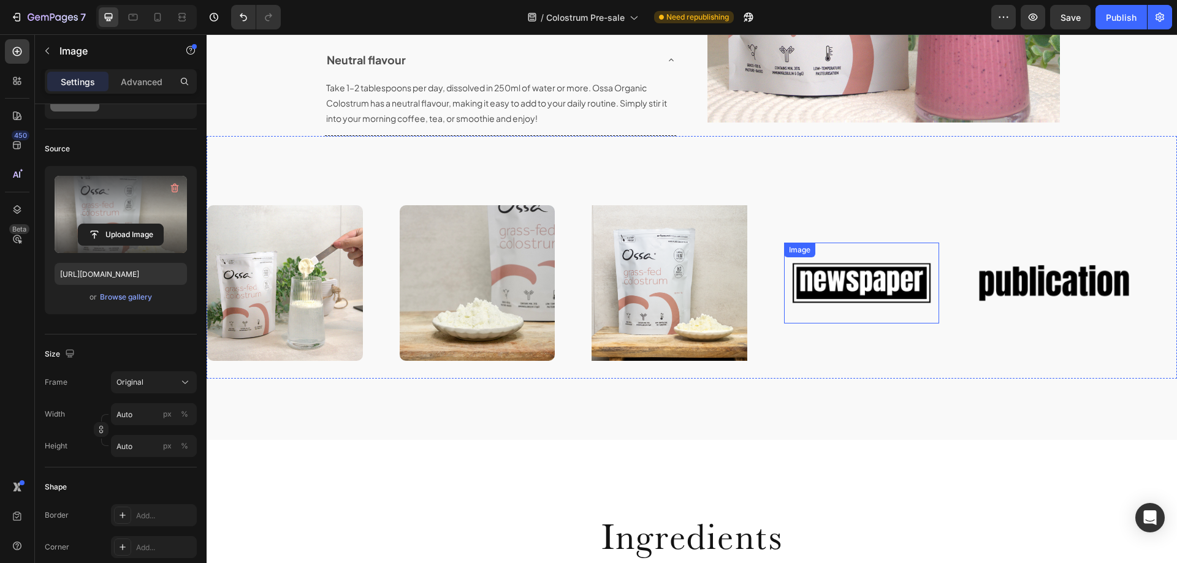
click at [841, 272] on img at bounding box center [862, 283] width 156 height 66
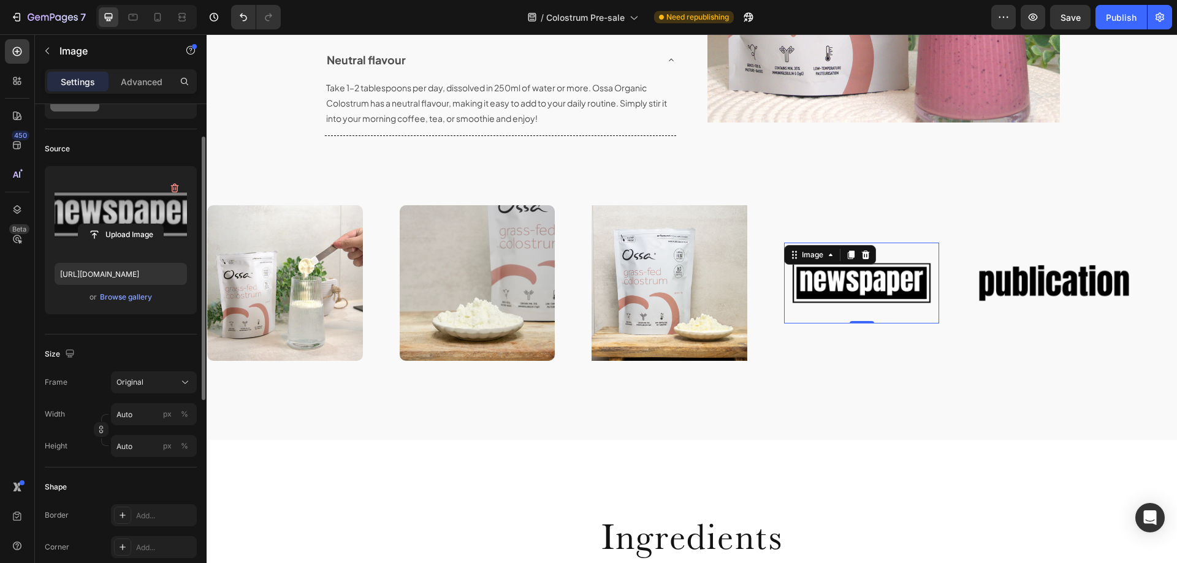
click at [131, 202] on label at bounding box center [121, 214] width 132 height 77
click at [131, 224] on input "file" at bounding box center [120, 234] width 85 height 21
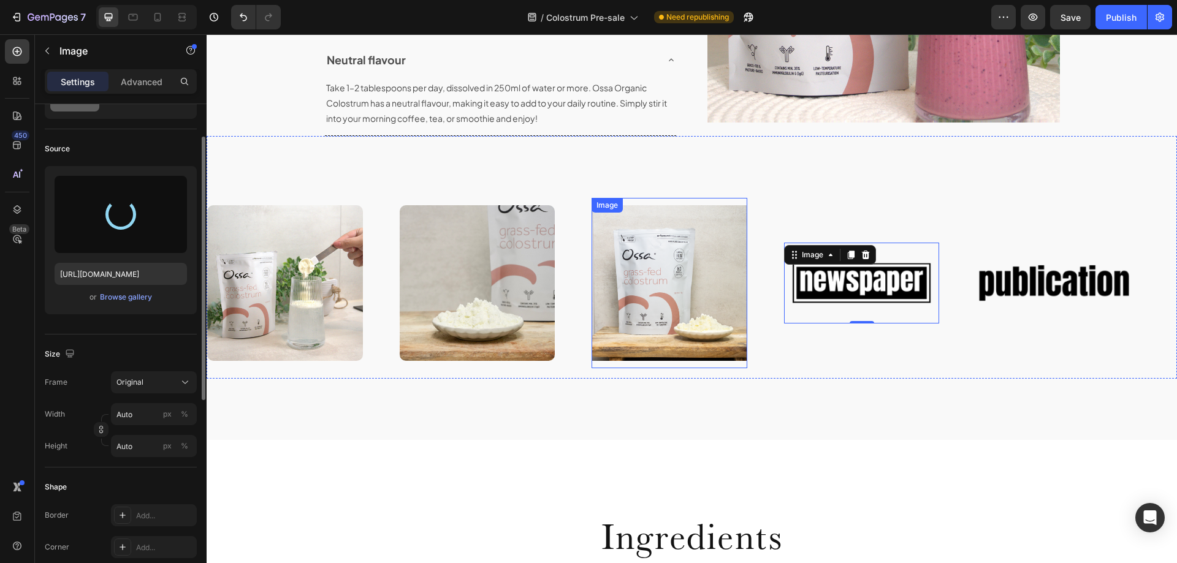
click at [663, 235] on img at bounding box center [670, 283] width 156 height 156
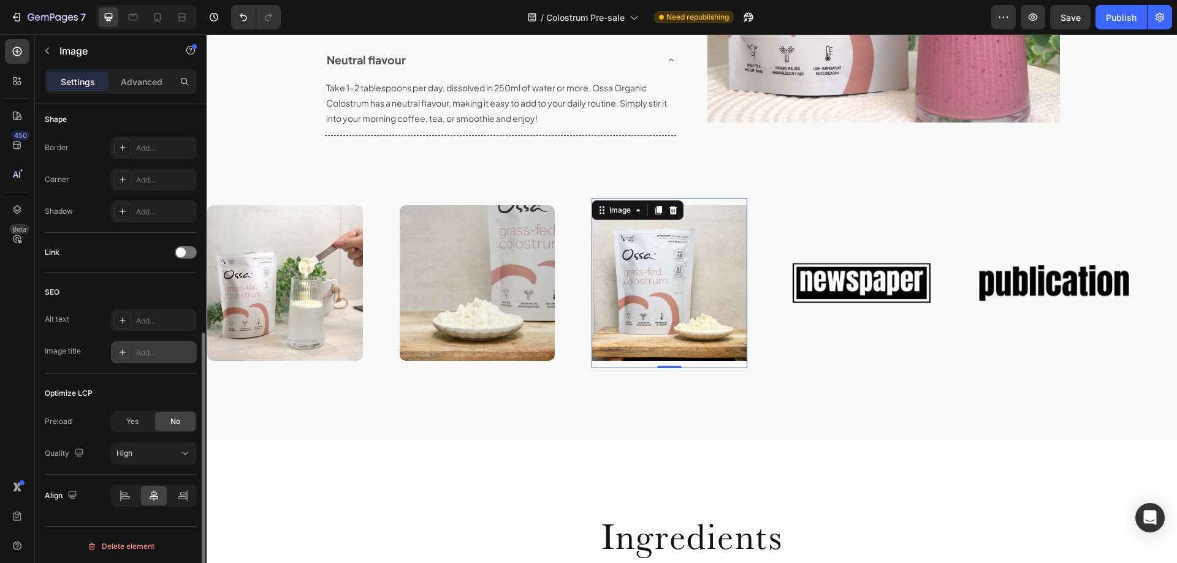
scroll to position [432, 0]
click at [139, 449] on div "High" at bounding box center [147, 451] width 63 height 11
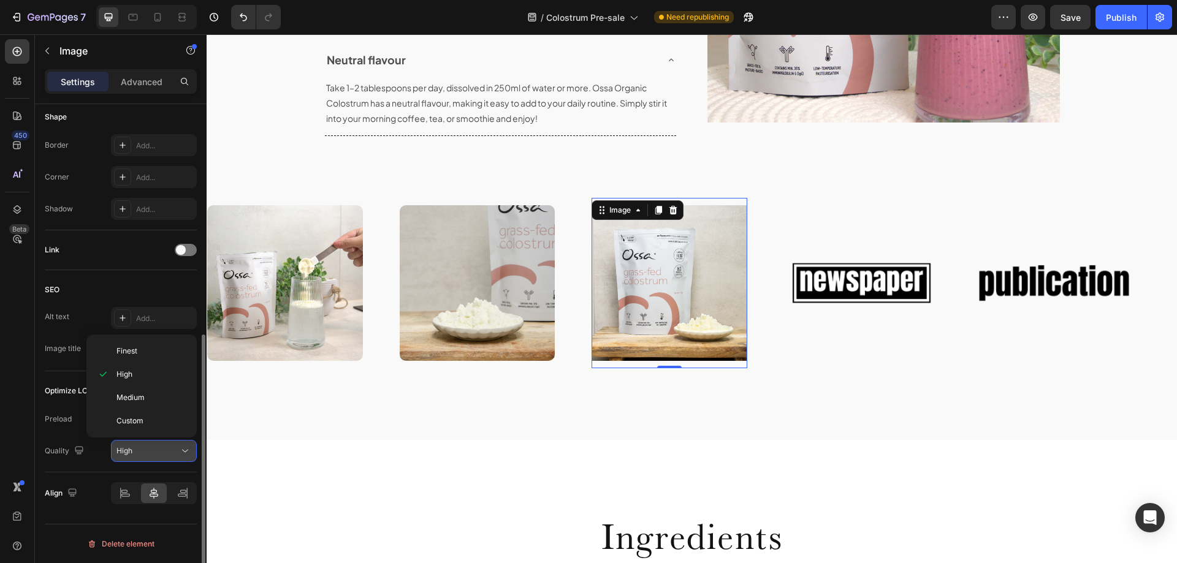
click at [140, 449] on div "High" at bounding box center [147, 451] width 63 height 11
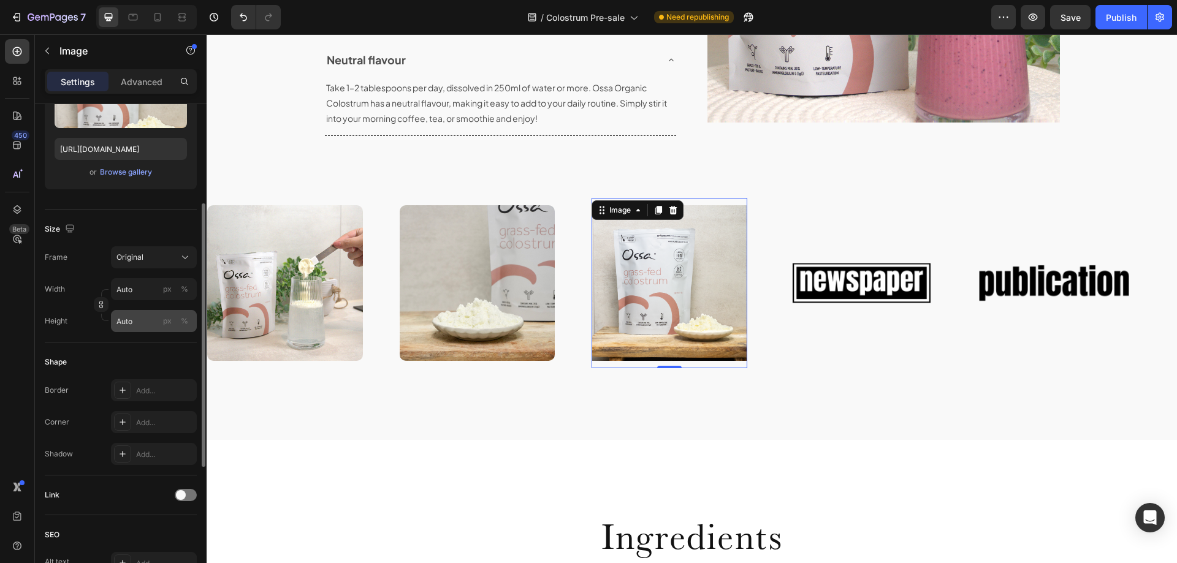
scroll to position [309, 0]
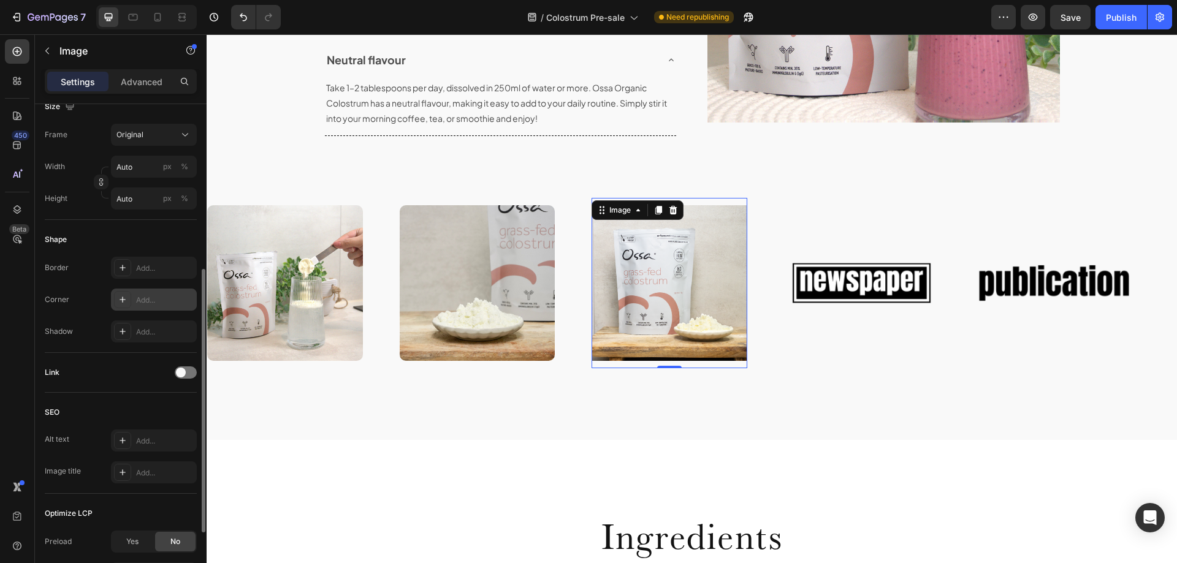
click at [136, 306] on div "Add..." at bounding box center [154, 300] width 86 height 22
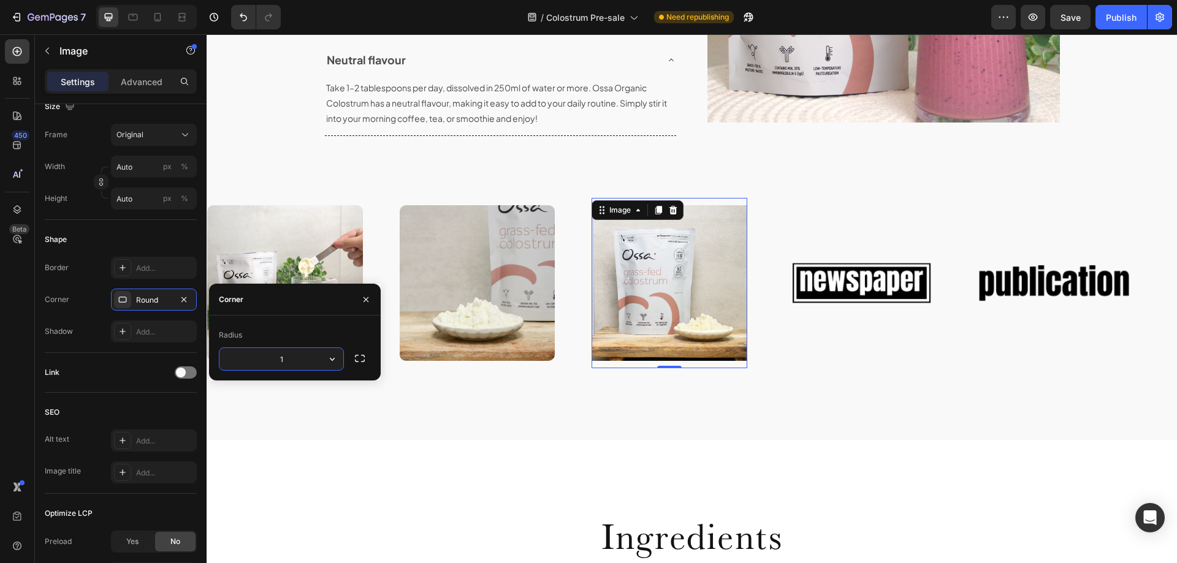
type input "10"
click at [856, 283] on img at bounding box center [862, 283] width 156 height 66
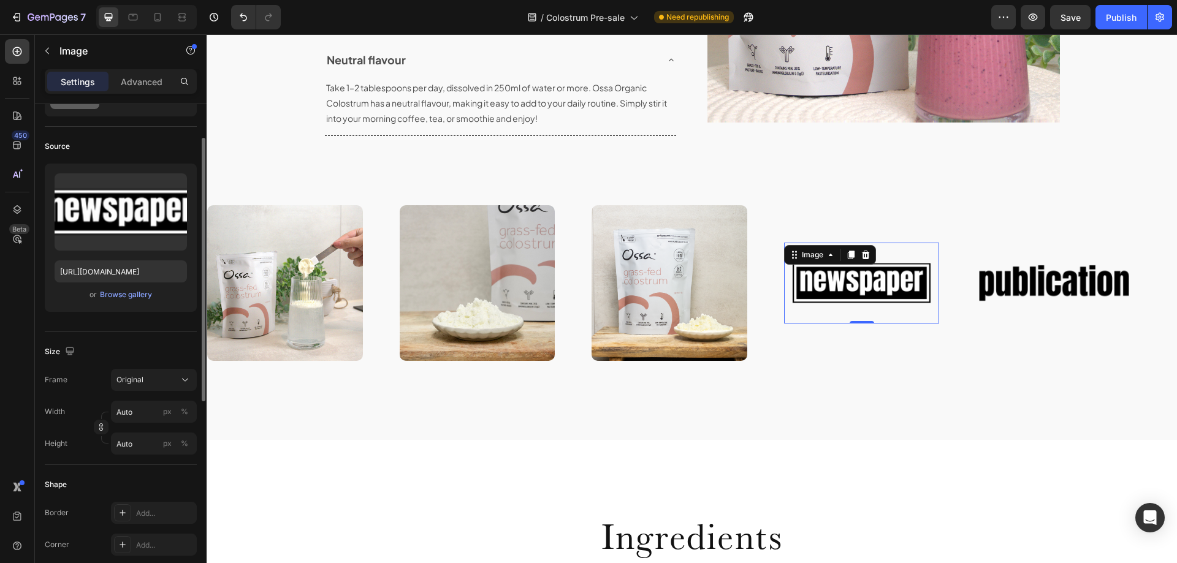
scroll to position [0, 0]
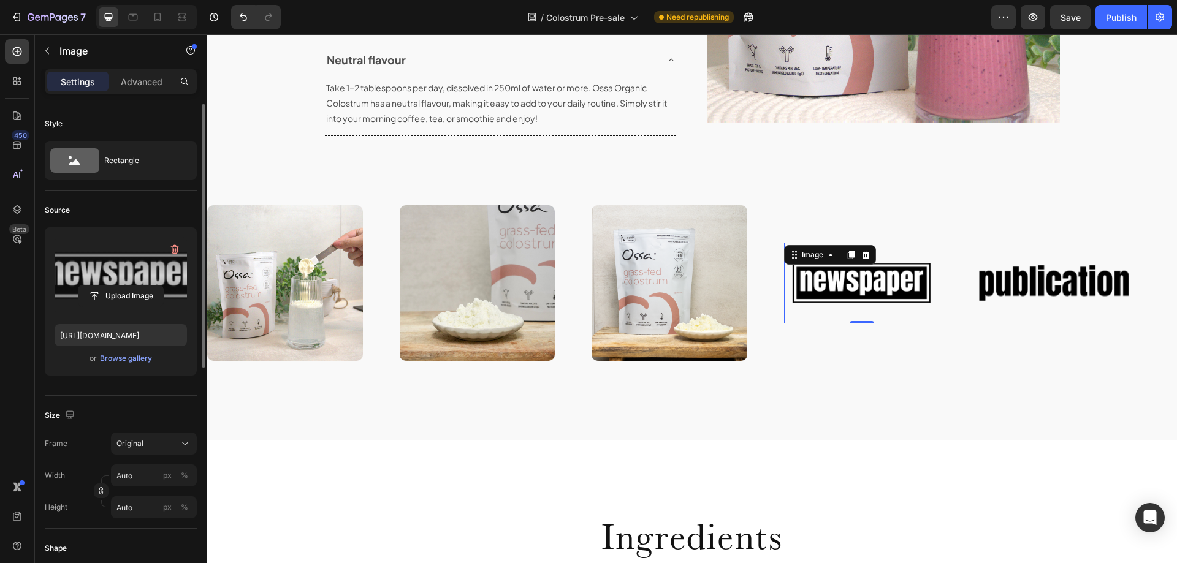
click at [124, 262] on label at bounding box center [121, 275] width 132 height 77
click at [124, 286] on input "file" at bounding box center [120, 296] width 85 height 21
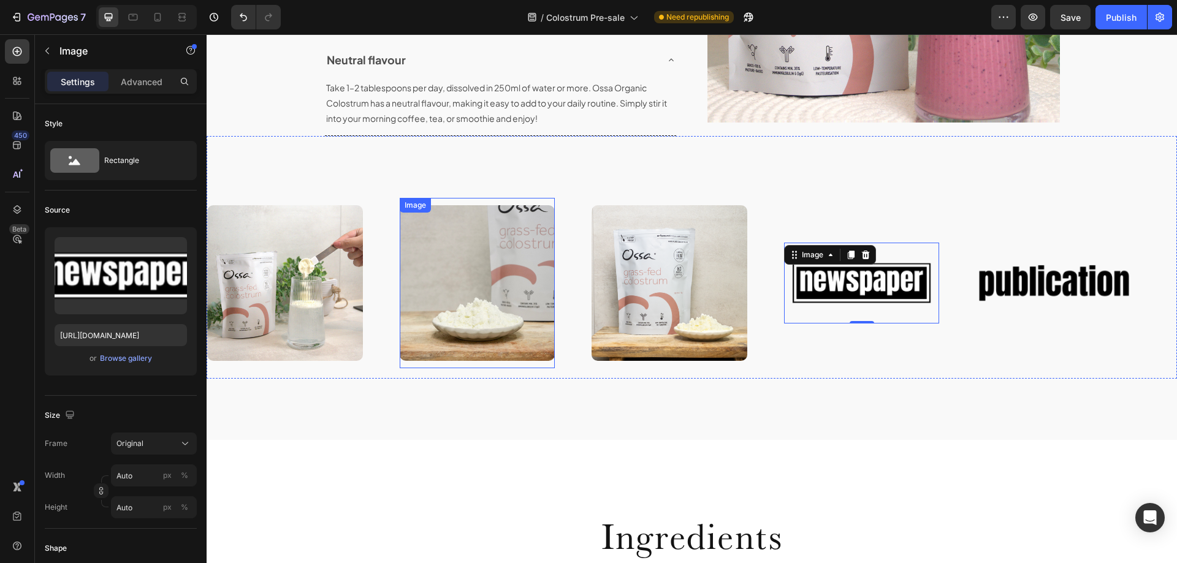
click at [475, 276] on img at bounding box center [478, 283] width 156 height 156
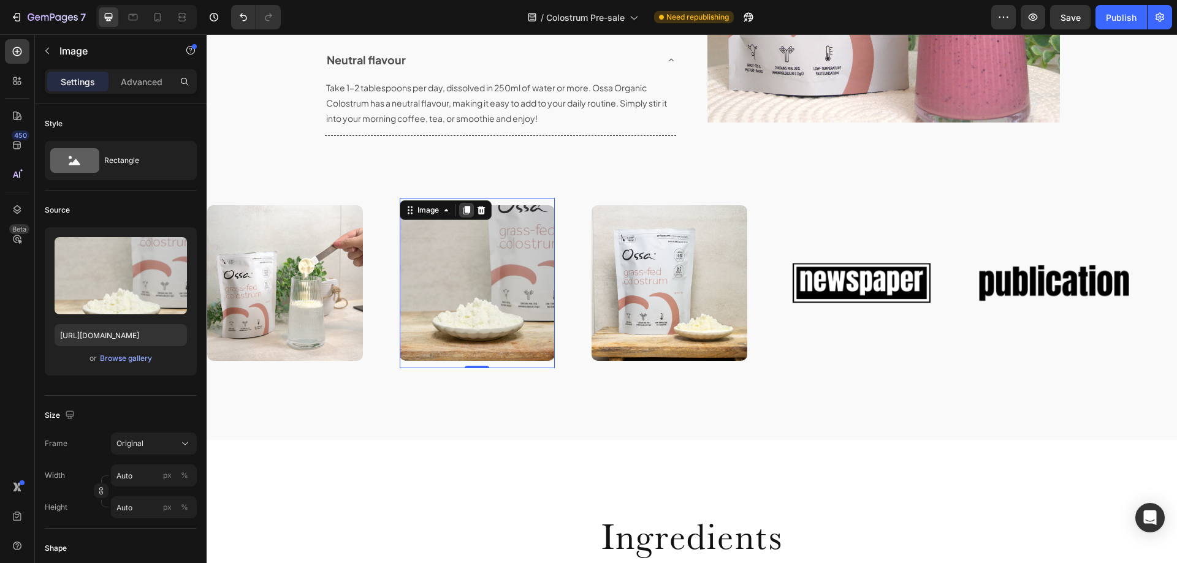
click at [468, 207] on icon at bounding box center [466, 210] width 7 height 9
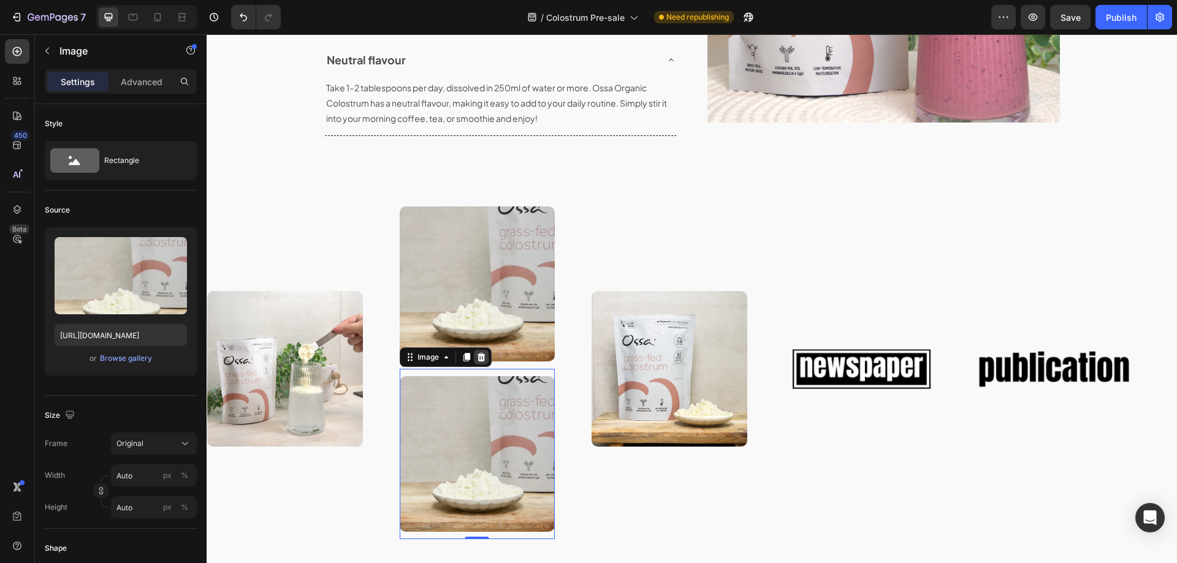
click at [484, 353] on icon at bounding box center [481, 357] width 8 height 9
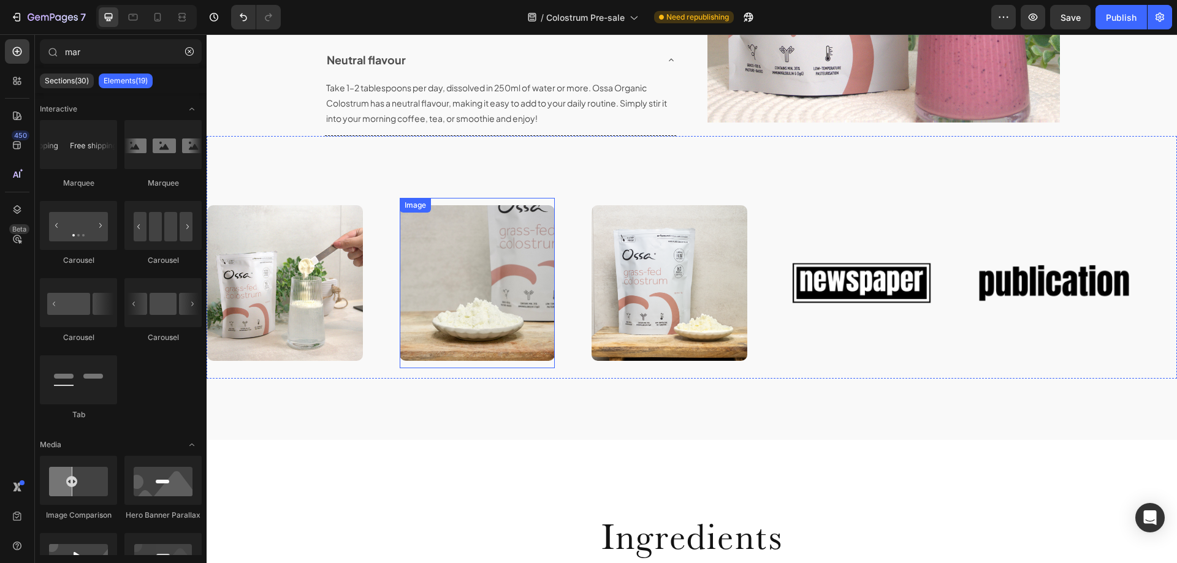
click at [513, 229] on img at bounding box center [478, 283] width 156 height 156
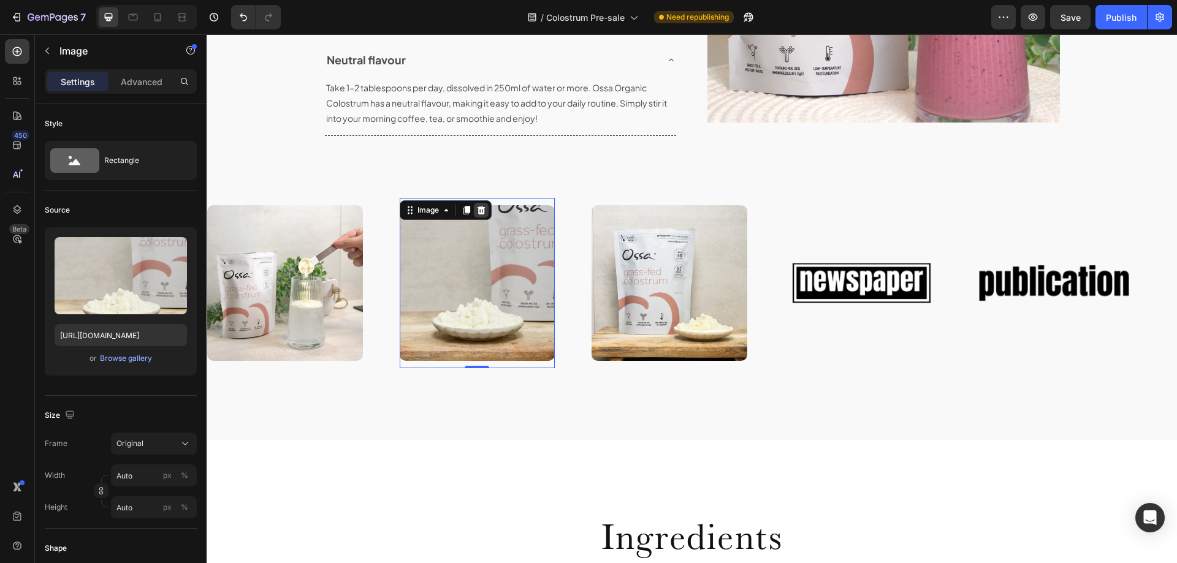
click at [482, 212] on icon at bounding box center [481, 210] width 10 height 10
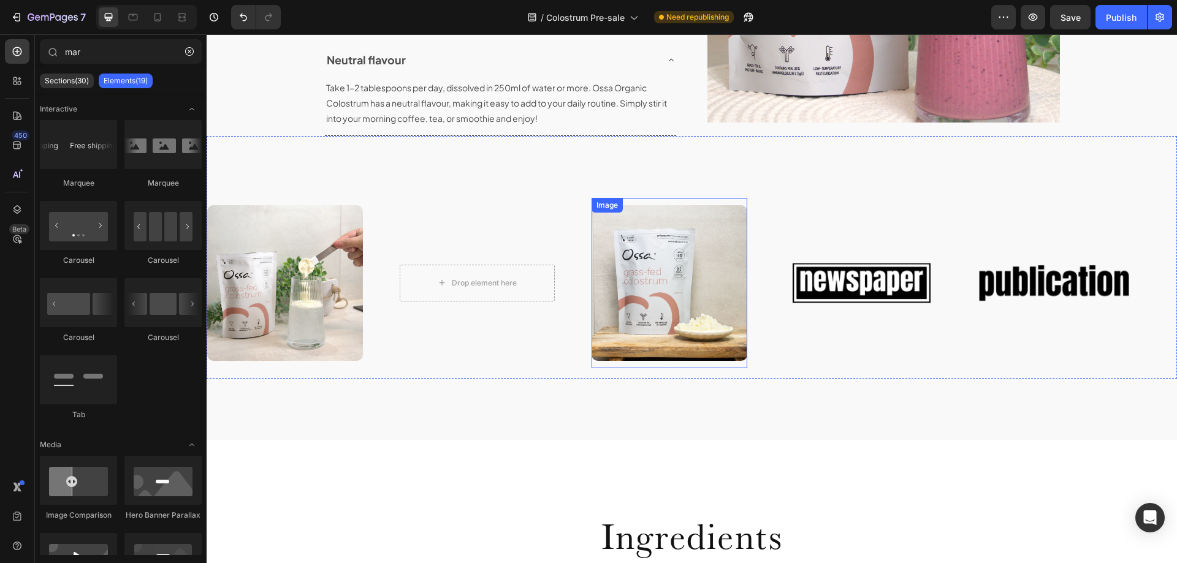
click at [642, 268] on img at bounding box center [670, 283] width 156 height 156
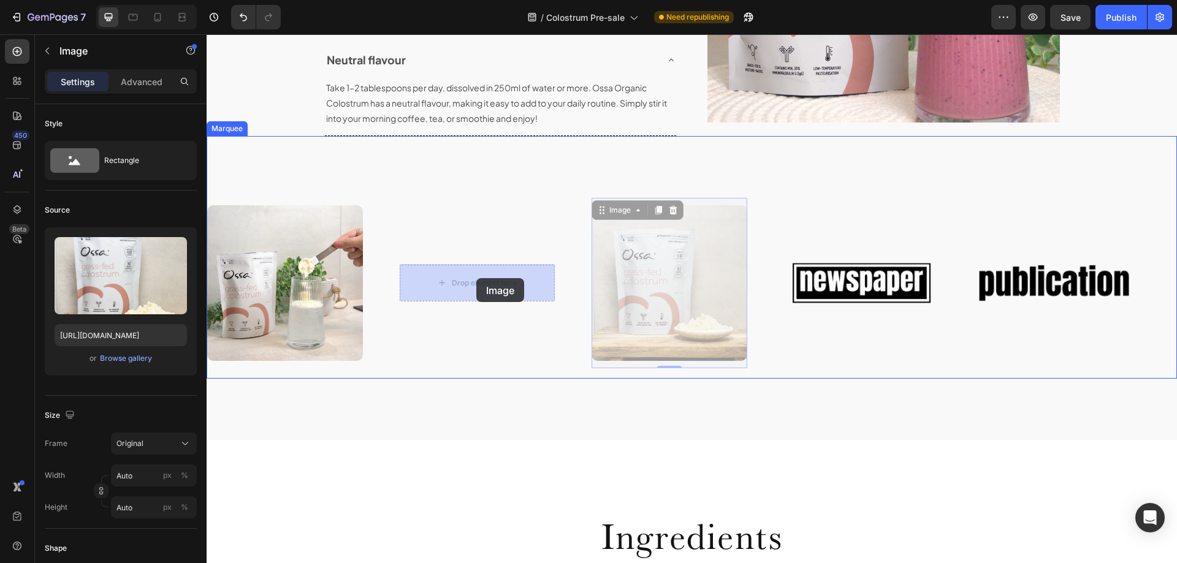
drag, startPoint x: 608, startPoint y: 215, endPoint x: 476, endPoint y: 278, distance: 146.4
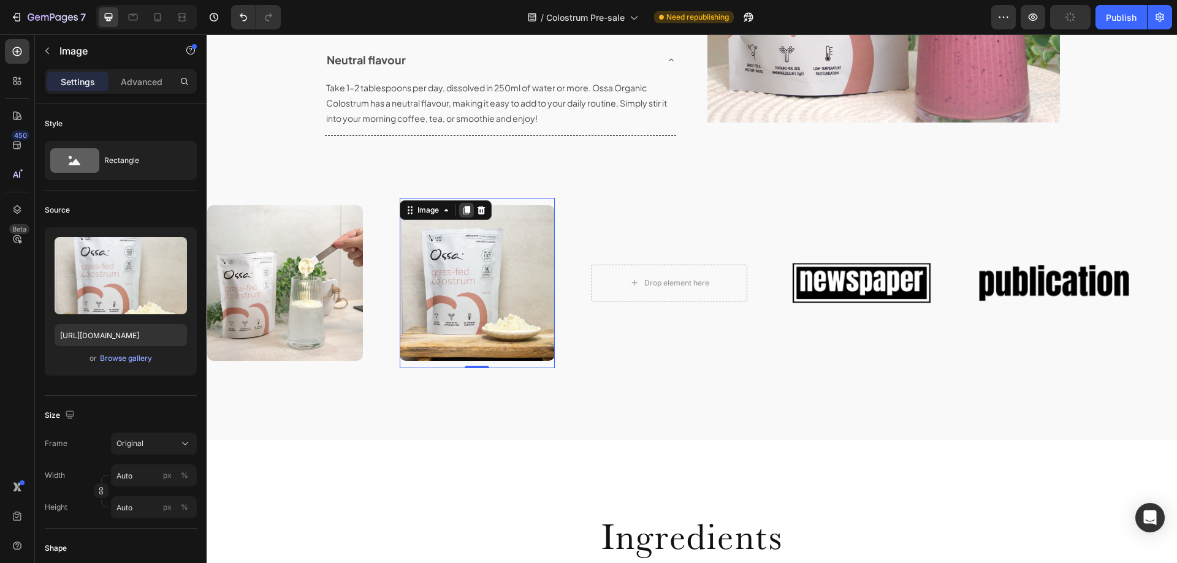
click at [467, 212] on icon at bounding box center [466, 210] width 7 height 9
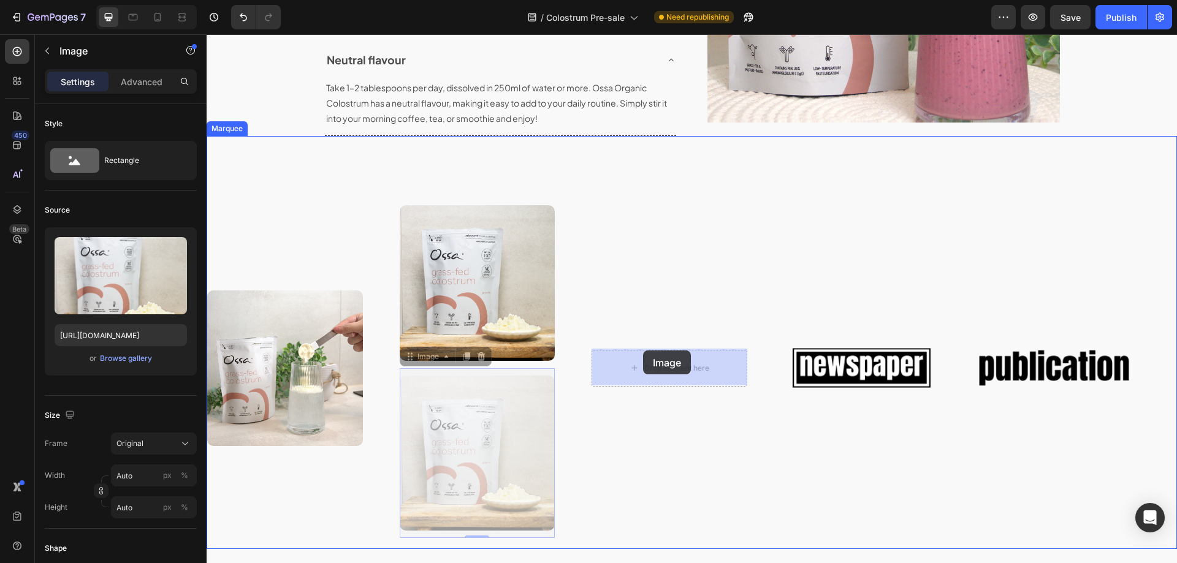
drag, startPoint x: 513, startPoint y: 357, endPoint x: 643, endPoint y: 351, distance: 130.7
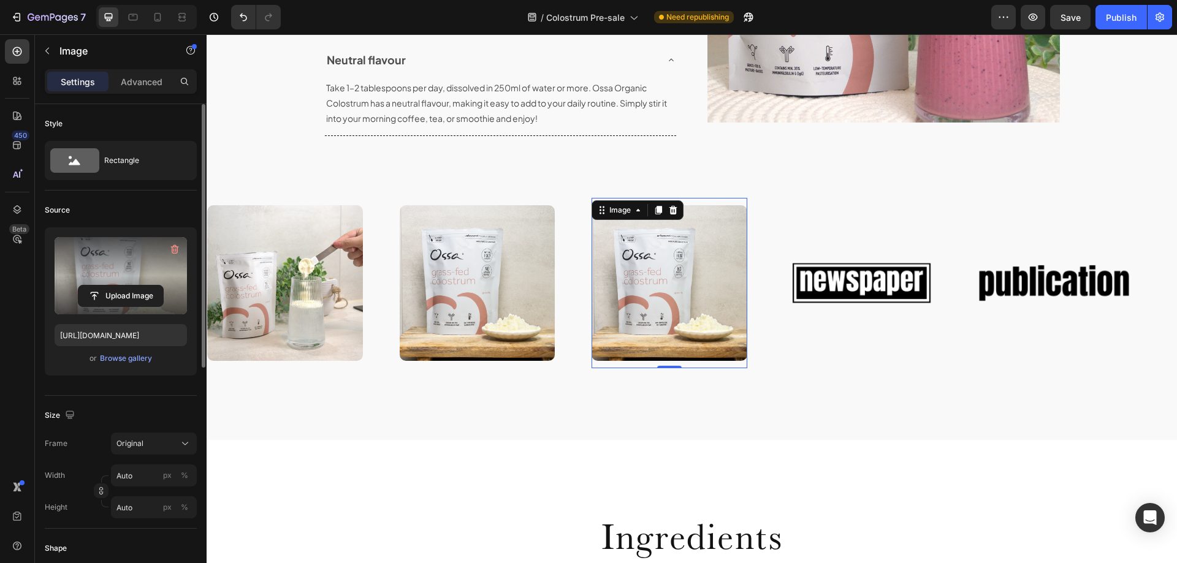
click at [128, 248] on label at bounding box center [121, 275] width 132 height 77
click at [128, 286] on input "file" at bounding box center [120, 296] width 85 height 21
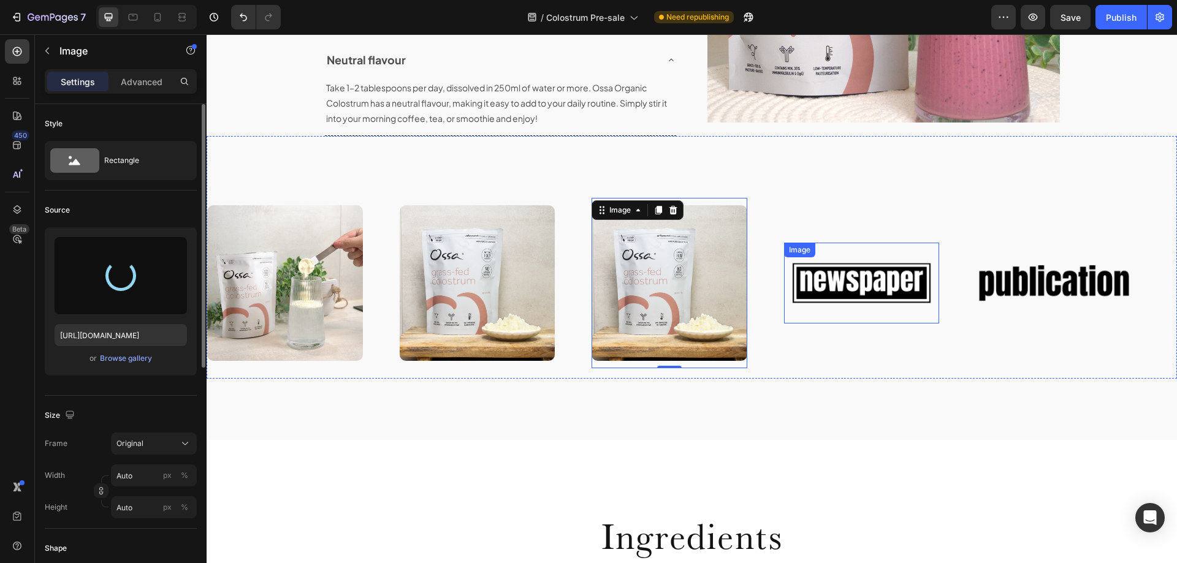
click at [823, 286] on img at bounding box center [862, 283] width 156 height 66
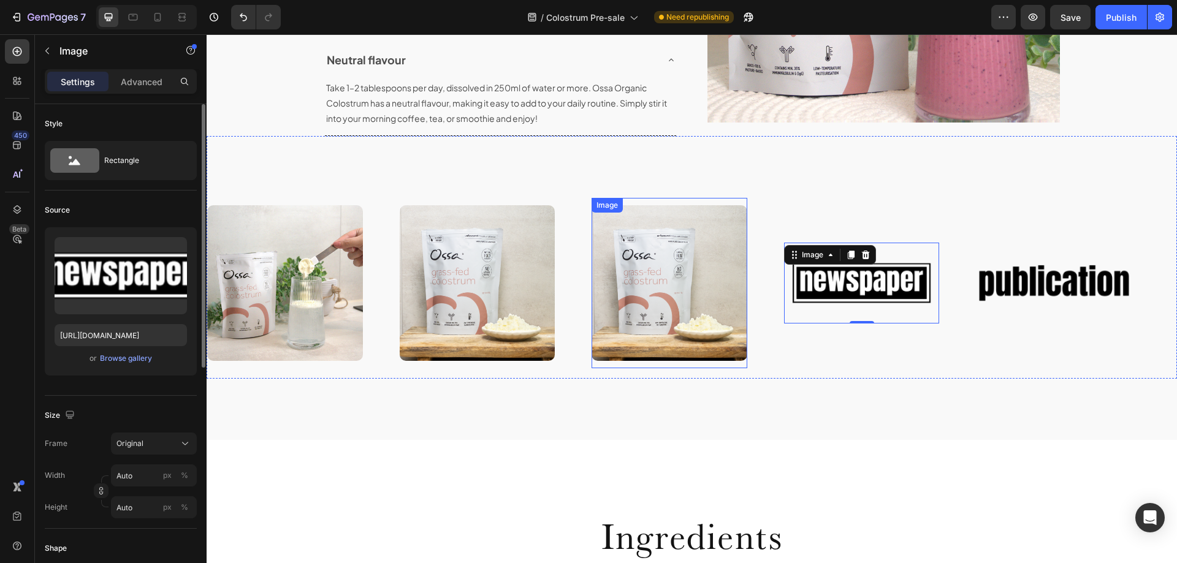
click at [719, 311] on img at bounding box center [670, 283] width 156 height 156
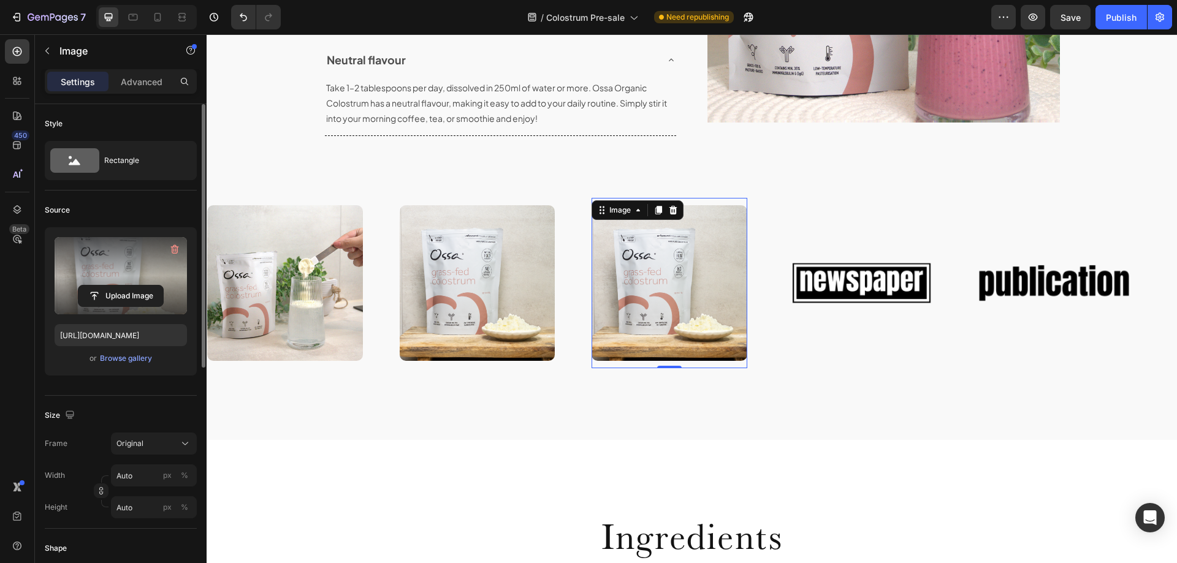
click at [81, 253] on label at bounding box center [121, 275] width 132 height 77
click at [81, 286] on input "file" at bounding box center [120, 296] width 85 height 21
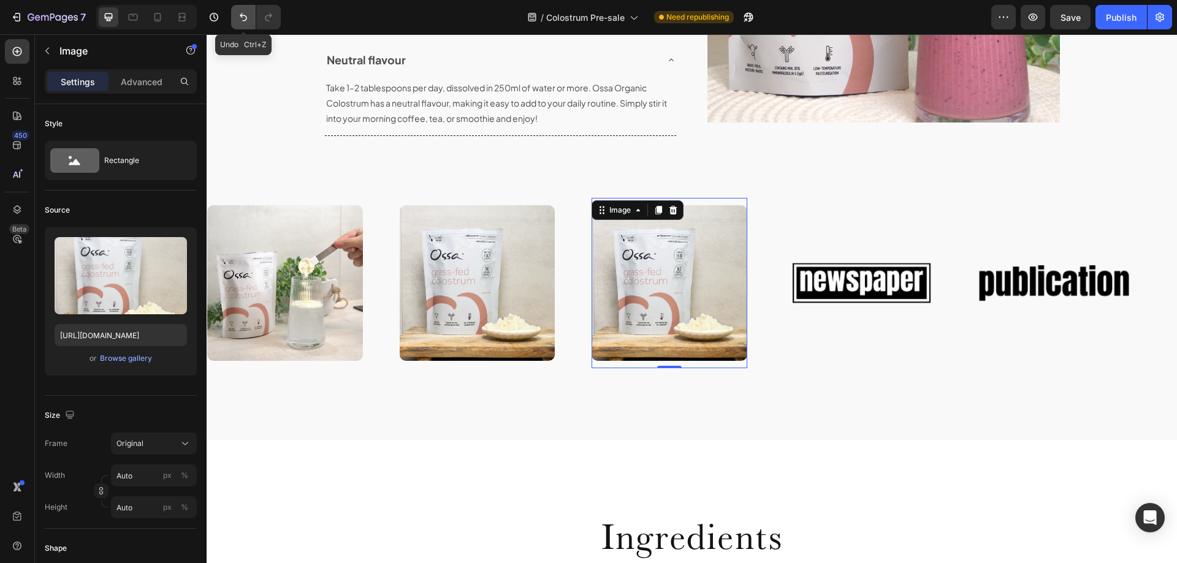
click at [243, 17] on icon "Undo/Redo" at bounding box center [243, 17] width 12 height 12
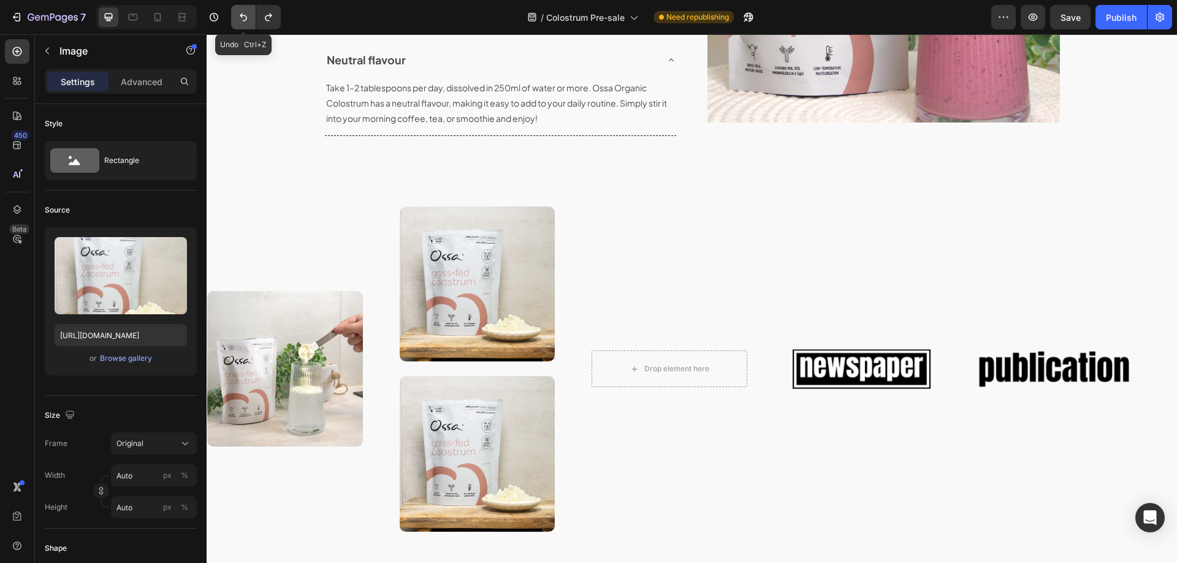
click at [243, 17] on icon "Undo/Redo" at bounding box center [243, 17] width 12 height 12
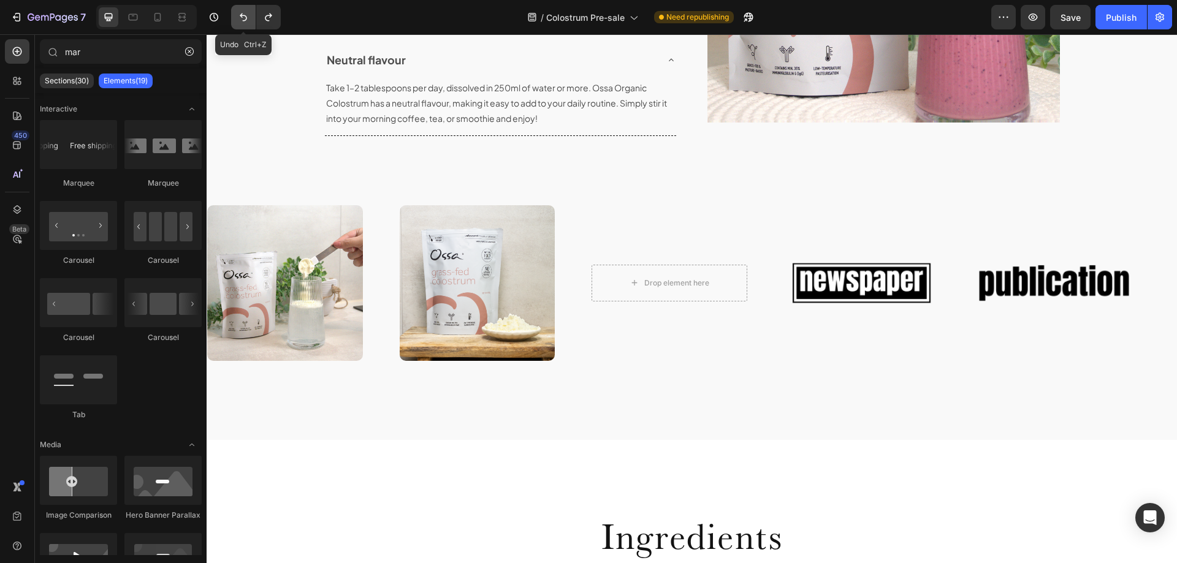
click at [243, 17] on icon "Undo/Redo" at bounding box center [243, 17] width 12 height 12
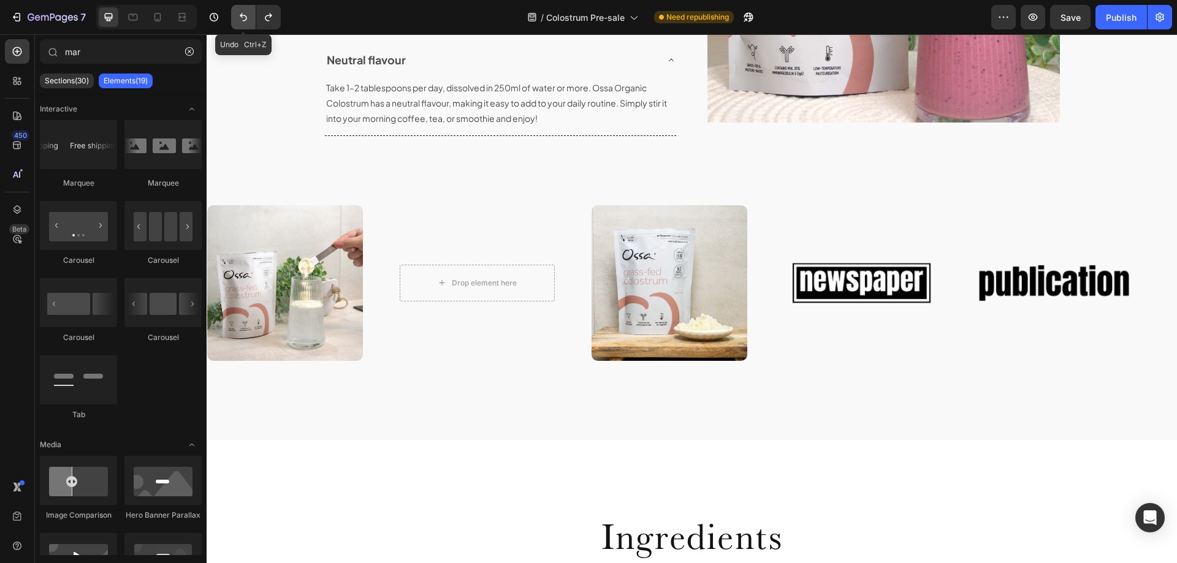
click at [243, 17] on icon "Undo/Redo" at bounding box center [243, 17] width 12 height 12
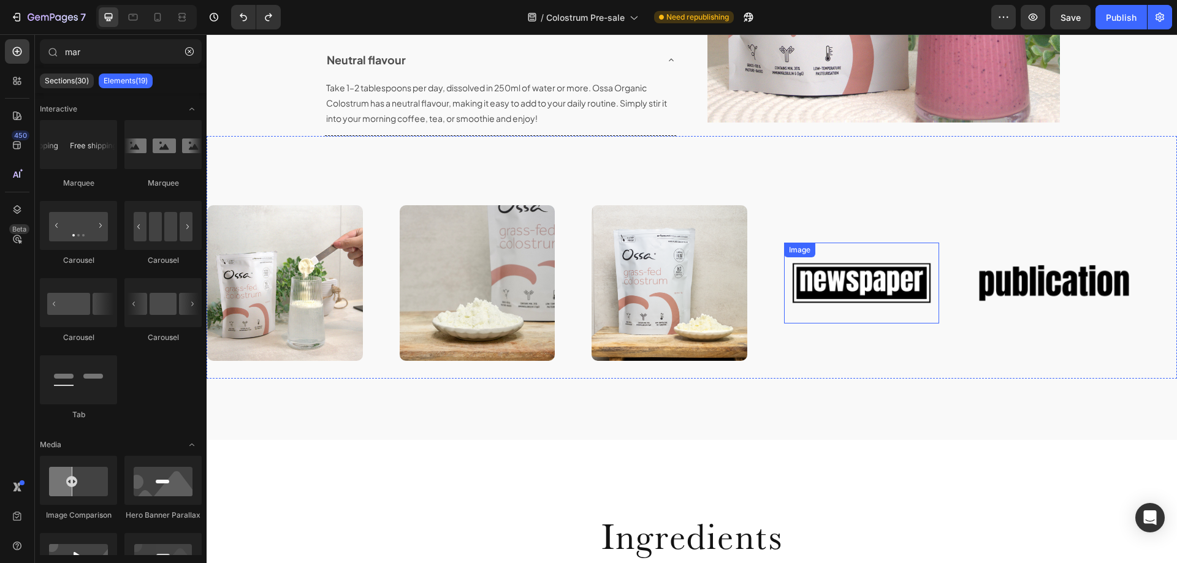
click at [810, 288] on img at bounding box center [862, 283] width 156 height 66
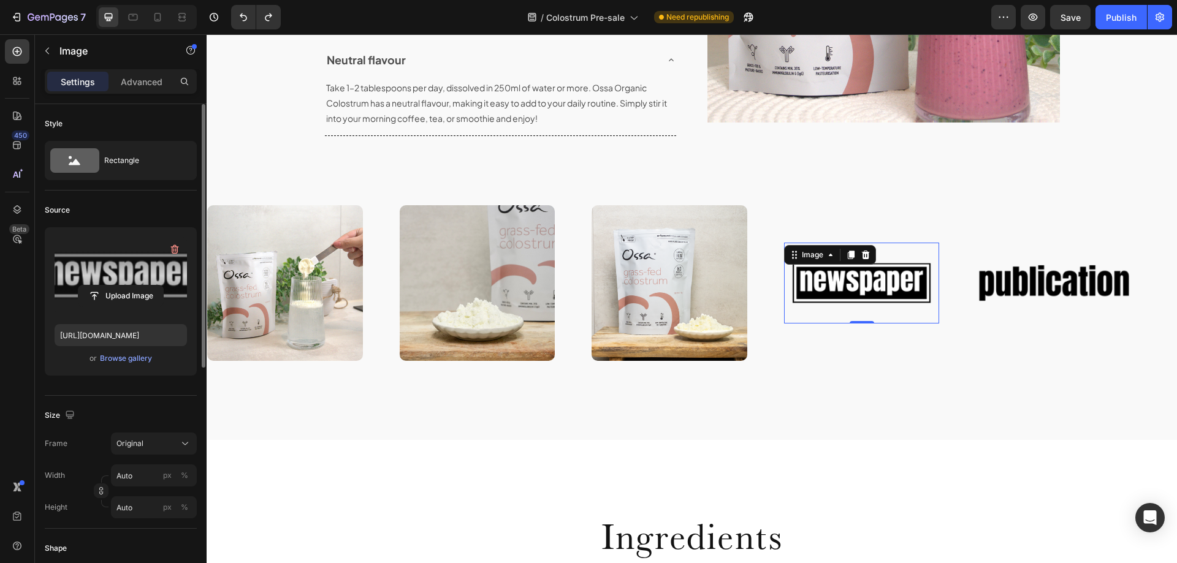
click at [137, 260] on label at bounding box center [121, 275] width 132 height 77
click at [137, 286] on input "file" at bounding box center [120, 296] width 85 height 21
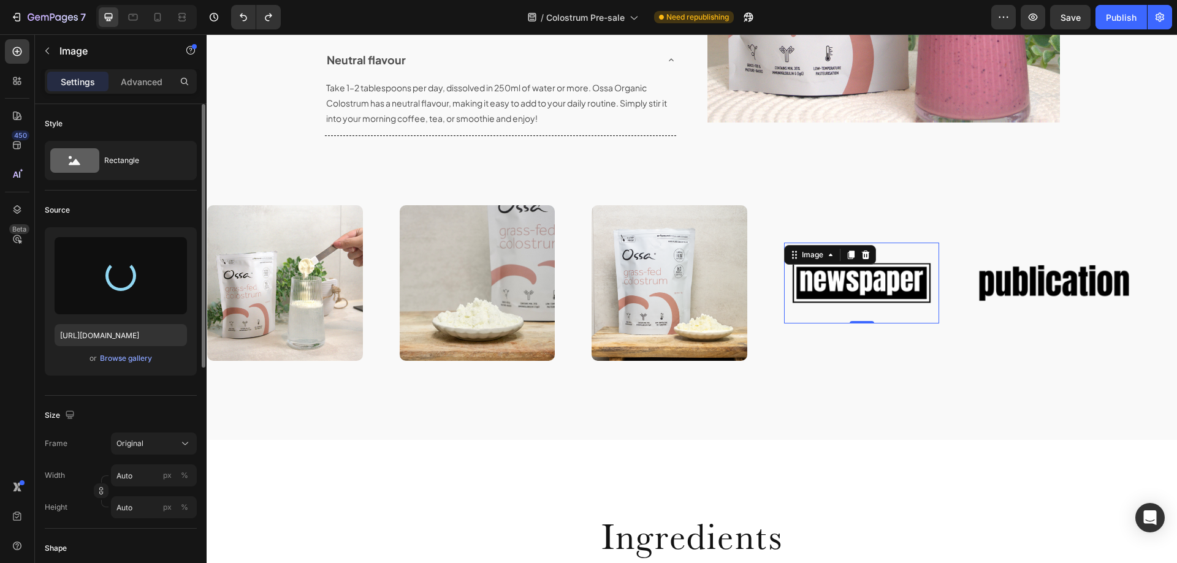
type input "[URL][DOMAIN_NAME]"
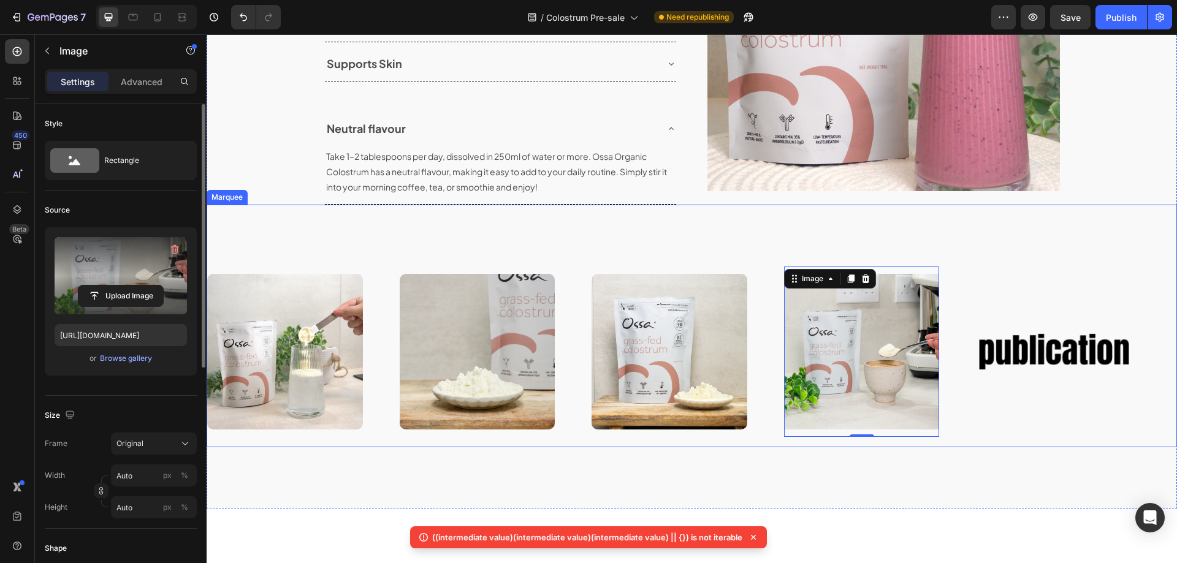
scroll to position [1417, 0]
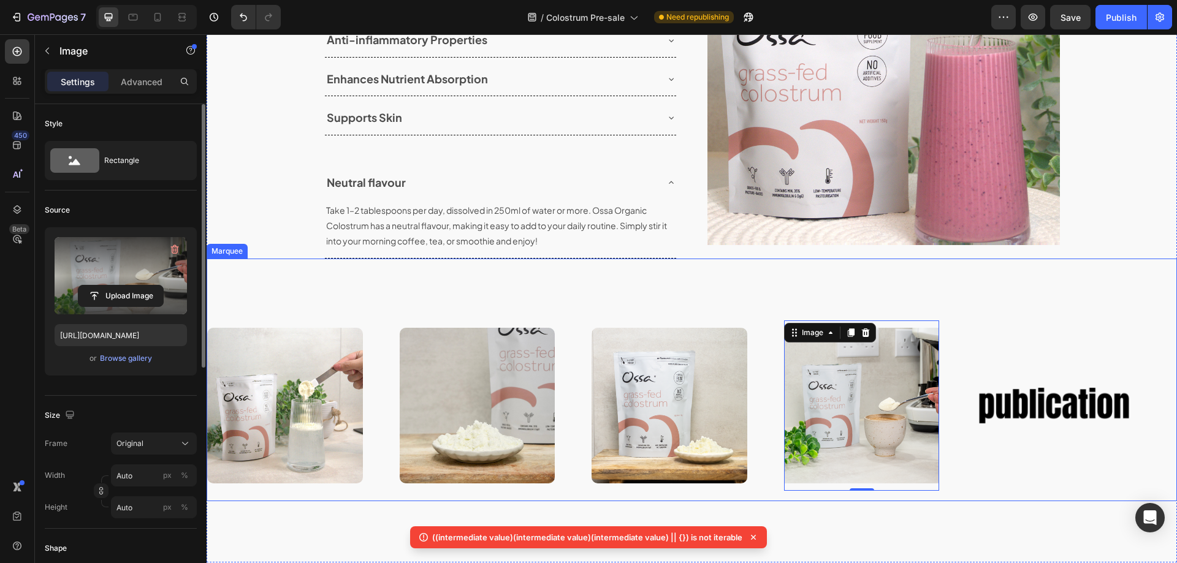
click at [988, 307] on div "Image Image Image Image 0 Image Image Image Image Image 0 Image Marquee" at bounding box center [692, 380] width 970 height 243
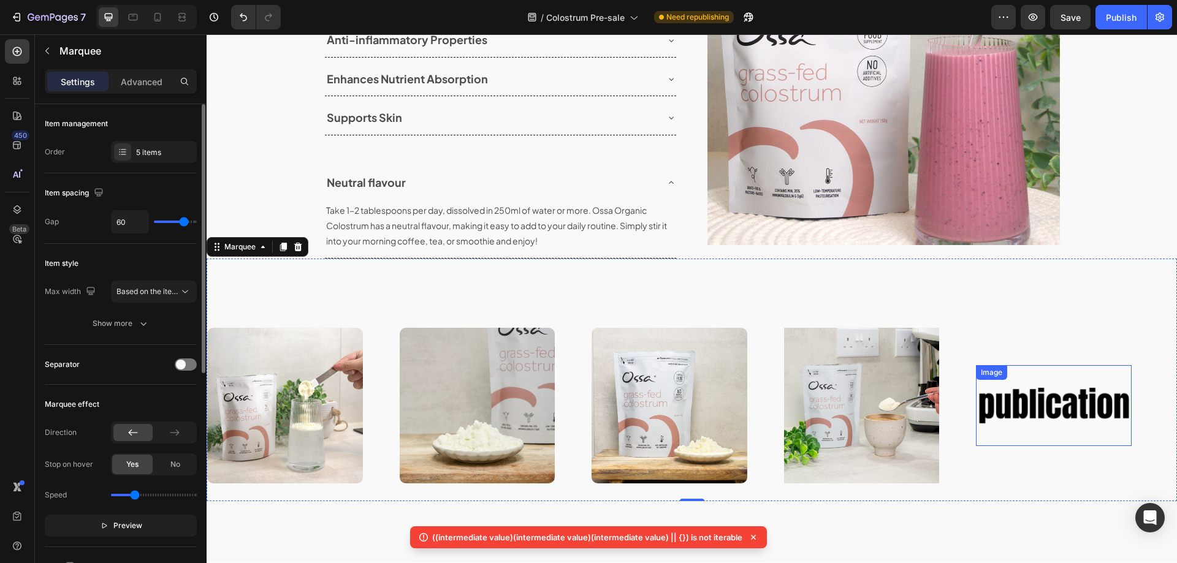
click at [1026, 398] on img at bounding box center [1054, 406] width 156 height 66
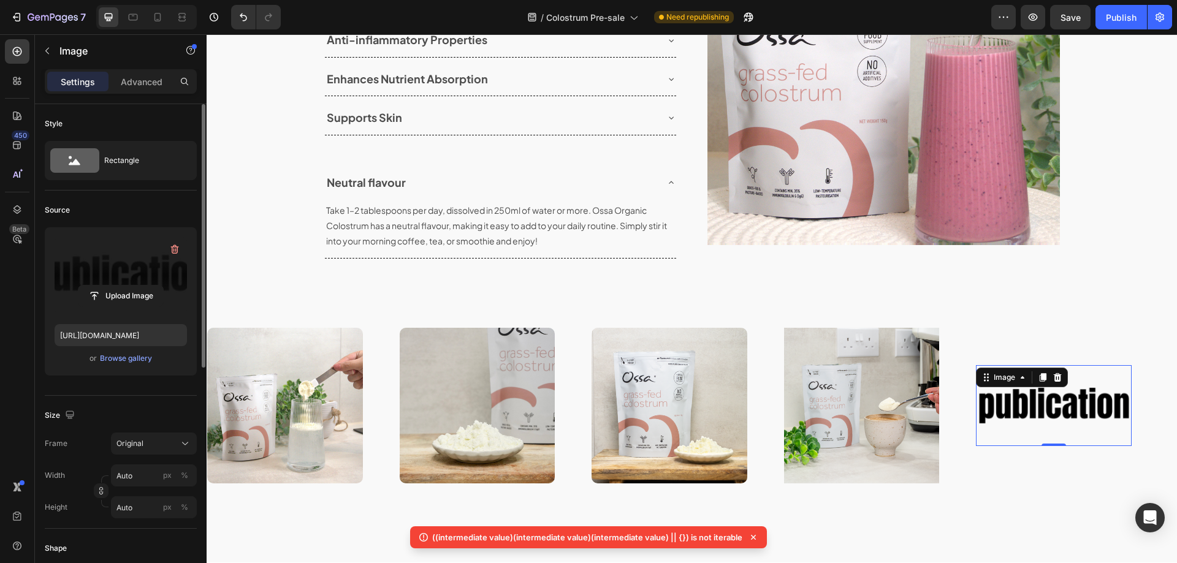
click at [135, 269] on label at bounding box center [121, 275] width 132 height 77
click at [135, 286] on input "file" at bounding box center [120, 296] width 85 height 21
type input "[URL][DOMAIN_NAME]"
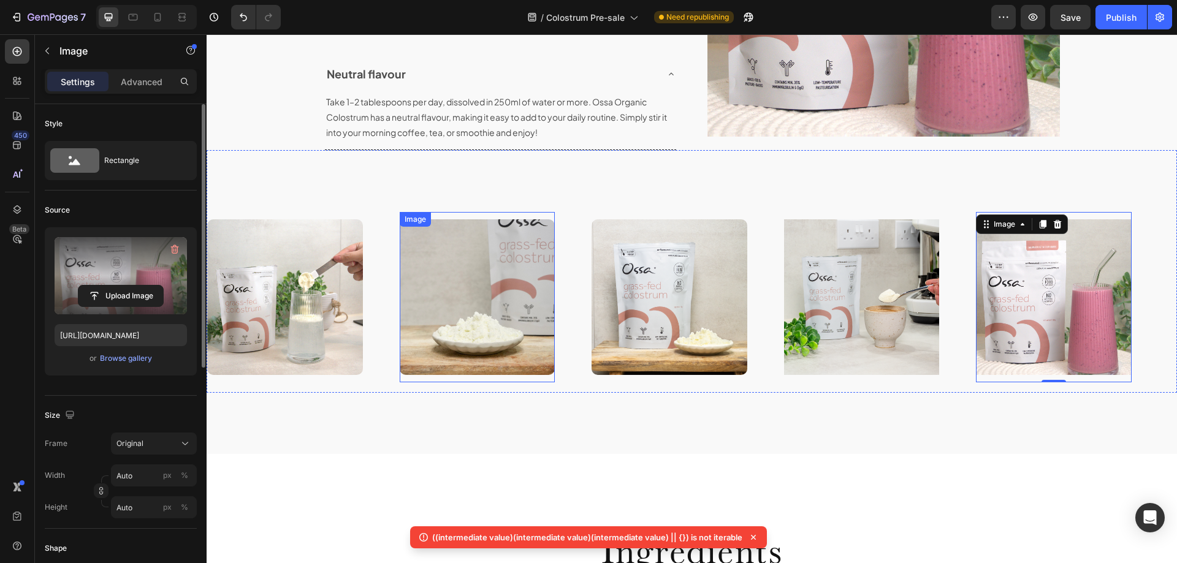
scroll to position [1539, 0]
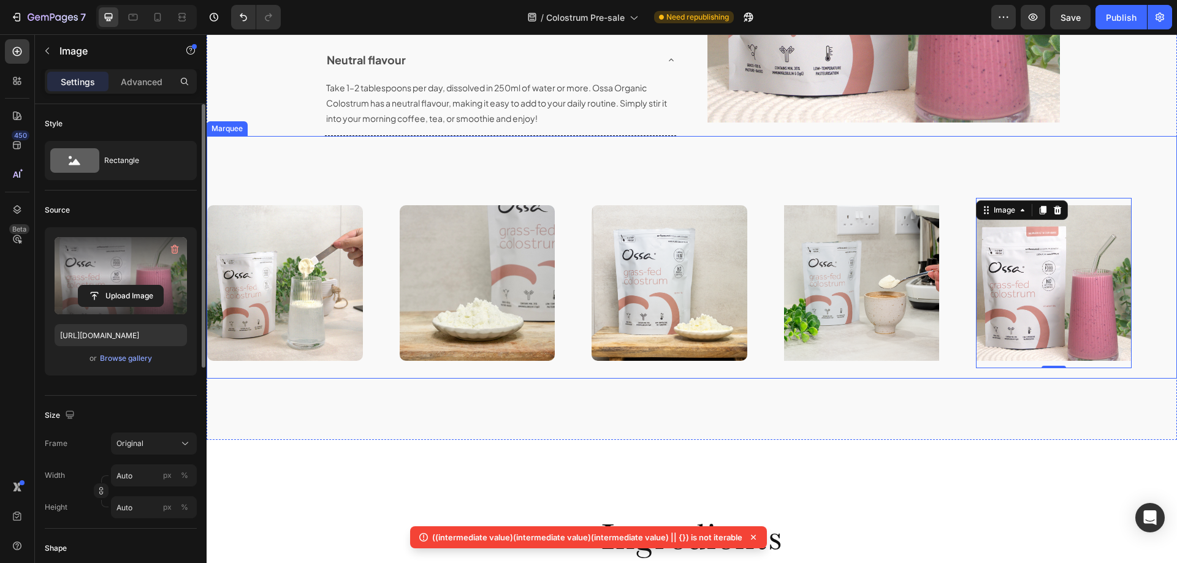
click at [384, 301] on div "Image" at bounding box center [303, 283] width 193 height 170
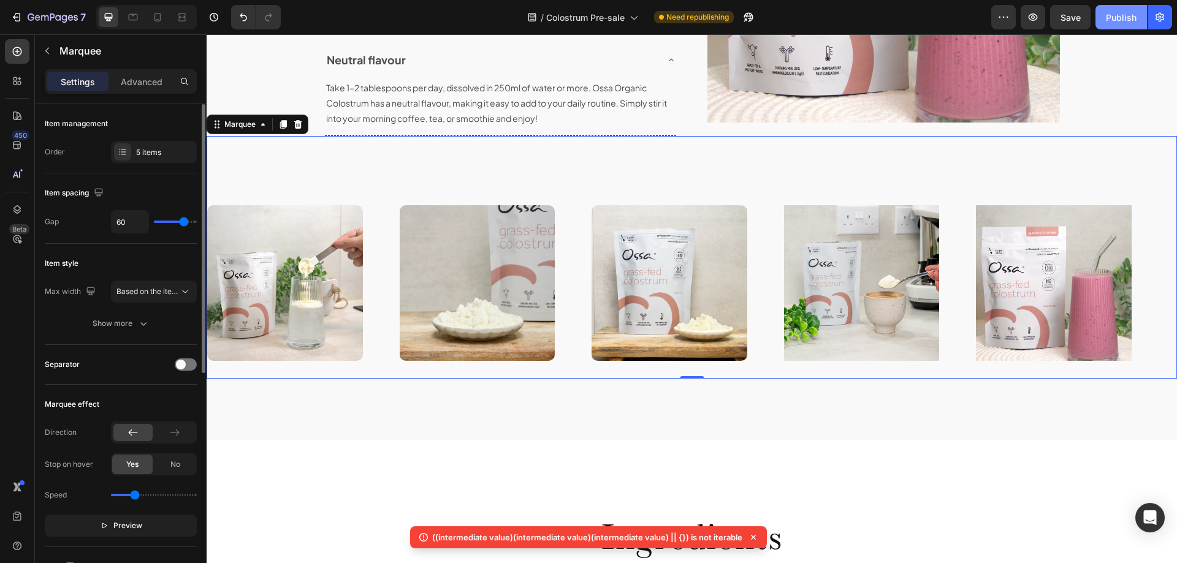
click at [1118, 20] on div "Publish" at bounding box center [1121, 17] width 31 height 13
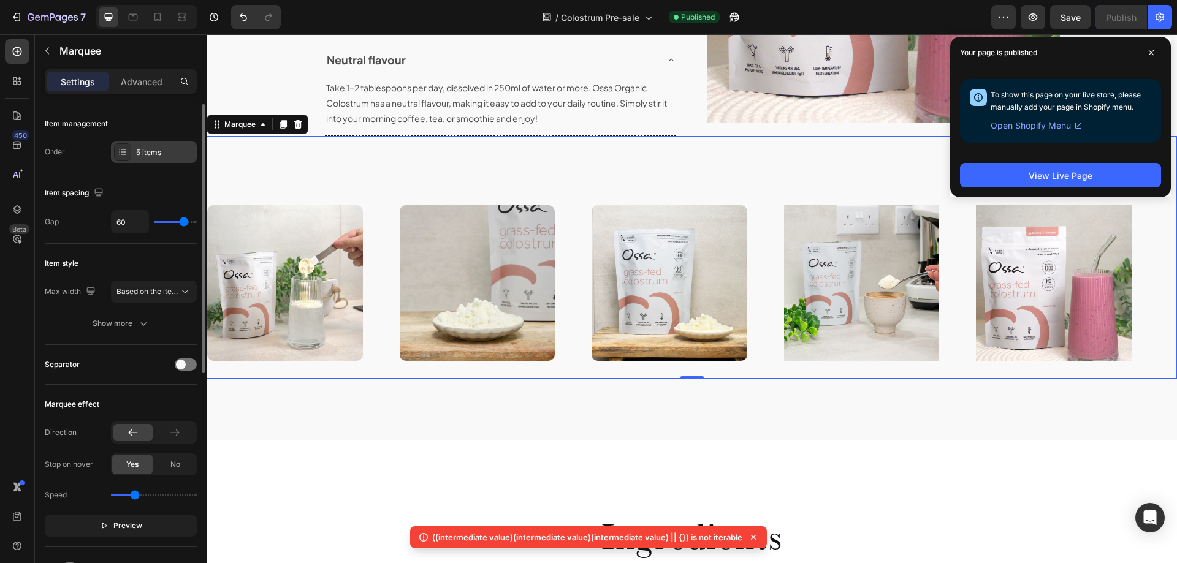
click at [156, 152] on div "5 items" at bounding box center [165, 152] width 58 height 11
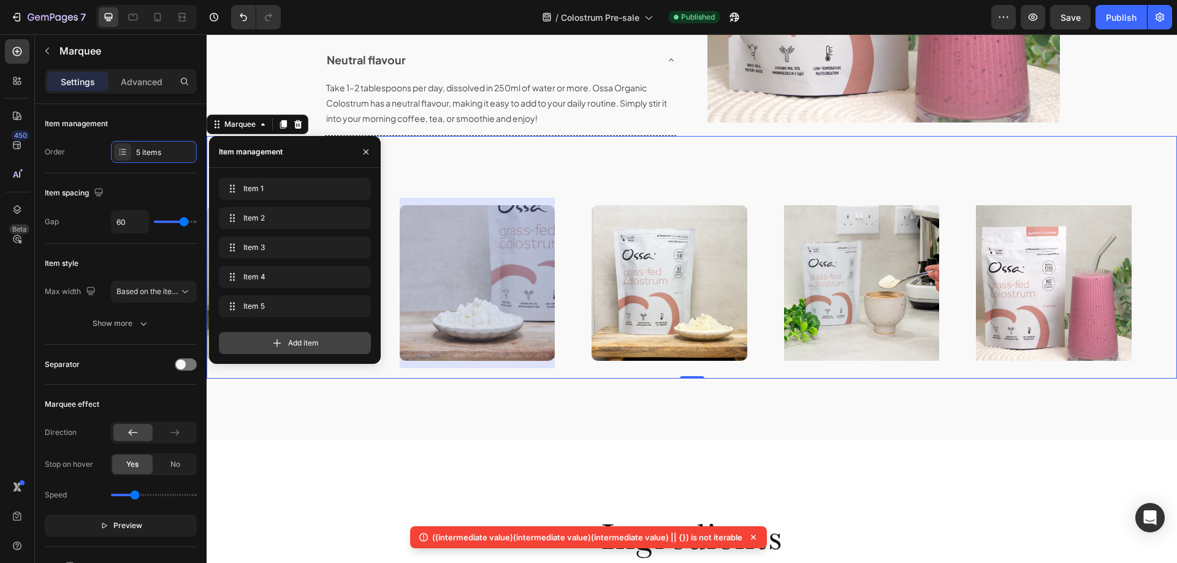
click at [290, 337] on div "Add item" at bounding box center [295, 343] width 152 height 22
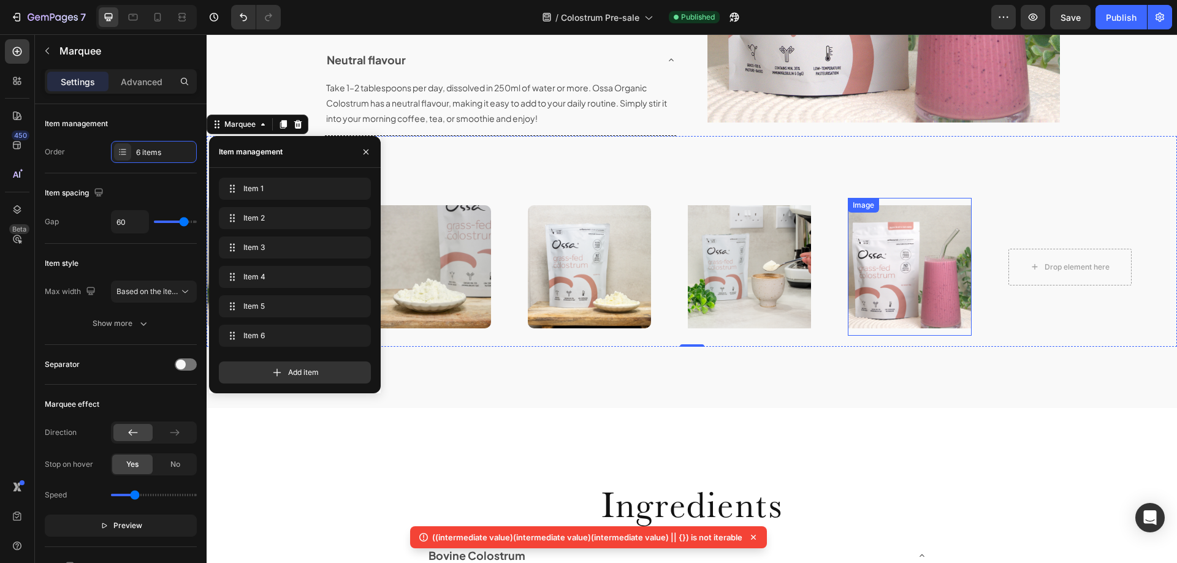
click at [943, 233] on img at bounding box center [909, 266] width 123 height 123
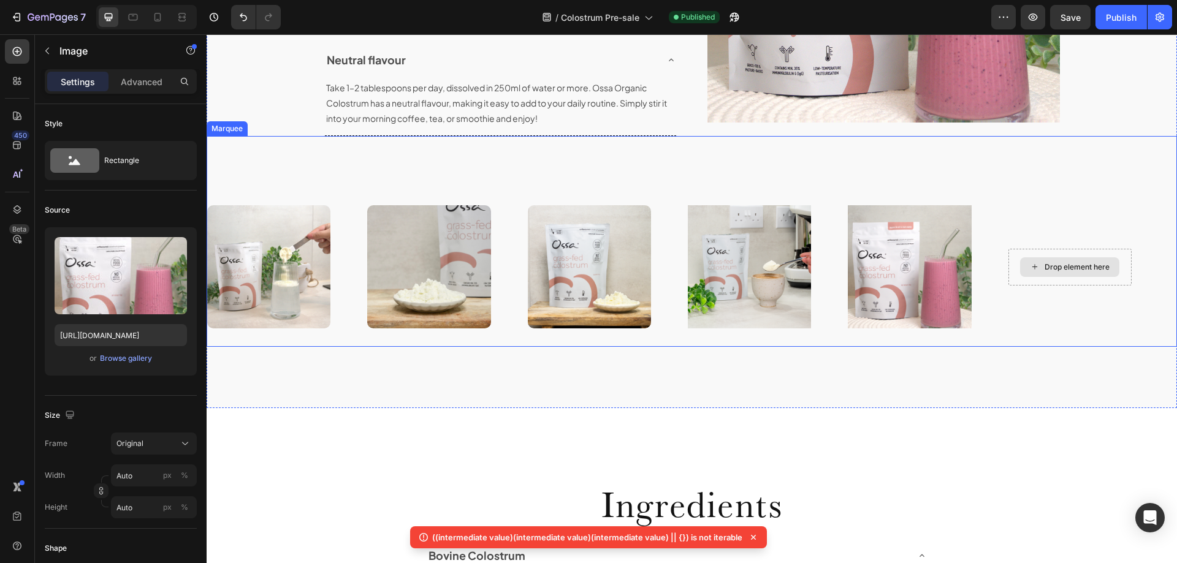
click at [1040, 261] on div "Drop element here" at bounding box center [1069, 267] width 99 height 20
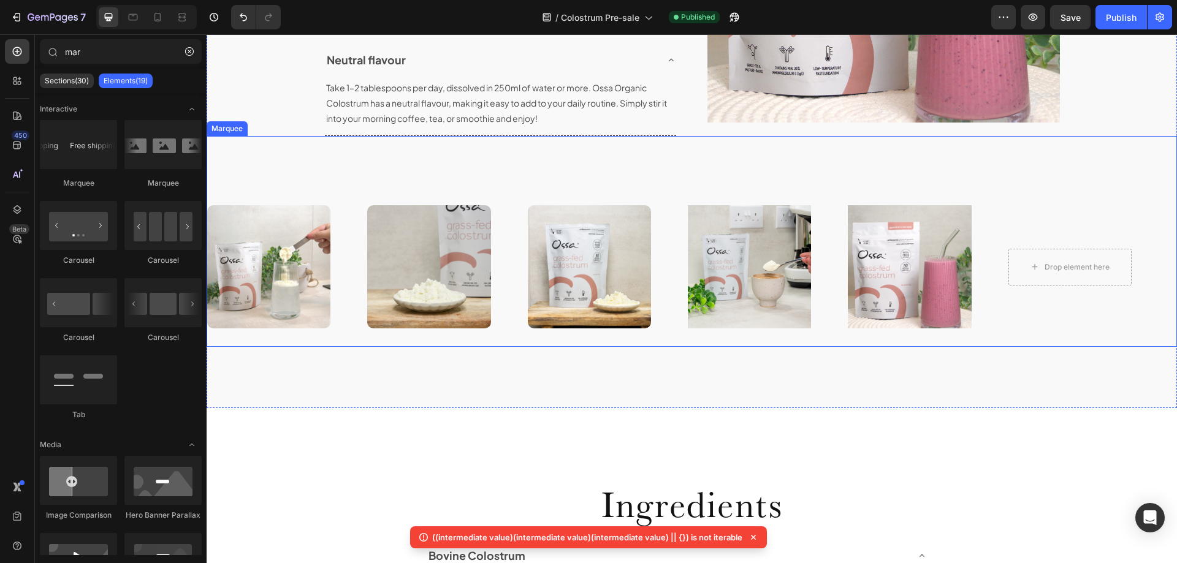
click at [1024, 321] on div "Image Image Image Image Image Drop element here" at bounding box center [687, 267] width 961 height 138
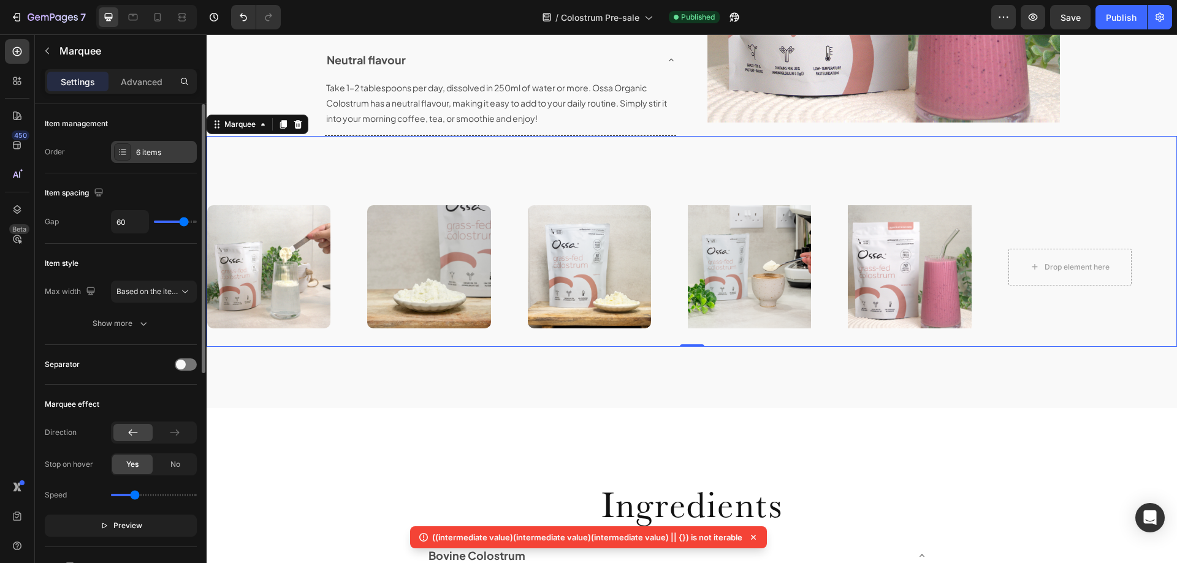
click at [153, 160] on div "6 items" at bounding box center [154, 152] width 86 height 22
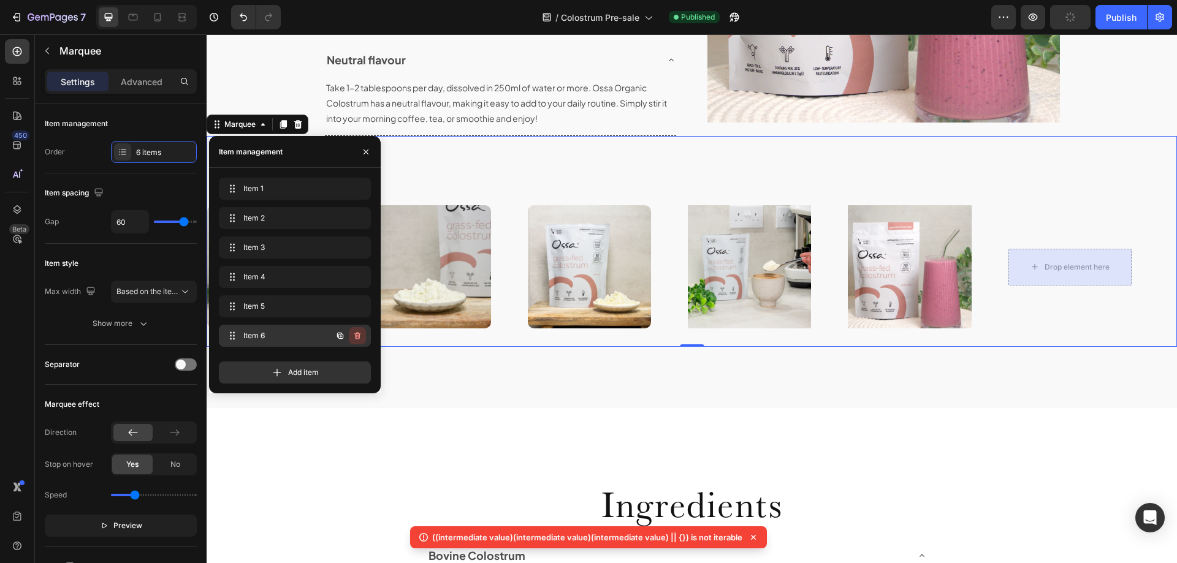
click at [357, 339] on icon "button" at bounding box center [357, 335] width 6 height 7
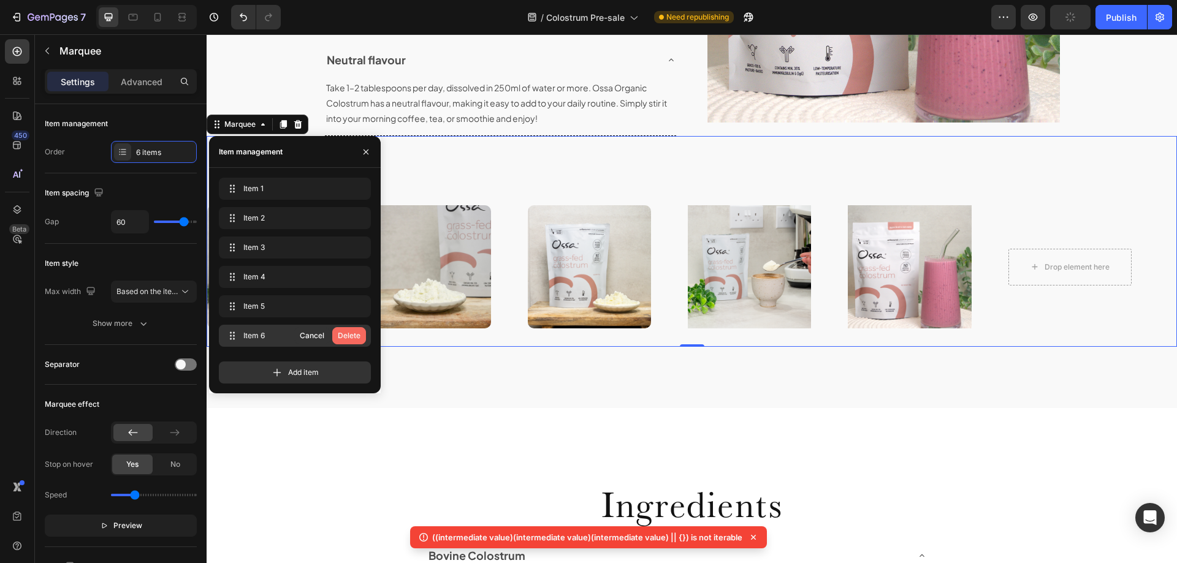
click at [349, 338] on div "Delete" at bounding box center [349, 335] width 23 height 11
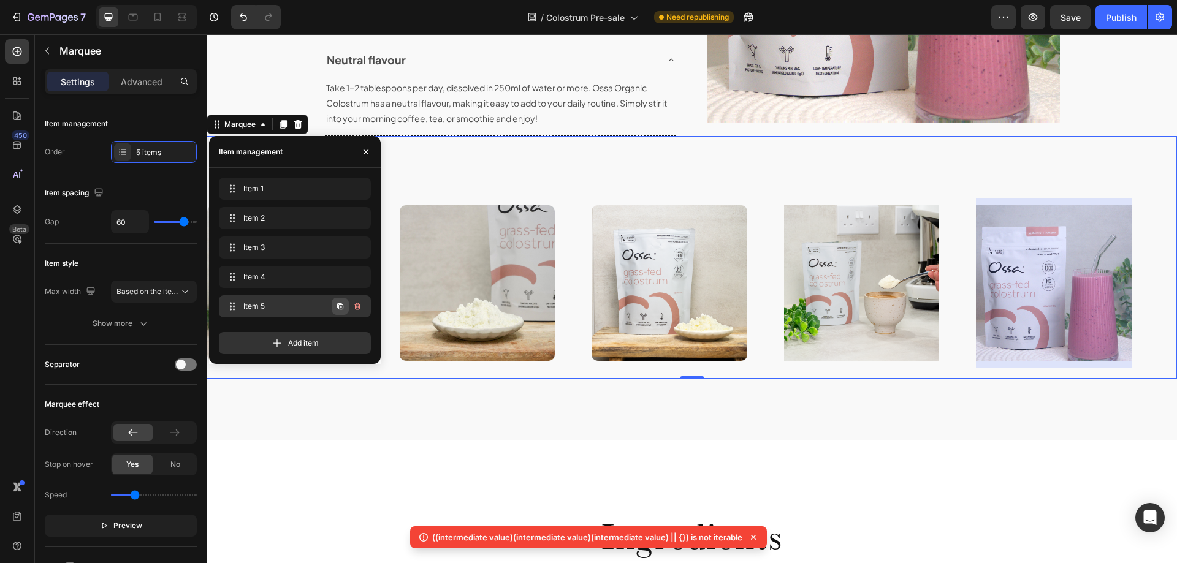
click at [338, 307] on icon "button" at bounding box center [340, 306] width 6 height 6
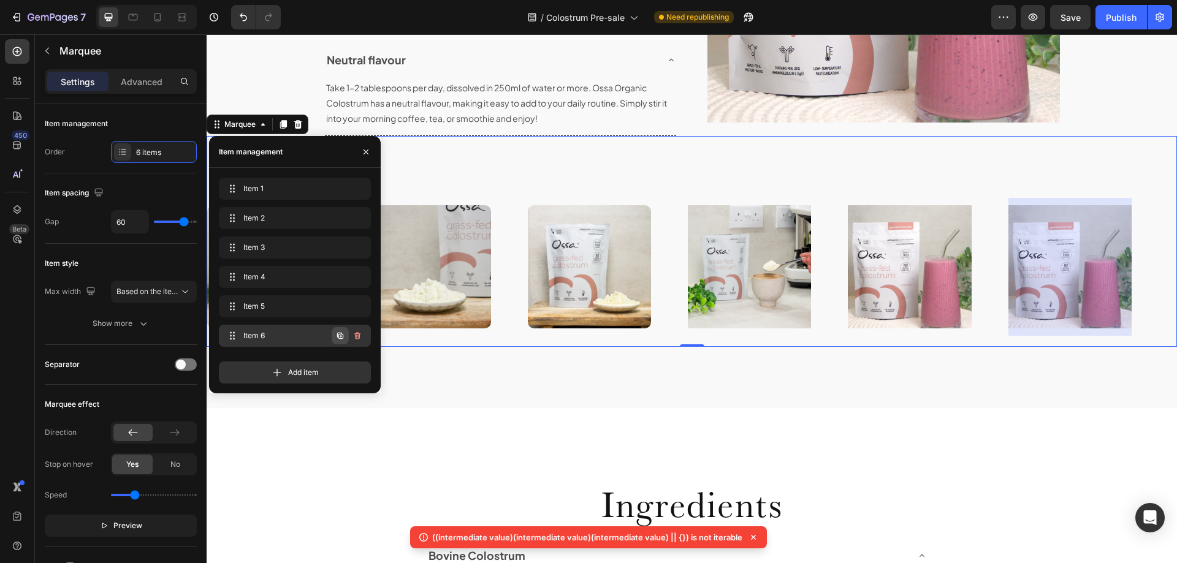
click at [338, 337] on icon "button" at bounding box center [340, 336] width 6 height 6
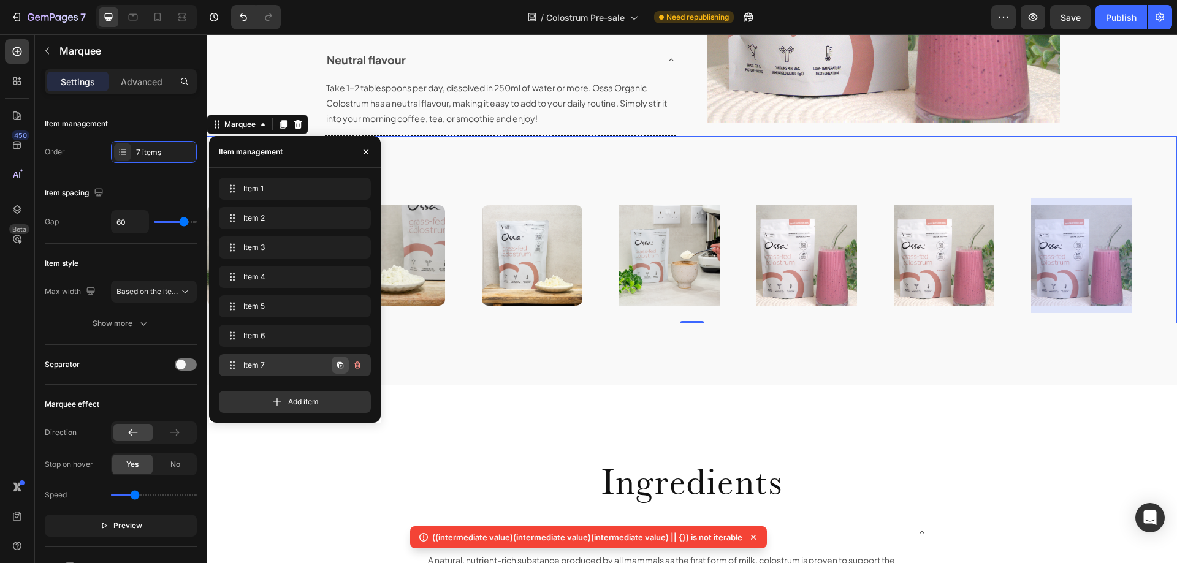
click at [338, 365] on icon "button" at bounding box center [340, 365] width 6 height 6
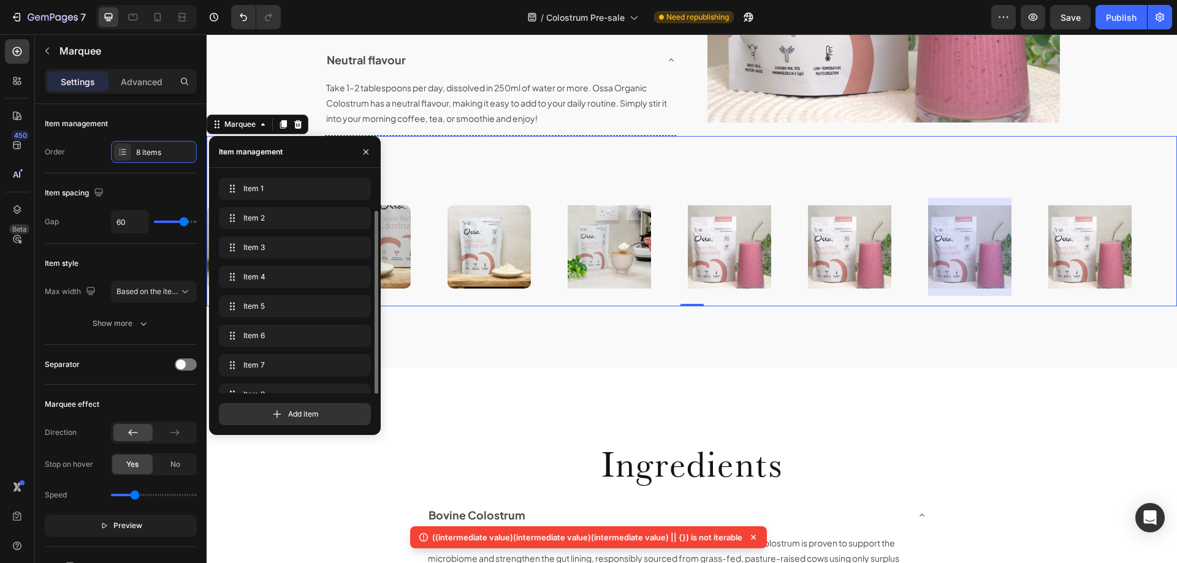
scroll to position [17, 0]
click at [828, 246] on img at bounding box center [849, 246] width 83 height 83
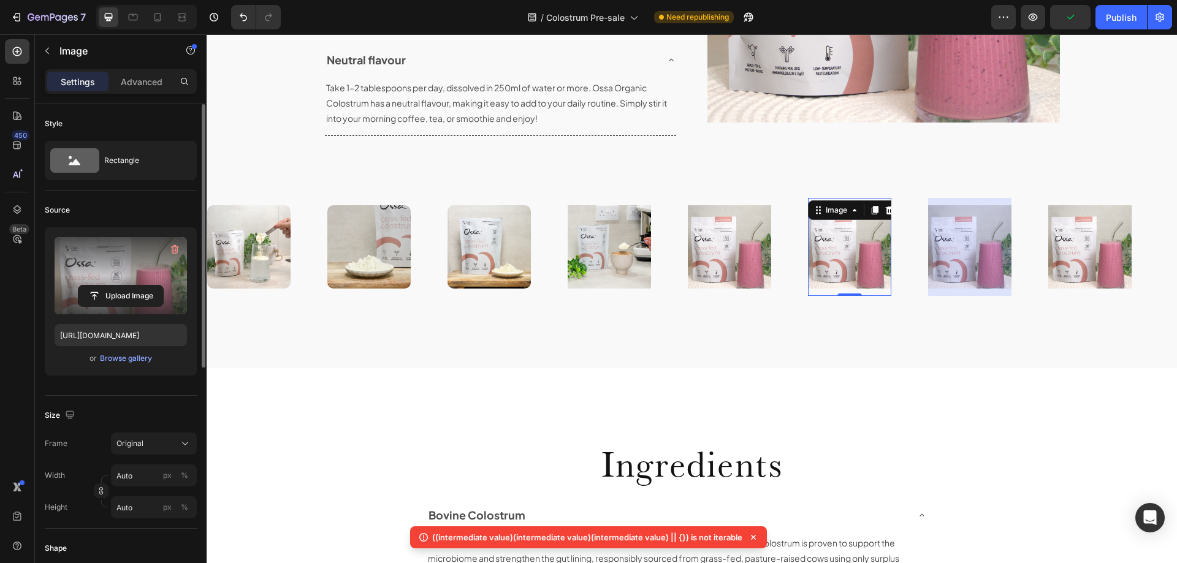
click at [116, 246] on label at bounding box center [121, 275] width 132 height 77
click at [116, 286] on input "file" at bounding box center [120, 296] width 85 height 21
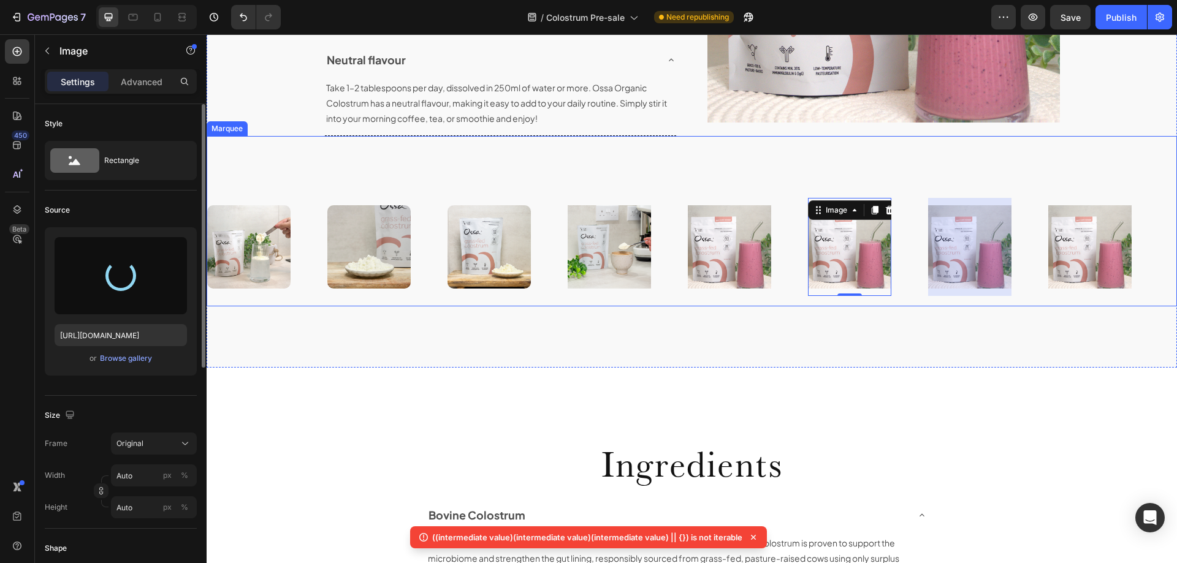
type input "[URL][DOMAIN_NAME]"
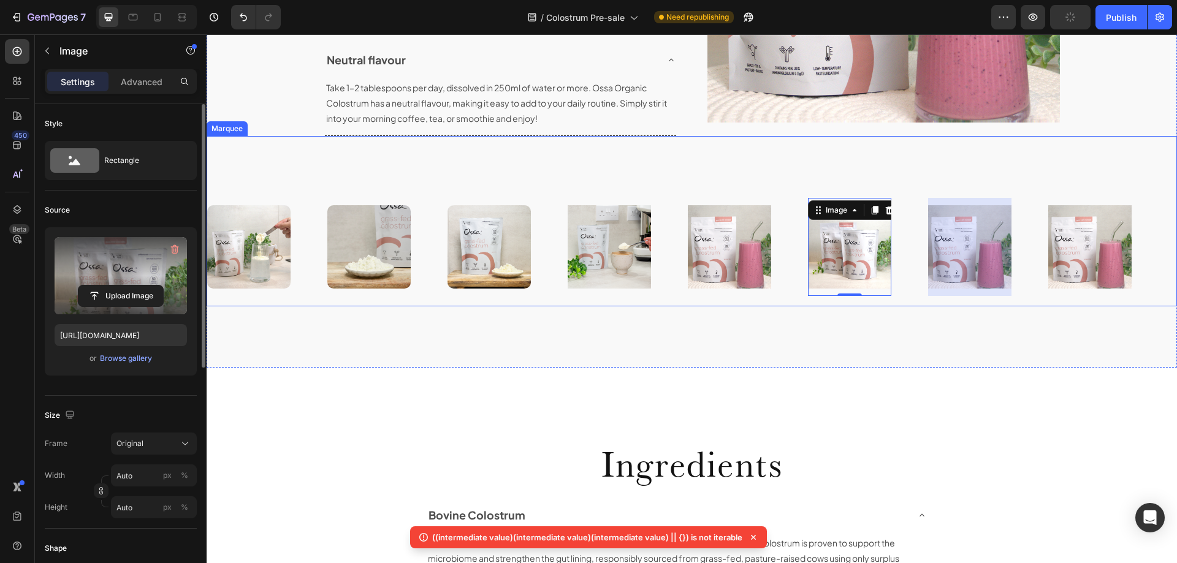
click at [953, 240] on div at bounding box center [969, 247] width 83 height 98
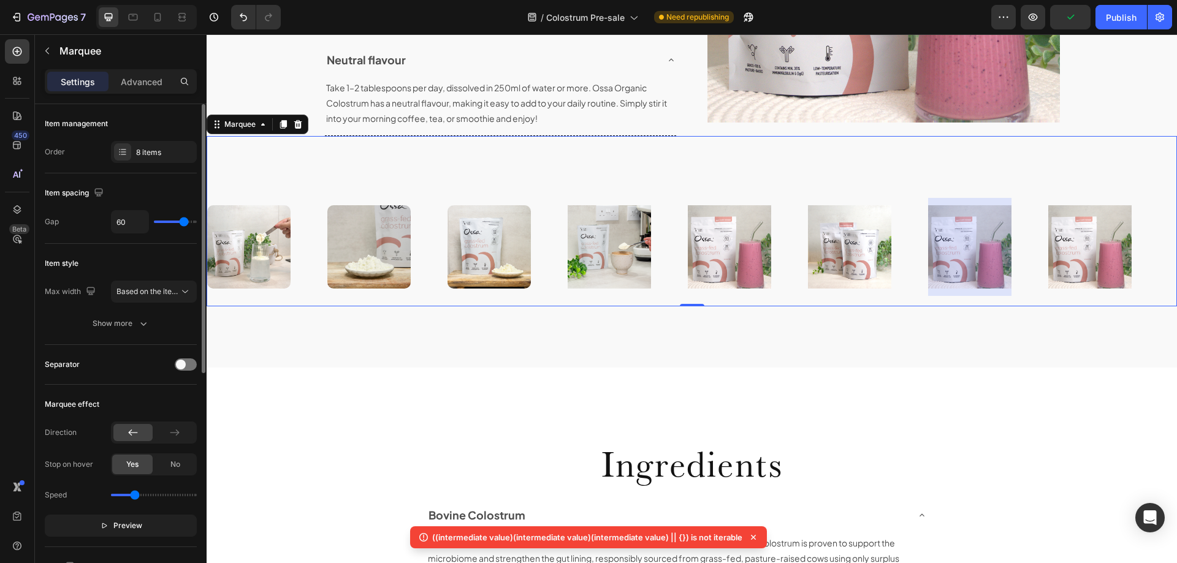
click at [962, 243] on div at bounding box center [969, 247] width 83 height 98
click at [963, 248] on div at bounding box center [969, 247] width 83 height 98
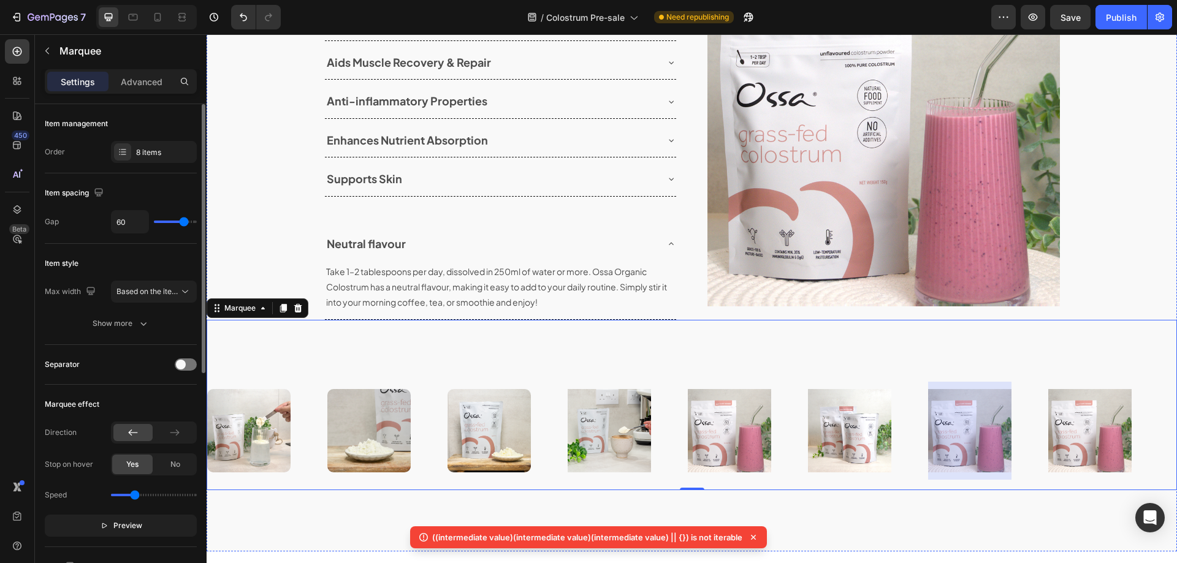
scroll to position [1233, 0]
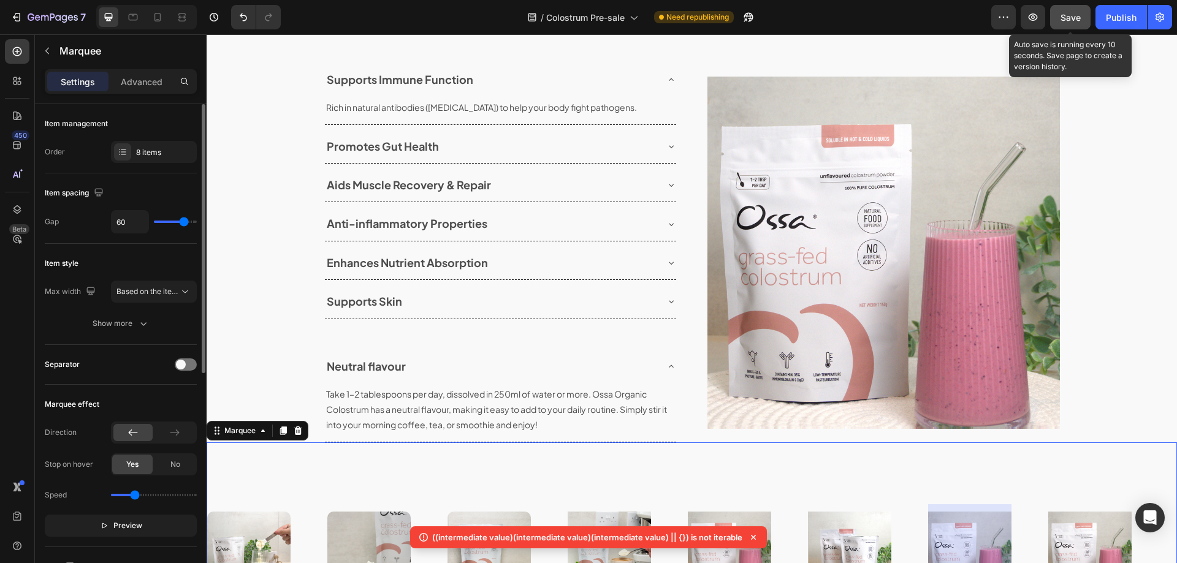
click at [1078, 11] on div "Save" at bounding box center [1071, 17] width 20 height 13
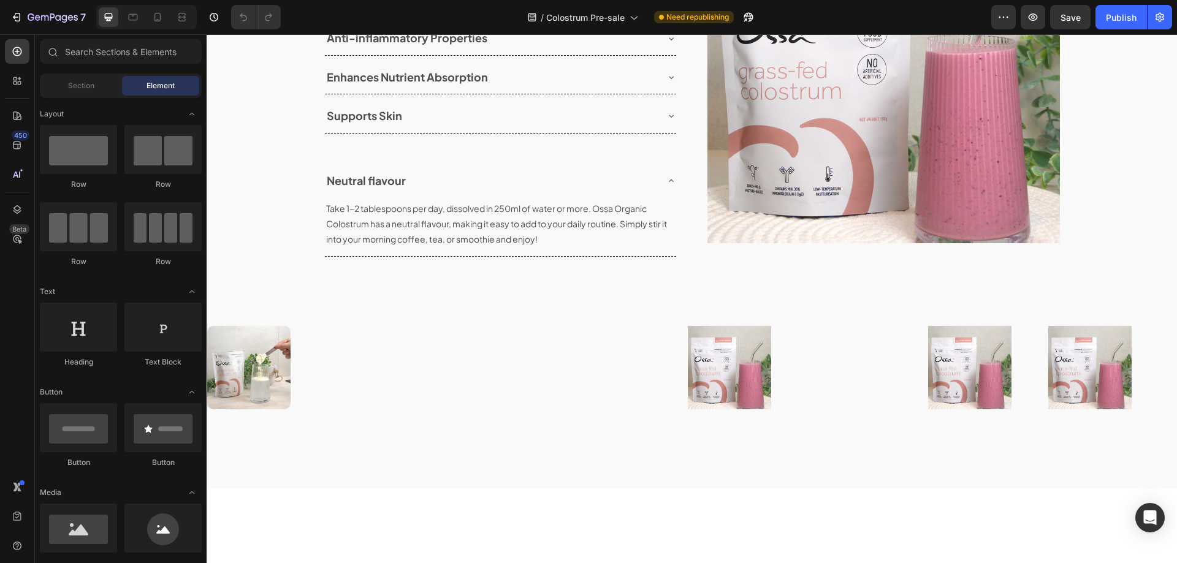
scroll to position [1594, 0]
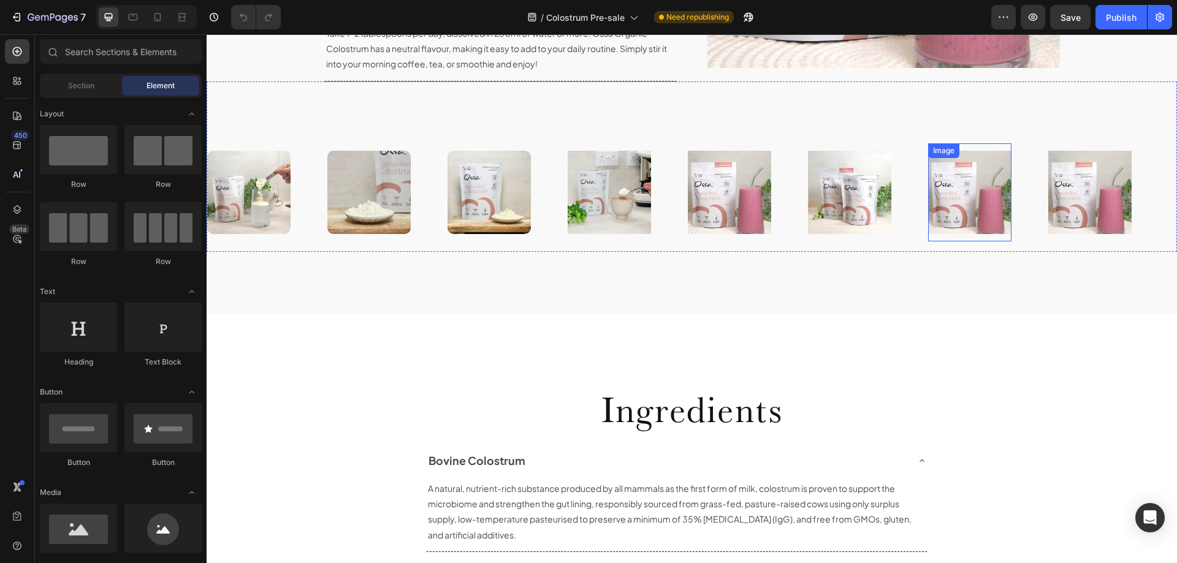
click at [961, 196] on img at bounding box center [969, 192] width 83 height 83
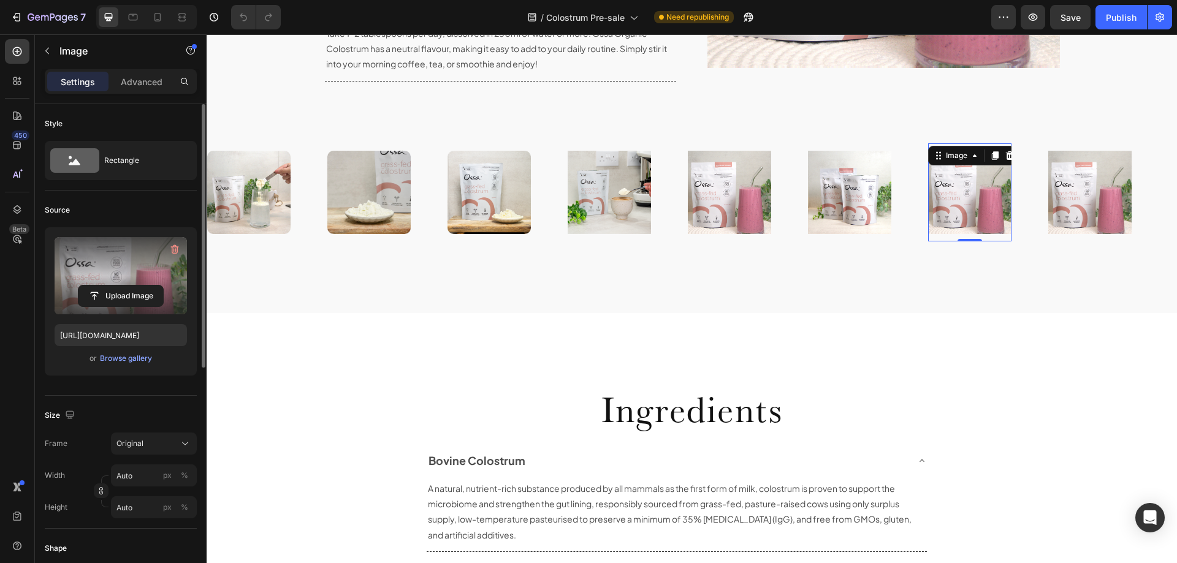
click at [115, 258] on label at bounding box center [121, 275] width 132 height 77
click at [115, 286] on input "file" at bounding box center [120, 296] width 85 height 21
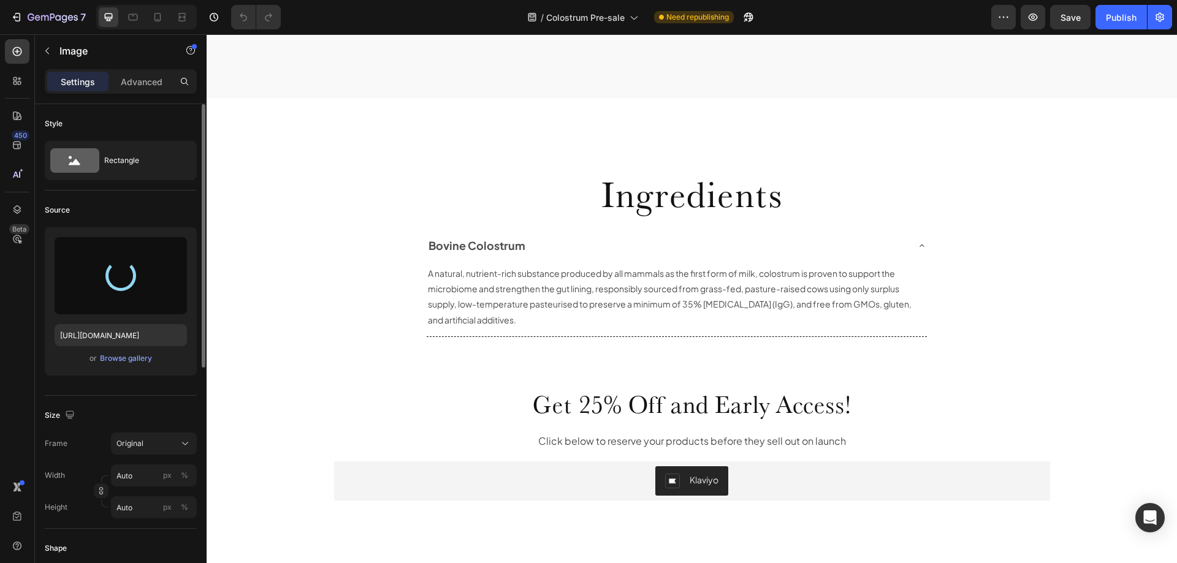
scroll to position [1564, 0]
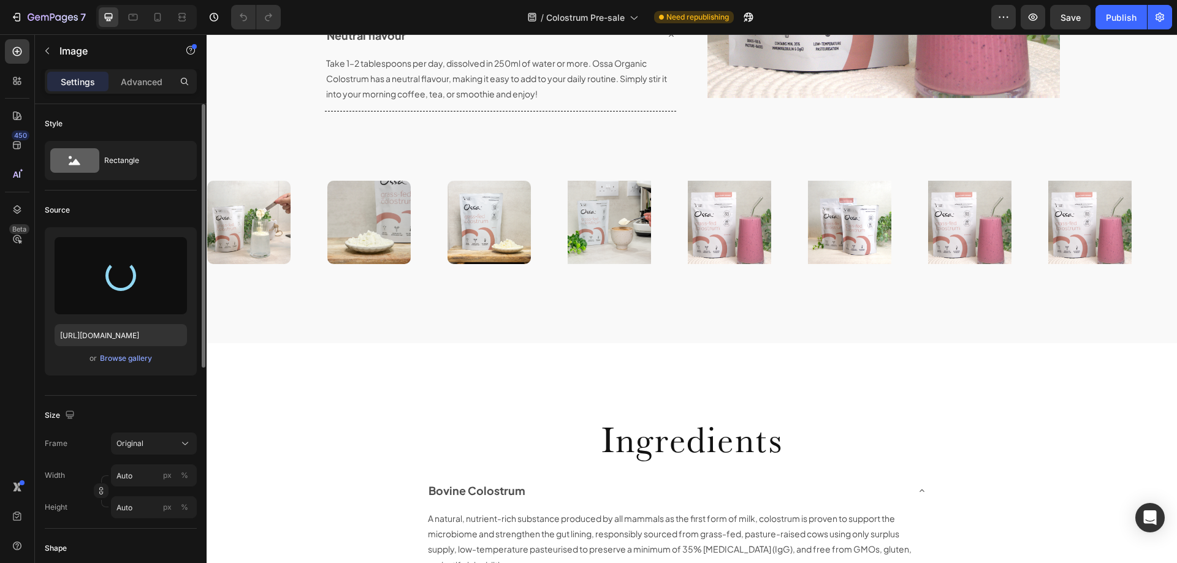
type input "[URL][DOMAIN_NAME]"
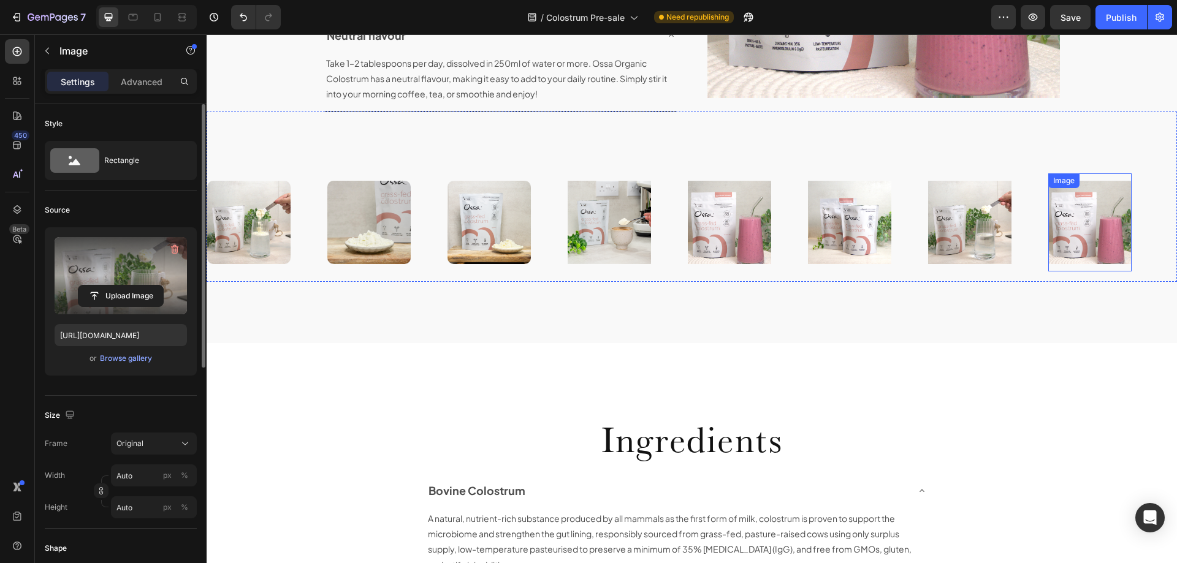
click at [1088, 230] on img at bounding box center [1089, 222] width 83 height 83
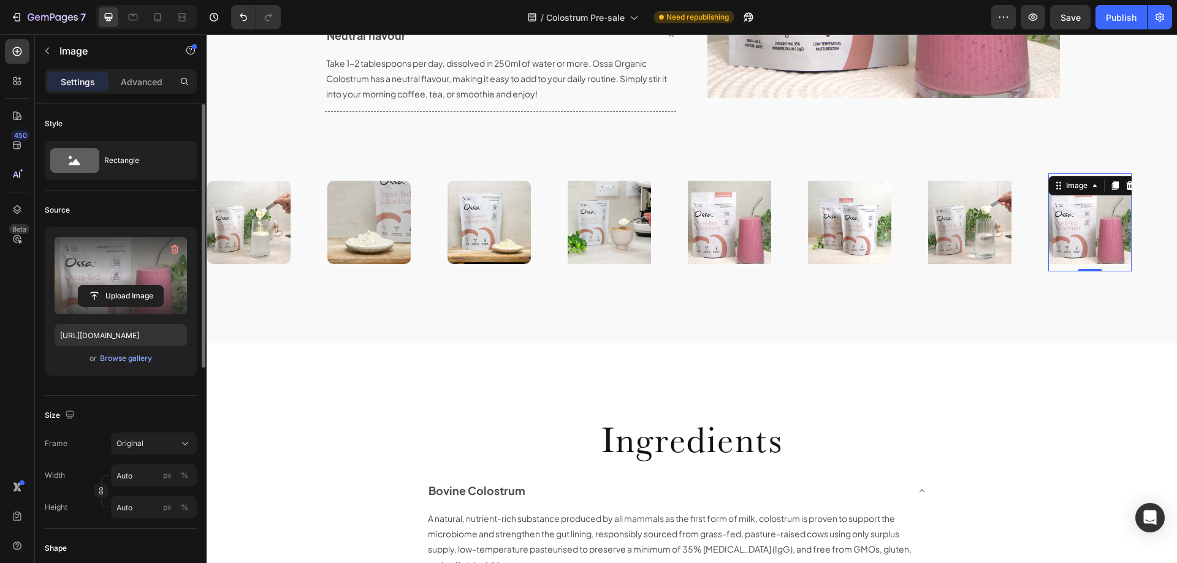
click at [120, 265] on label at bounding box center [121, 275] width 132 height 77
click at [120, 286] on input "file" at bounding box center [120, 296] width 85 height 21
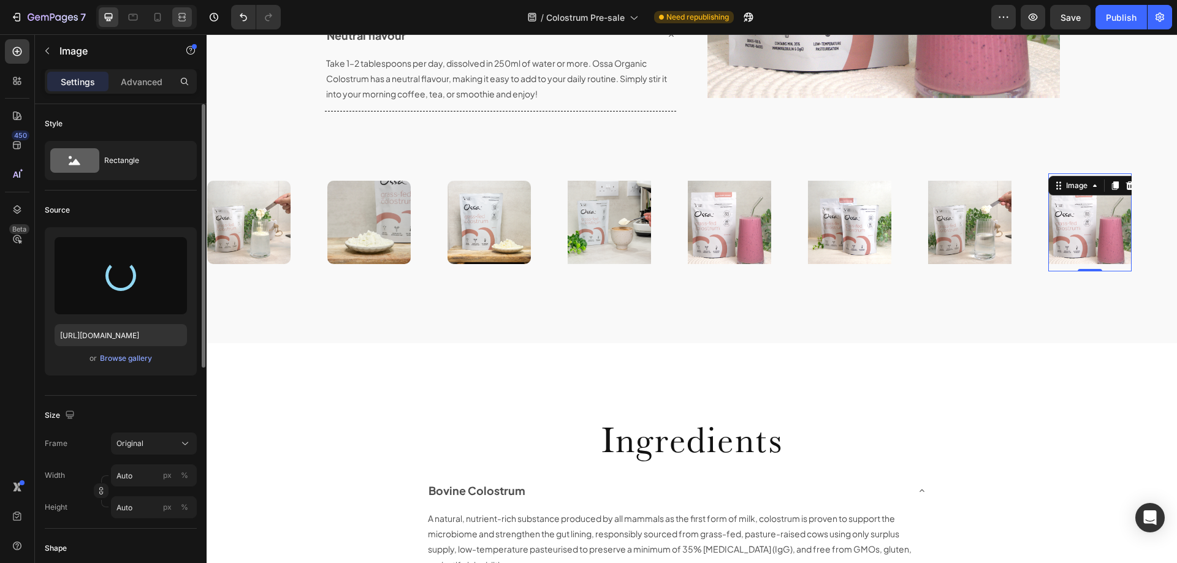
type input "[URL][DOMAIN_NAME]"
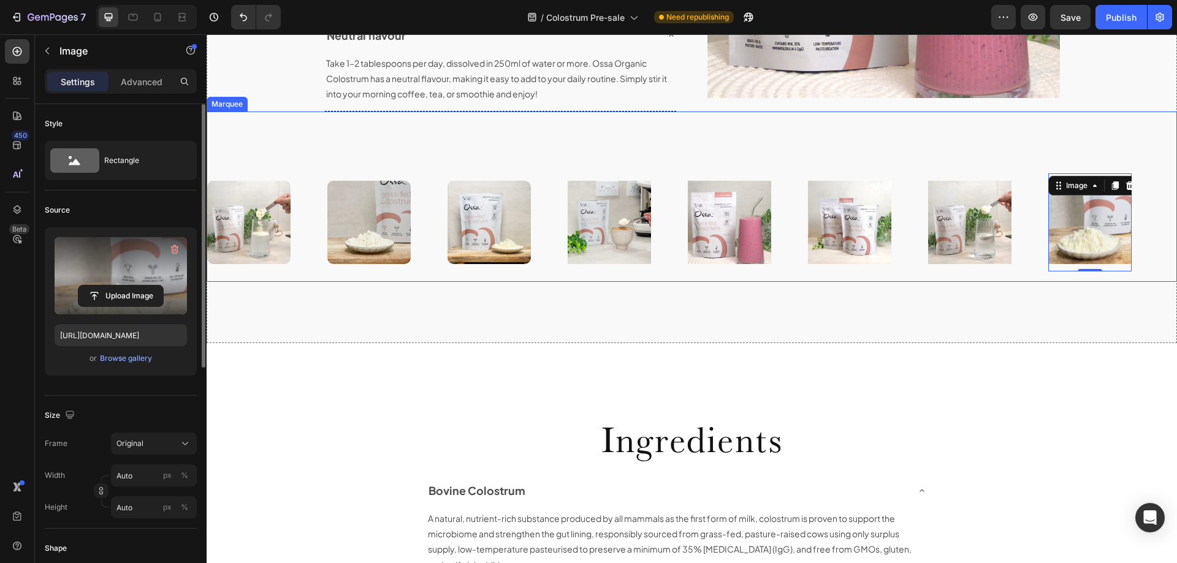
click at [799, 243] on div "Image" at bounding box center [748, 222] width 120 height 98
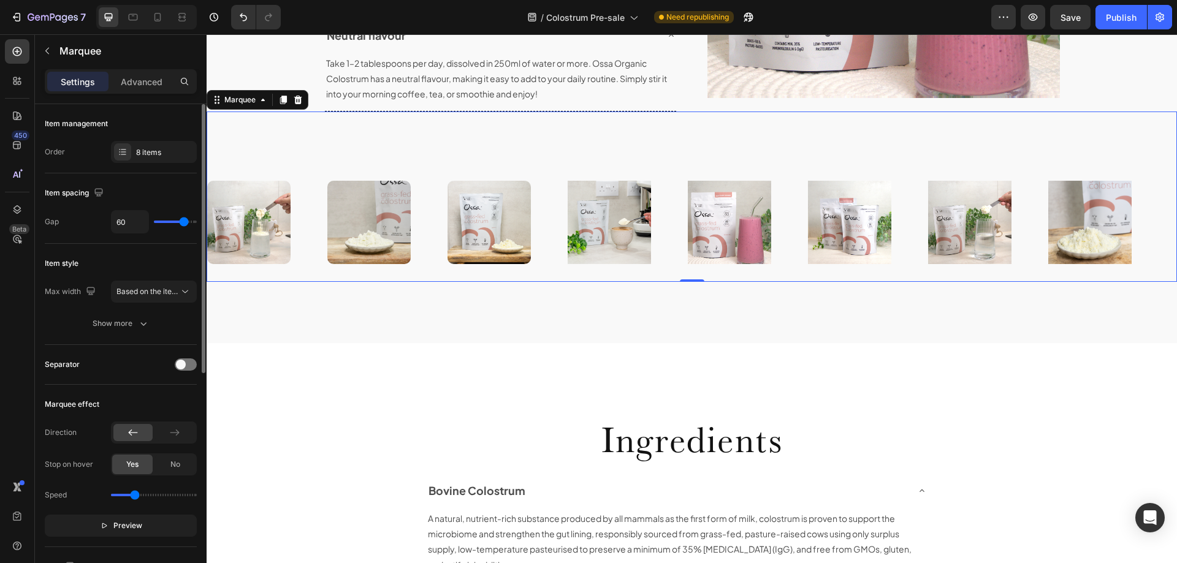
type input "43"
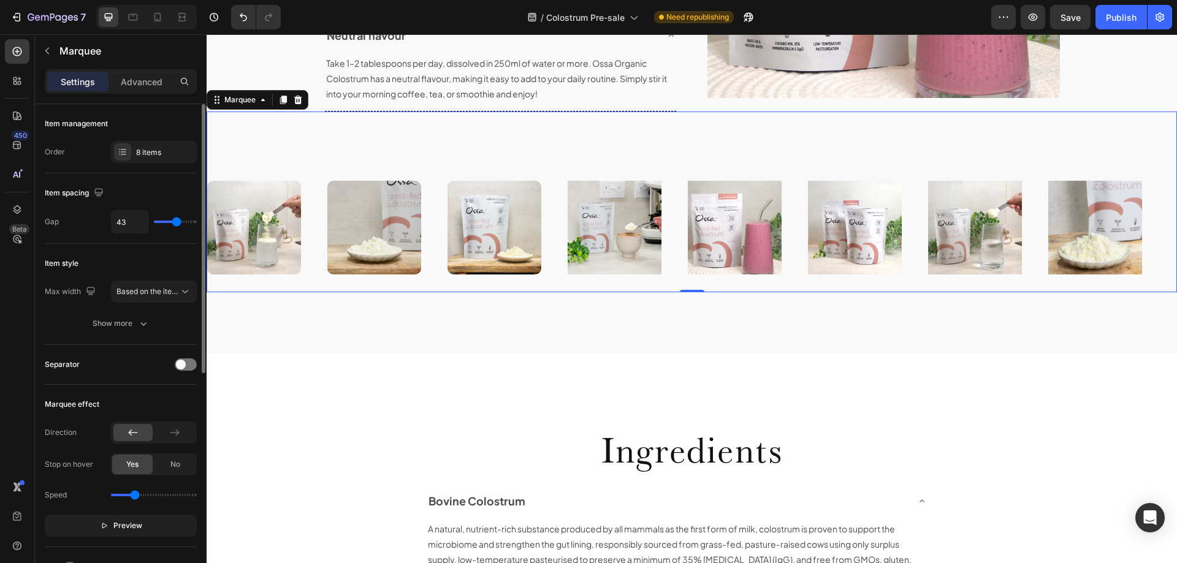
type input "40"
type input "39"
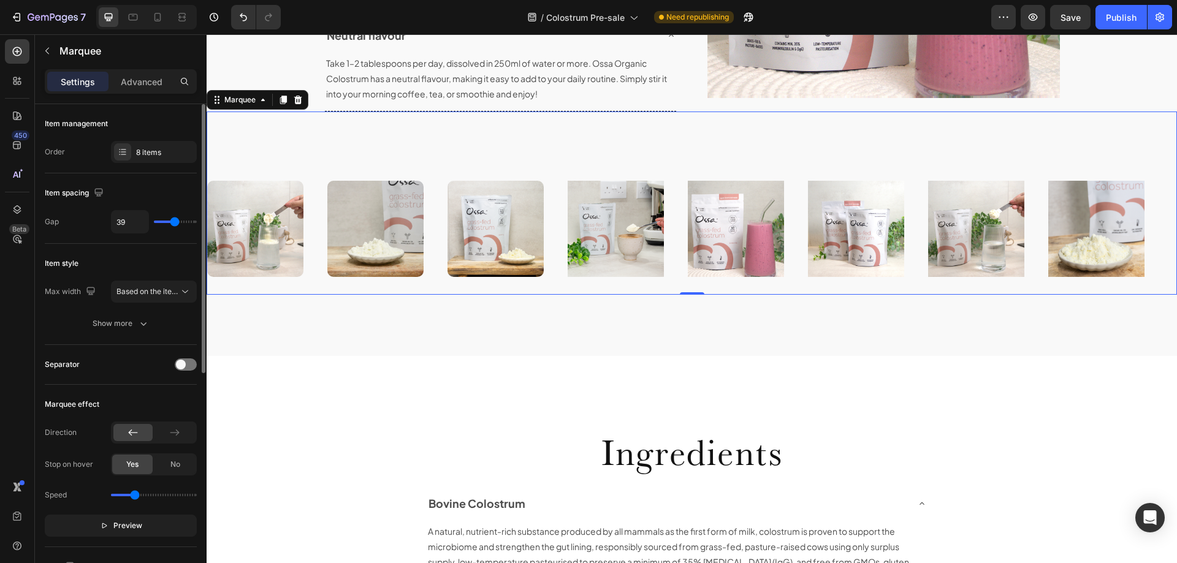
type input "37"
type input "28"
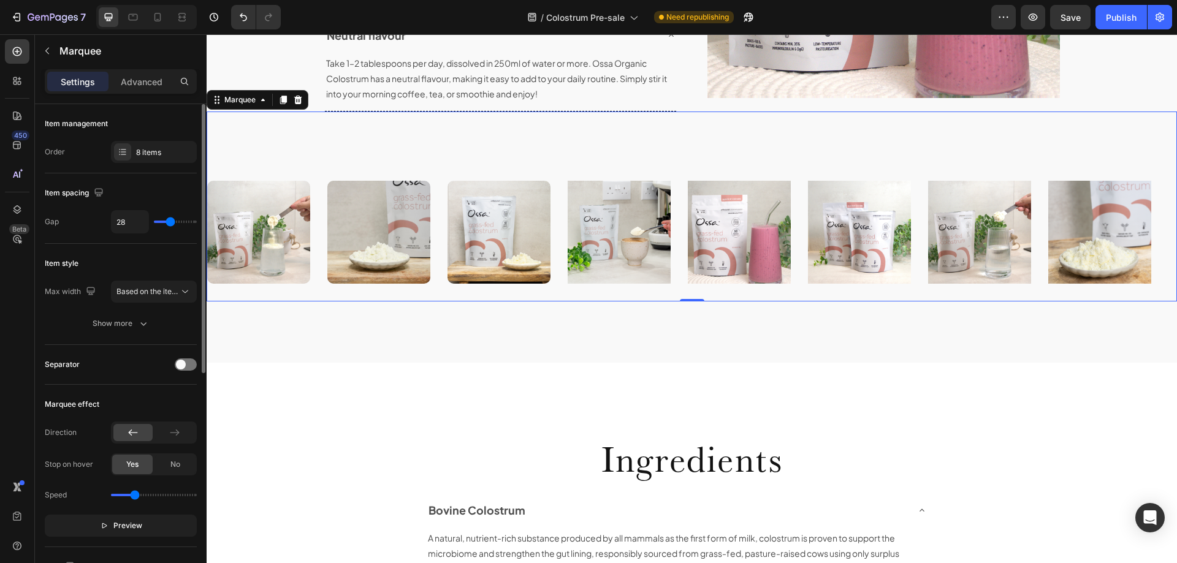
type input "27"
drag, startPoint x: 184, startPoint y: 221, endPoint x: 139, endPoint y: 222, distance: 44.8
type input "21"
click at [167, 223] on input "range" at bounding box center [175, 222] width 43 height 2
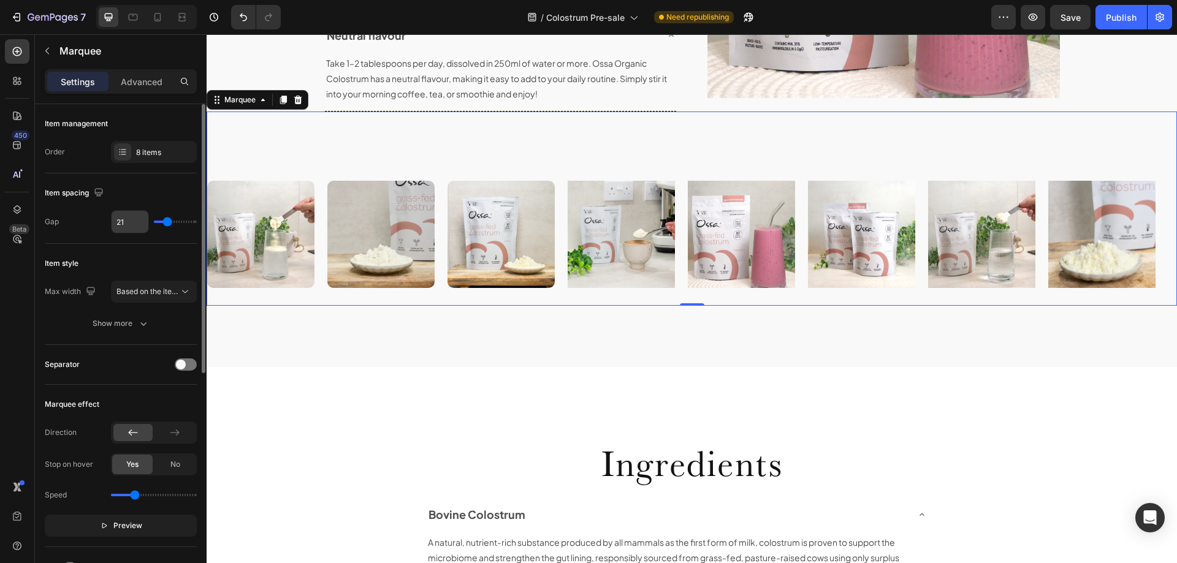
click at [128, 221] on input "21" at bounding box center [130, 222] width 37 height 22
type input "2"
type input "20"
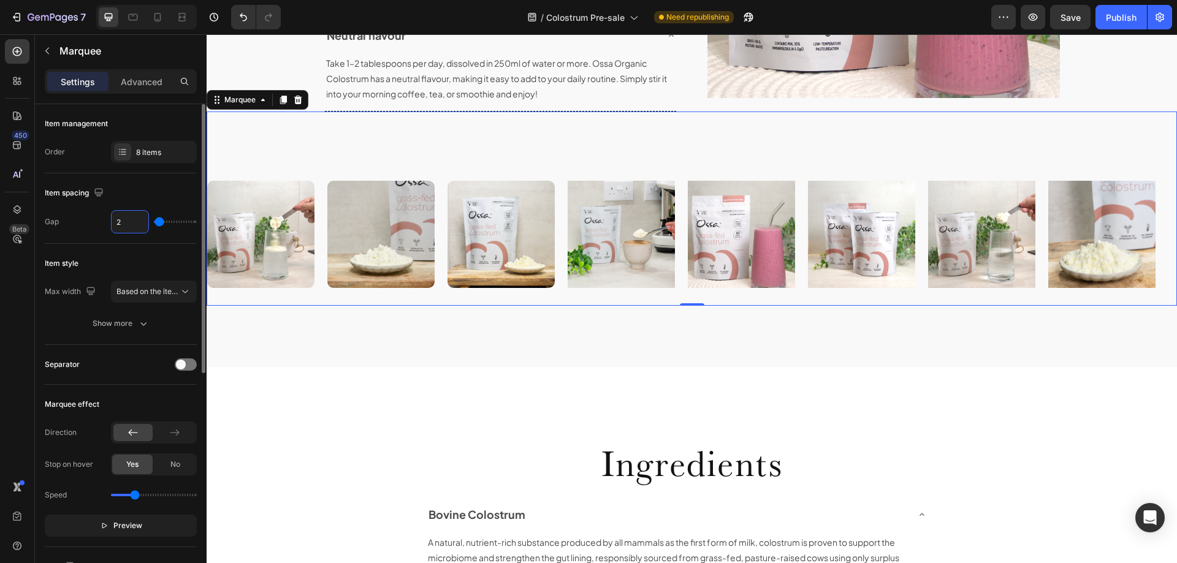
type input "20"
click at [127, 221] on input "20" at bounding box center [130, 222] width 37 height 22
type input "3"
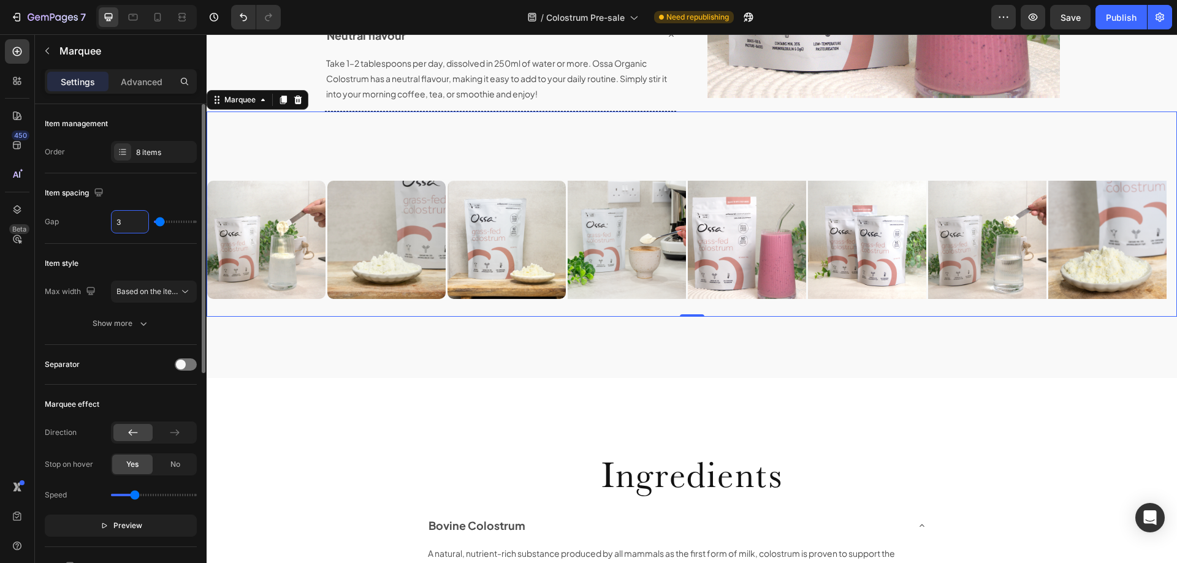
type input "30"
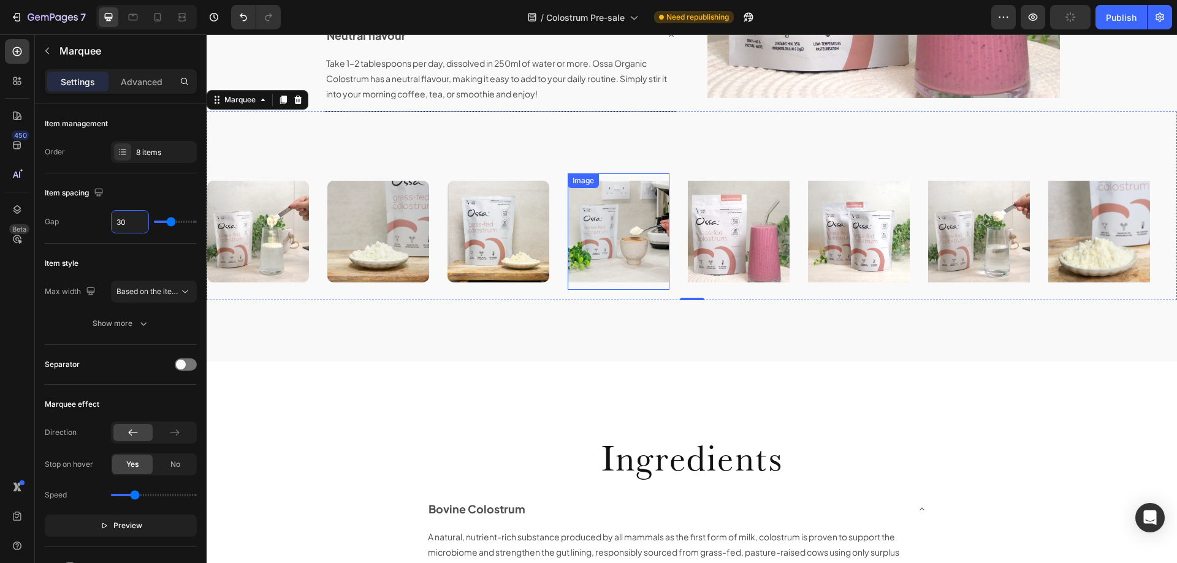
click at [613, 219] on img at bounding box center [619, 232] width 102 height 102
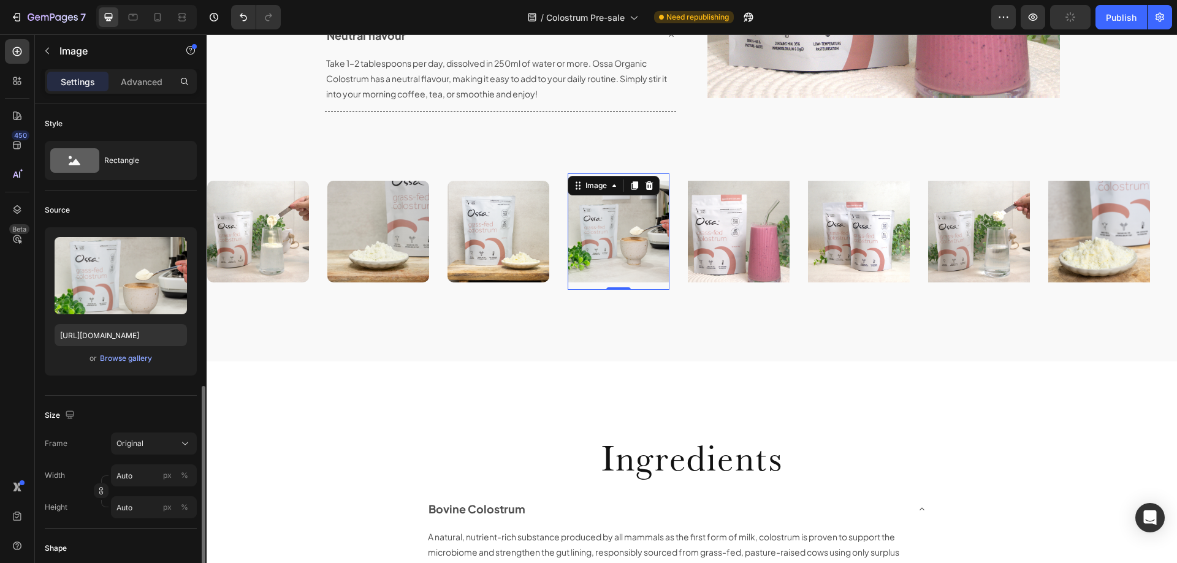
scroll to position [184, 0]
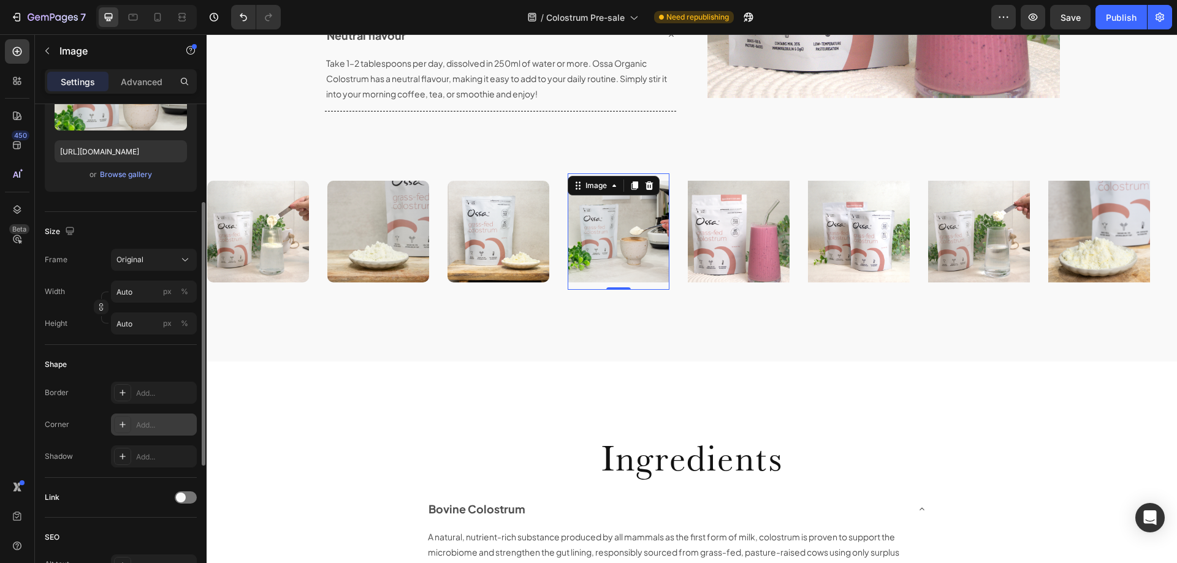
click at [132, 419] on div "Add..." at bounding box center [154, 425] width 86 height 22
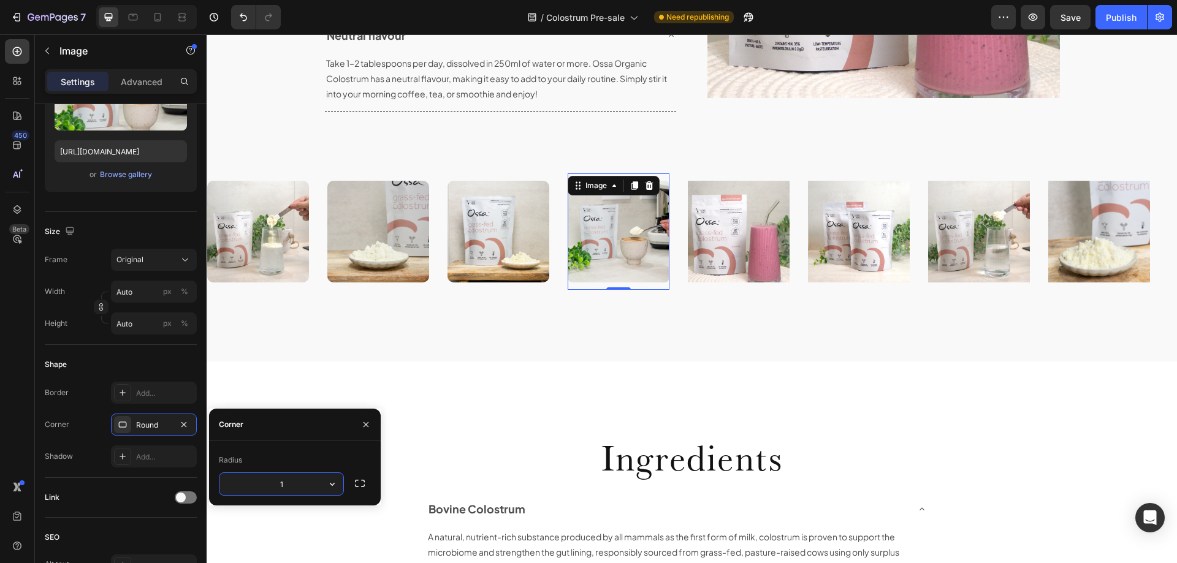
type input "10"
click at [725, 270] on img at bounding box center [739, 232] width 102 height 102
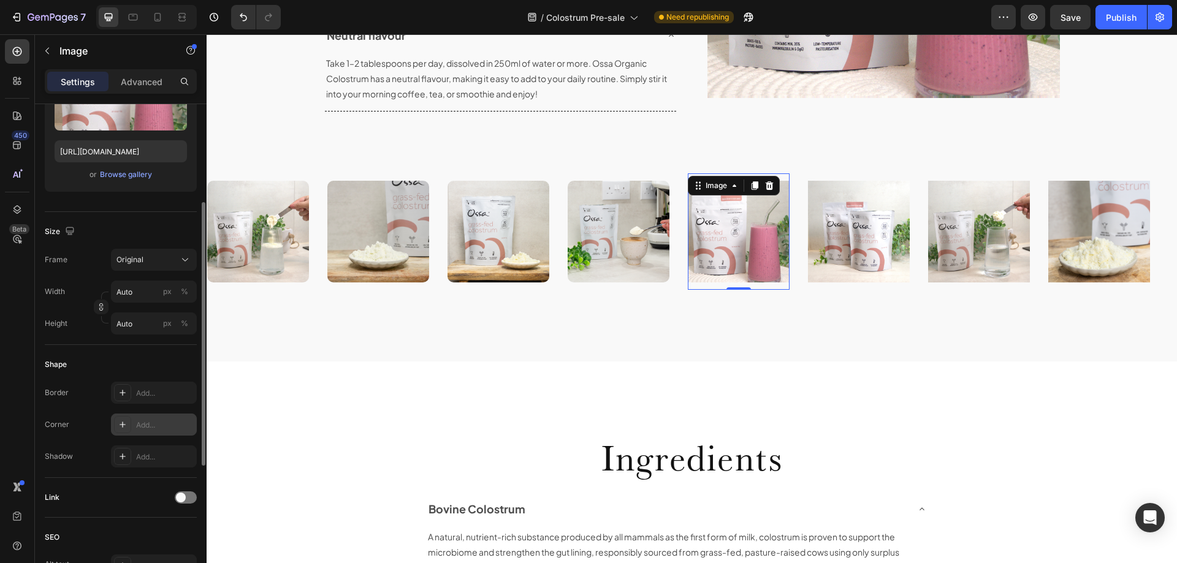
click at [145, 431] on div "Add..." at bounding box center [154, 425] width 86 height 22
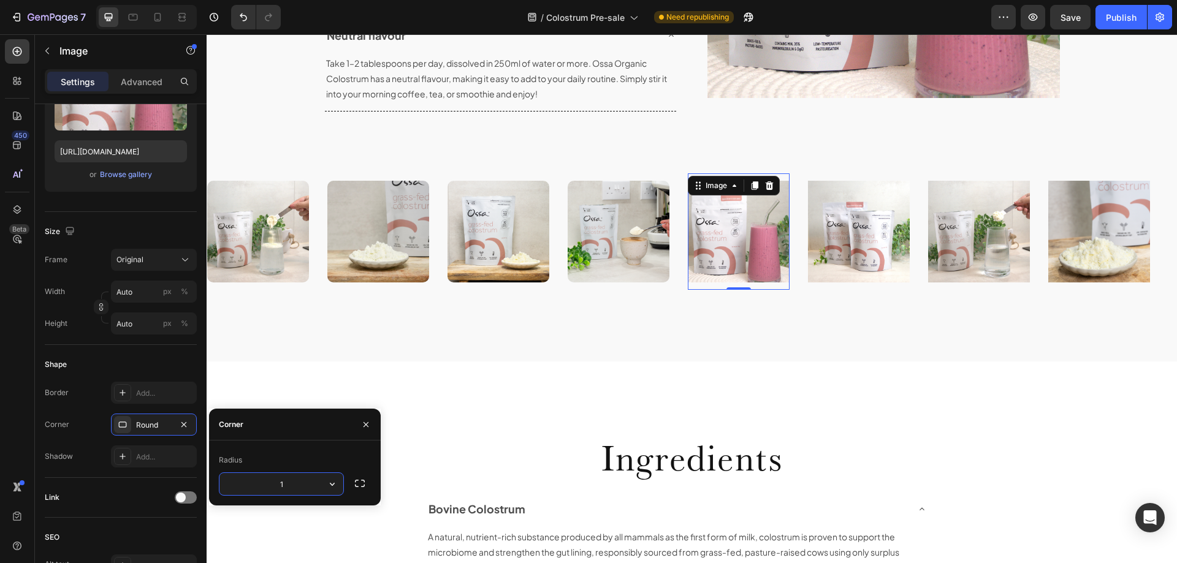
type input "10"
click at [853, 267] on img at bounding box center [859, 232] width 102 height 102
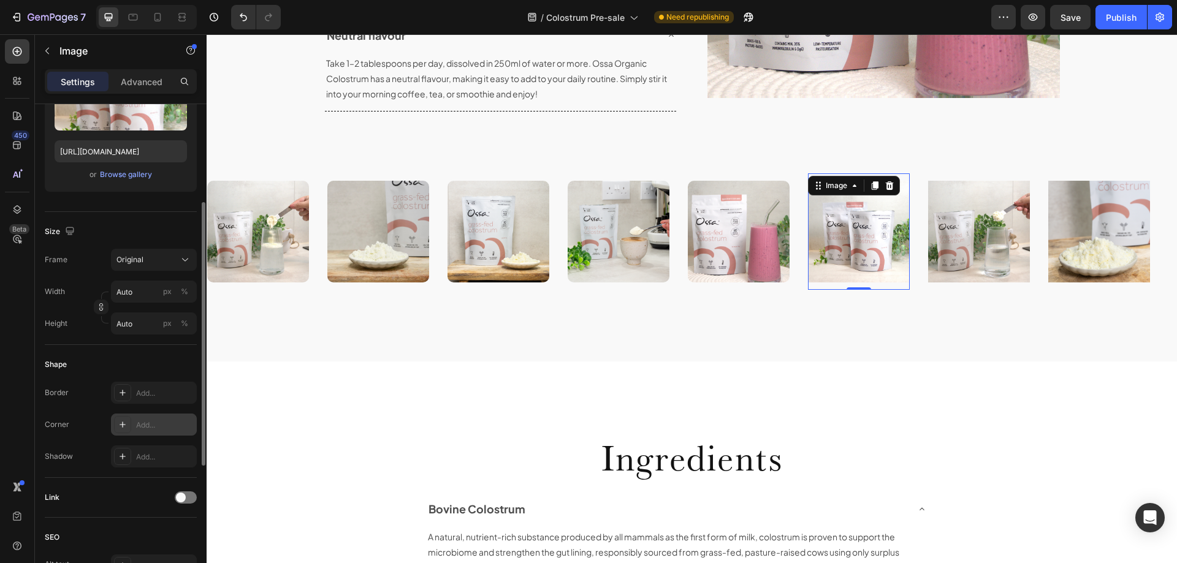
click at [140, 427] on div "Add..." at bounding box center [165, 425] width 58 height 11
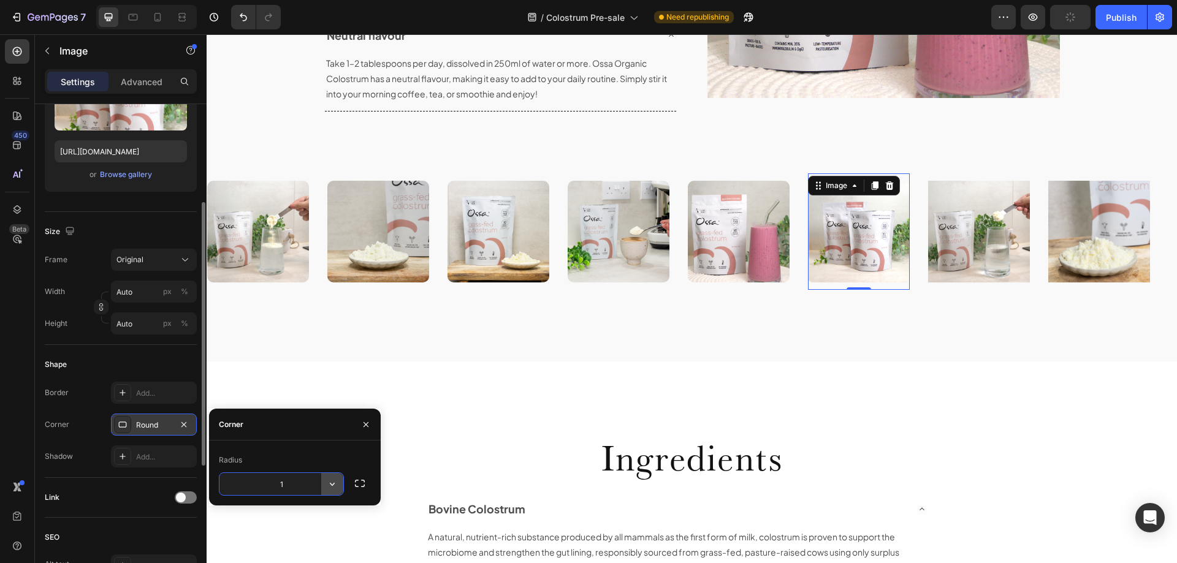
type input "10"
click at [983, 251] on img at bounding box center [979, 232] width 102 height 102
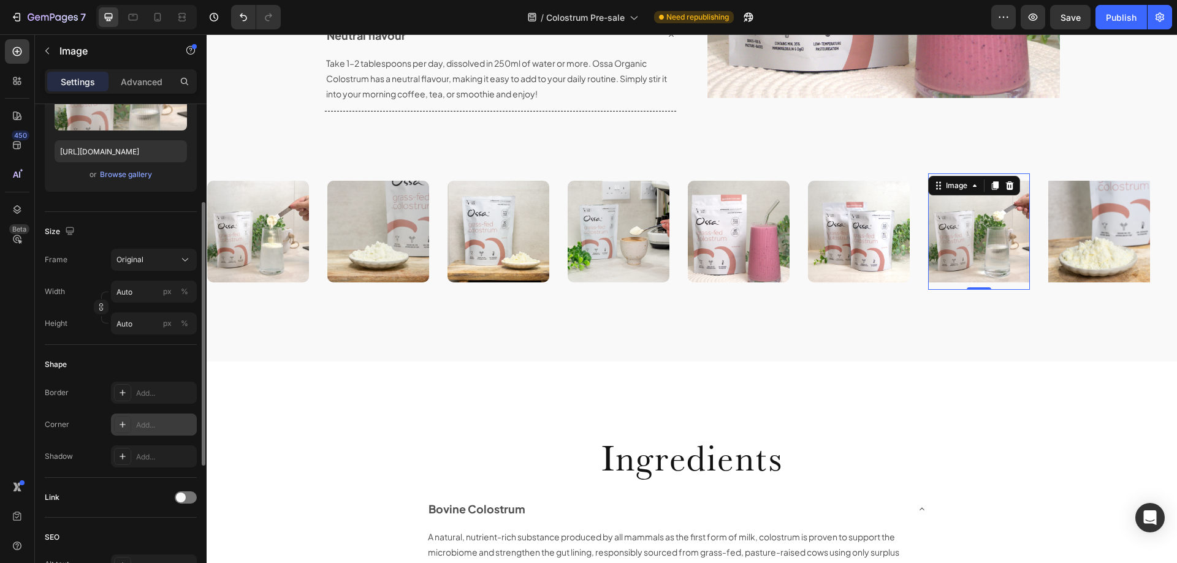
click at [148, 422] on div "Add..." at bounding box center [165, 425] width 58 height 11
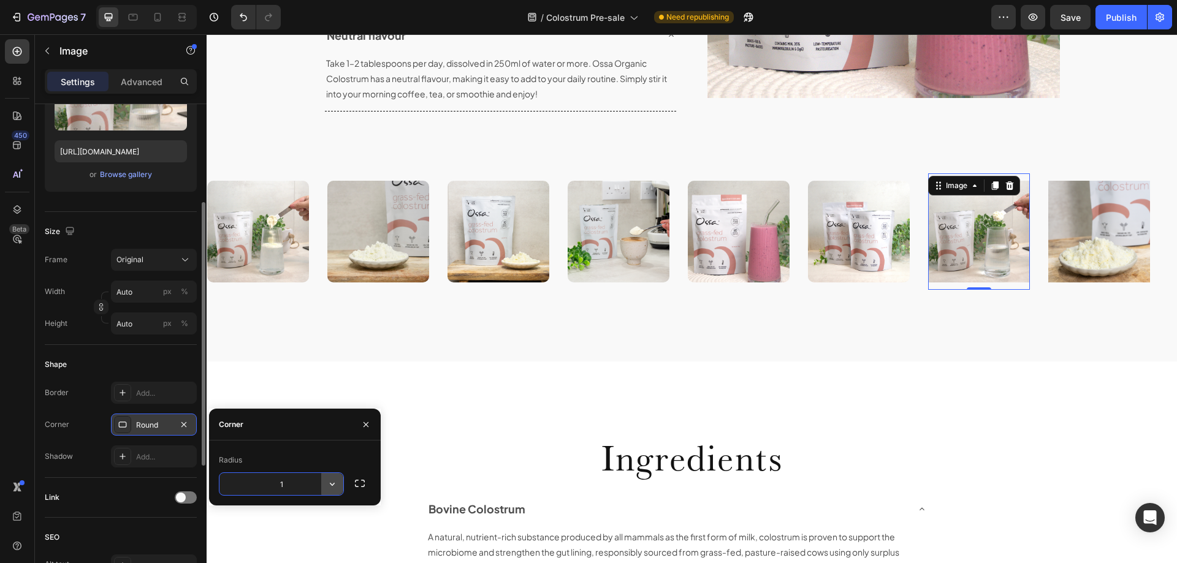
type input "10"
click at [1102, 231] on img at bounding box center [1099, 232] width 102 height 102
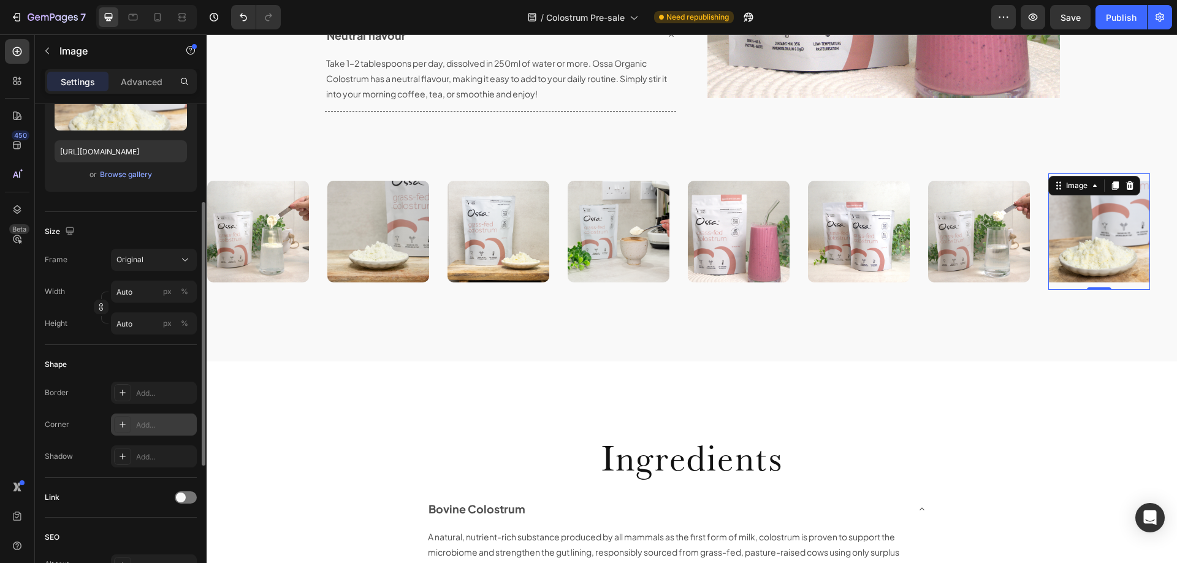
click at [161, 427] on div "Add..." at bounding box center [165, 425] width 58 height 11
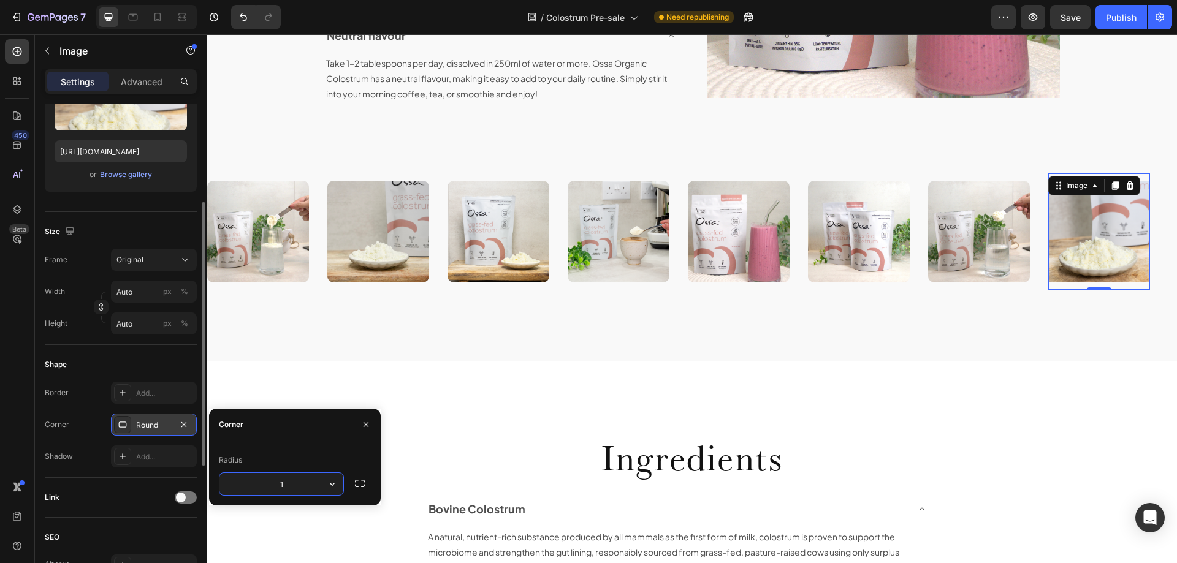
type input "10"
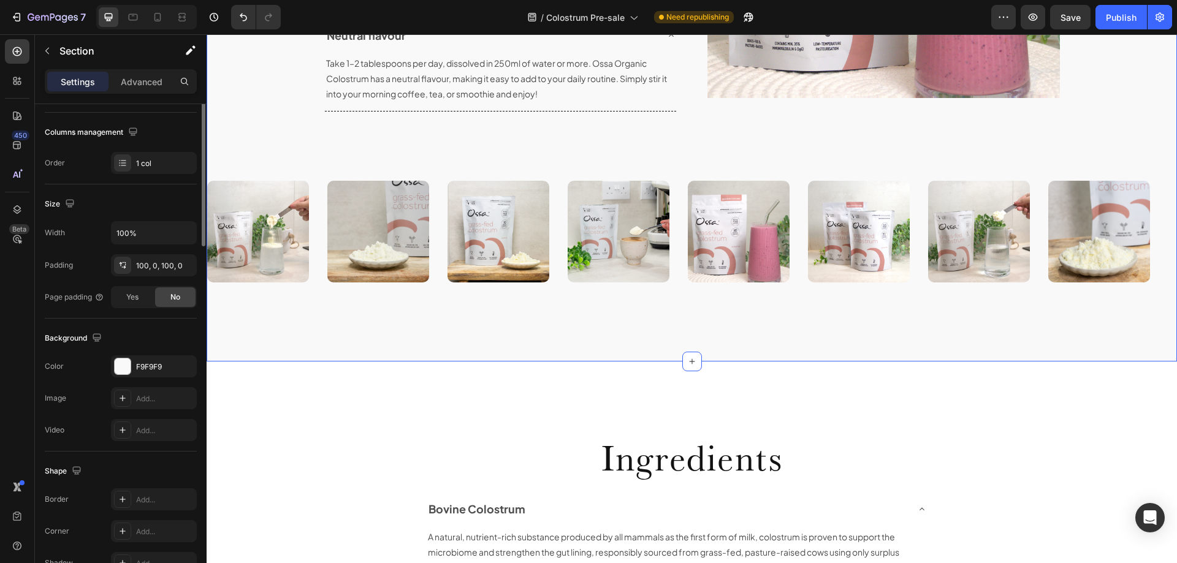
scroll to position [0, 0]
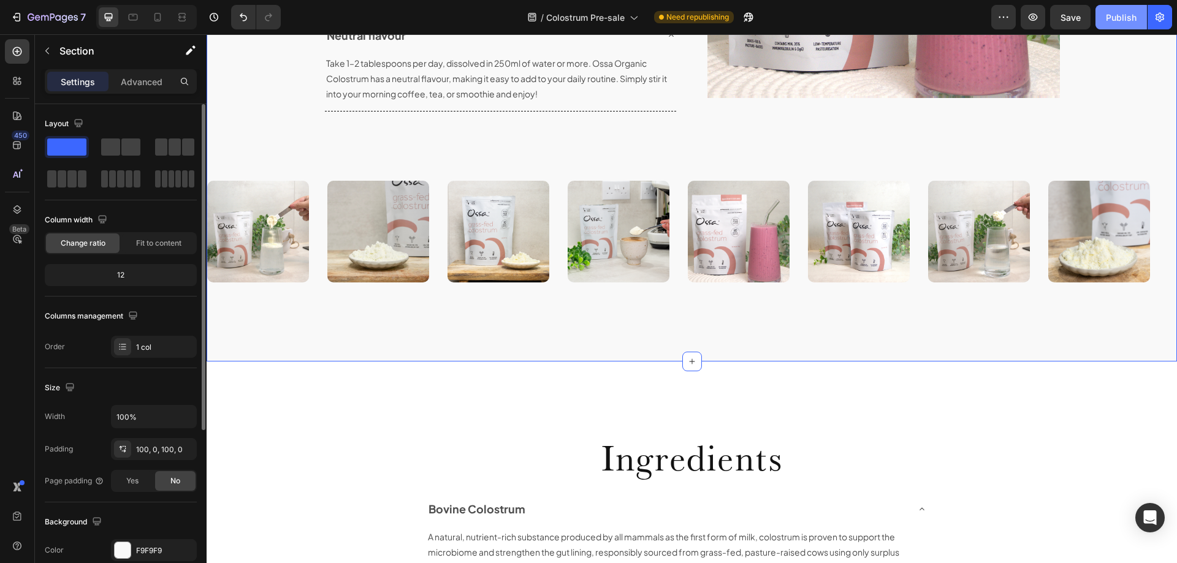
click at [1123, 18] on div "Publish" at bounding box center [1121, 17] width 31 height 13
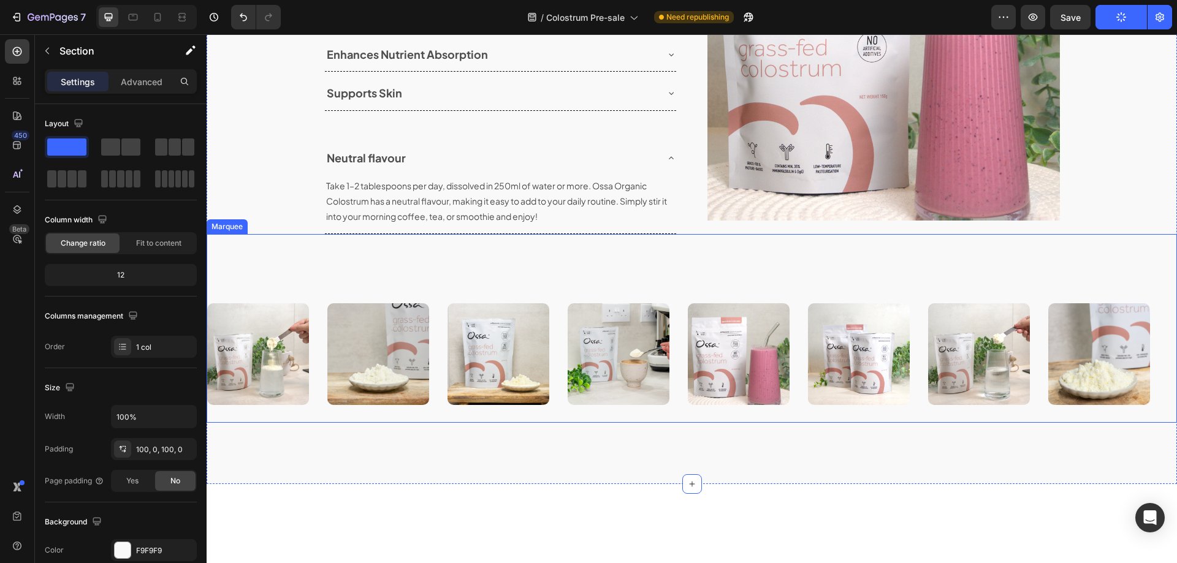
click at [682, 349] on div "Image" at bounding box center [628, 354] width 120 height 116
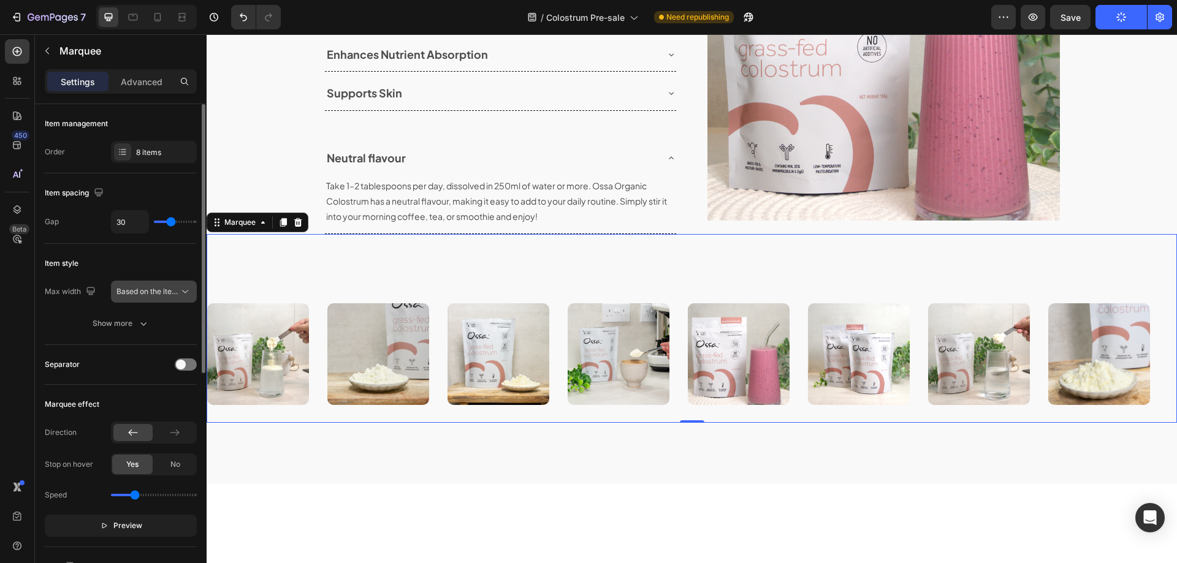
click at [159, 292] on span "Based on the item count" at bounding box center [157, 291] width 83 height 9
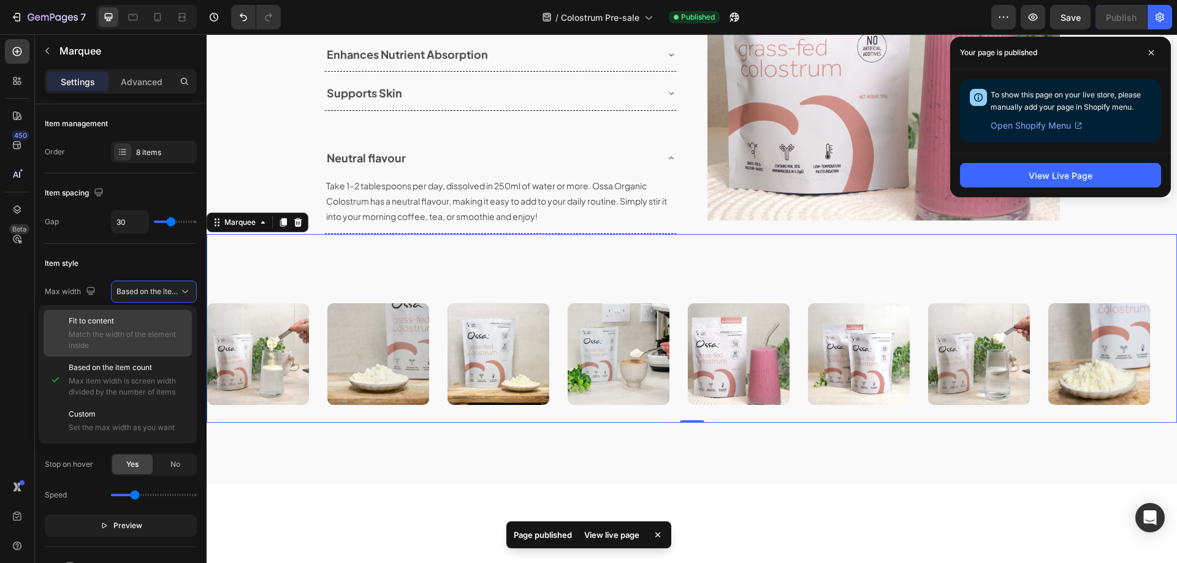
click at [124, 327] on div "Fit to content Match the width of the element inside" at bounding box center [128, 334] width 118 height 36
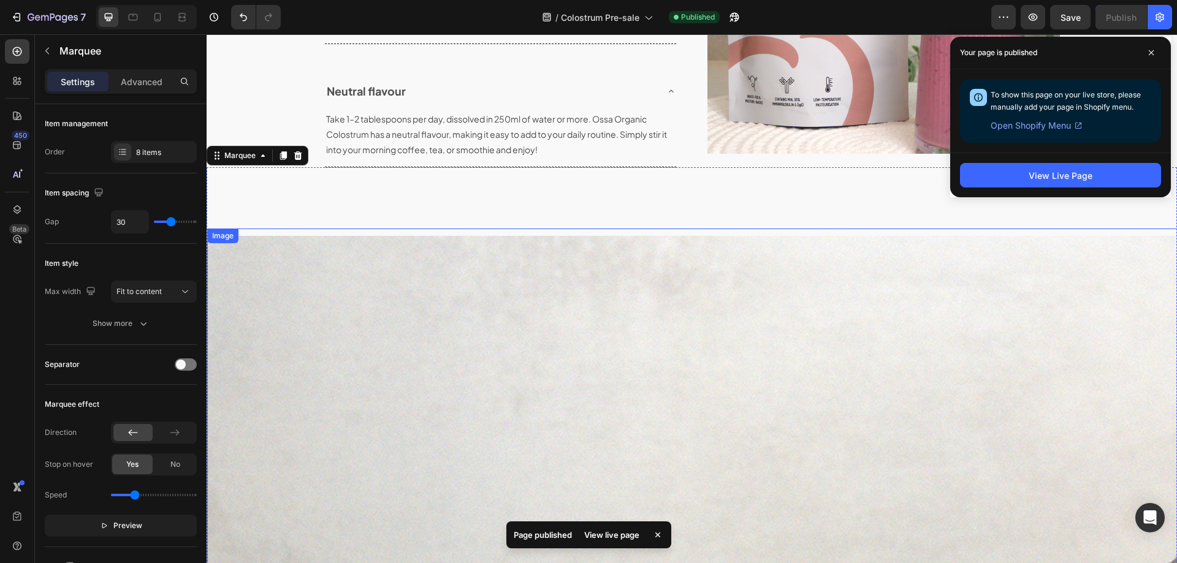
scroll to position [1503, 0]
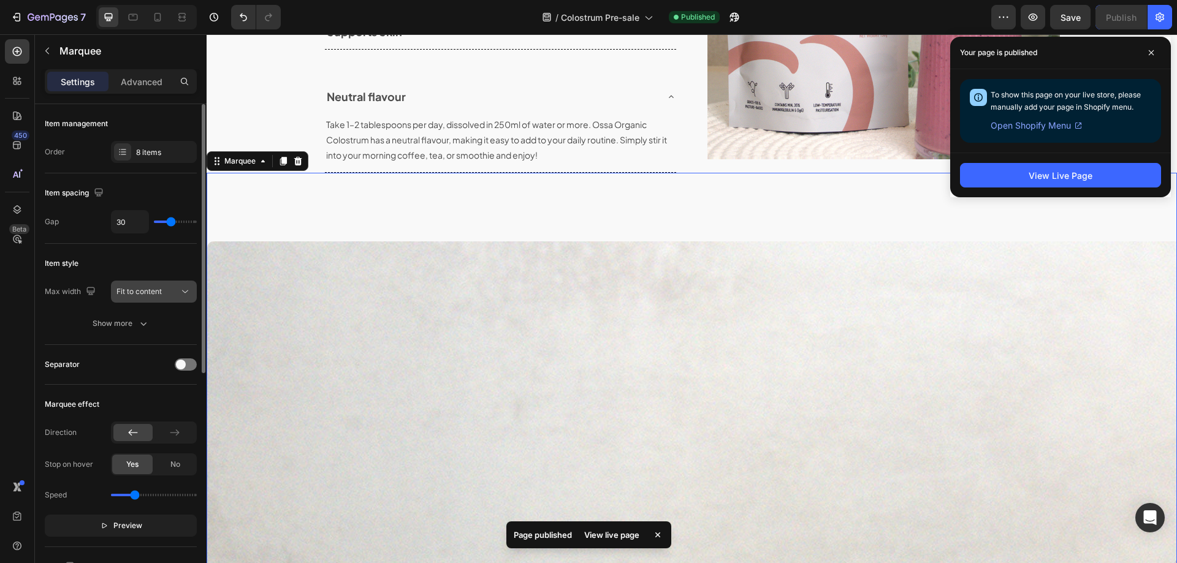
click at [157, 298] on button "Fit to content" at bounding box center [154, 292] width 86 height 22
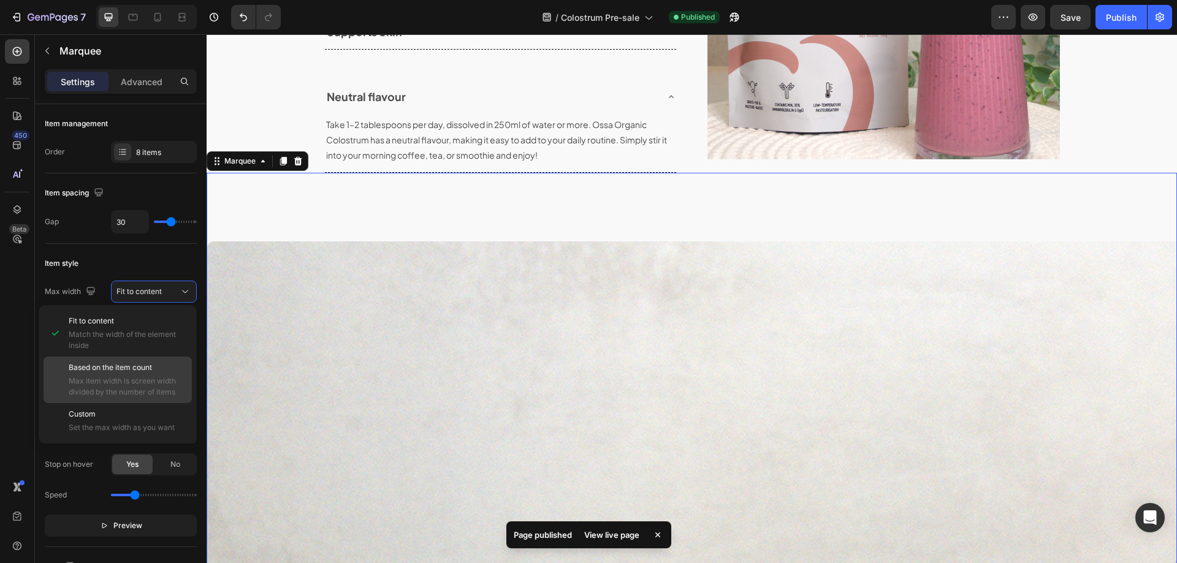
click at [132, 370] on span "Based on the item count" at bounding box center [110, 367] width 83 height 11
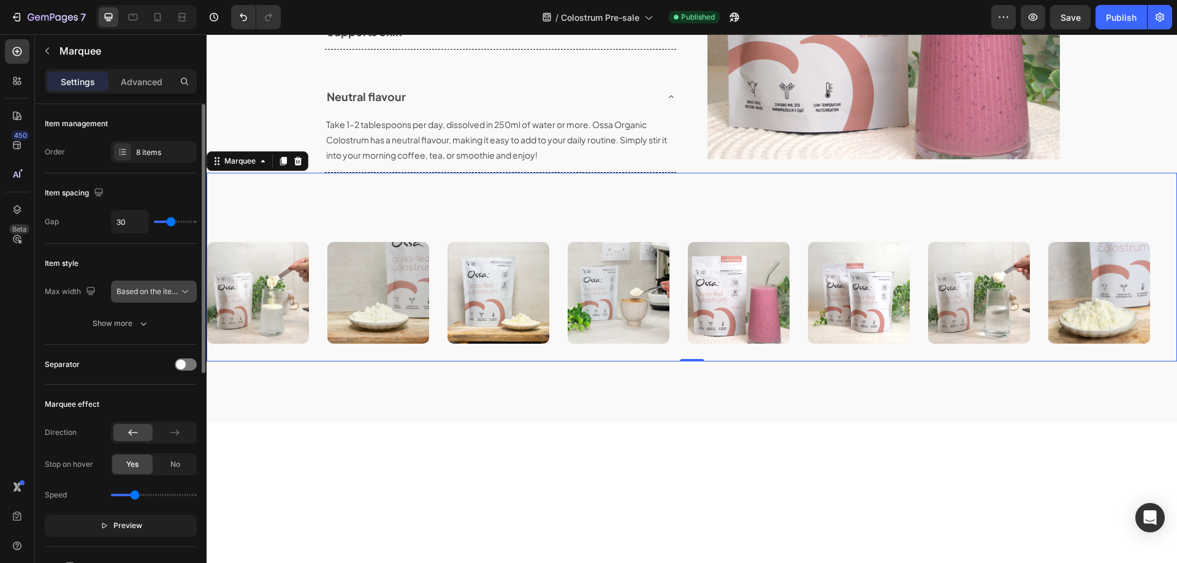
click at [148, 298] on button "Based on the item count" at bounding box center [154, 292] width 86 height 22
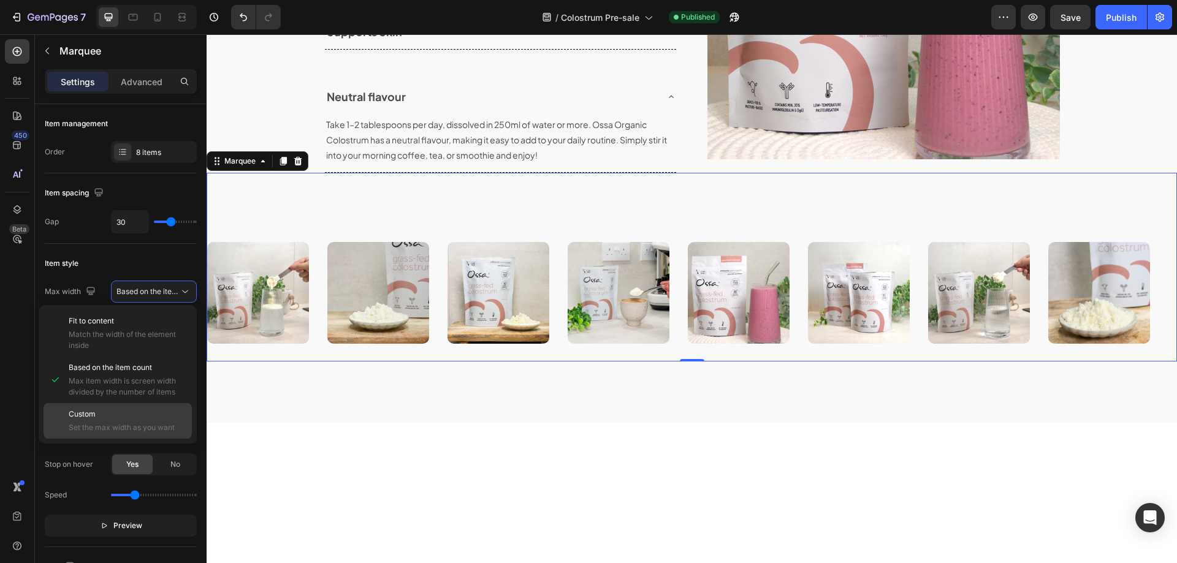
click at [83, 413] on span "Custom" at bounding box center [82, 414] width 27 height 11
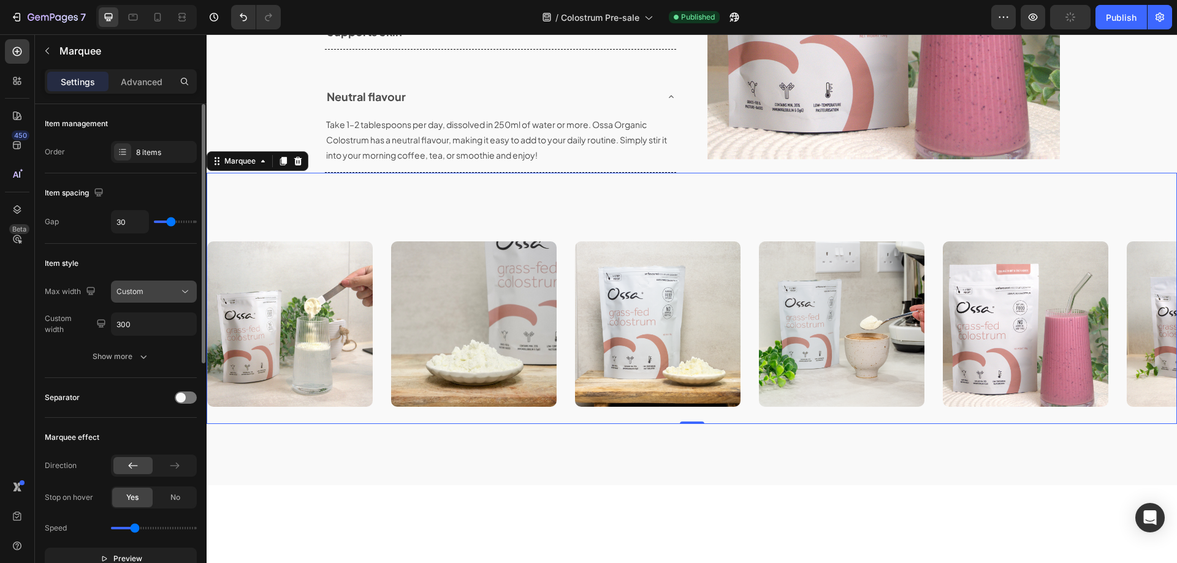
click at [156, 299] on button "Custom" at bounding box center [154, 292] width 86 height 22
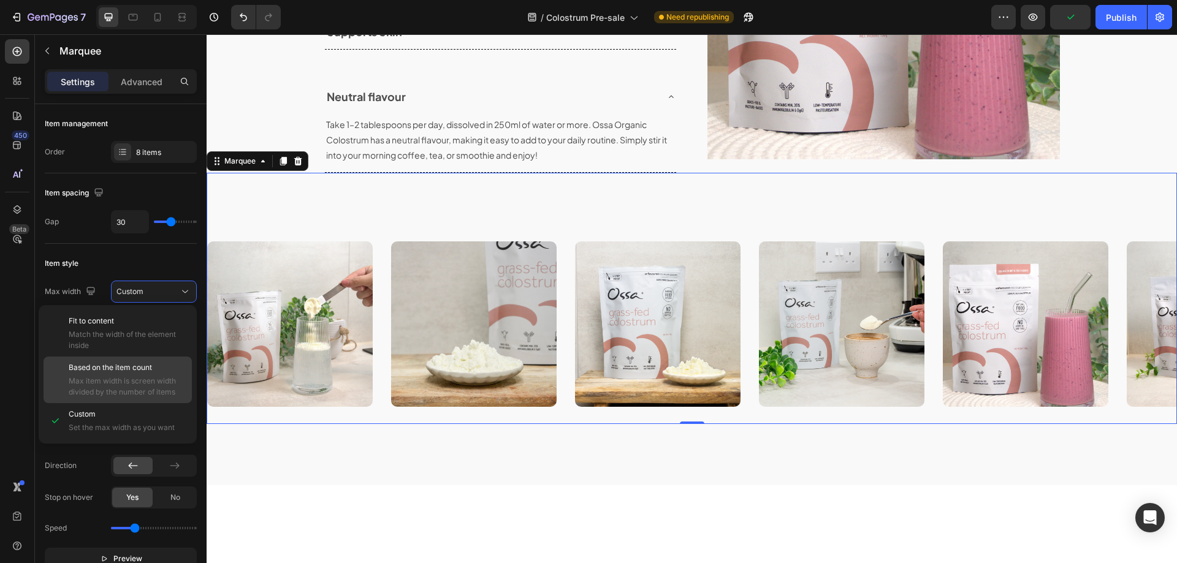
click at [110, 366] on span "Based on the item count" at bounding box center [110, 367] width 83 height 11
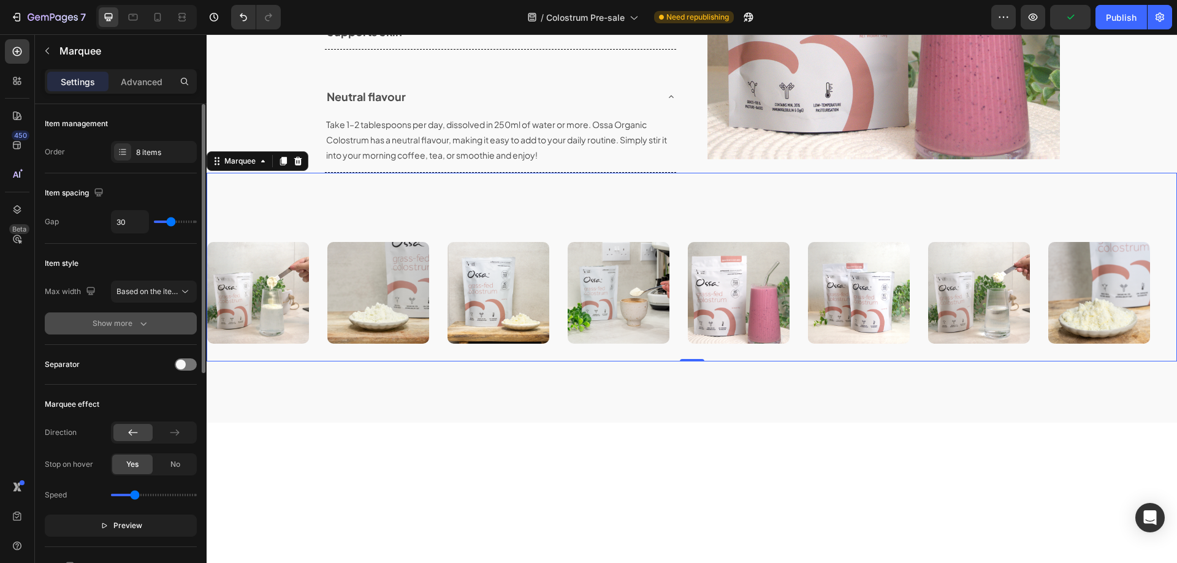
click at [125, 328] on div "Show more" at bounding box center [121, 324] width 57 height 12
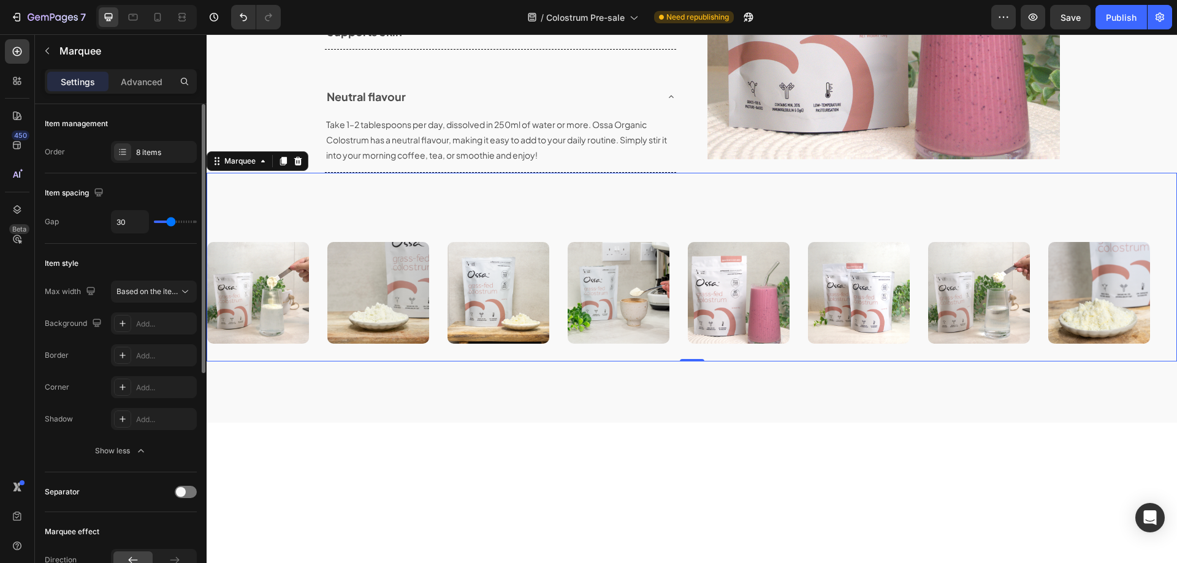
click at [132, 372] on div "Background Add... Border Add... Corner Add... Shadow Add..." at bounding box center [121, 372] width 152 height 118
click at [132, 377] on div "Add..." at bounding box center [154, 387] width 86 height 22
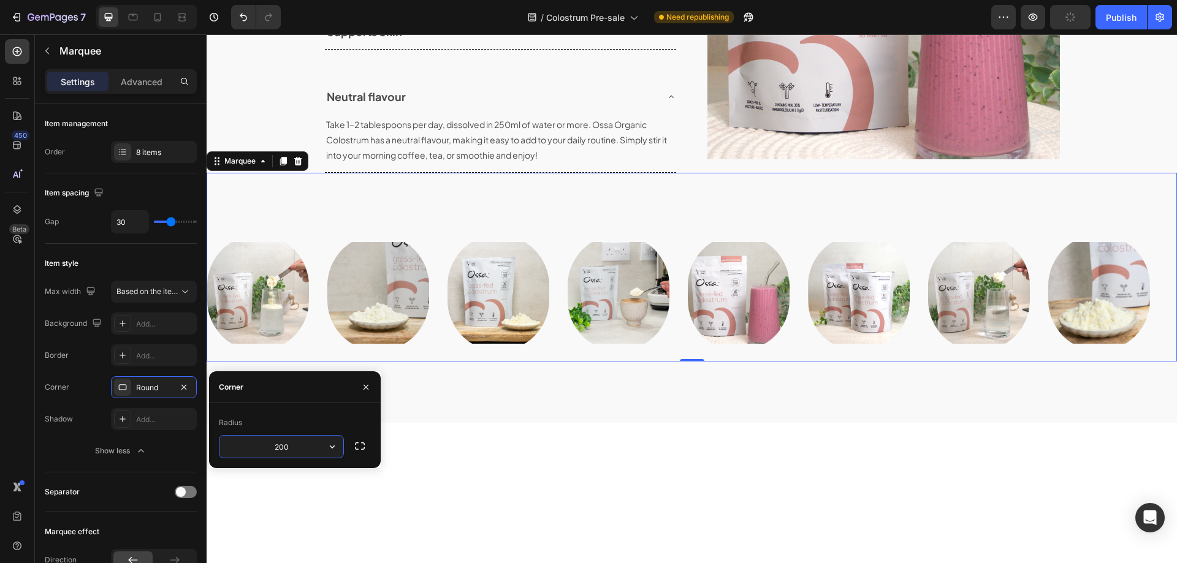
click at [283, 449] on input "200" at bounding box center [281, 447] width 124 height 22
type input "0"
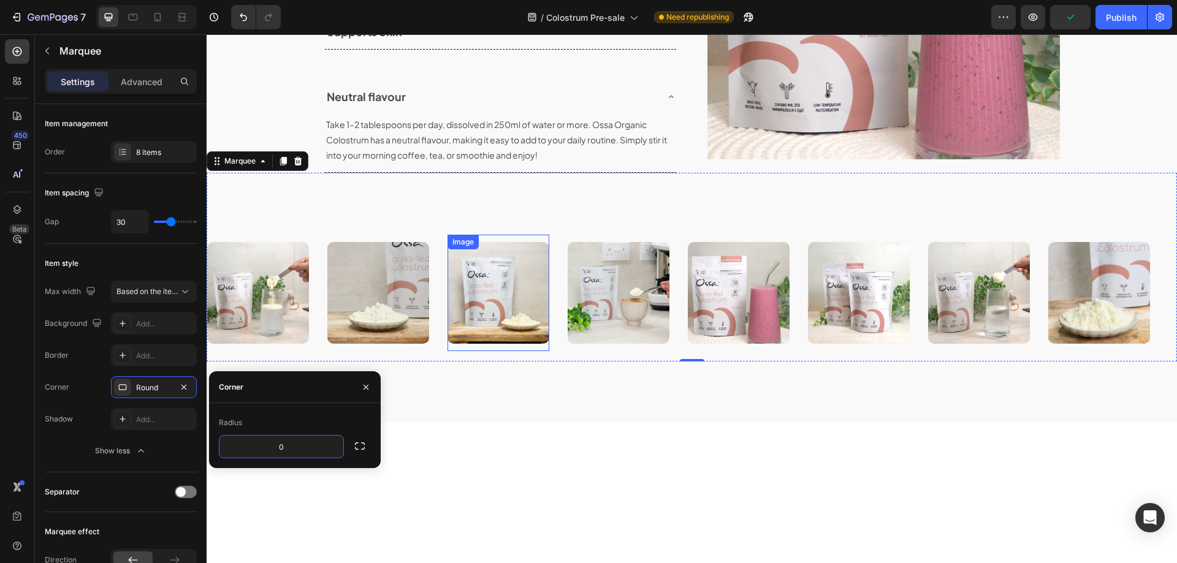
click at [498, 304] on img at bounding box center [499, 293] width 102 height 102
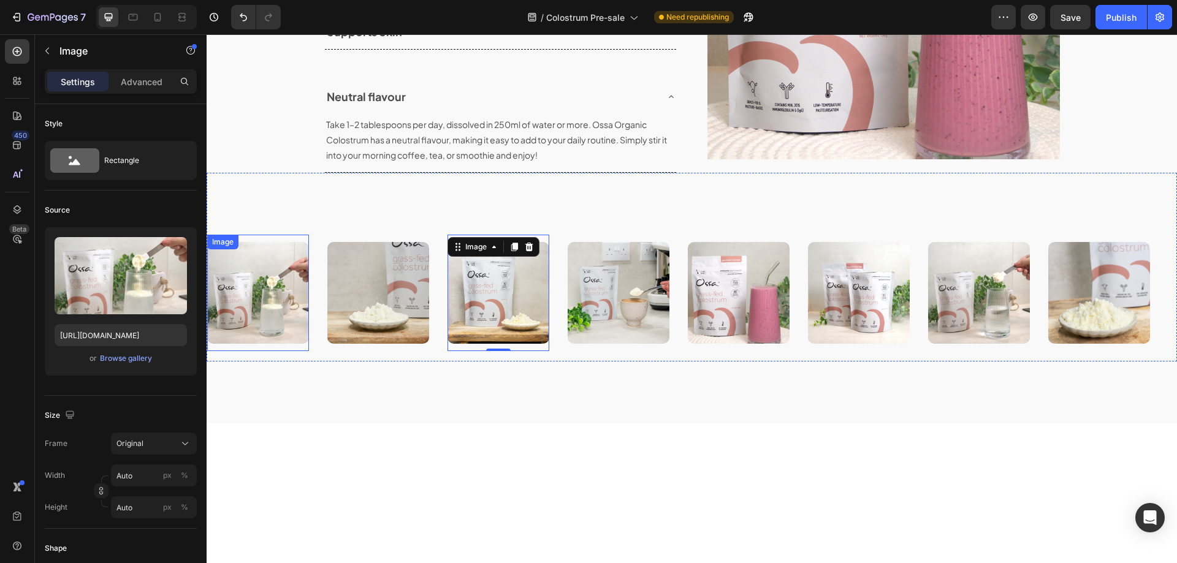
click at [302, 294] on img at bounding box center [258, 293] width 102 height 102
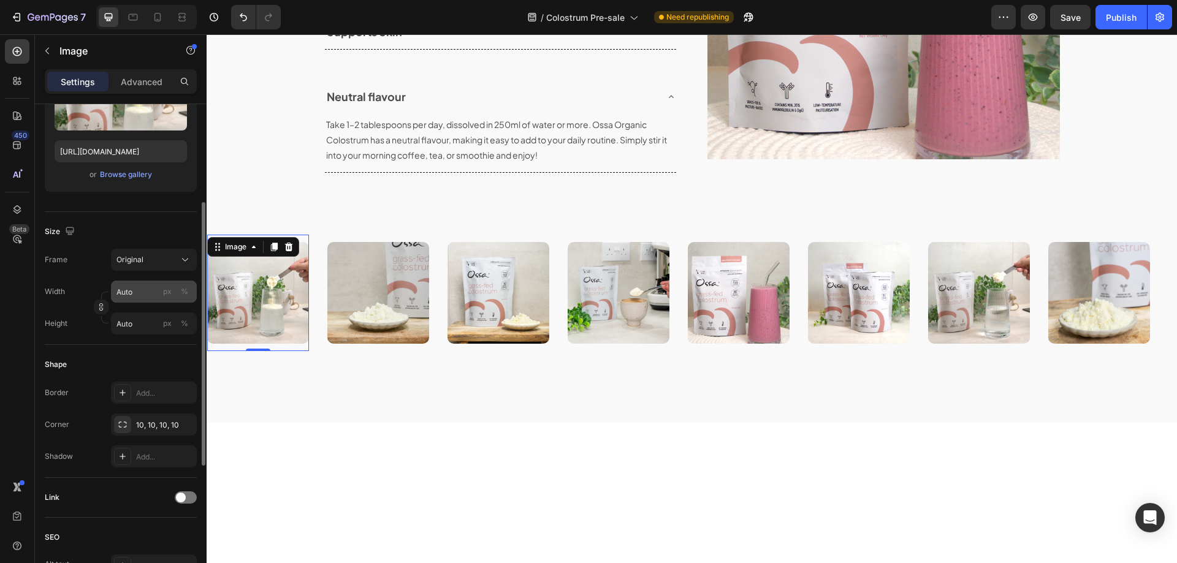
scroll to position [245, 0]
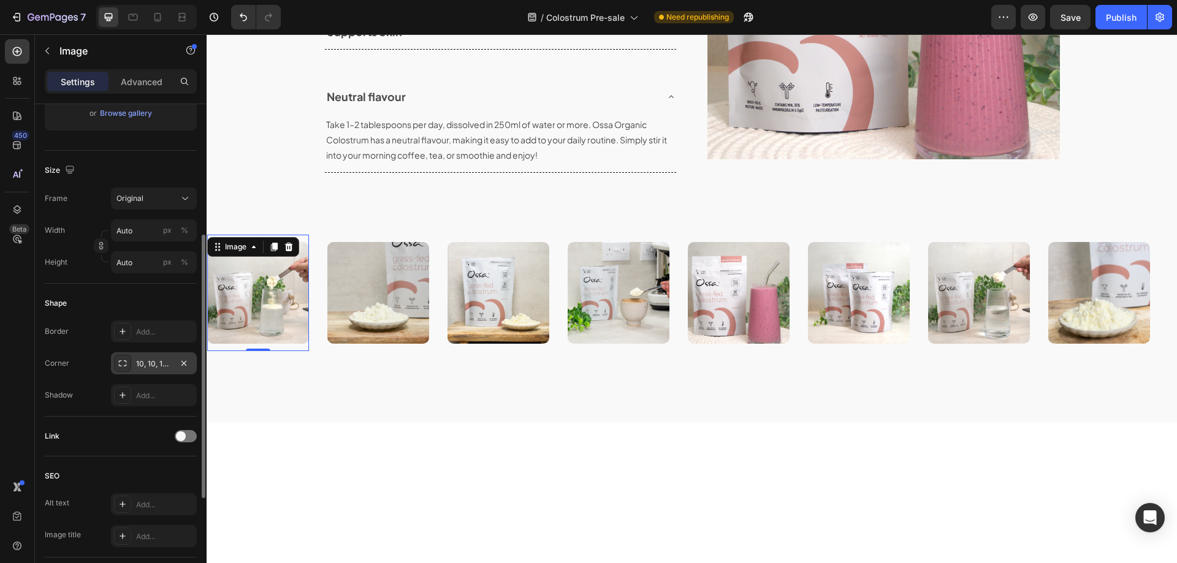
click at [150, 362] on div "10, 10, 10, 10" at bounding box center [154, 364] width 36 height 11
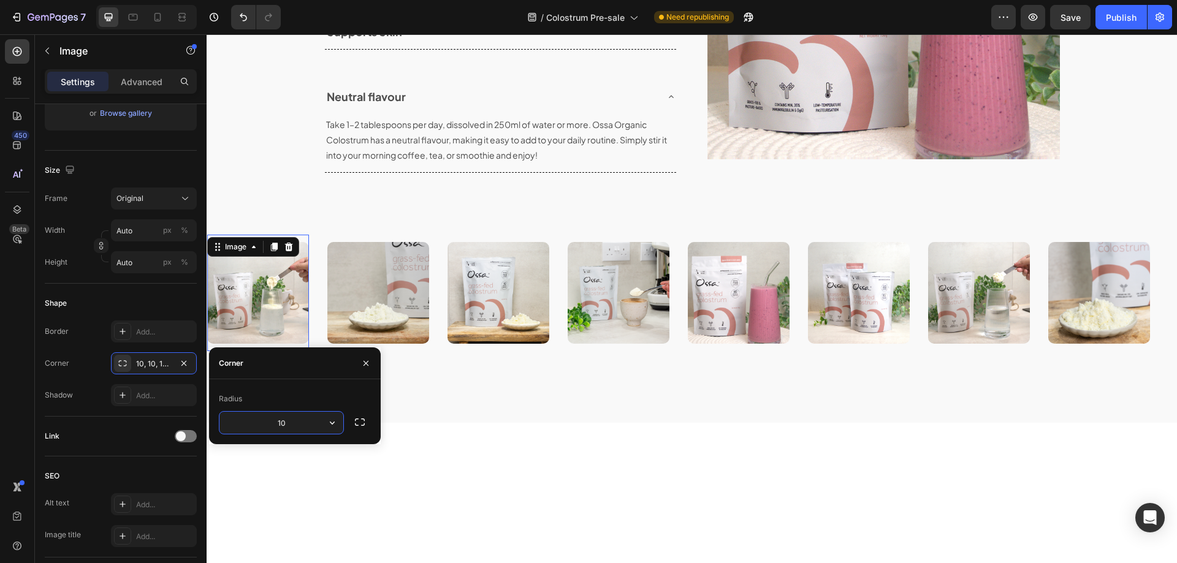
click at [280, 429] on input "10" at bounding box center [281, 423] width 124 height 22
type input "0"
click at [381, 294] on img at bounding box center [378, 293] width 102 height 102
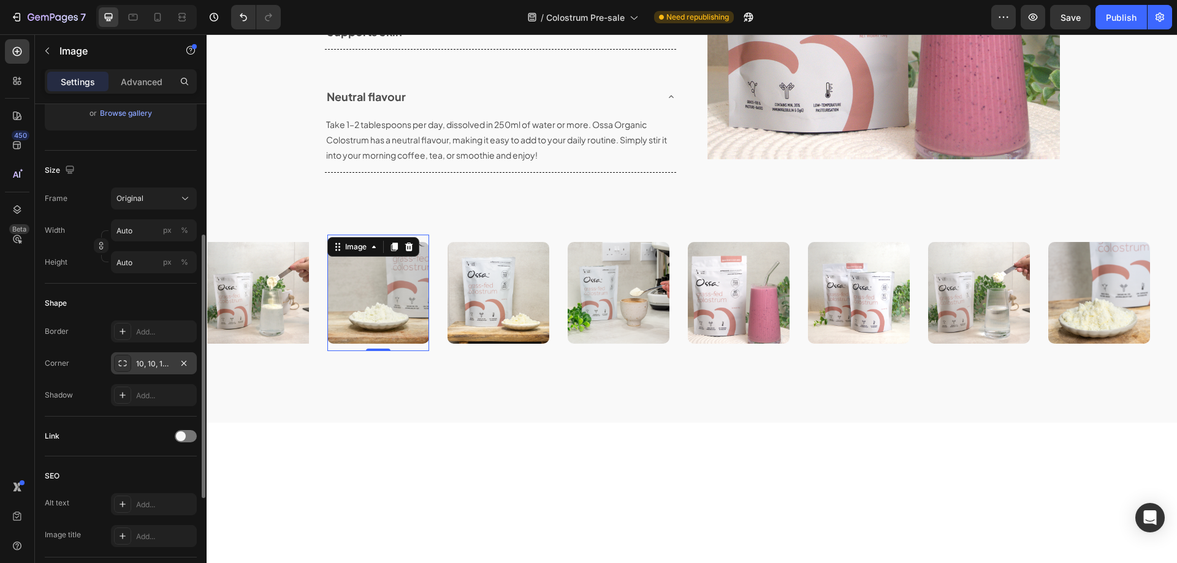
click at [154, 372] on div "10, 10, 10, 10" at bounding box center [154, 364] width 86 height 22
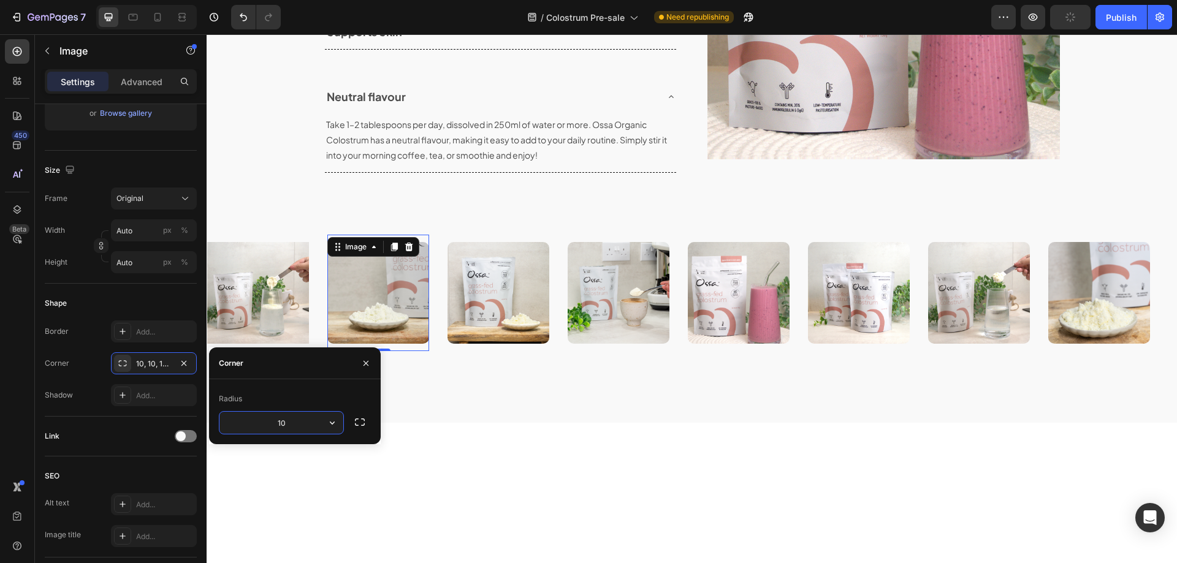
click at [272, 422] on input "10" at bounding box center [281, 423] width 124 height 22
type input "0"
click at [331, 386] on div "Radius 0" at bounding box center [295, 411] width 172 height 65
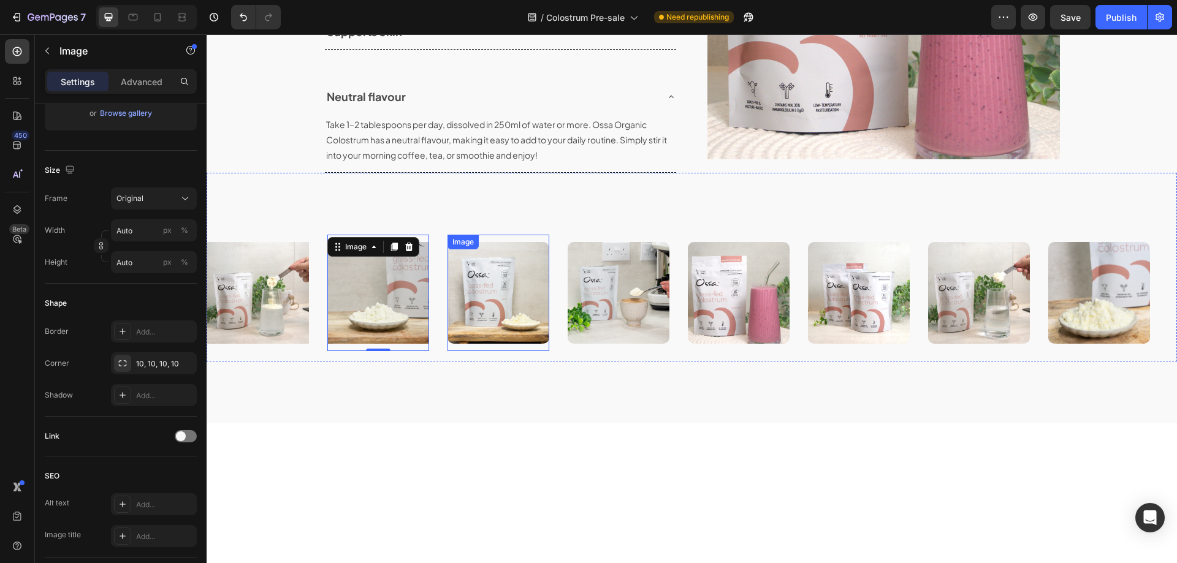
click at [465, 306] on img at bounding box center [499, 293] width 102 height 102
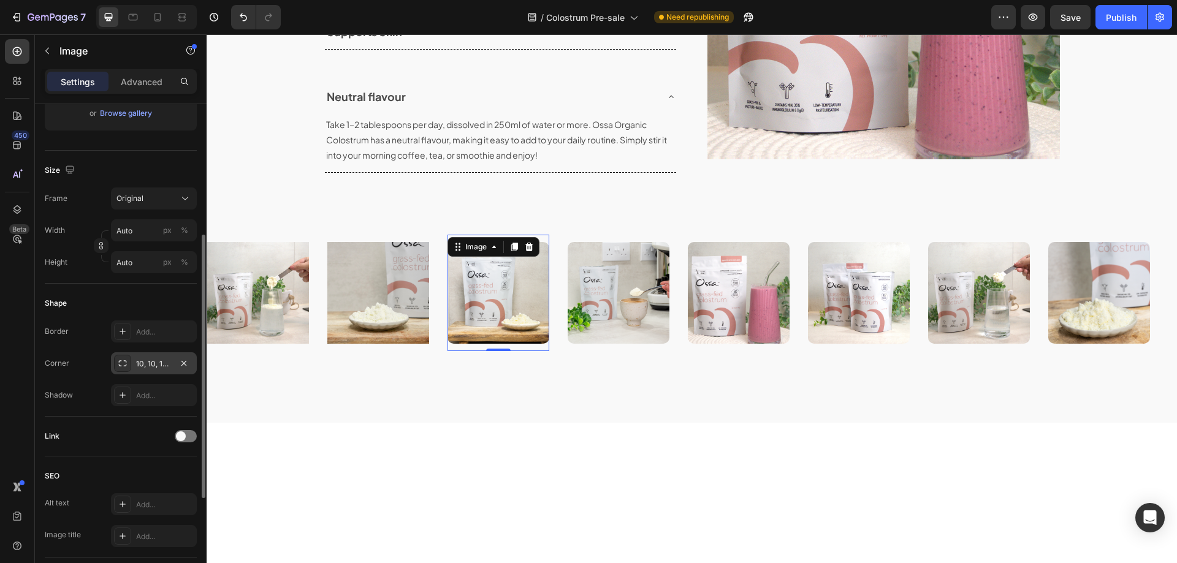
click at [164, 364] on div "10, 10, 10, 10" at bounding box center [154, 364] width 36 height 11
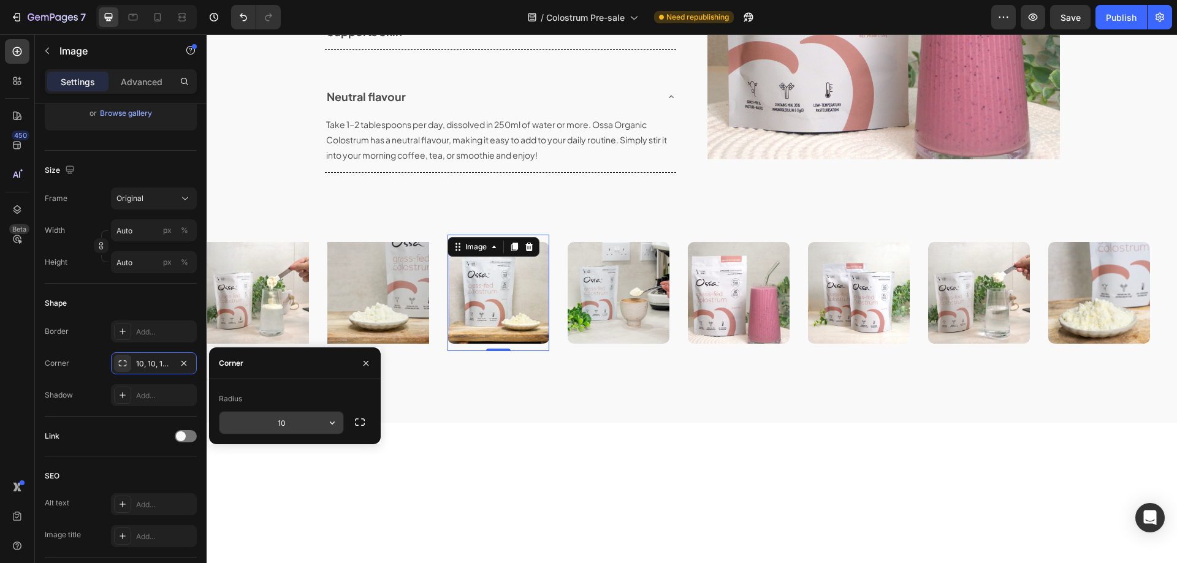
click at [276, 420] on input "10" at bounding box center [281, 423] width 124 height 22
type input "0"
drag, startPoint x: 495, startPoint y: 308, endPoint x: 596, endPoint y: 300, distance: 100.9
click at [496, 308] on img at bounding box center [499, 293] width 102 height 102
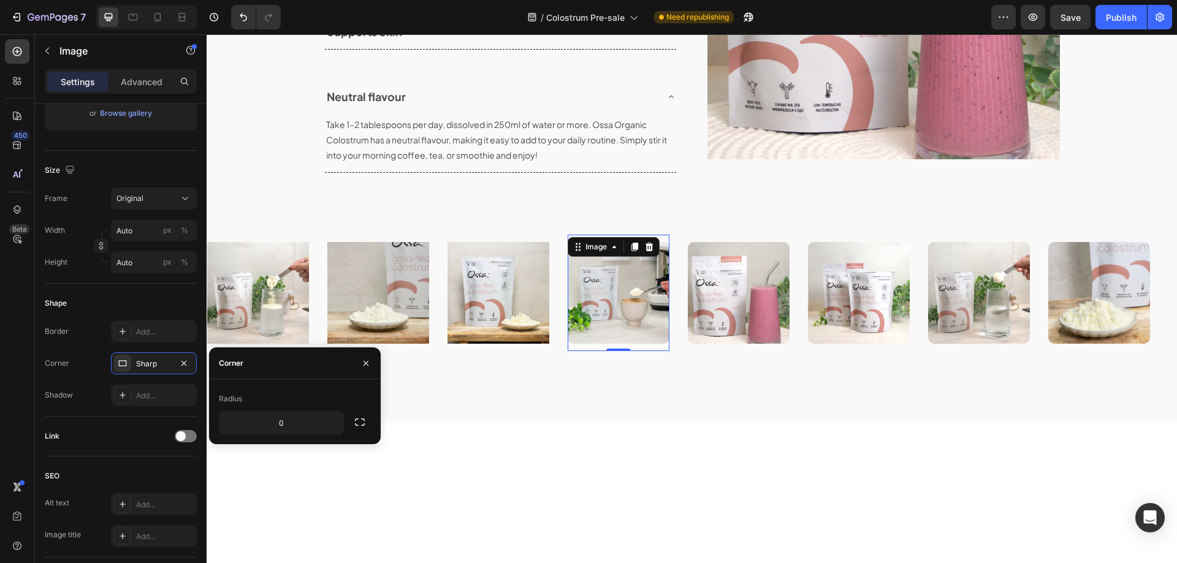
click at [613, 300] on img at bounding box center [619, 293] width 102 height 102
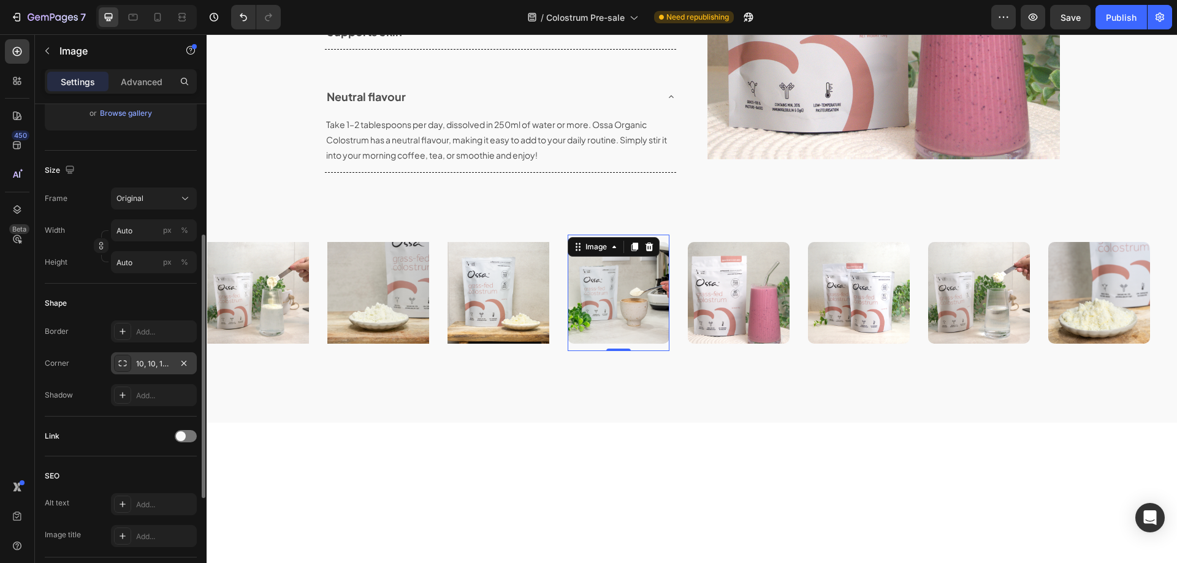
click at [148, 371] on div "10, 10, 10, 10" at bounding box center [154, 364] width 86 height 22
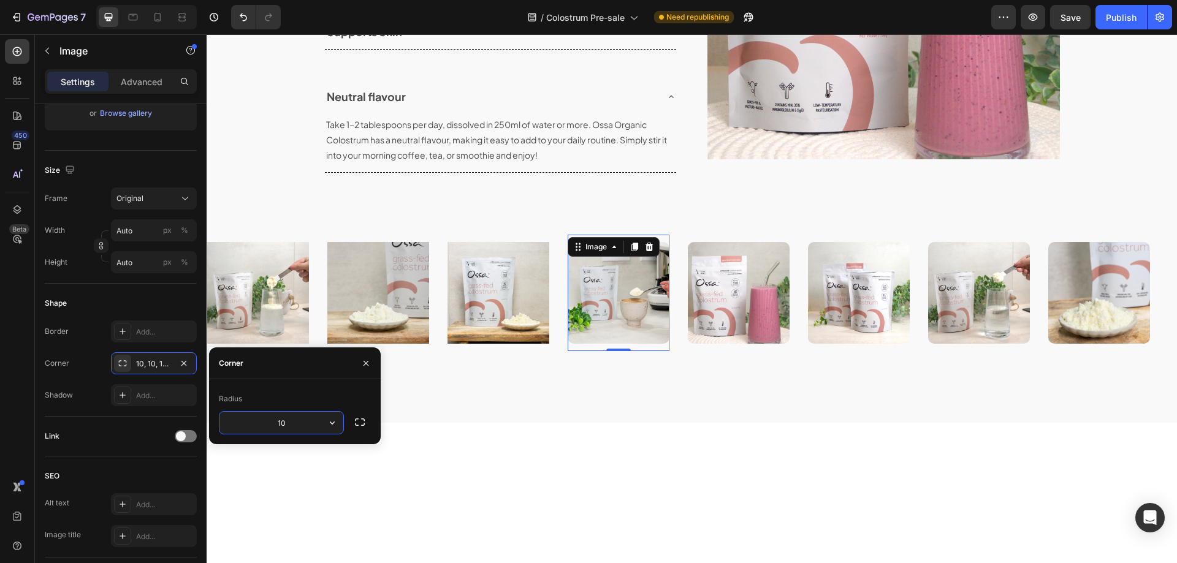
click at [284, 422] on input "10" at bounding box center [281, 423] width 124 height 22
type input "0"
click at [714, 311] on img at bounding box center [739, 293] width 102 height 102
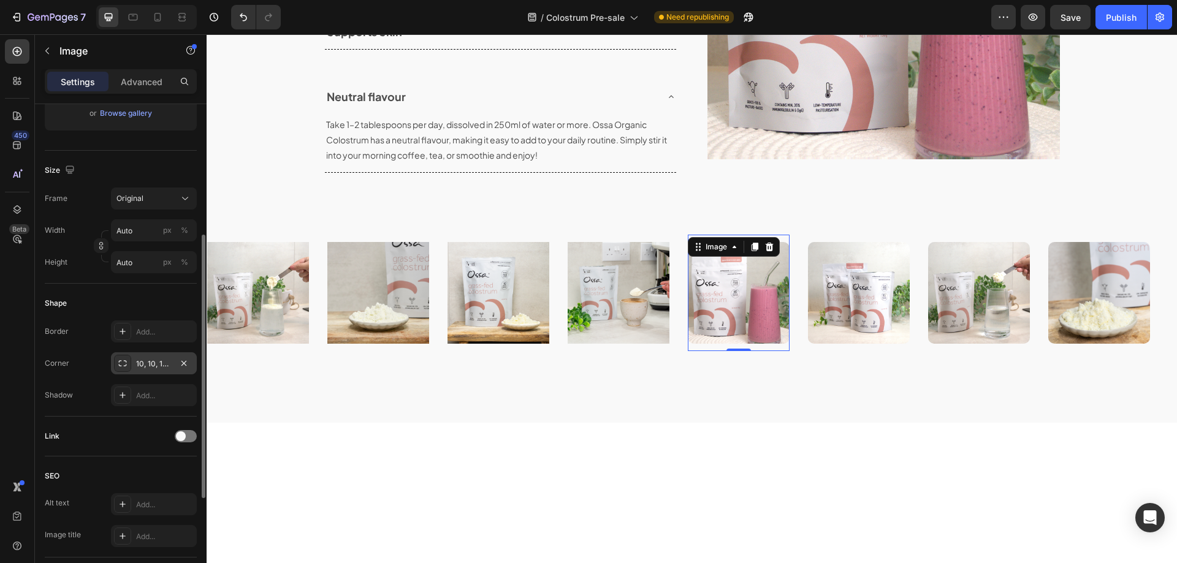
click at [169, 365] on div "10, 10, 10, 10" at bounding box center [154, 364] width 36 height 11
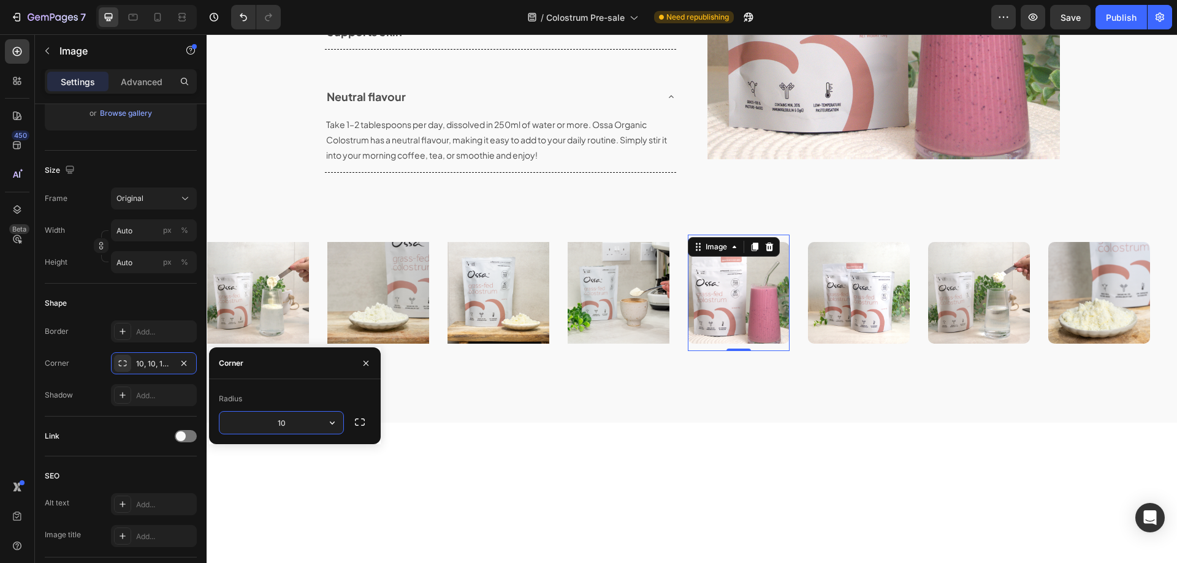
click at [286, 429] on input "10" at bounding box center [281, 423] width 124 height 22
type input "0"
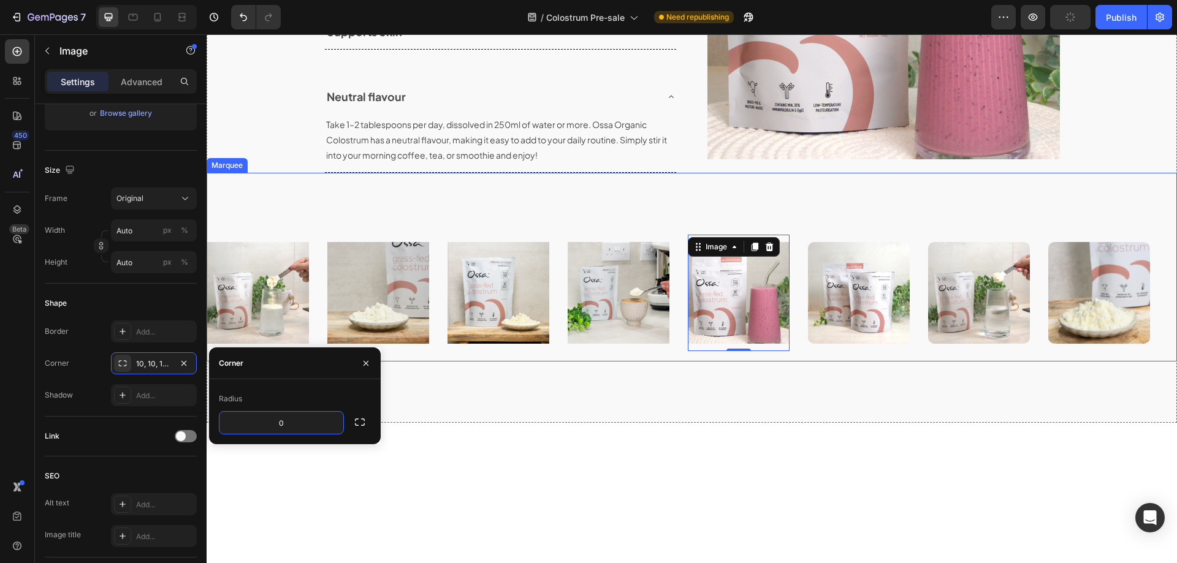
click at [844, 302] on img at bounding box center [859, 293] width 102 height 102
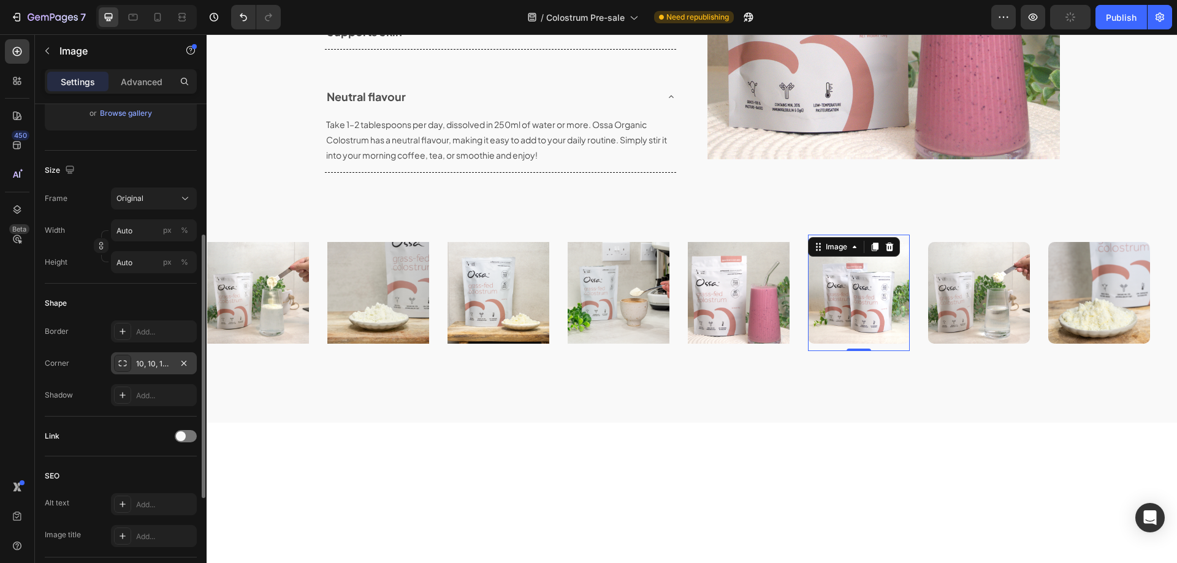
click at [153, 367] on div "10, 10, 10, 10" at bounding box center [154, 364] width 36 height 11
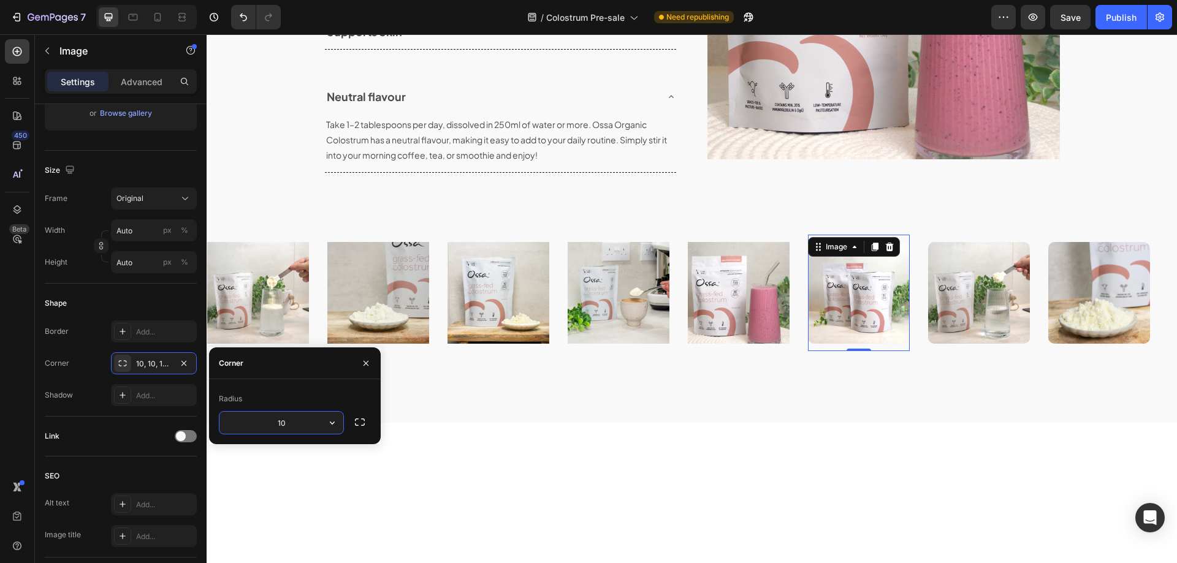
click at [284, 429] on input "10" at bounding box center [281, 423] width 124 height 22
type input "0"
click at [953, 299] on img at bounding box center [979, 293] width 102 height 102
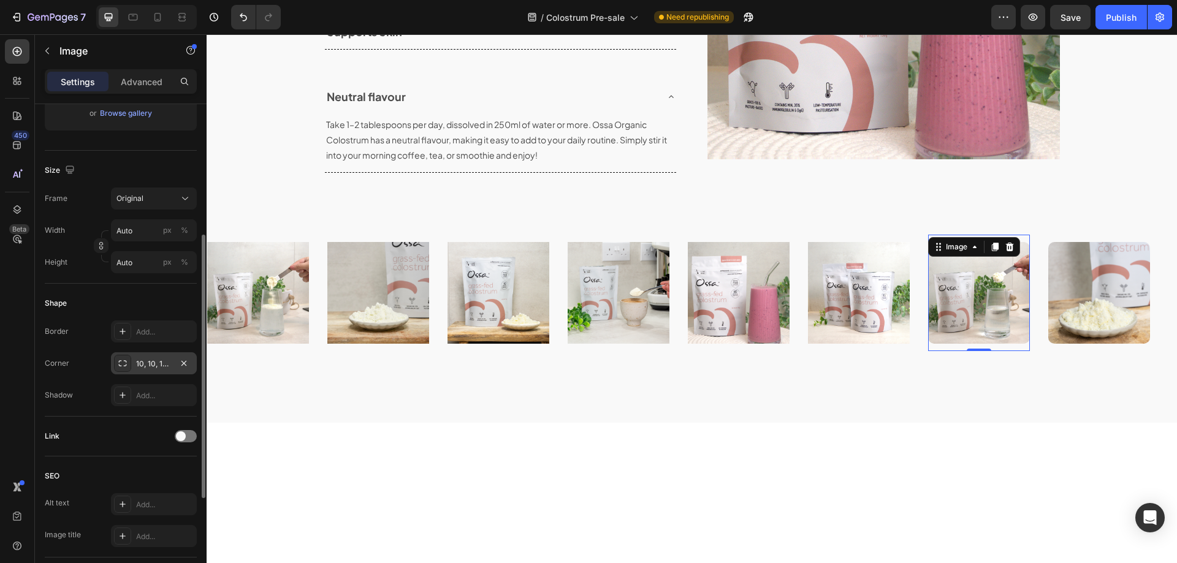
click at [161, 362] on div "10, 10, 10, 10" at bounding box center [154, 364] width 36 height 11
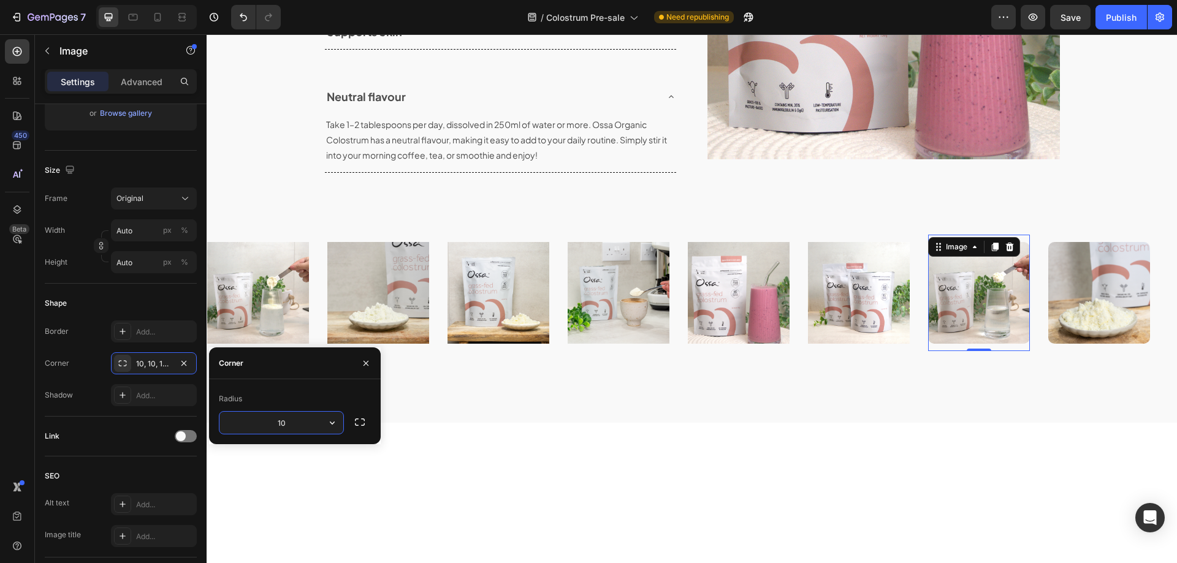
drag, startPoint x: 285, startPoint y: 422, endPoint x: 308, endPoint y: 422, distance: 23.3
click at [285, 422] on input "10" at bounding box center [281, 423] width 124 height 22
type input "0"
click at [1089, 311] on img at bounding box center [1099, 293] width 102 height 102
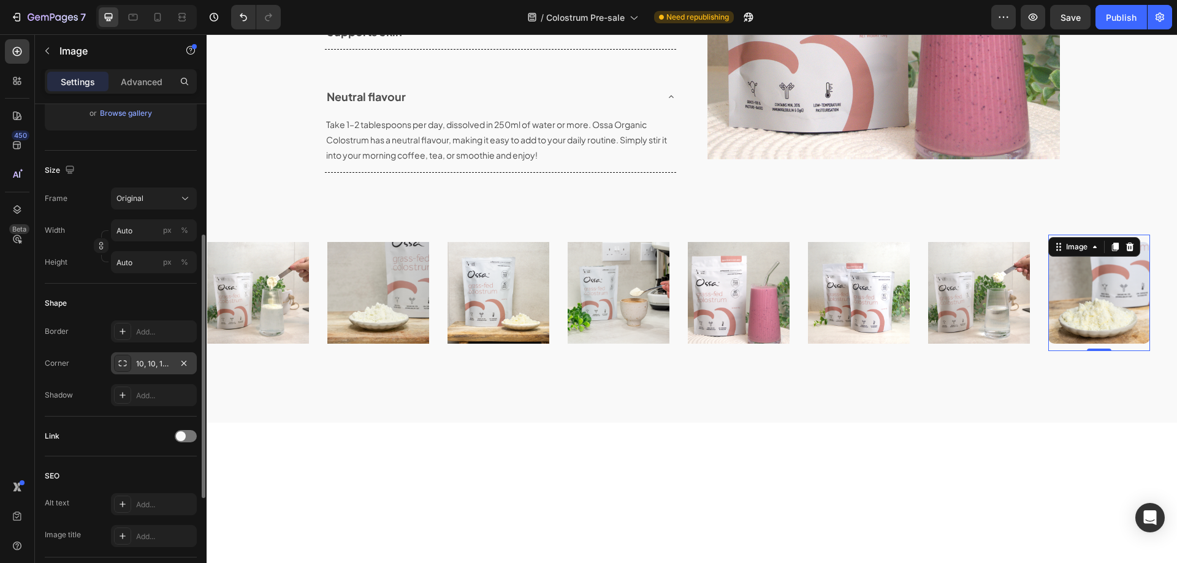
click at [148, 365] on div "10, 10, 10, 10" at bounding box center [154, 364] width 36 height 11
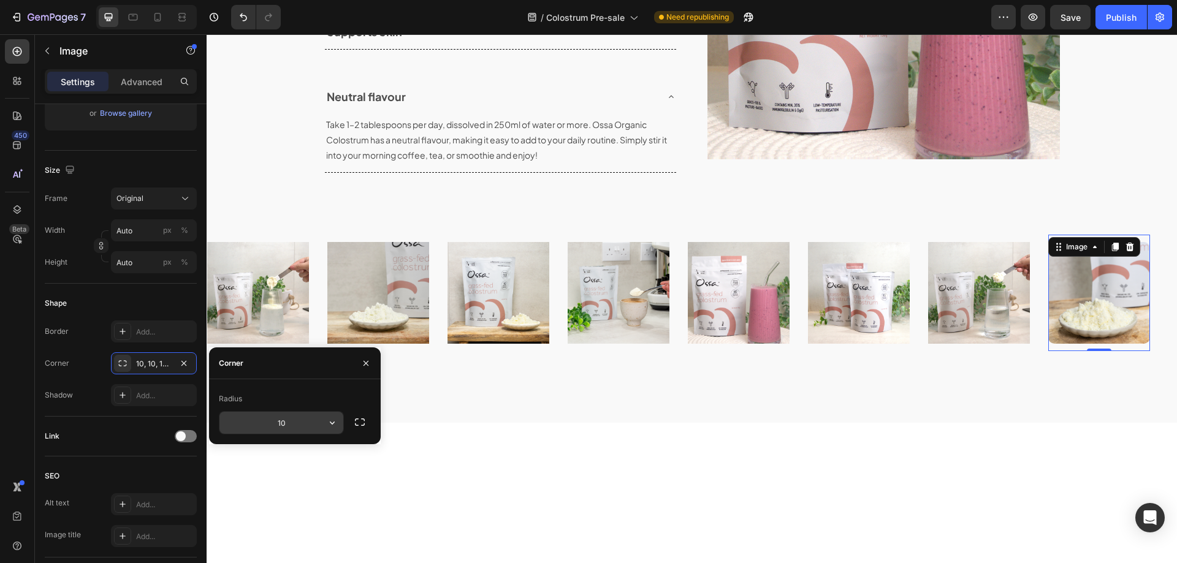
click at [290, 432] on input "10" at bounding box center [281, 423] width 124 height 22
type input "0"
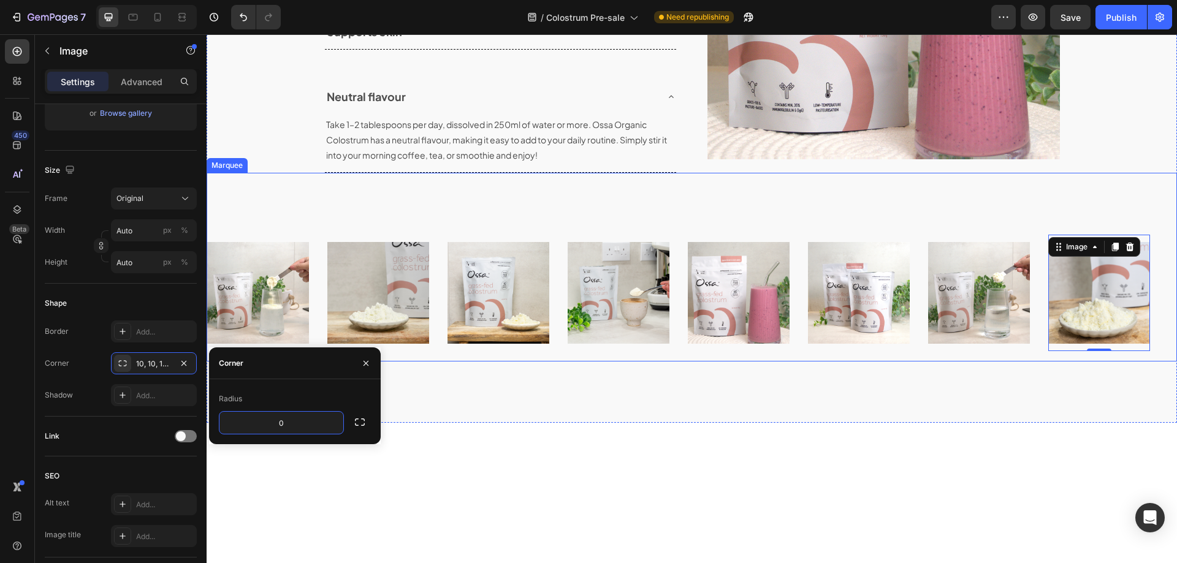
click at [316, 309] on div "Image" at bounding box center [267, 293] width 120 height 116
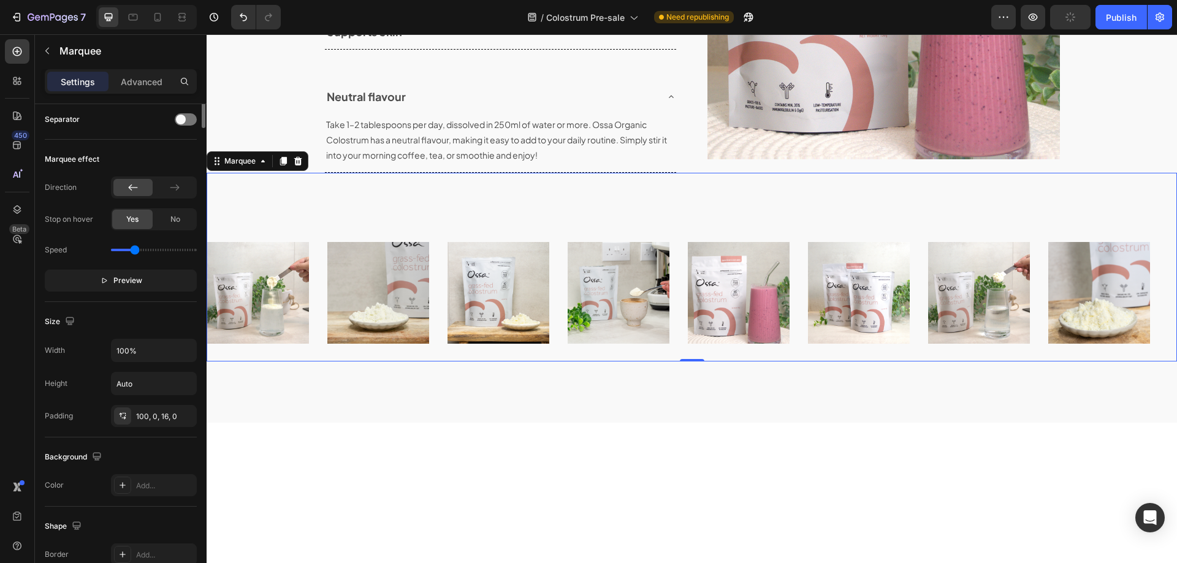
scroll to position [0, 0]
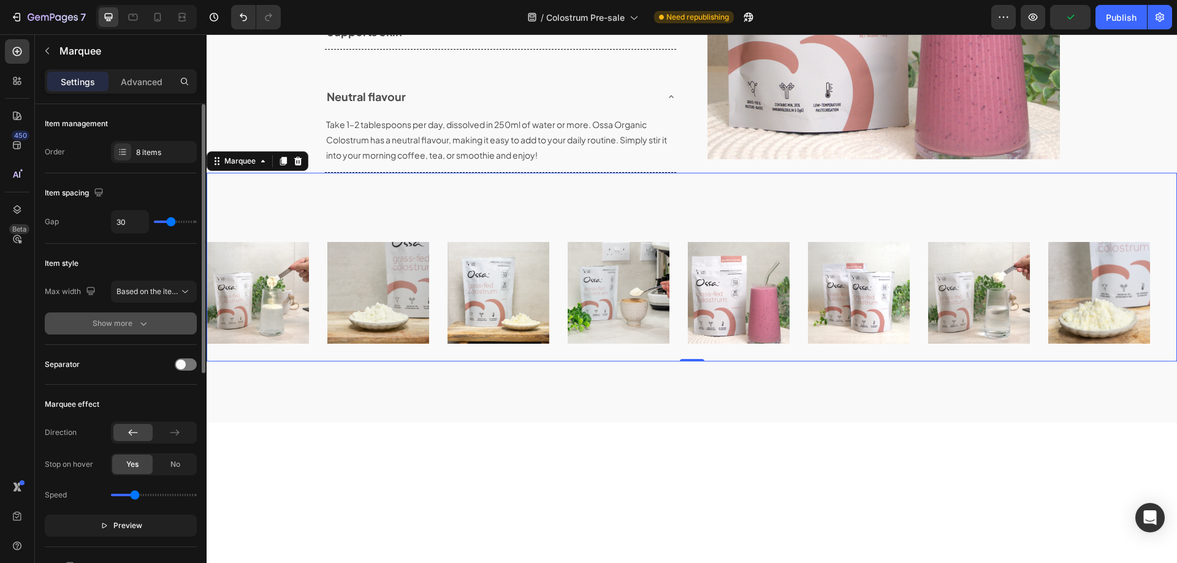
click at [136, 324] on div "Show more" at bounding box center [121, 324] width 57 height 12
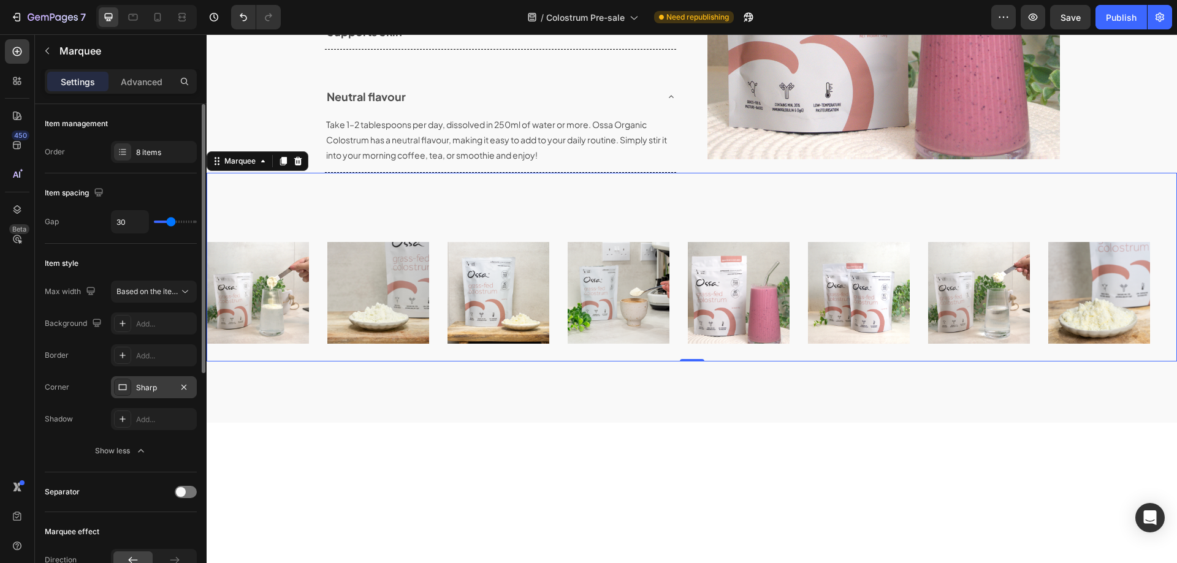
click at [134, 384] on div "Sharp" at bounding box center [154, 387] width 86 height 22
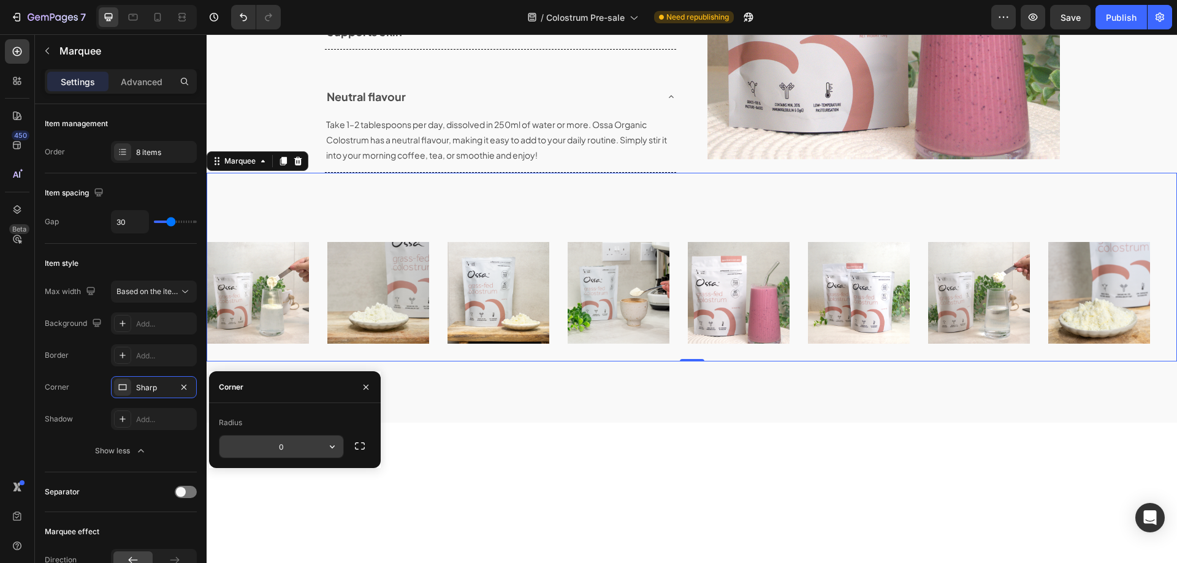
click at [282, 441] on input "0" at bounding box center [281, 447] width 124 height 22
click at [303, 424] on div "Radius" at bounding box center [295, 423] width 152 height 20
click at [292, 445] on input "10" at bounding box center [281, 447] width 124 height 22
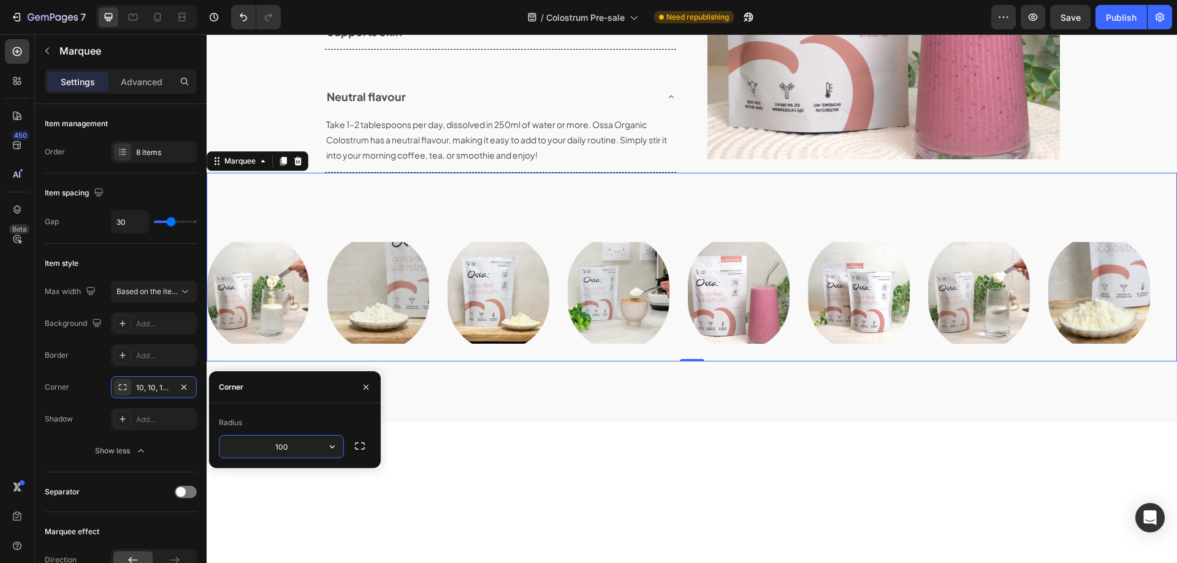
click at [292, 445] on input "100" at bounding box center [281, 447] width 124 height 22
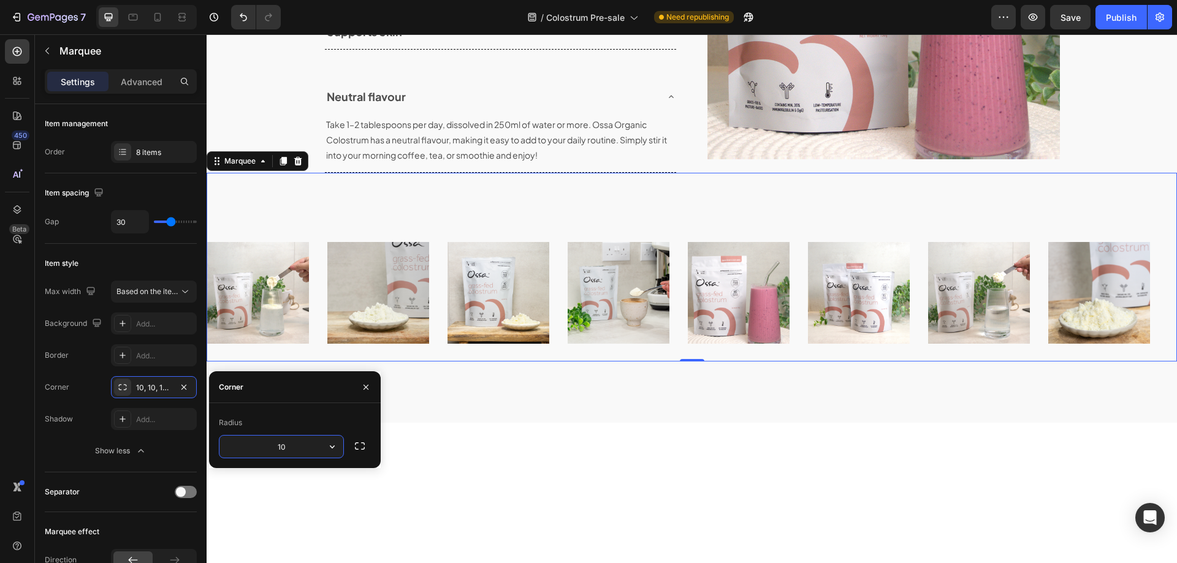
type input "1"
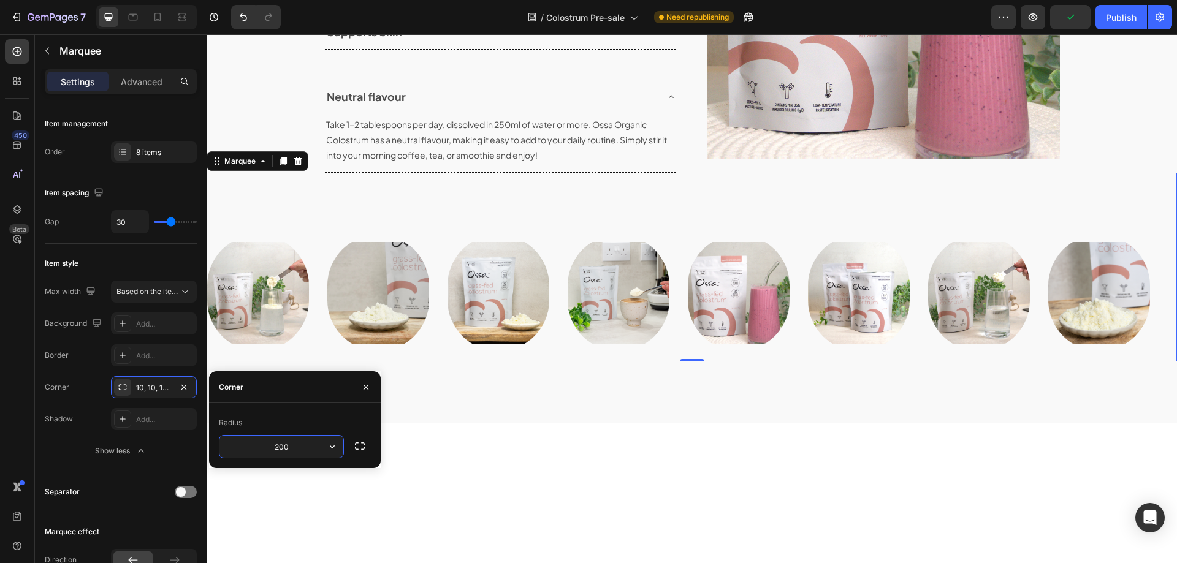
click at [292, 444] on input "200" at bounding box center [281, 447] width 124 height 22
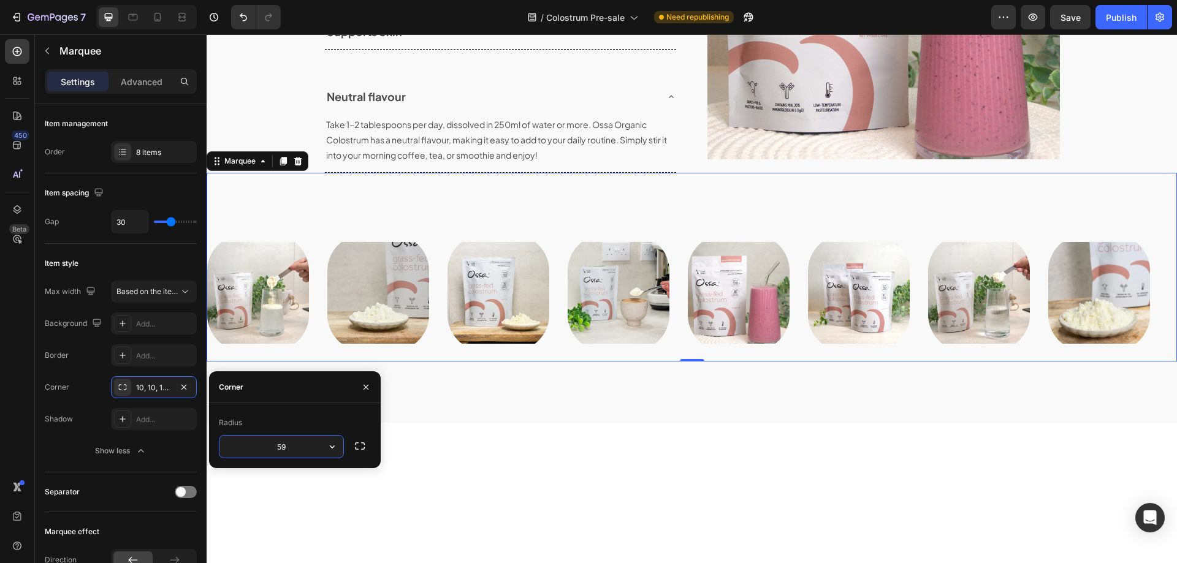
type input "60"
click at [245, 20] on icon "Undo/Redo" at bounding box center [243, 17] width 12 height 12
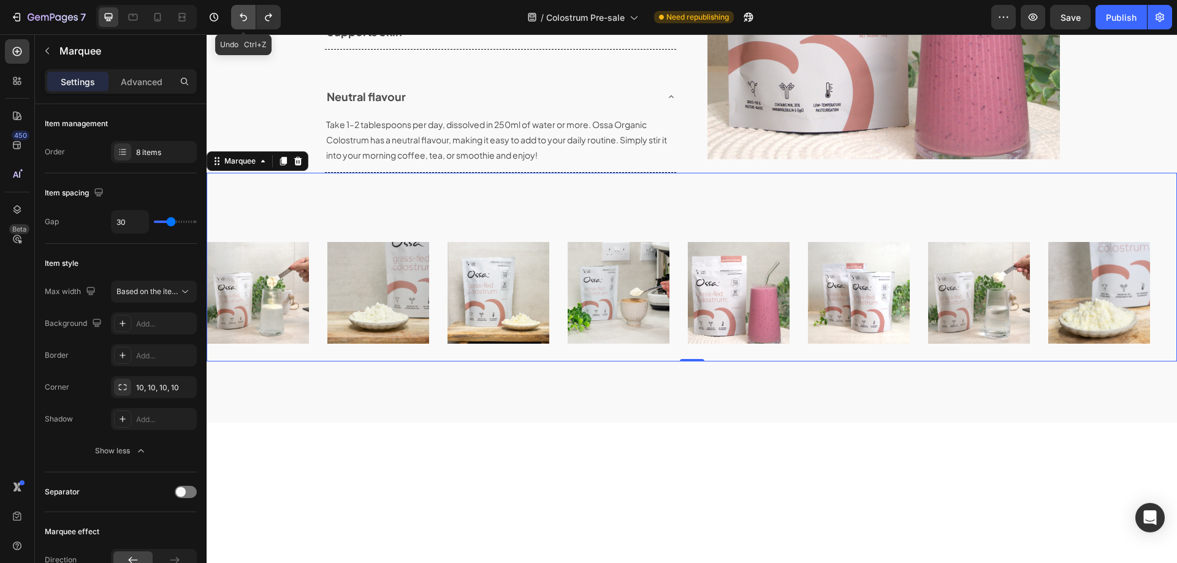
click at [245, 20] on icon "Undo/Redo" at bounding box center [243, 17] width 12 height 12
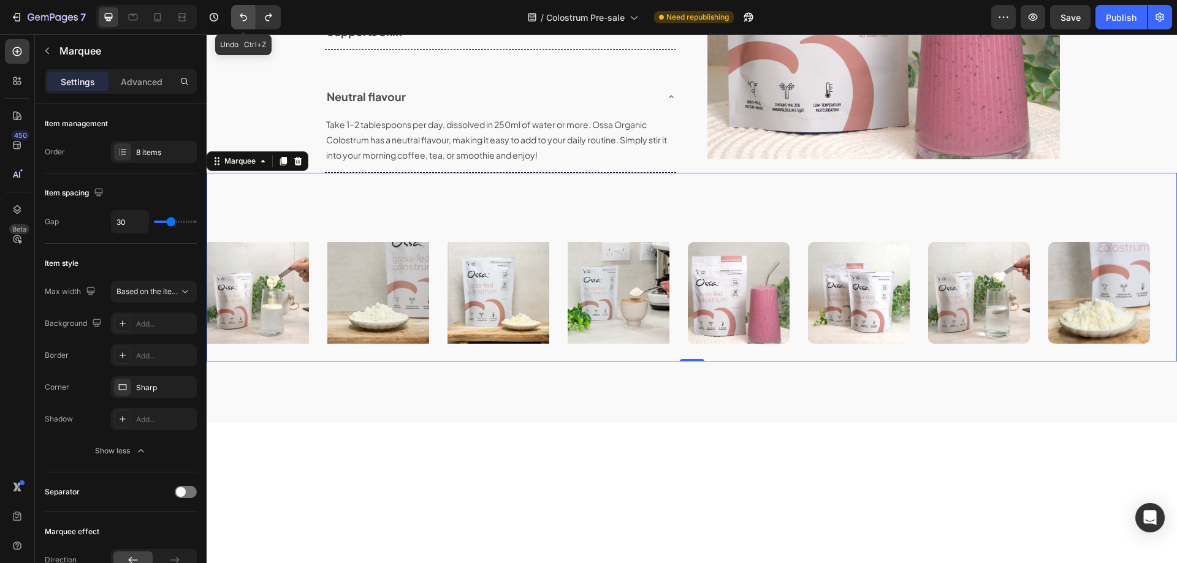
click at [245, 20] on icon "Undo/Redo" at bounding box center [243, 17] width 12 height 12
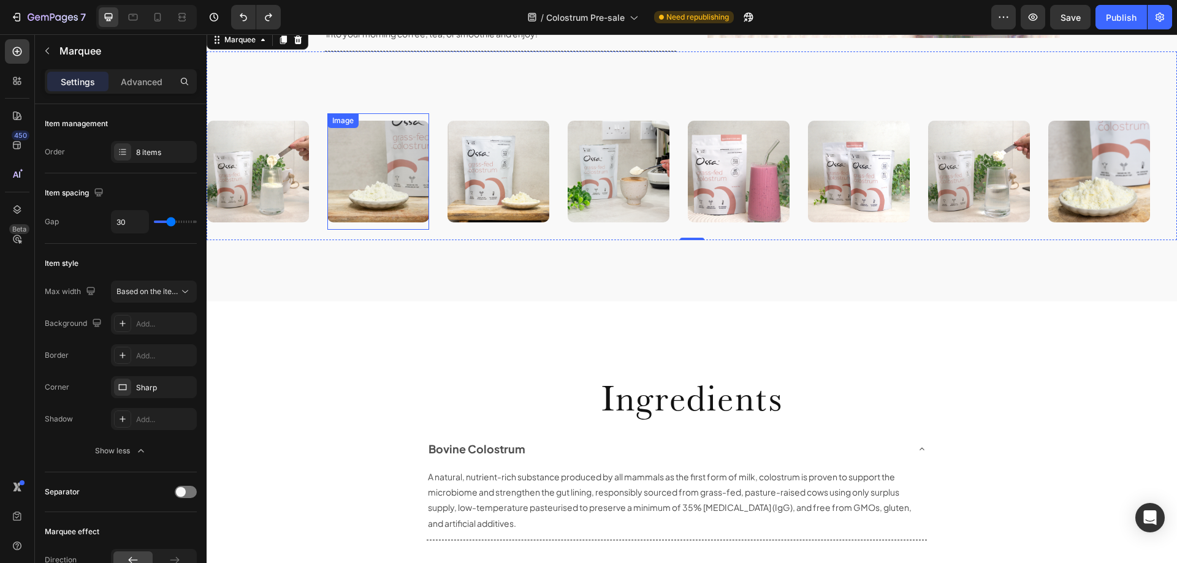
scroll to position [1625, 0]
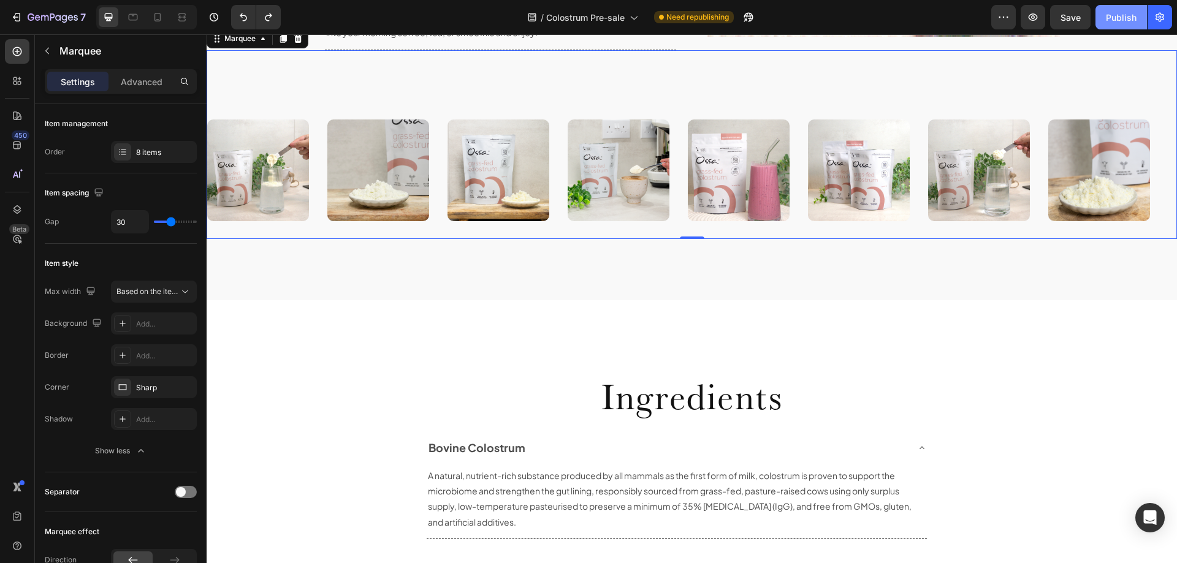
click at [1100, 19] on button "Publish" at bounding box center [1121, 17] width 51 height 25
